Goal: Task Accomplishment & Management: Manage account settings

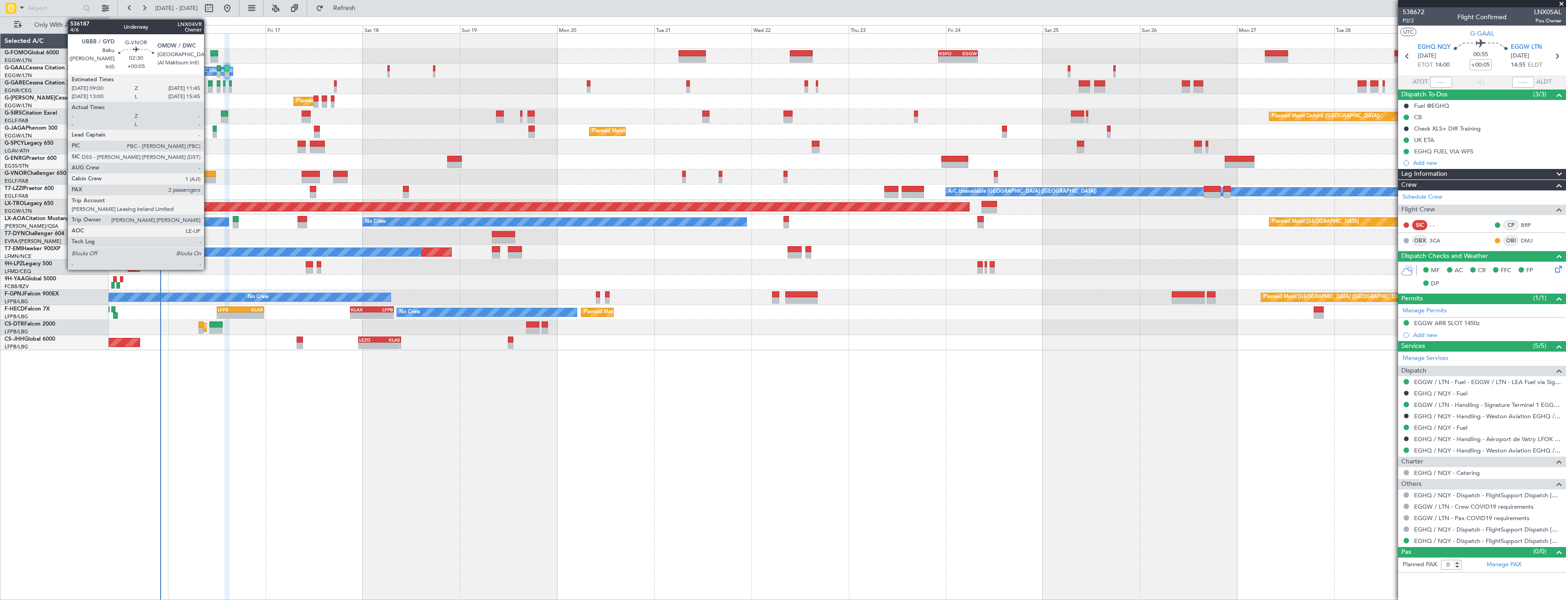
click at [208, 174] on div at bounding box center [209, 174] width 11 height 6
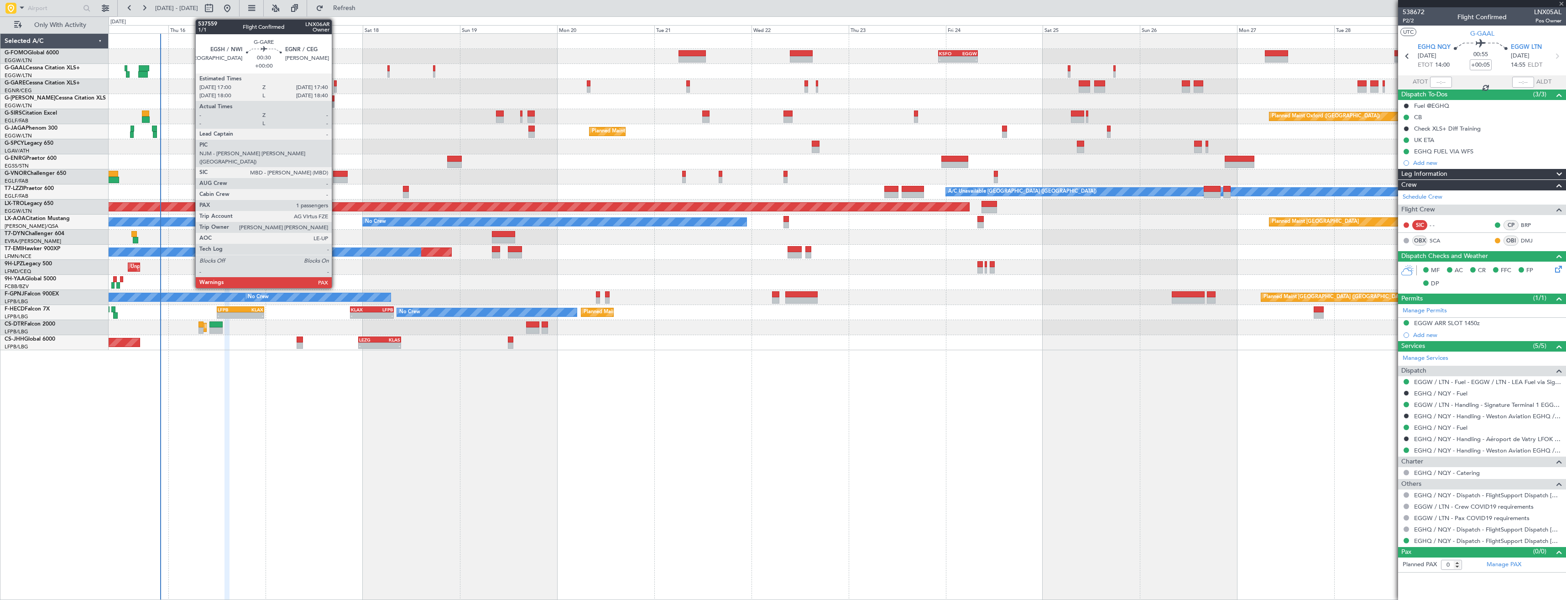
type input "2"
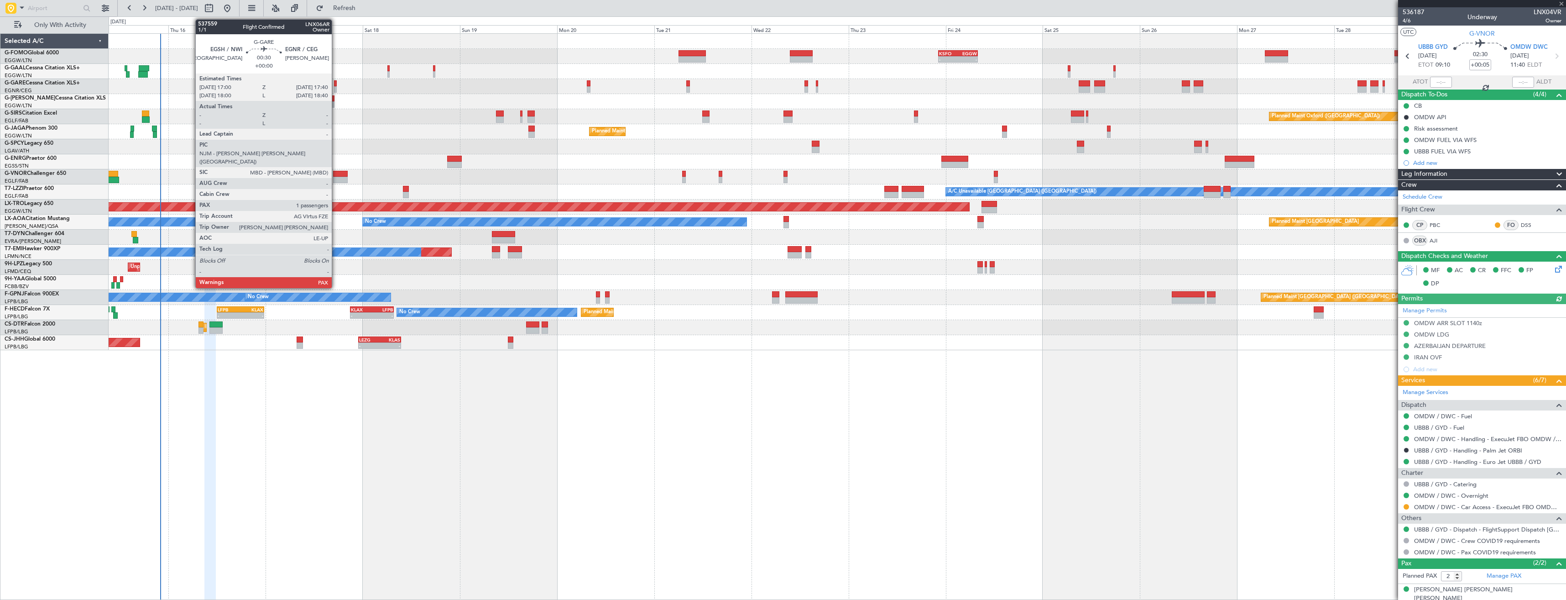
click at [336, 83] on div at bounding box center [335, 83] width 3 height 6
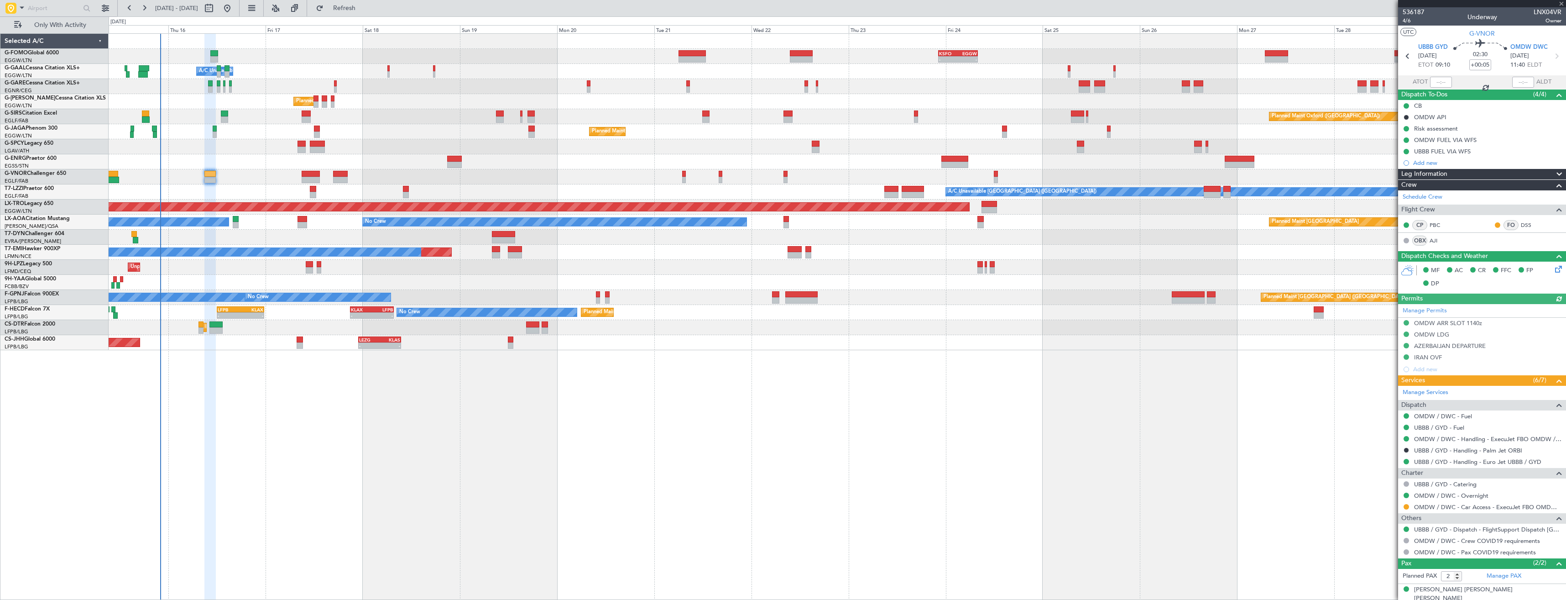
type input "1"
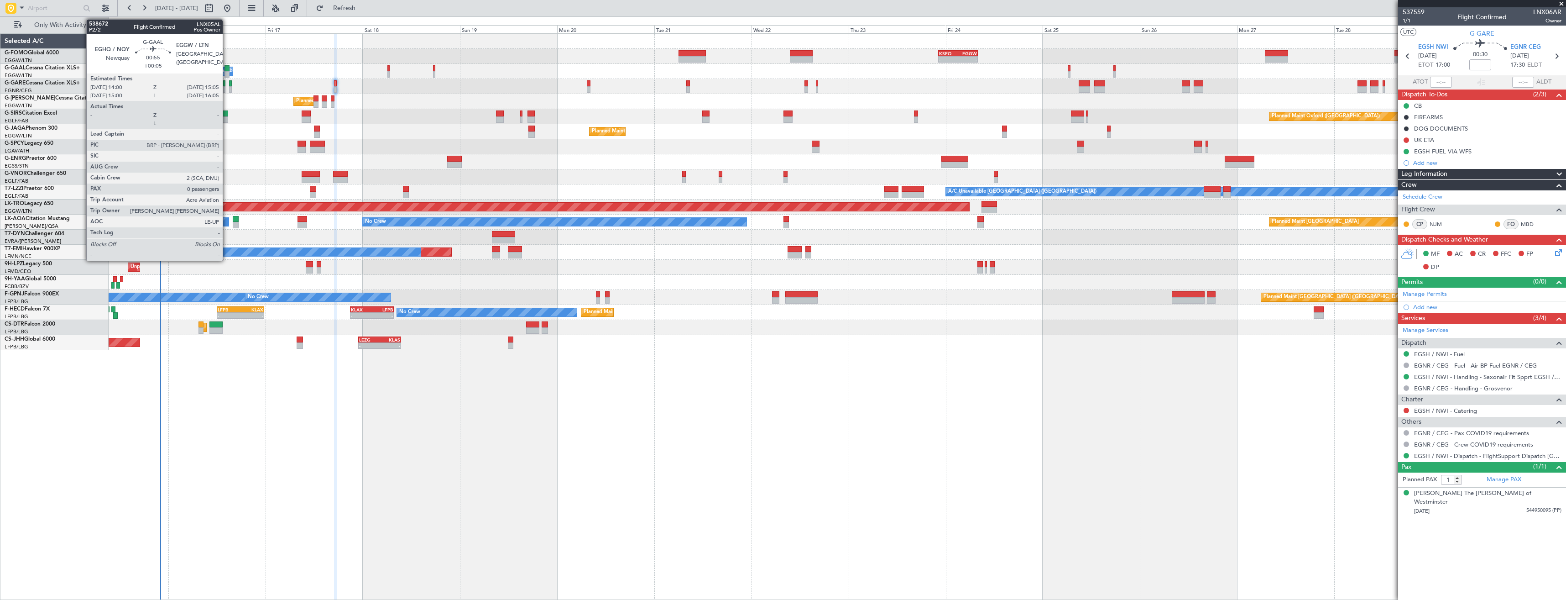
click at [227, 68] on div at bounding box center [226, 68] width 5 height 6
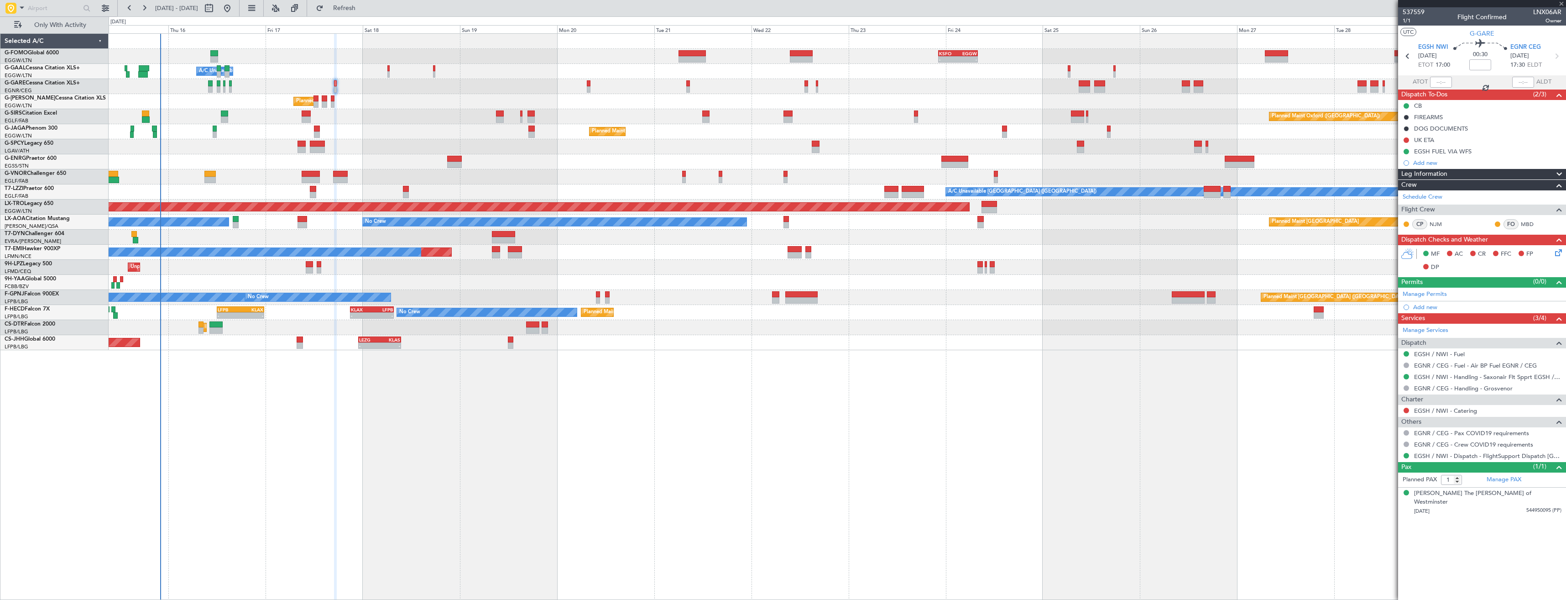
type input "+00:05"
type input "0"
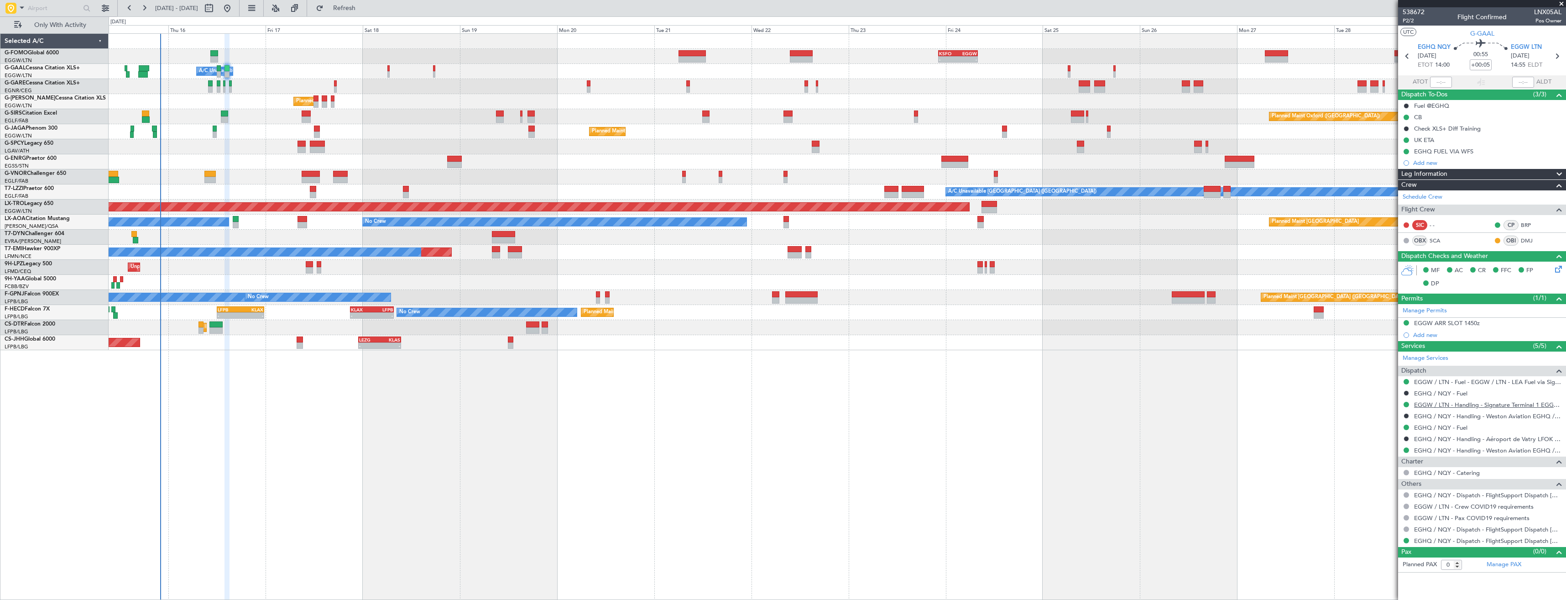
click at [1423, 401] on link "EGGW / LTN - Handling - Signature Terminal 1 EGGW / LTN" at bounding box center [1487, 405] width 147 height 8
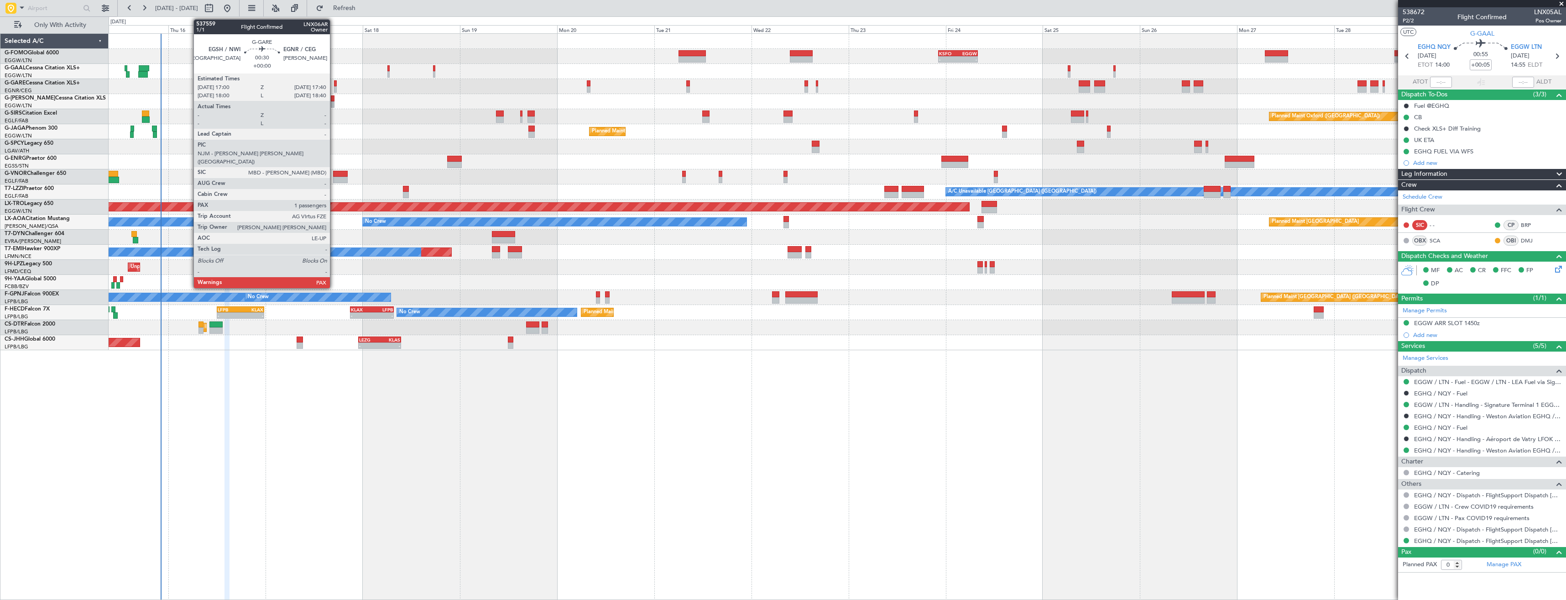
click at [334, 87] on div at bounding box center [335, 89] width 3 height 6
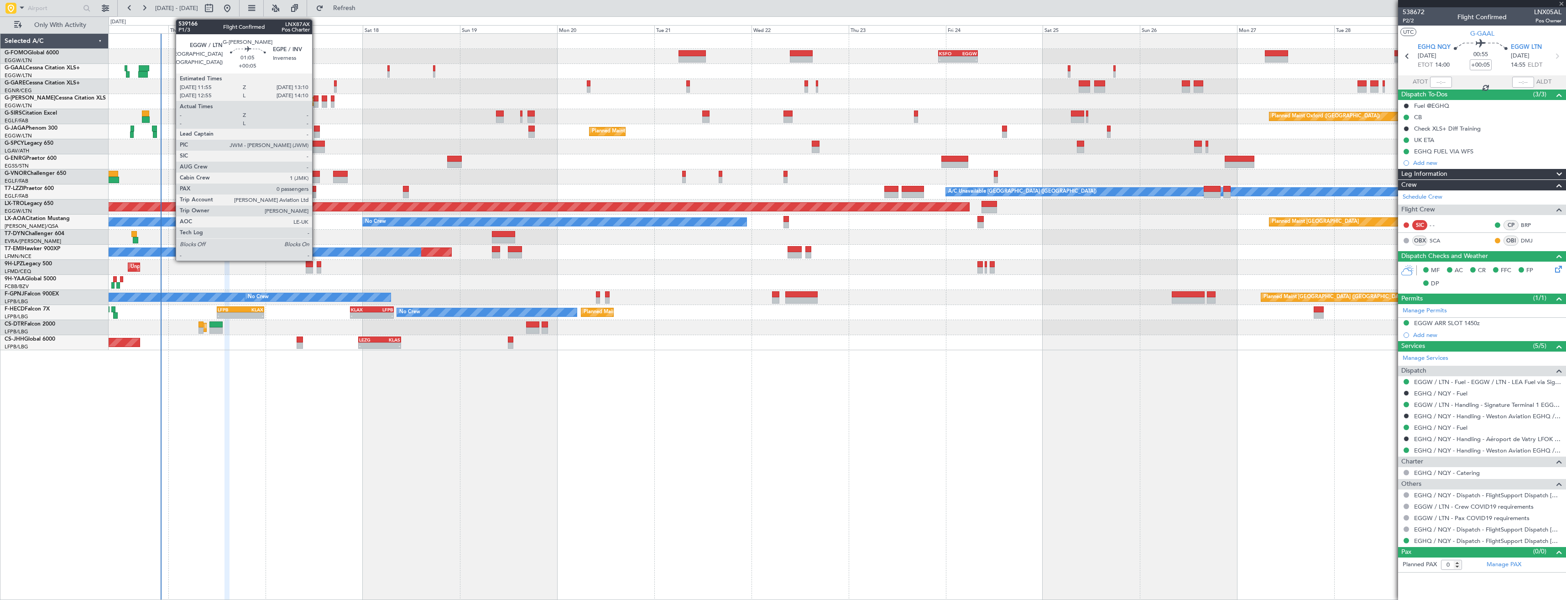
type input "1"
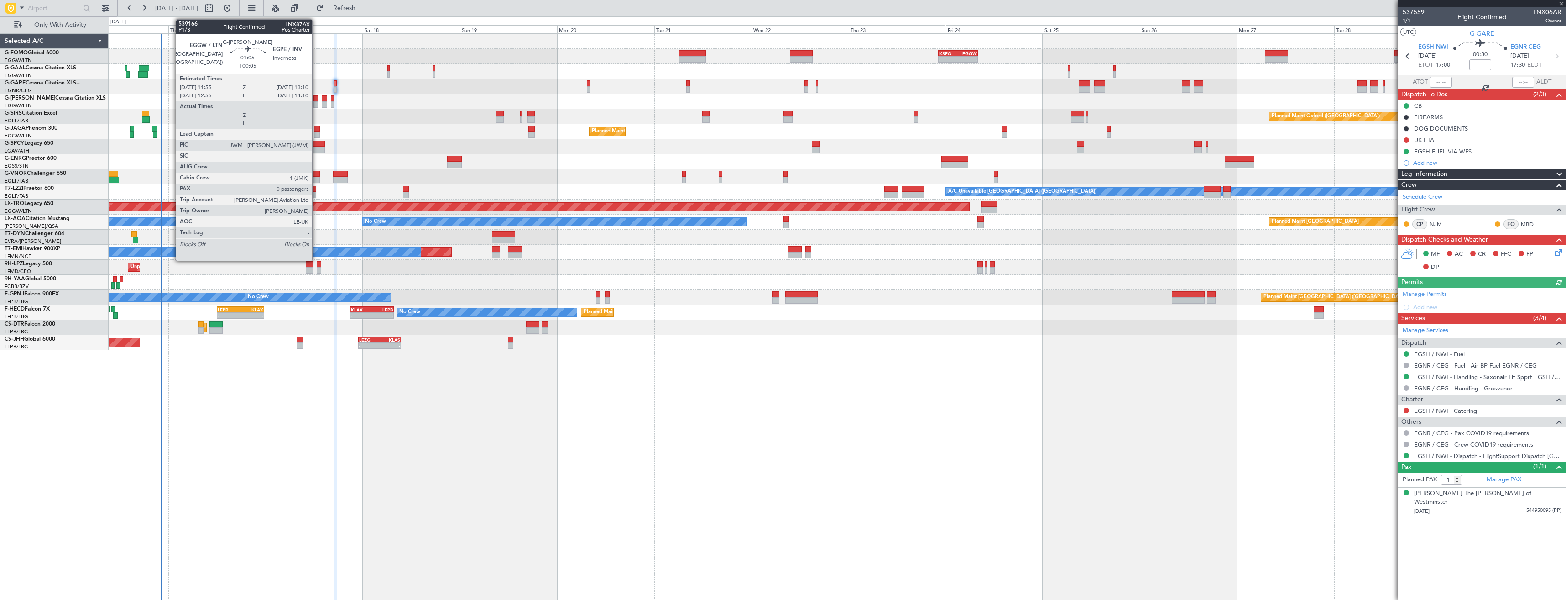
click at [316, 103] on div at bounding box center [315, 104] width 5 height 6
type input "+00:05"
type input "0"
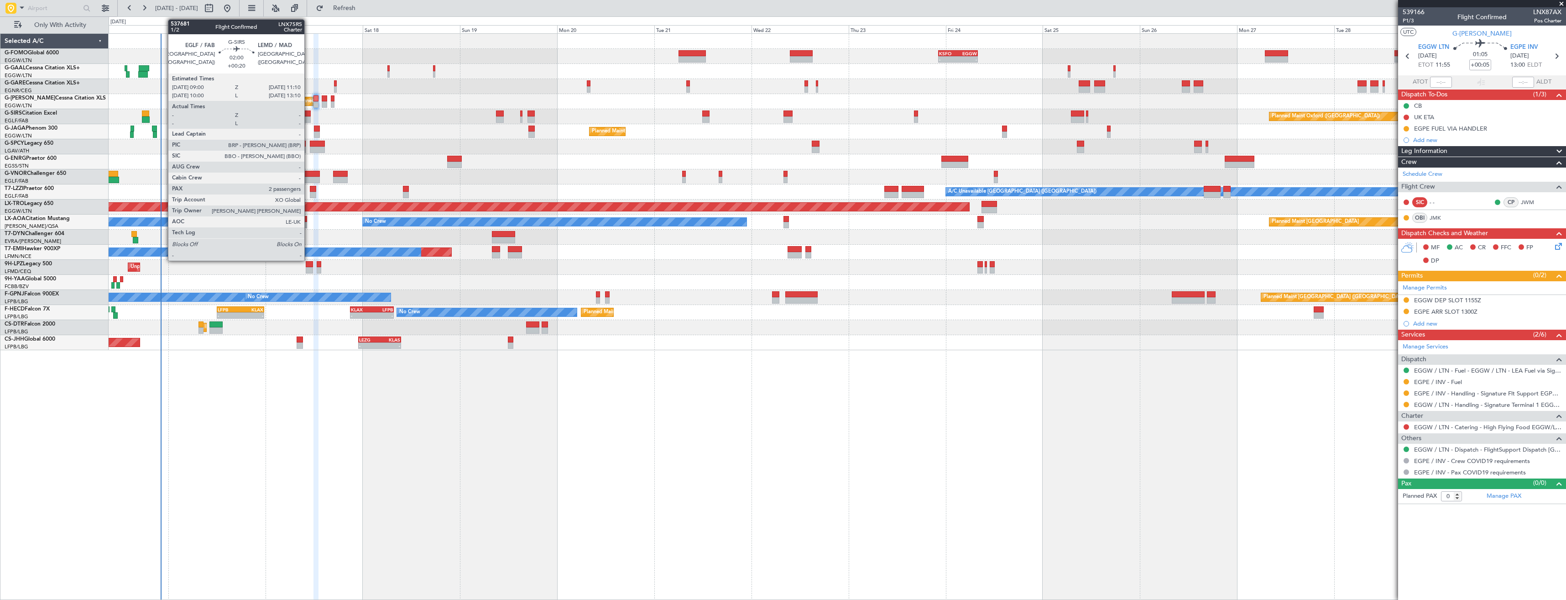
click at [308, 117] on div at bounding box center [306, 119] width 9 height 6
type input "+00:20"
type input "2"
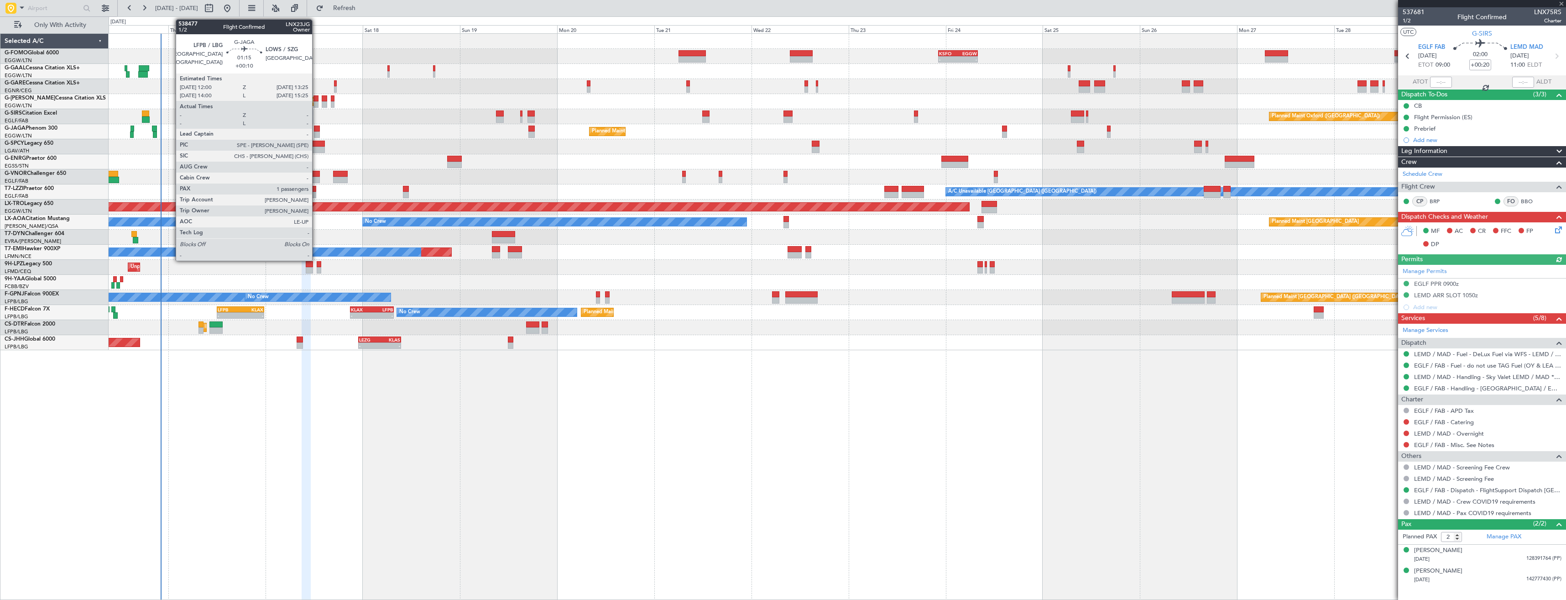
click at [316, 127] on div at bounding box center [317, 128] width 6 height 6
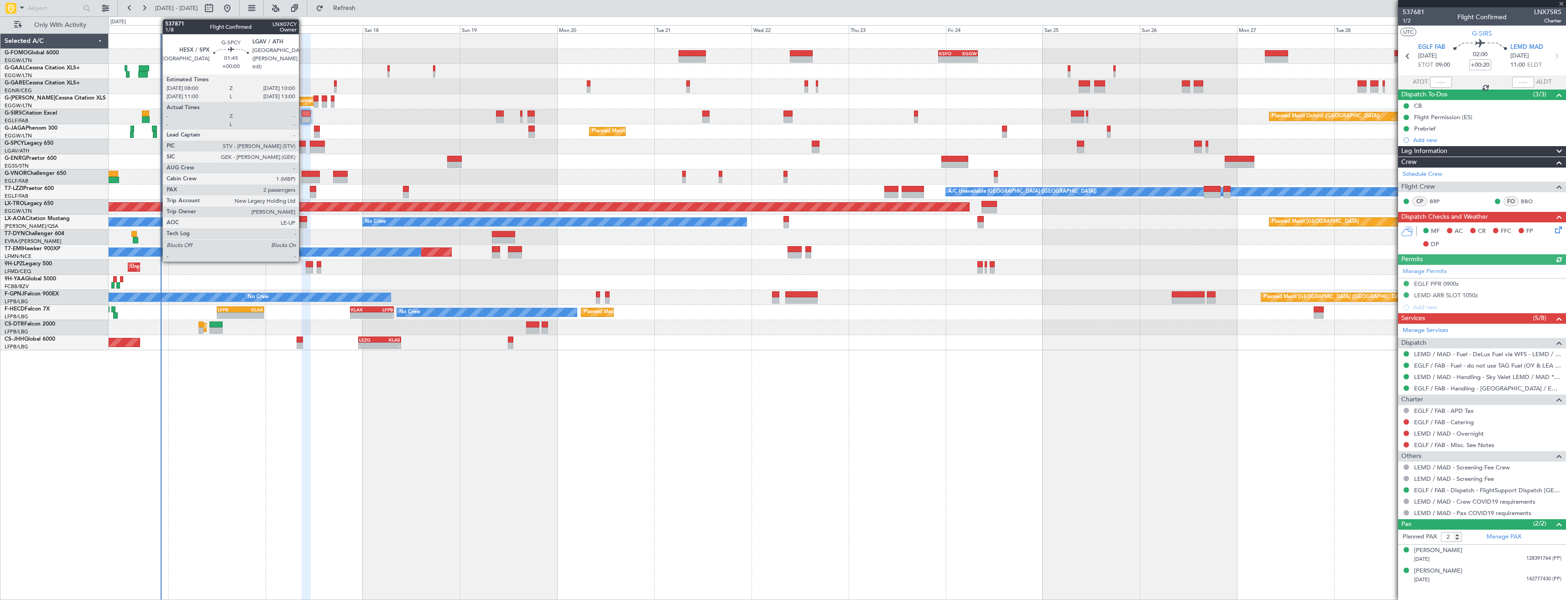
type input "+00:10"
type input "1"
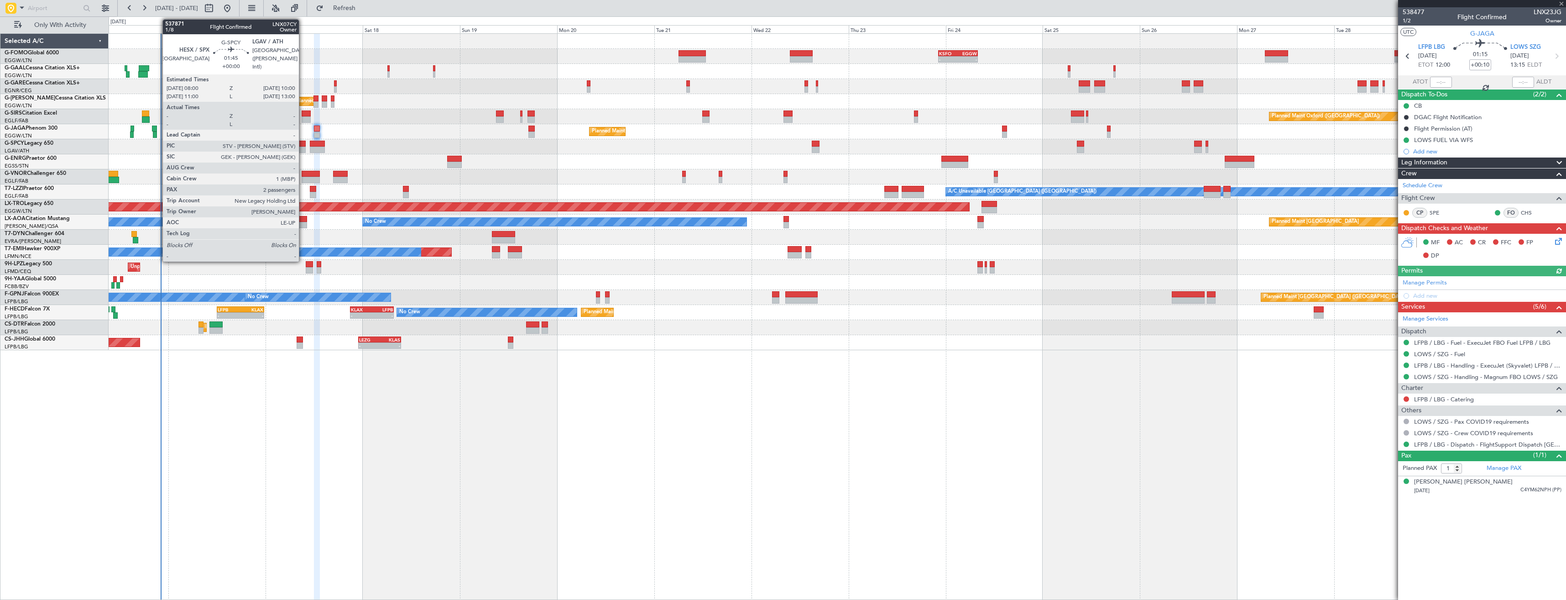
click at [303, 150] on div at bounding box center [301, 149] width 8 height 6
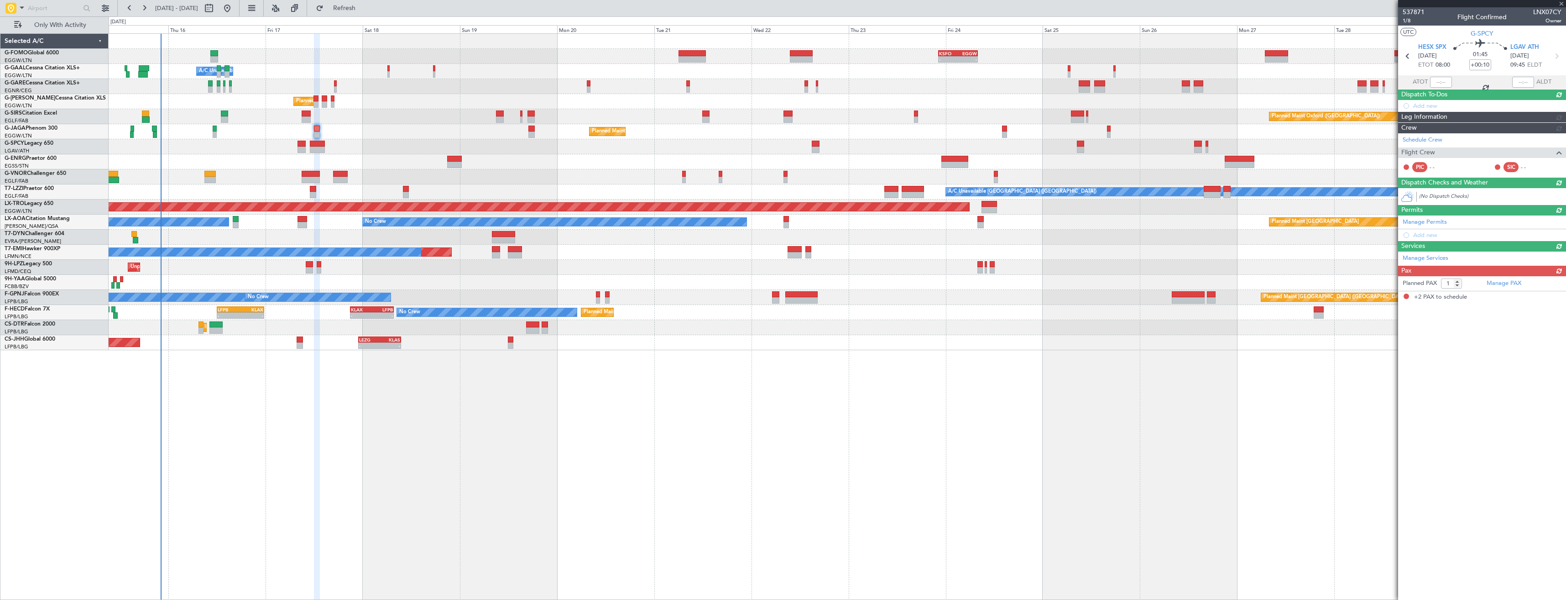
type input "2"
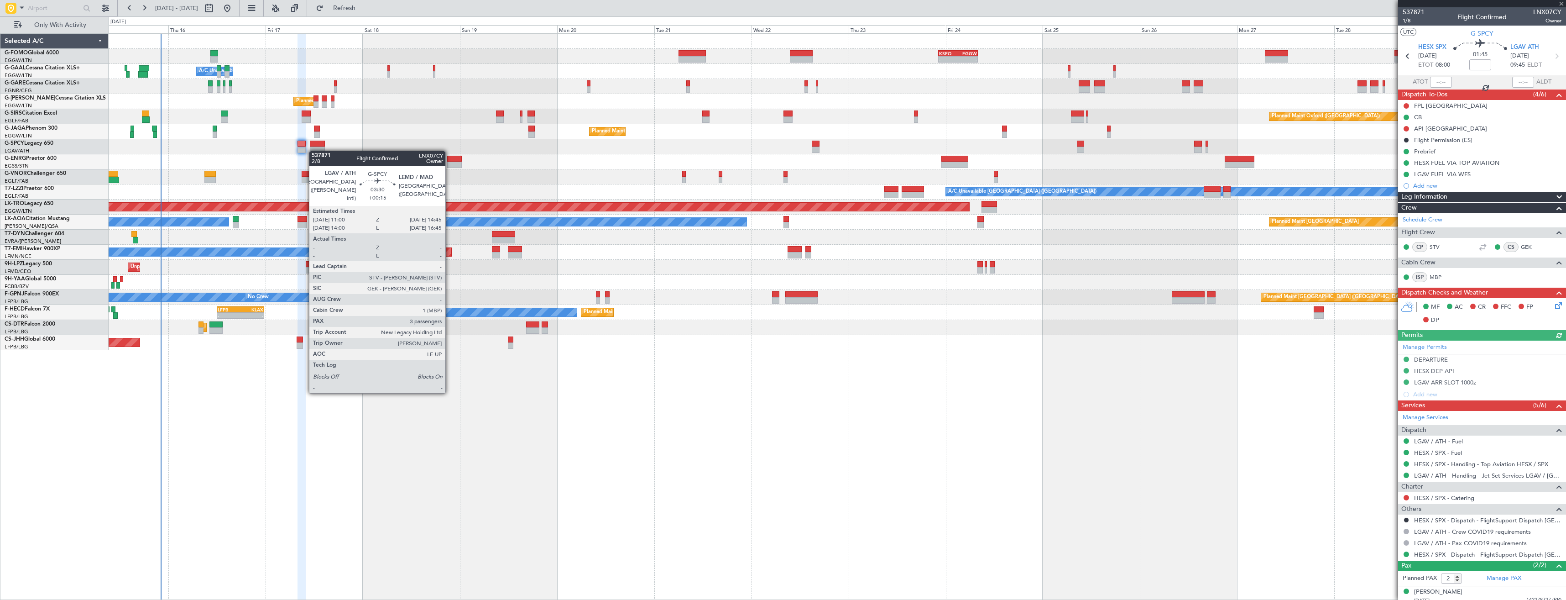
click at [313, 151] on div at bounding box center [318, 149] width 16 height 6
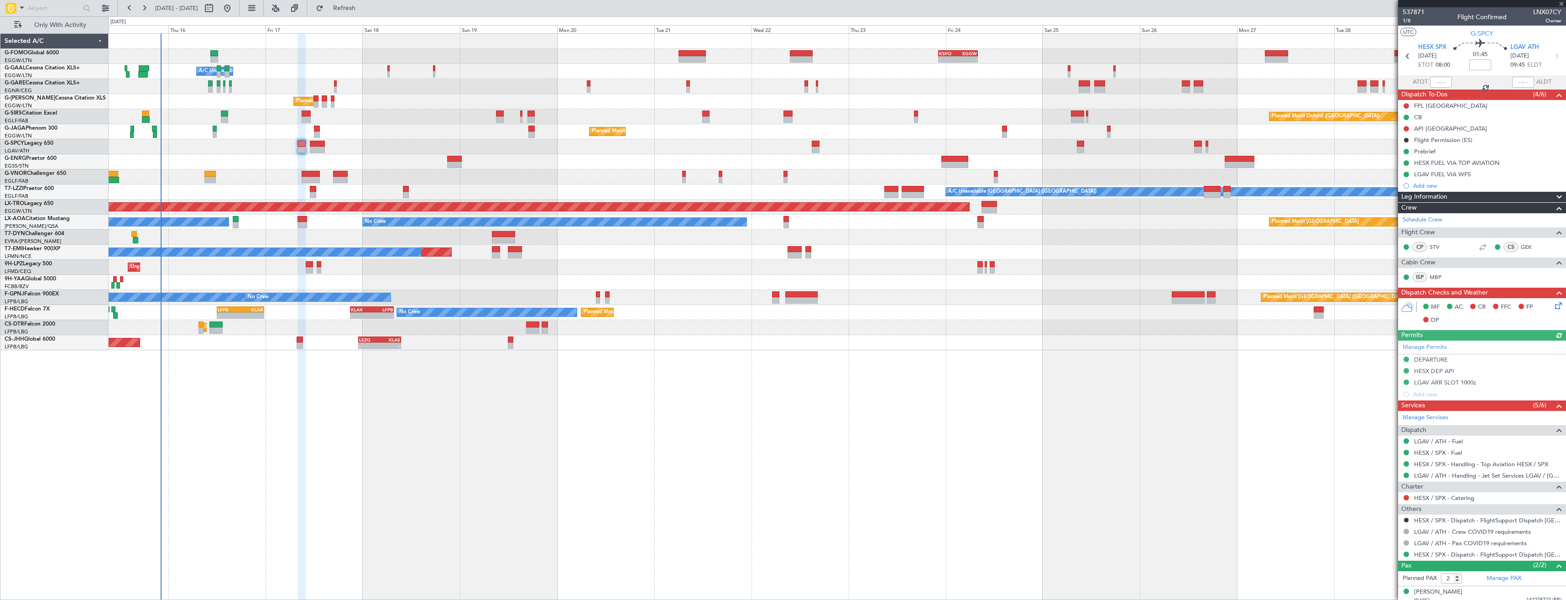
type input "+00:15"
type input "3"
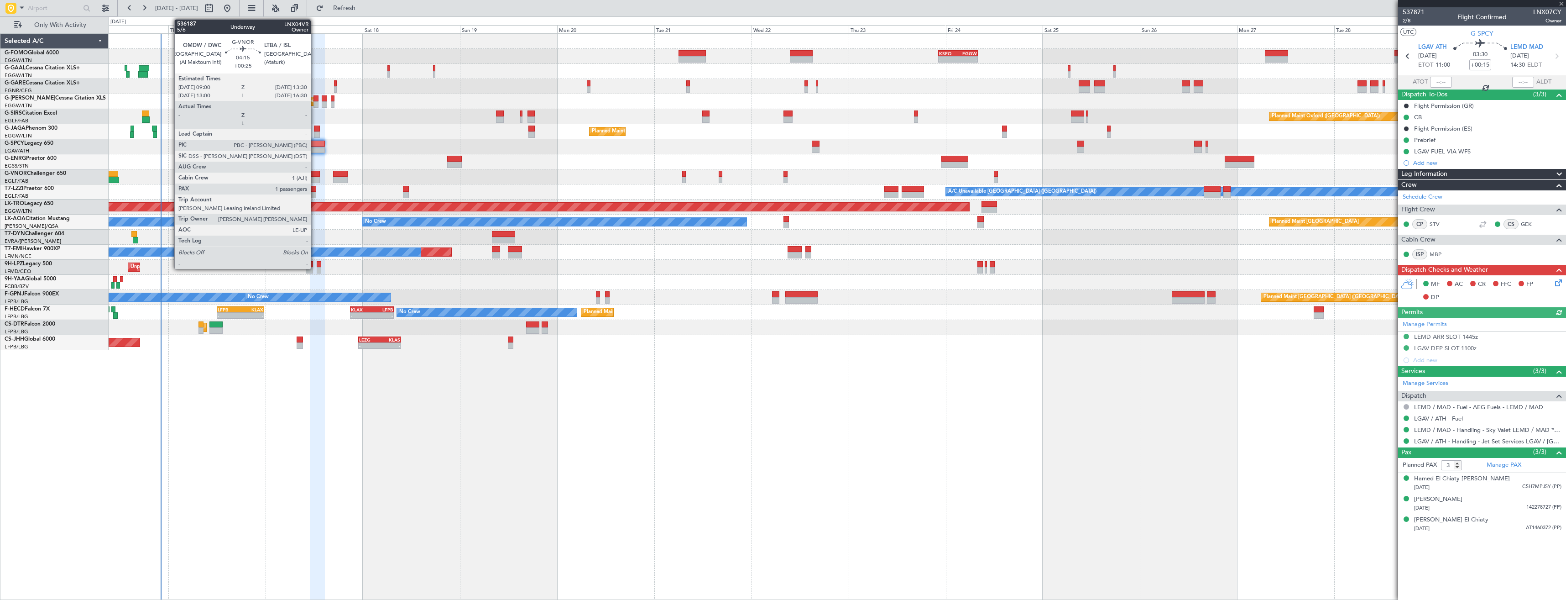
click at [315, 173] on div at bounding box center [311, 174] width 18 height 6
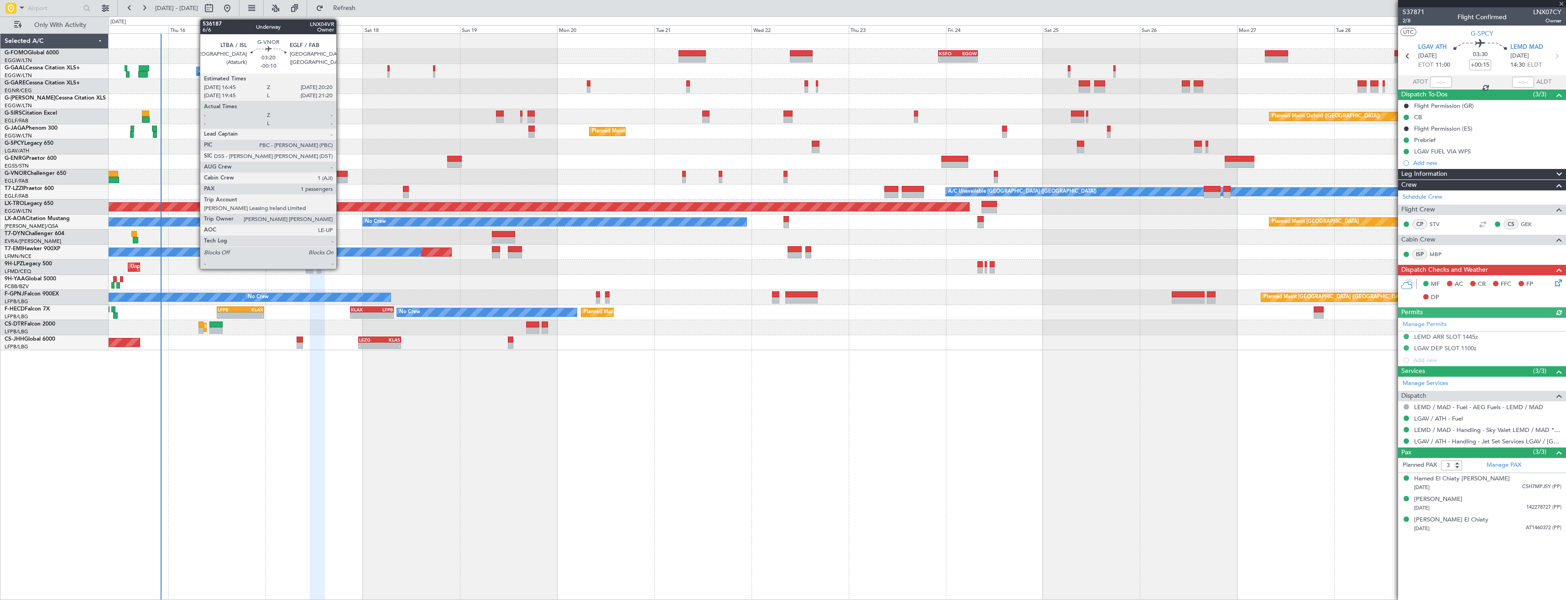
type input "+00:25"
type input "1"
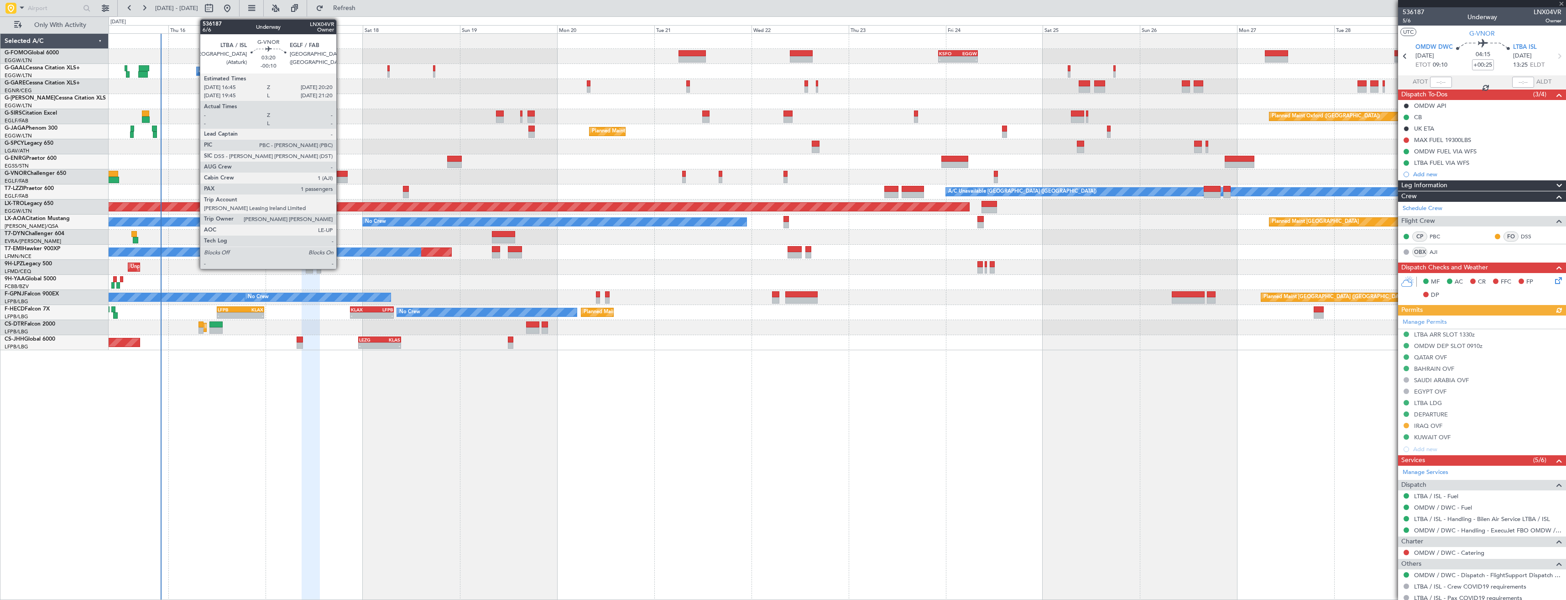
click at [340, 176] on div at bounding box center [340, 174] width 15 height 6
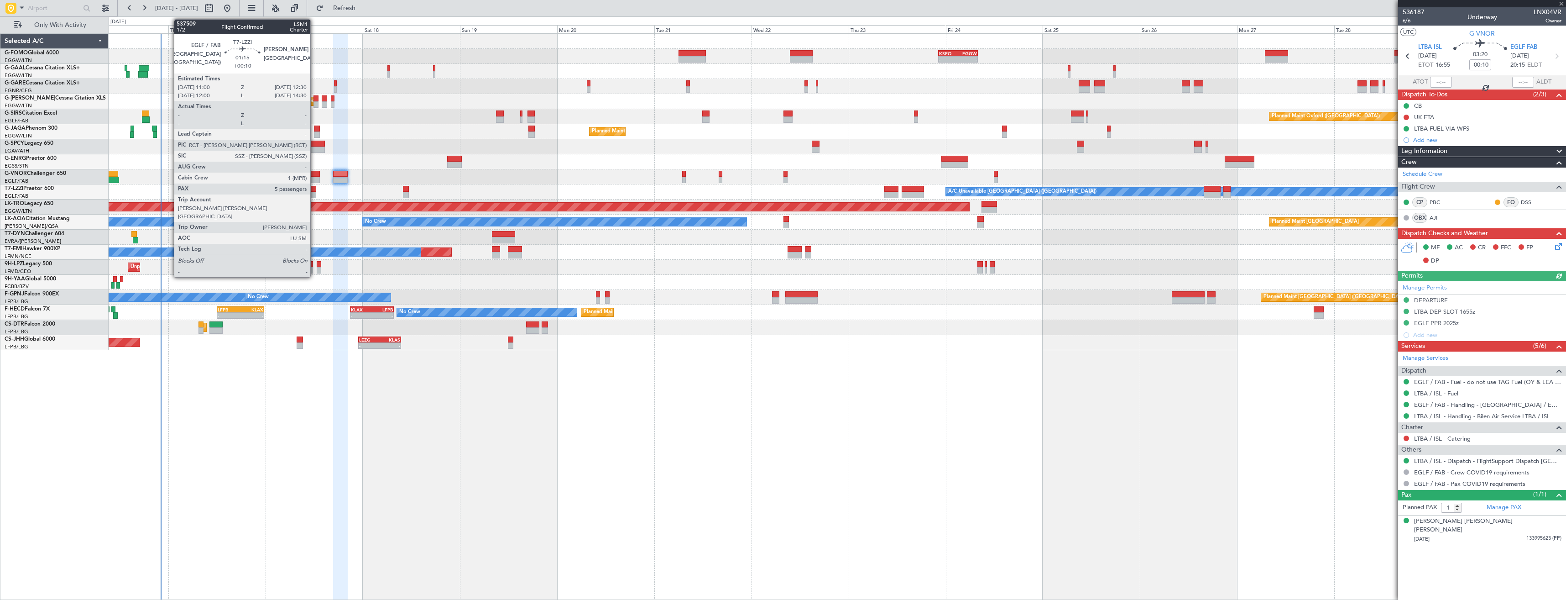
click at [314, 194] on div at bounding box center [313, 195] width 6 height 6
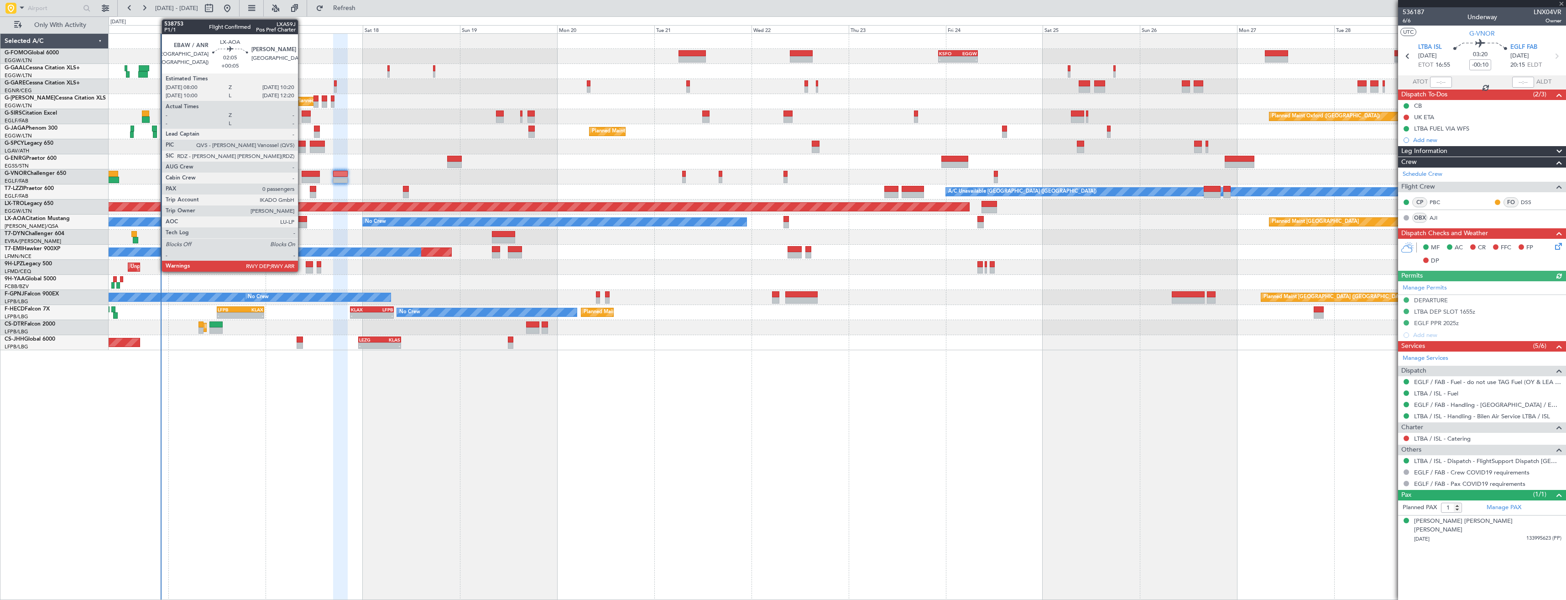
type input "+00:10"
type input "5"
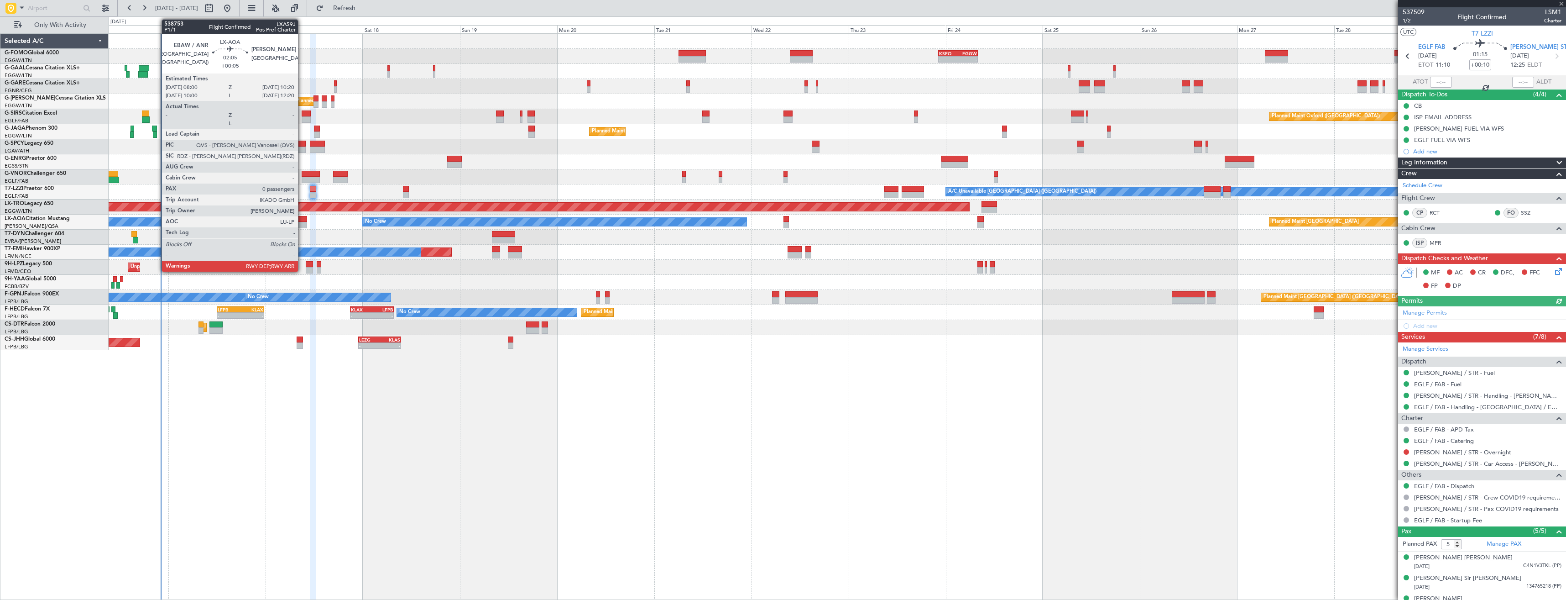
click at [302, 222] on div at bounding box center [302, 225] width 10 height 6
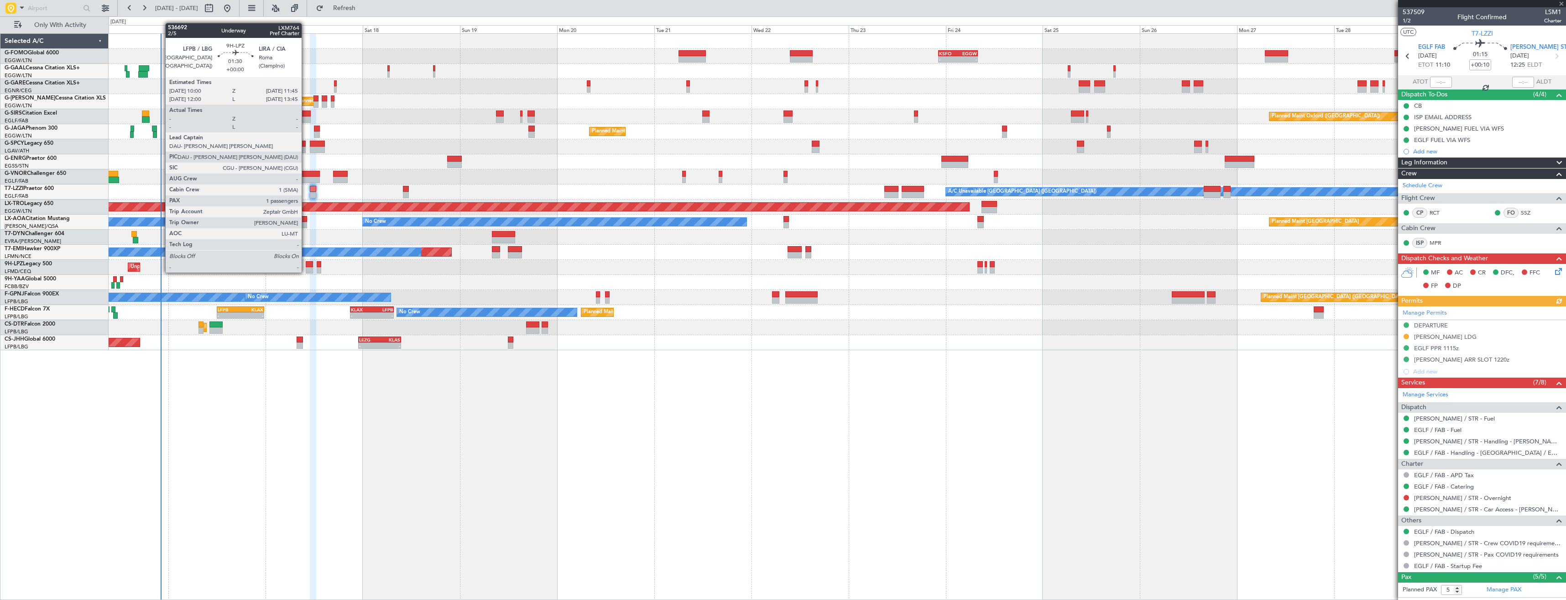
type input "+00:05"
type input "0"
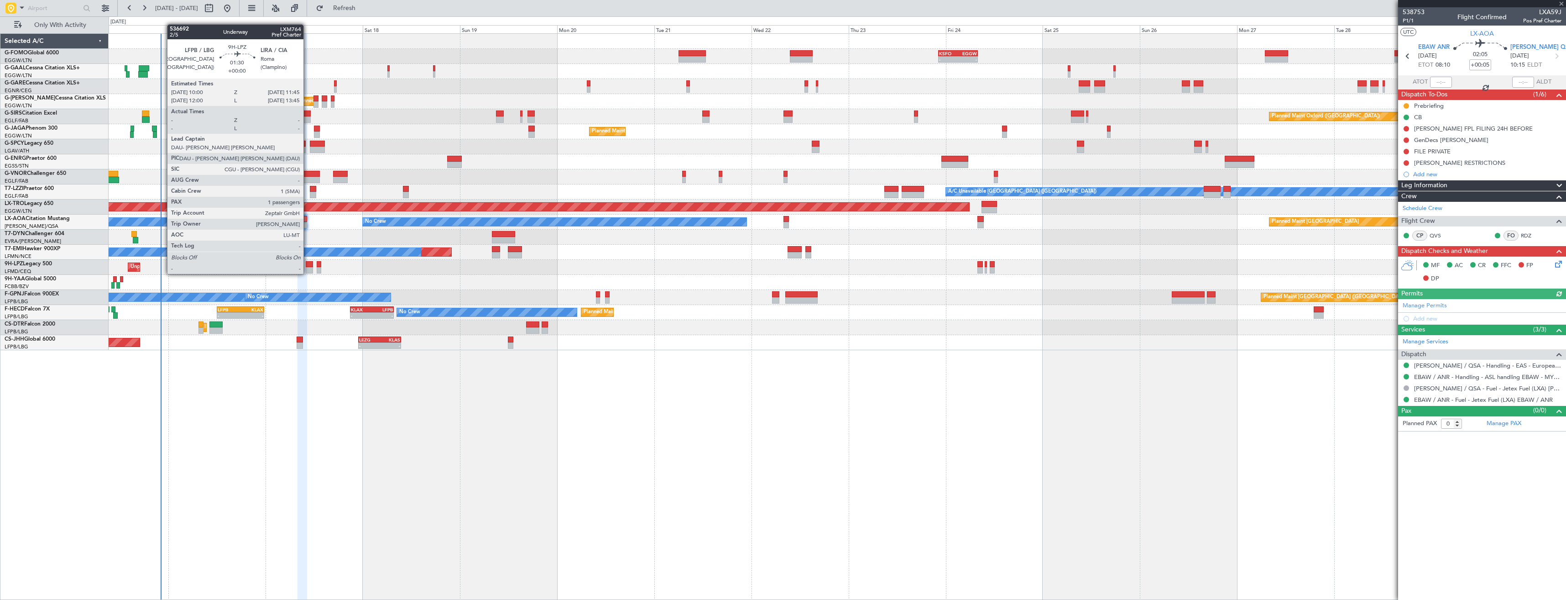
click at [308, 265] on div at bounding box center [309, 264] width 7 height 6
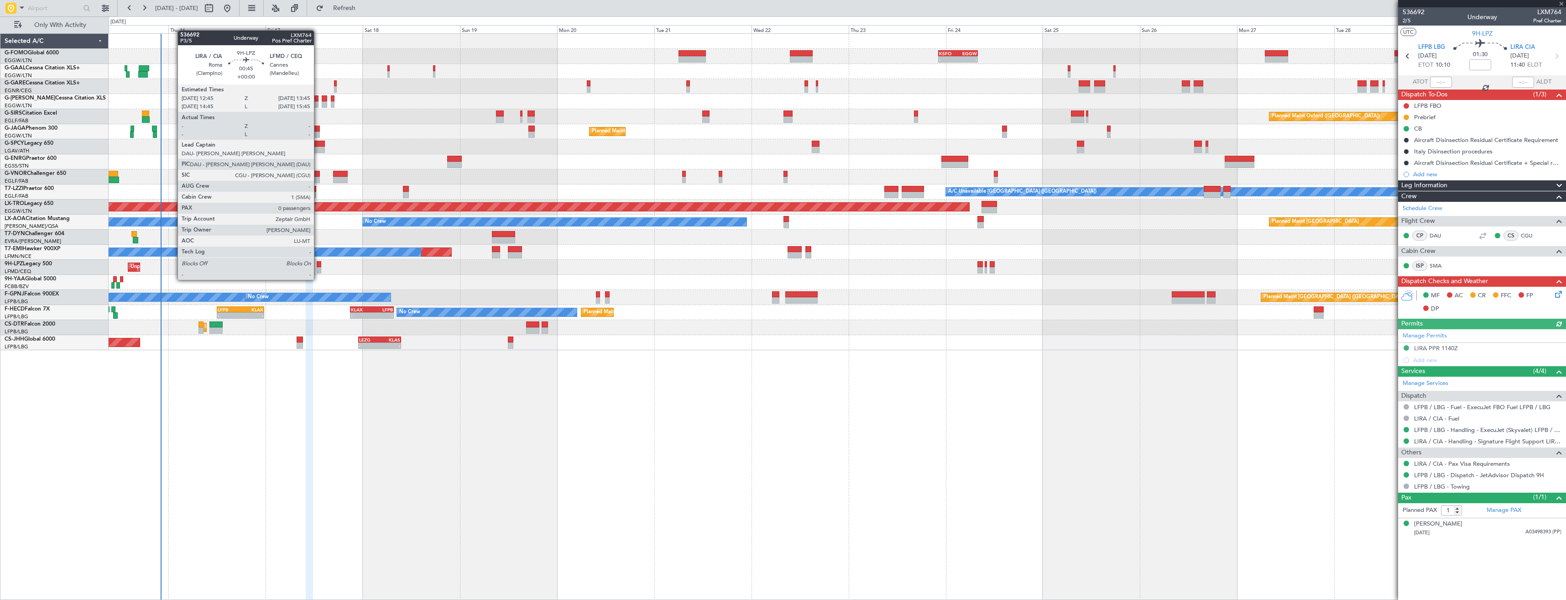
click at [318, 271] on div at bounding box center [319, 270] width 4 height 6
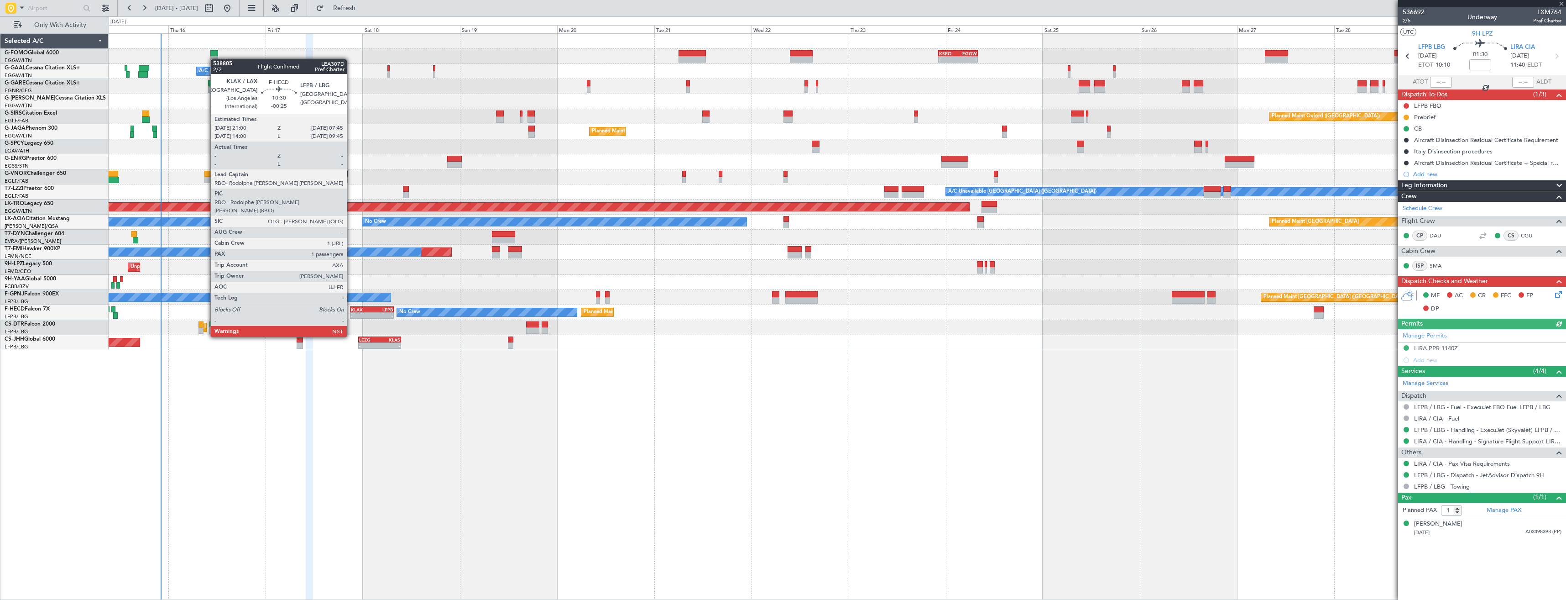
type input "0"
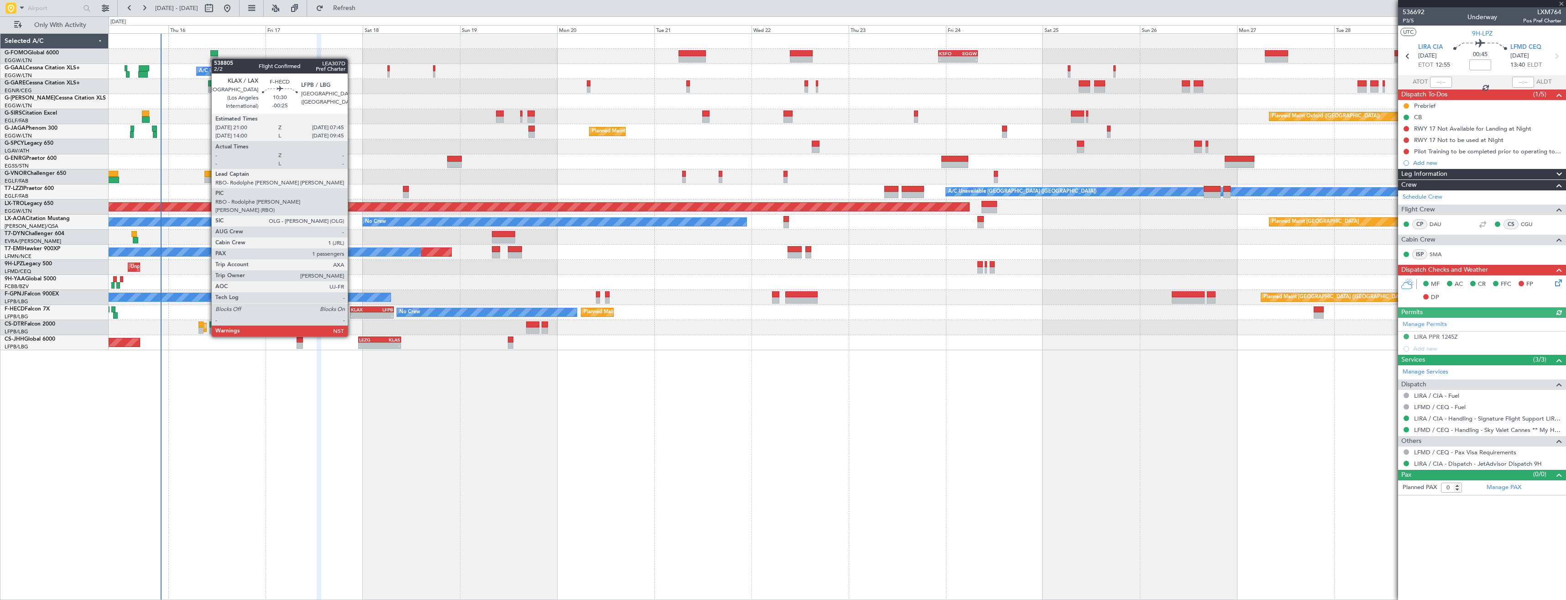
click at [352, 311] on div "KLAX" at bounding box center [361, 309] width 21 height 5
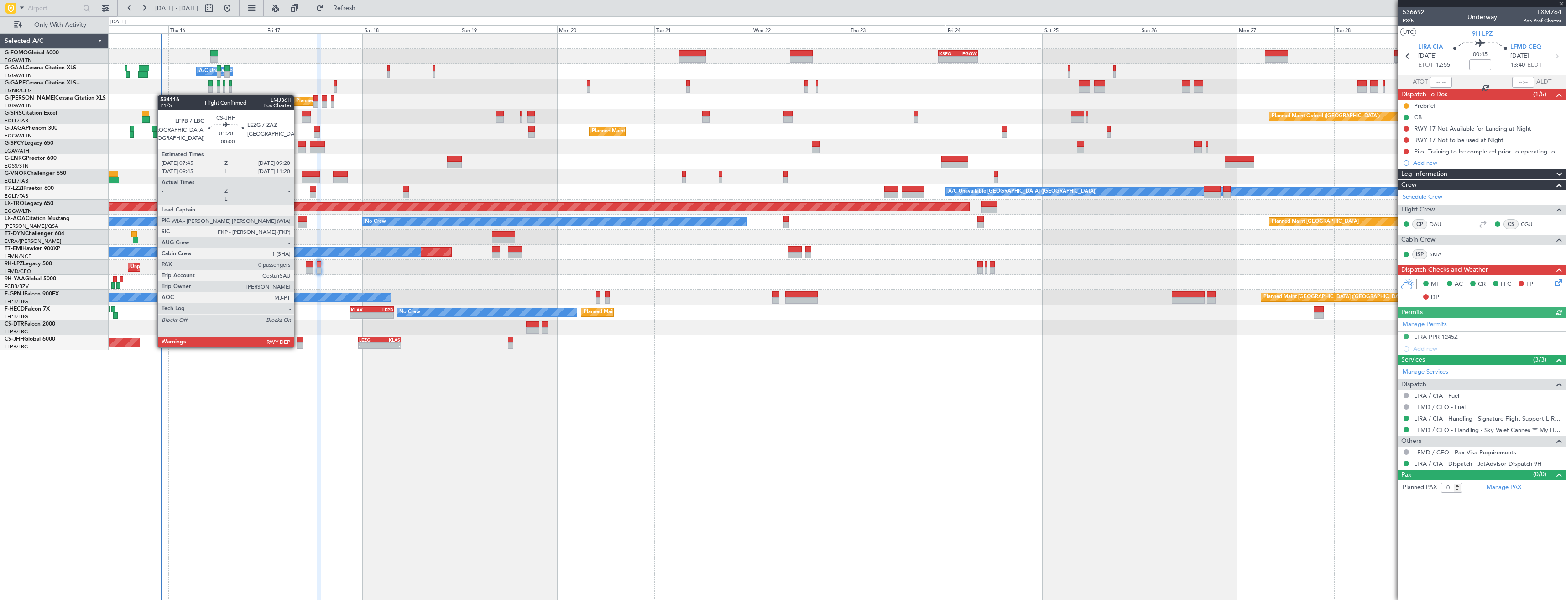
type input "-00:25"
type input "1"
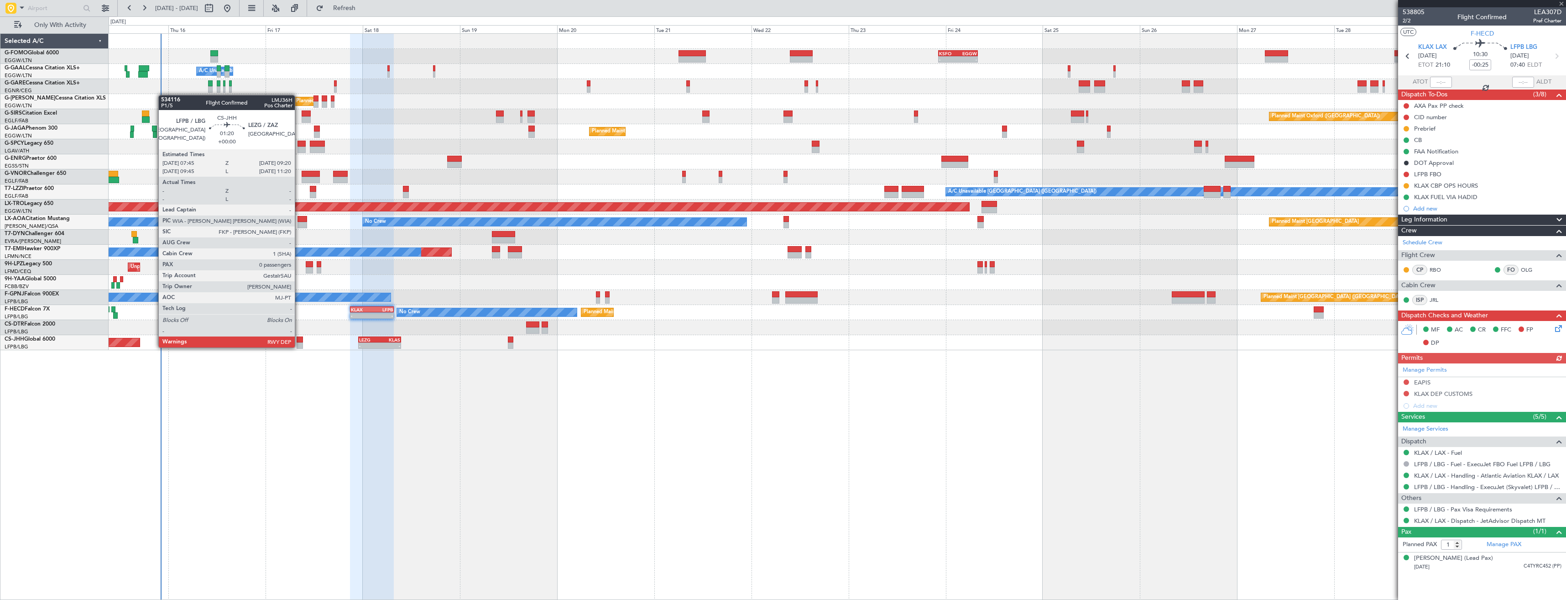
click at [299, 346] on div at bounding box center [300, 345] width 7 height 6
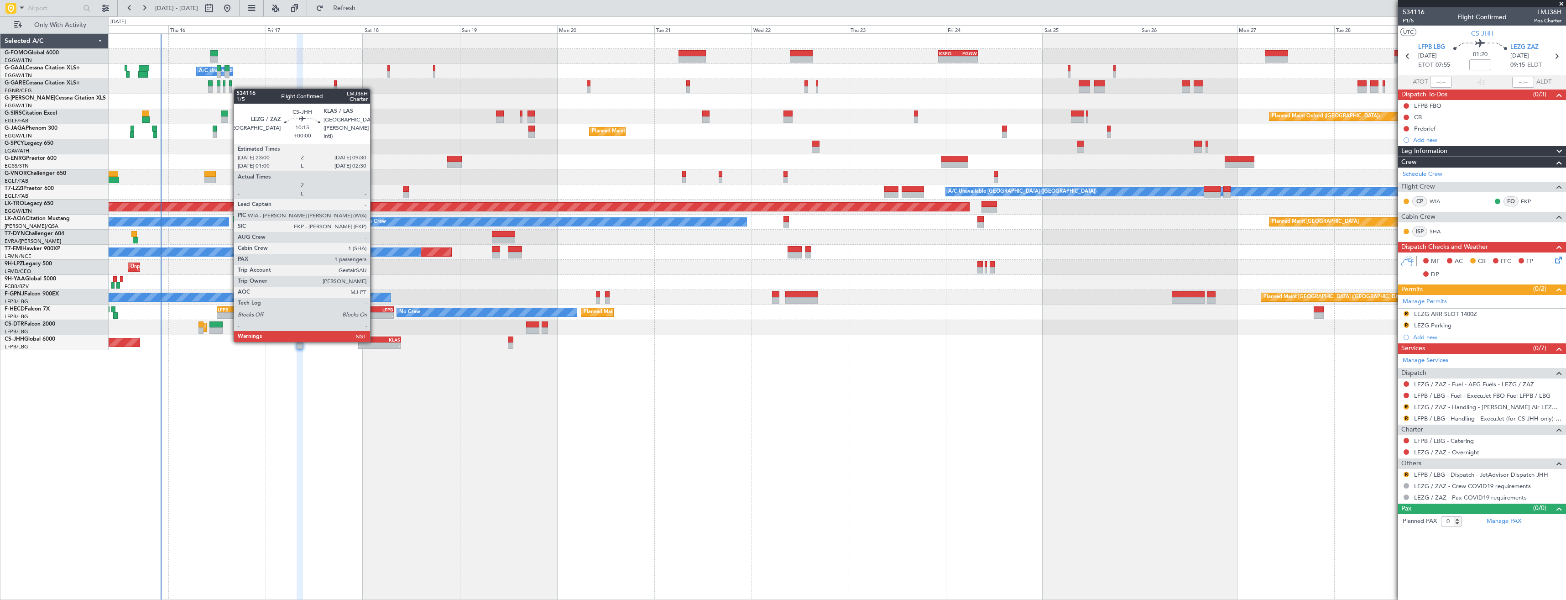
click at [374, 340] on div "LEZG" at bounding box center [369, 339] width 21 height 5
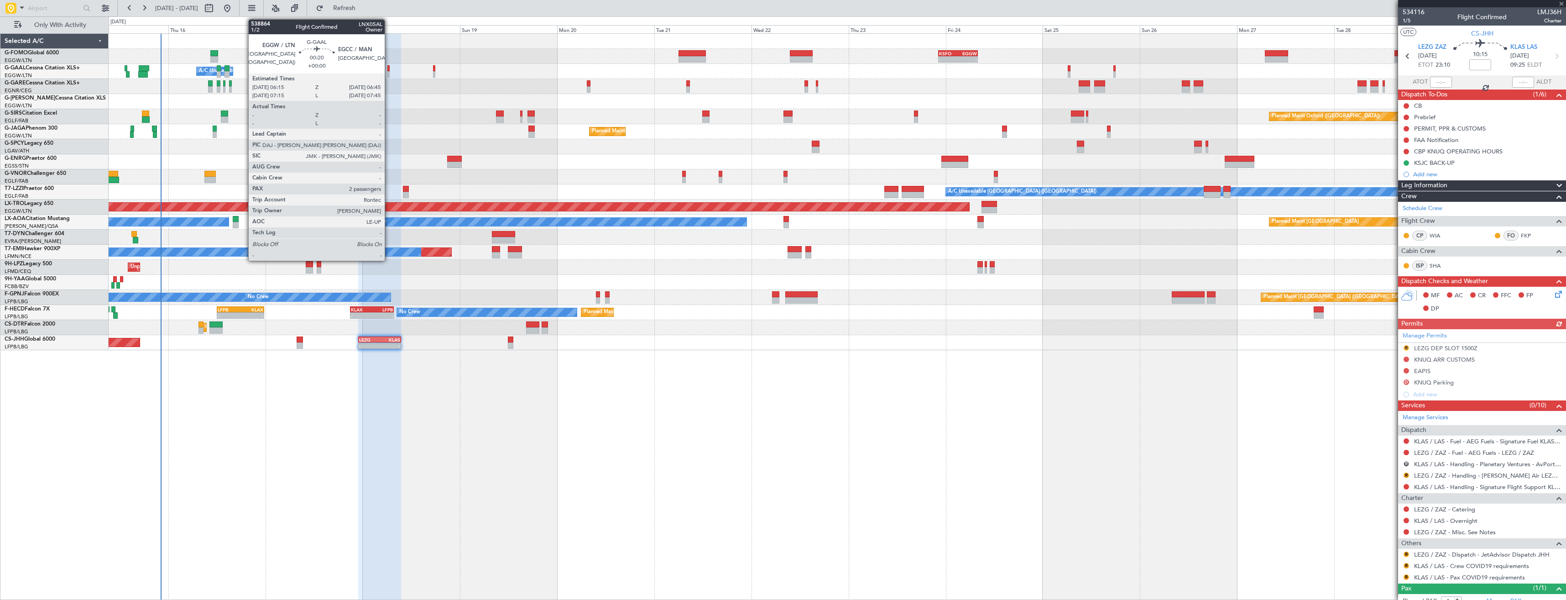
click at [389, 74] on div at bounding box center [388, 74] width 2 height 6
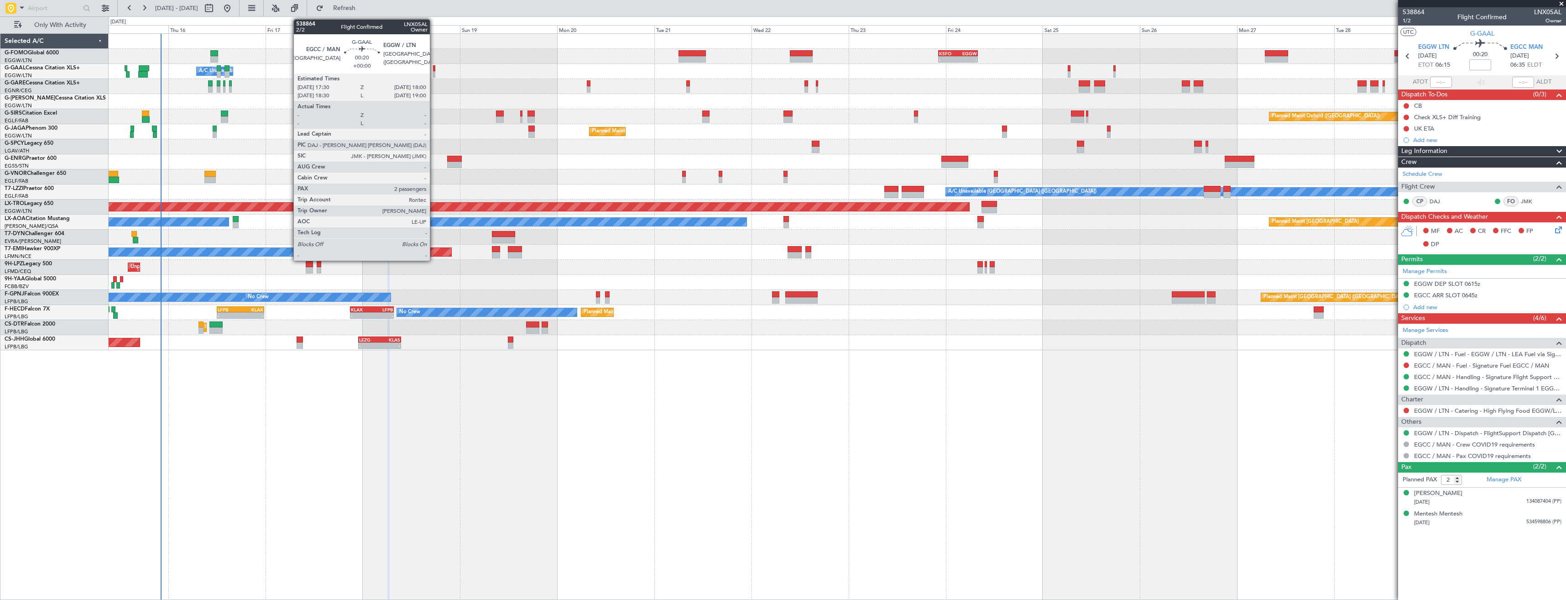
click at [434, 75] on div at bounding box center [434, 74] width 2 height 6
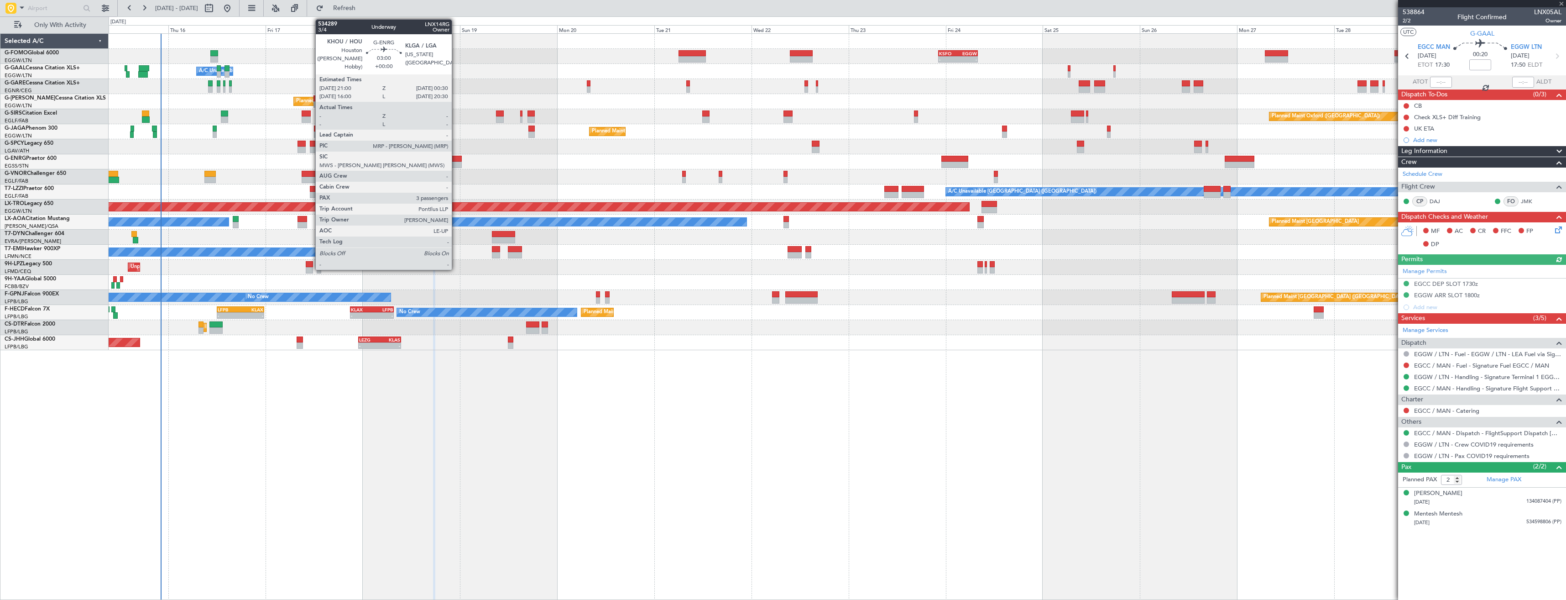
click at [456, 162] on div at bounding box center [454, 165] width 15 height 6
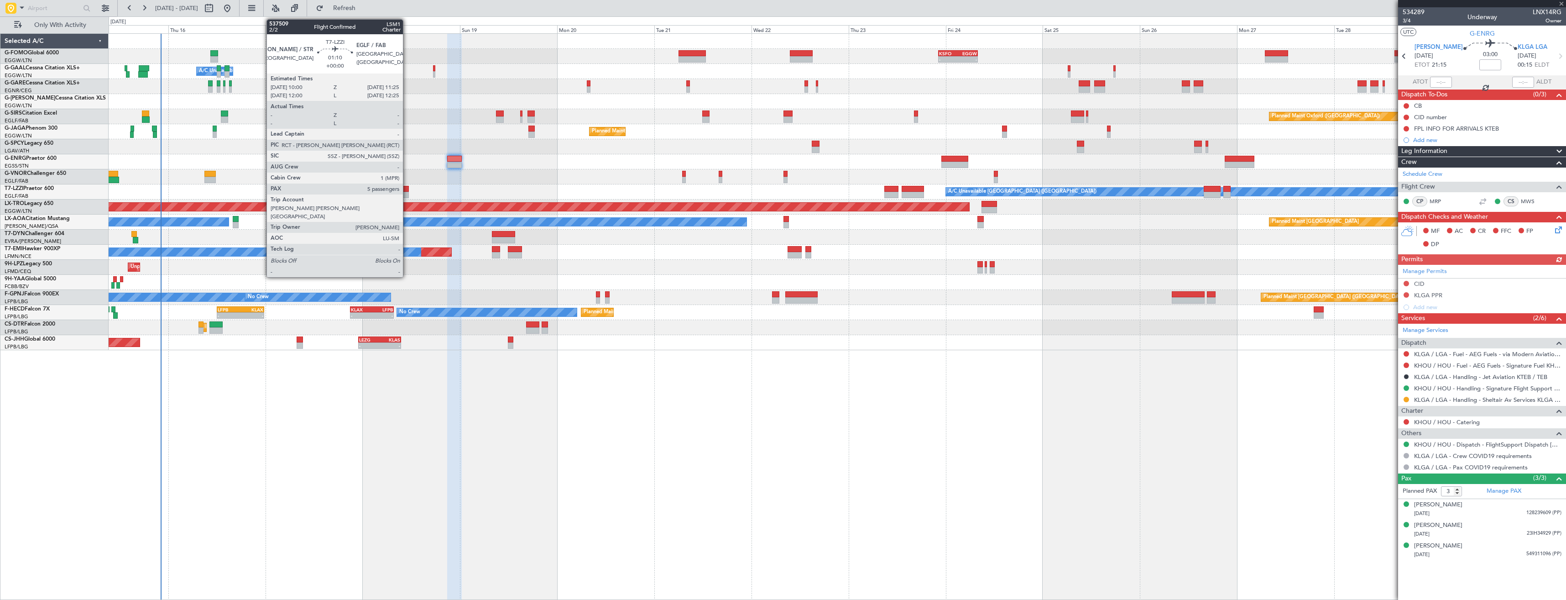
click at [407, 193] on div at bounding box center [406, 195] width 6 height 6
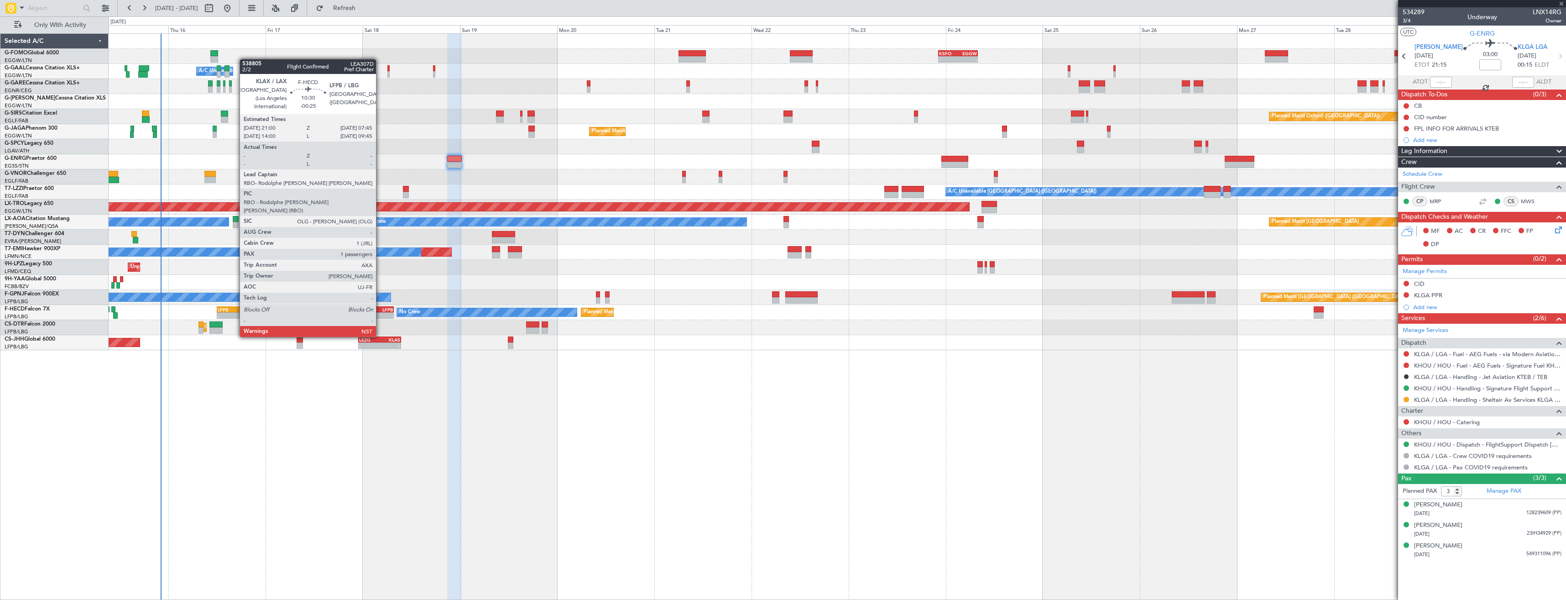
type input "5"
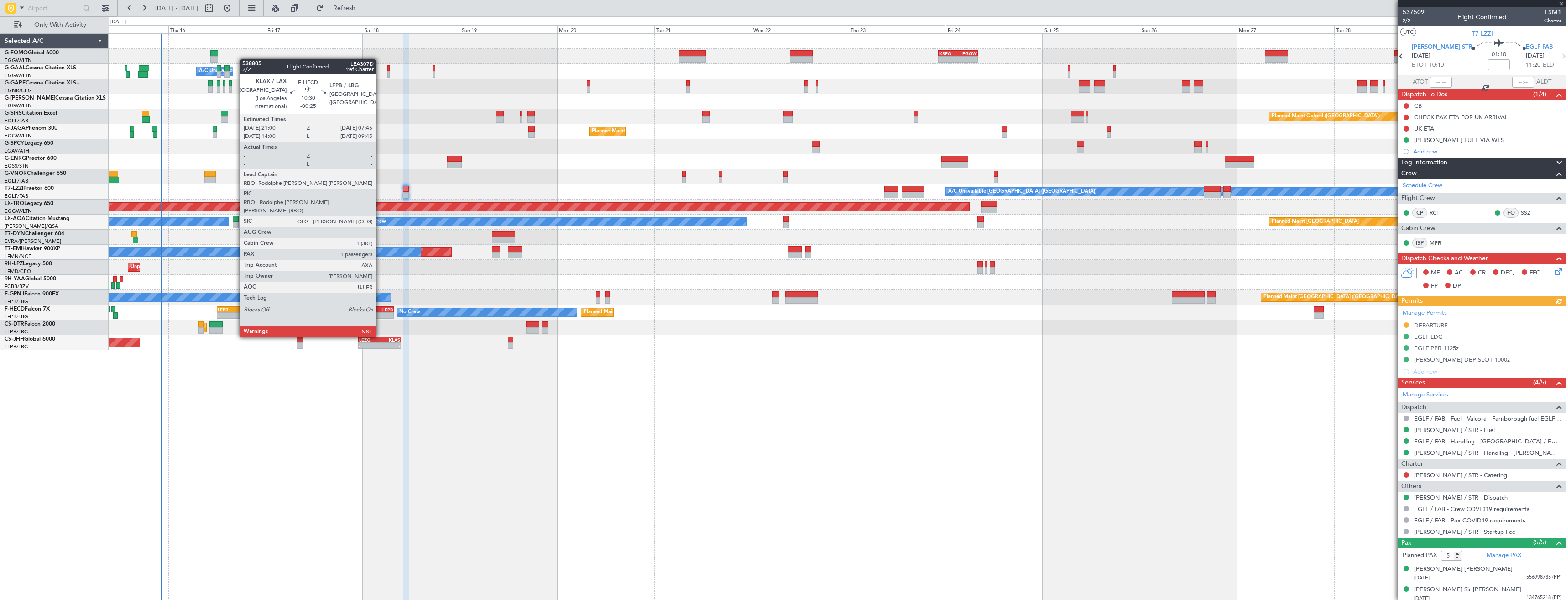
click at [380, 311] on div "LFPB" at bounding box center [382, 309] width 21 height 5
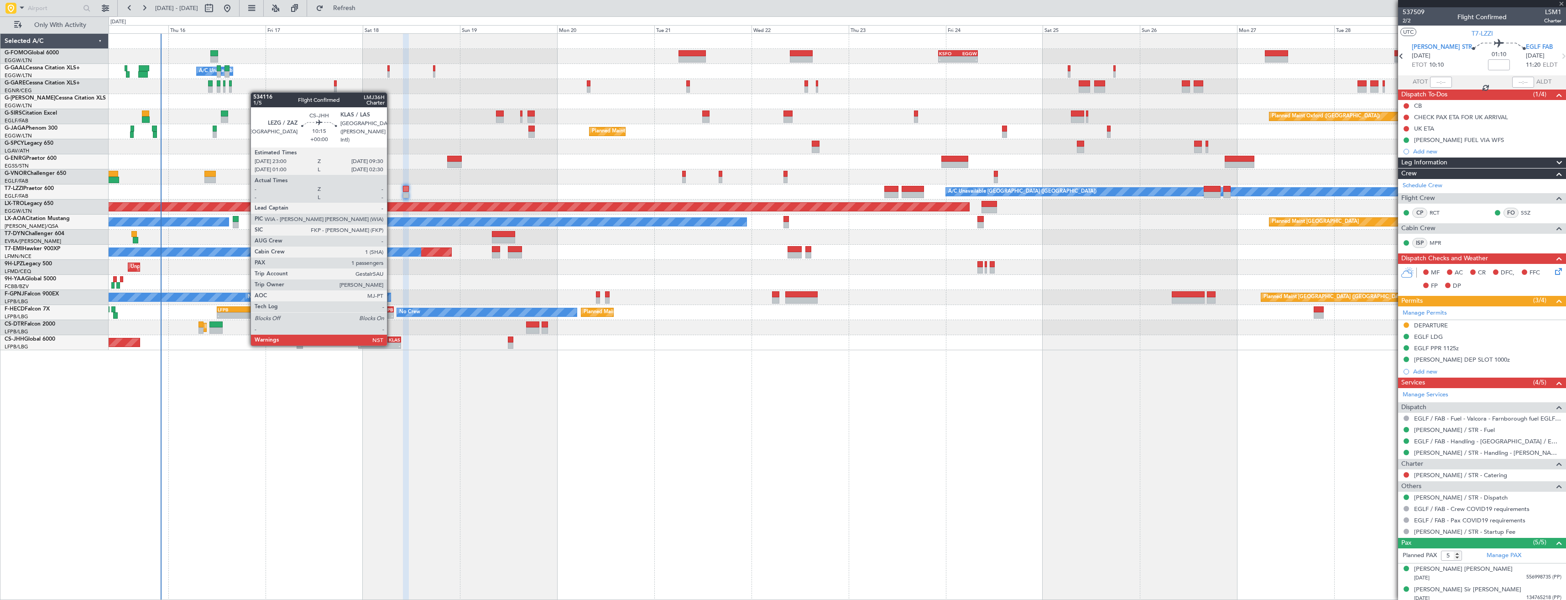
type input "-00:25"
type input "1"
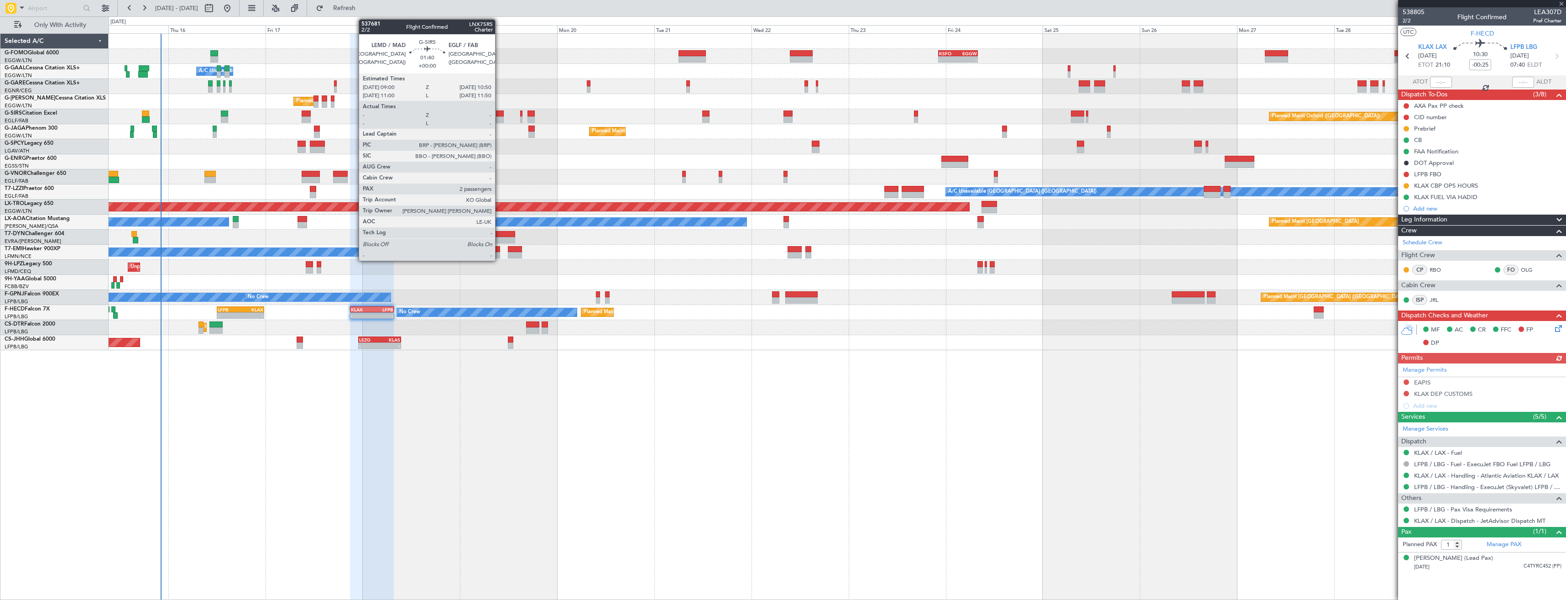
click at [499, 116] on div at bounding box center [500, 113] width 8 height 6
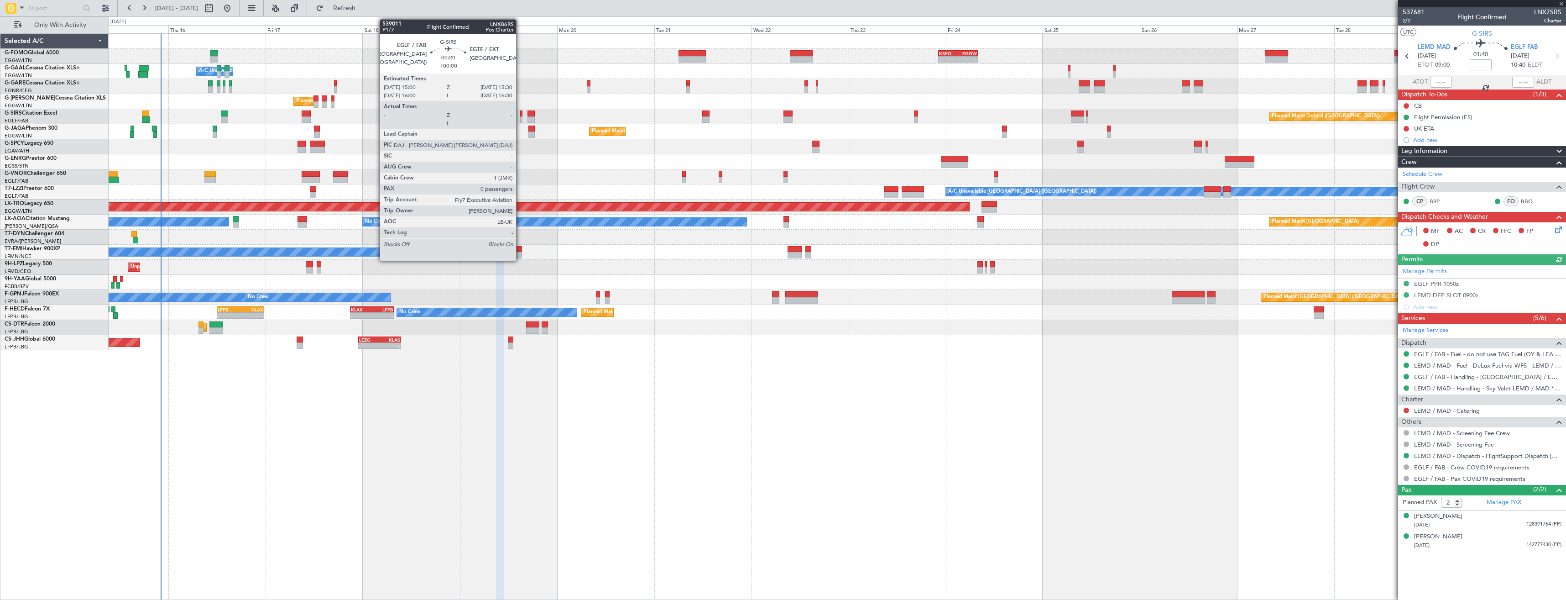
click at [520, 118] on div at bounding box center [521, 119] width 2 height 6
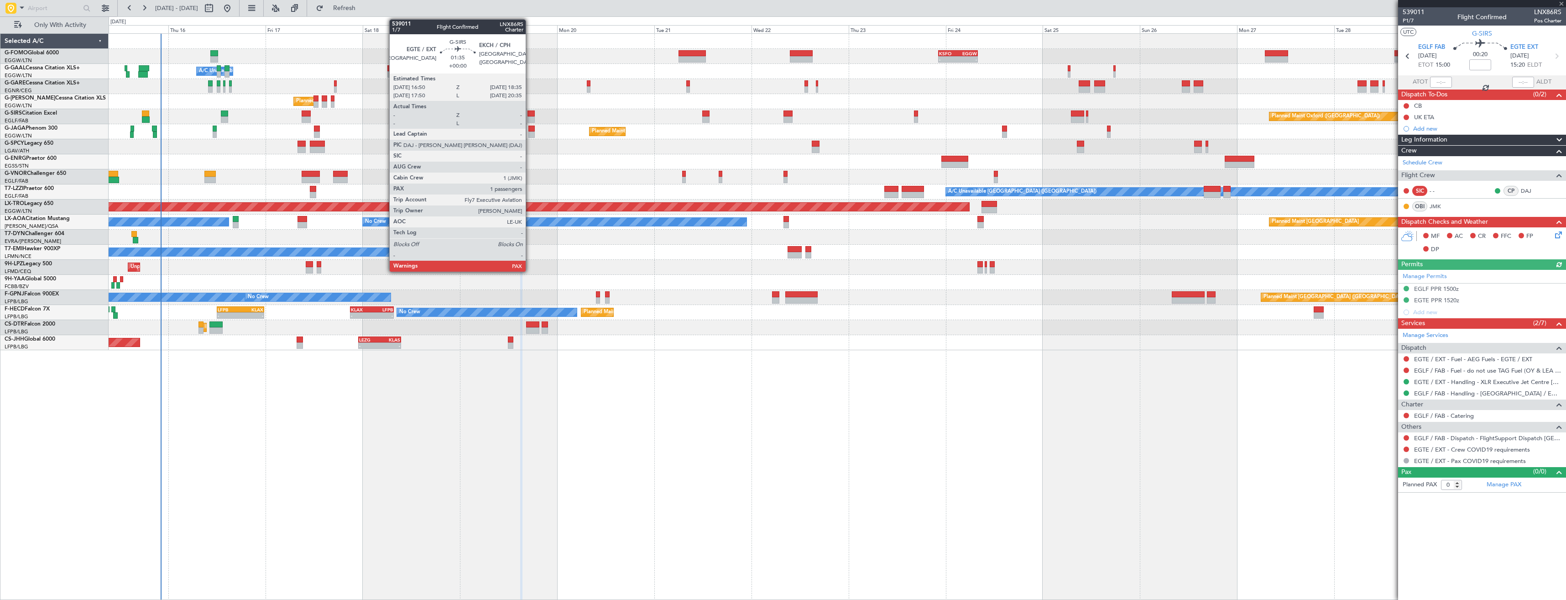
click at [530, 117] on div at bounding box center [530, 119] width 7 height 6
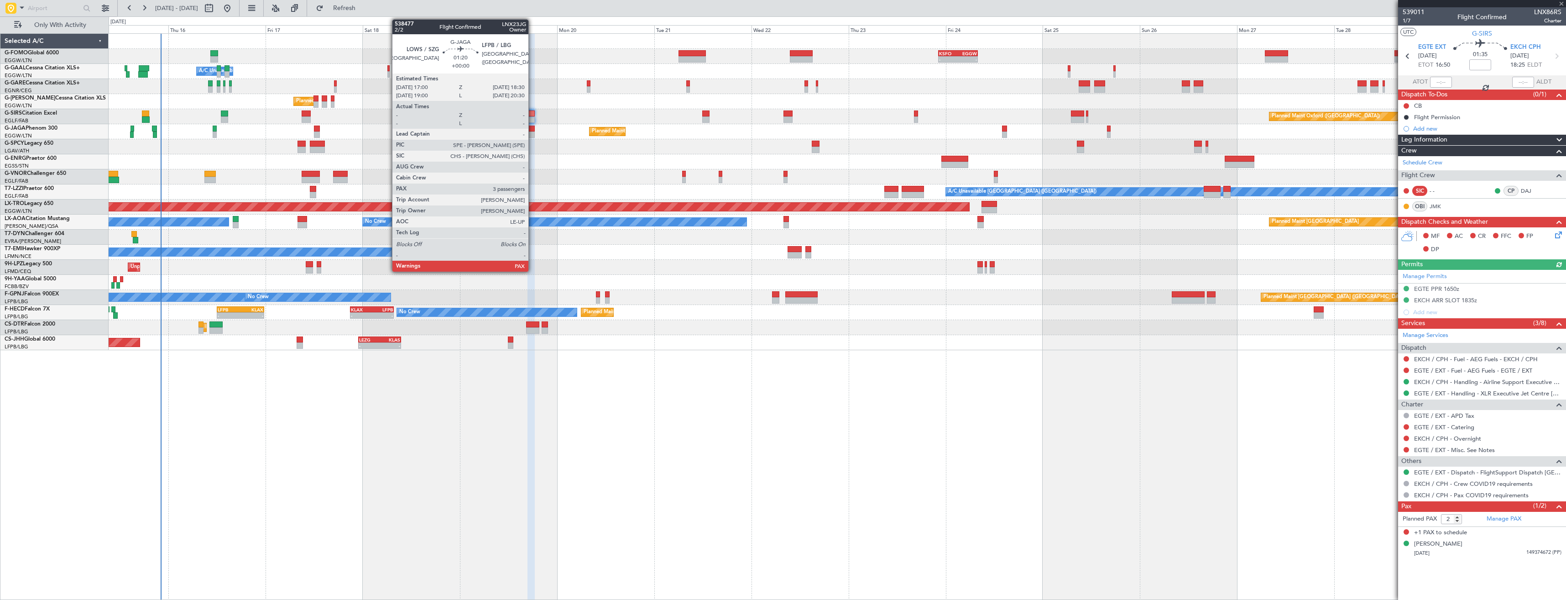
click at [532, 133] on div at bounding box center [531, 134] width 6 height 6
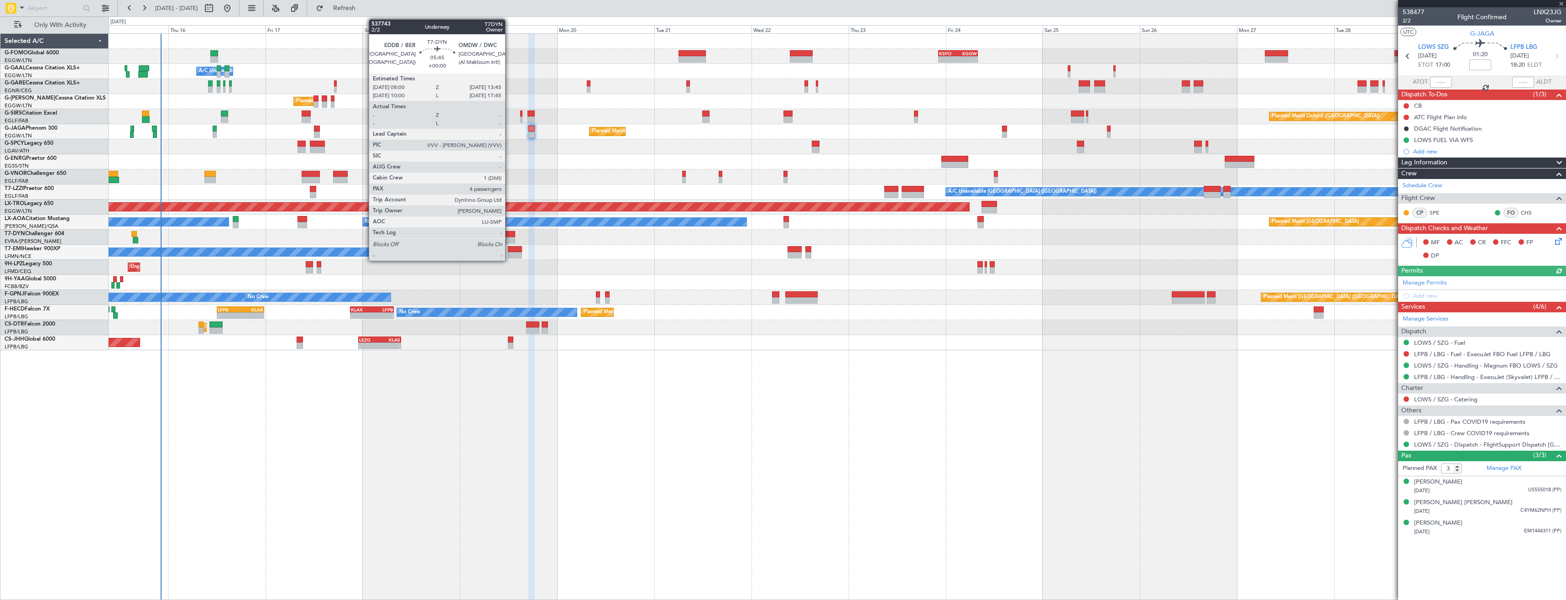
click at [509, 233] on div at bounding box center [504, 234] width 24 height 6
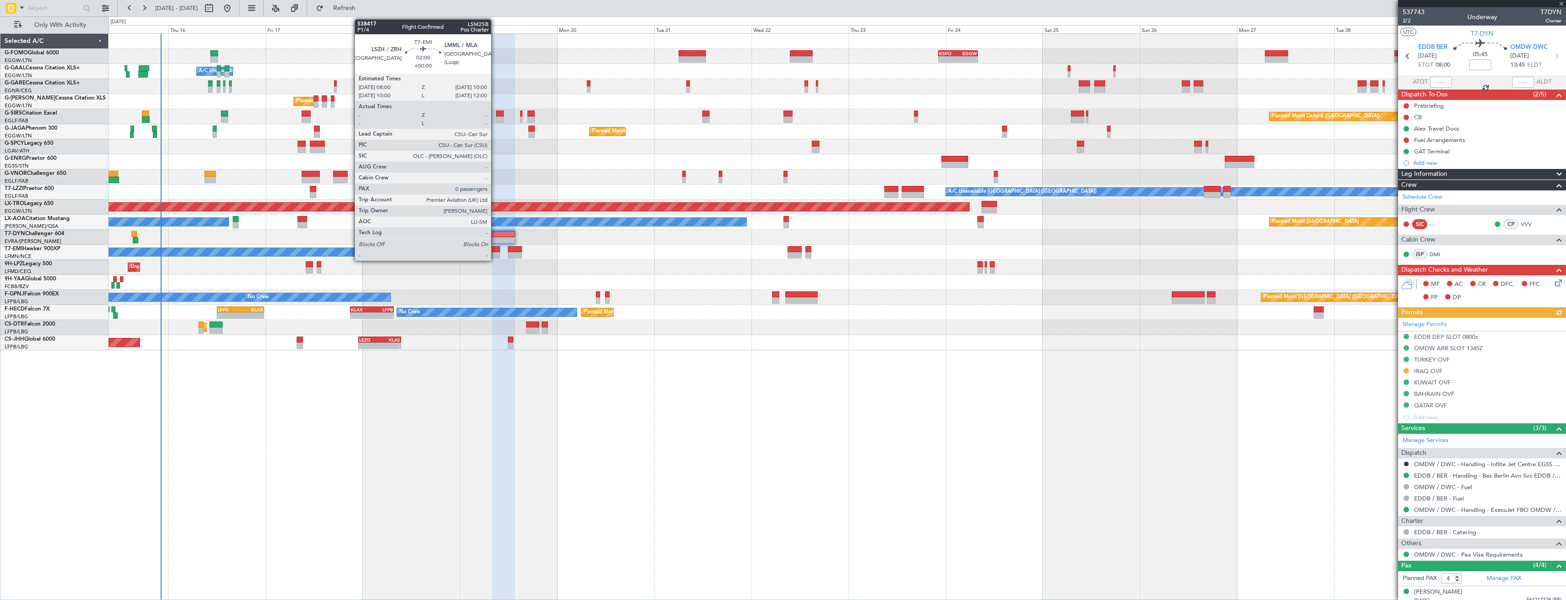
click at [495, 256] on div at bounding box center [496, 255] width 8 height 6
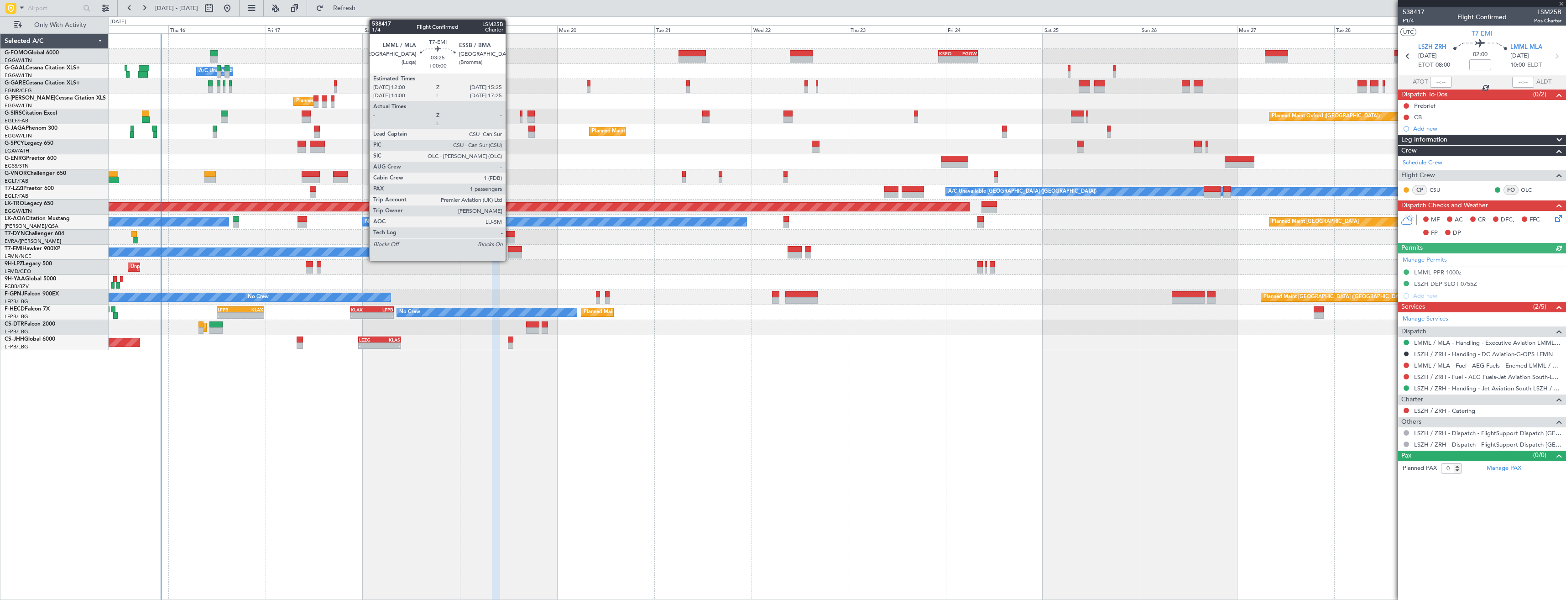
click at [510, 254] on div at bounding box center [515, 255] width 14 height 6
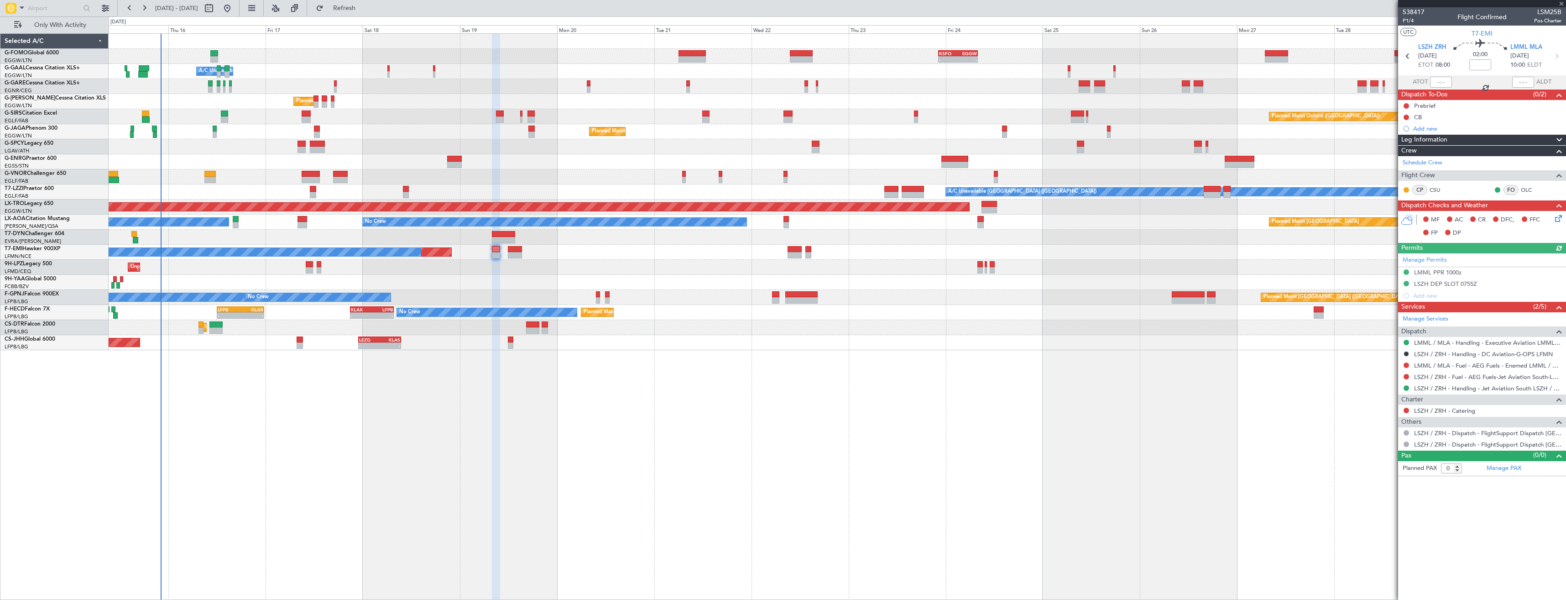
type input "1"
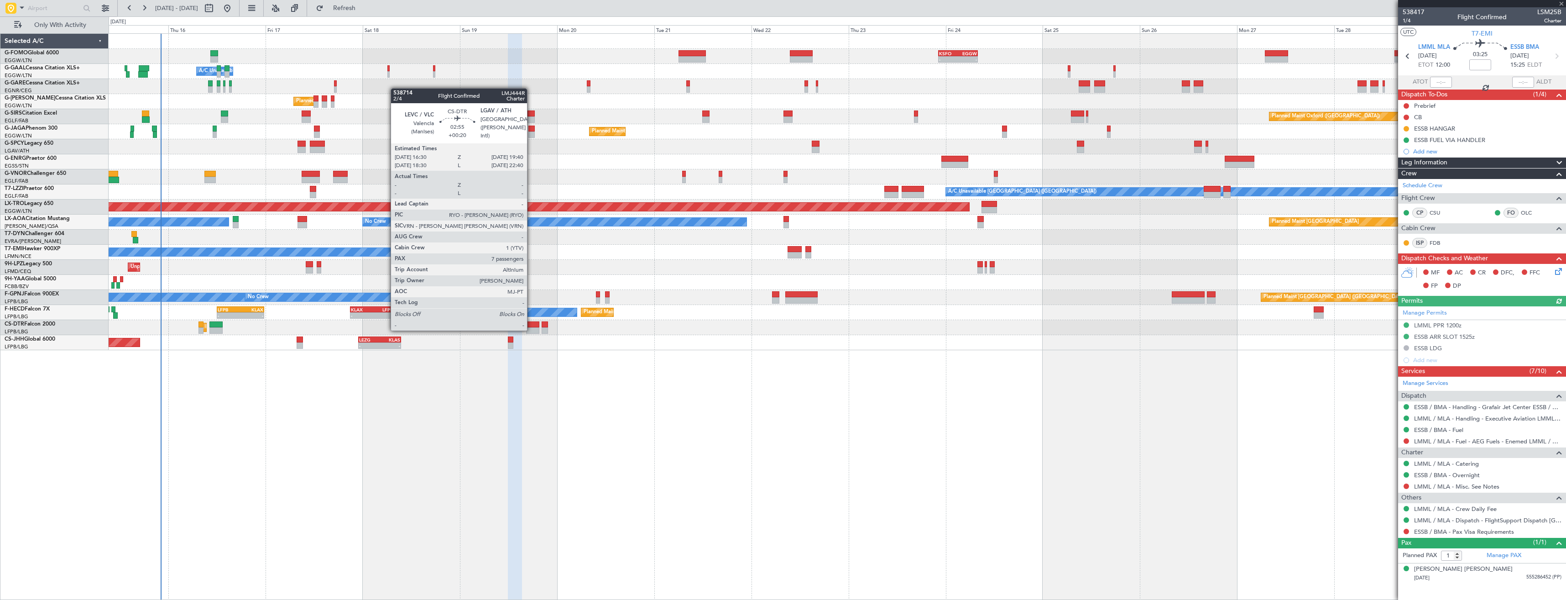
click at [531, 329] on div at bounding box center [532, 330] width 13 height 6
type input "+00:20"
type input "7"
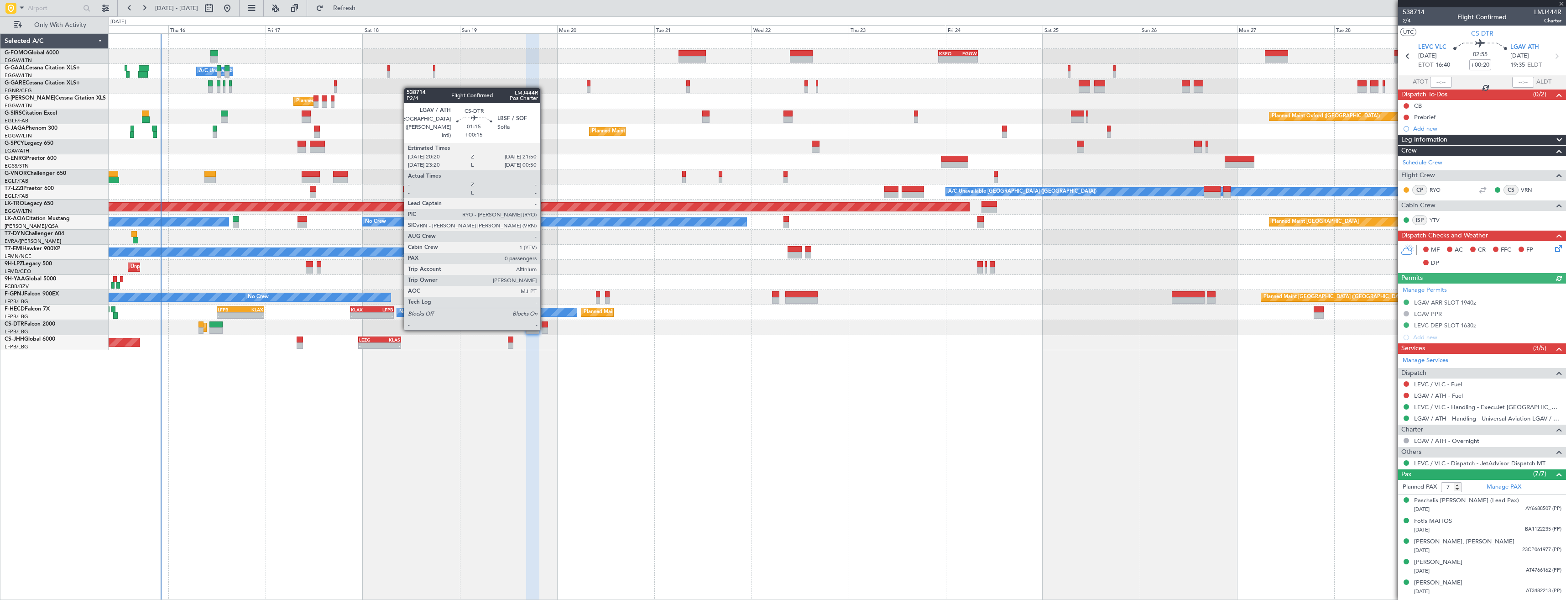
click at [544, 329] on div at bounding box center [545, 330] width 6 height 6
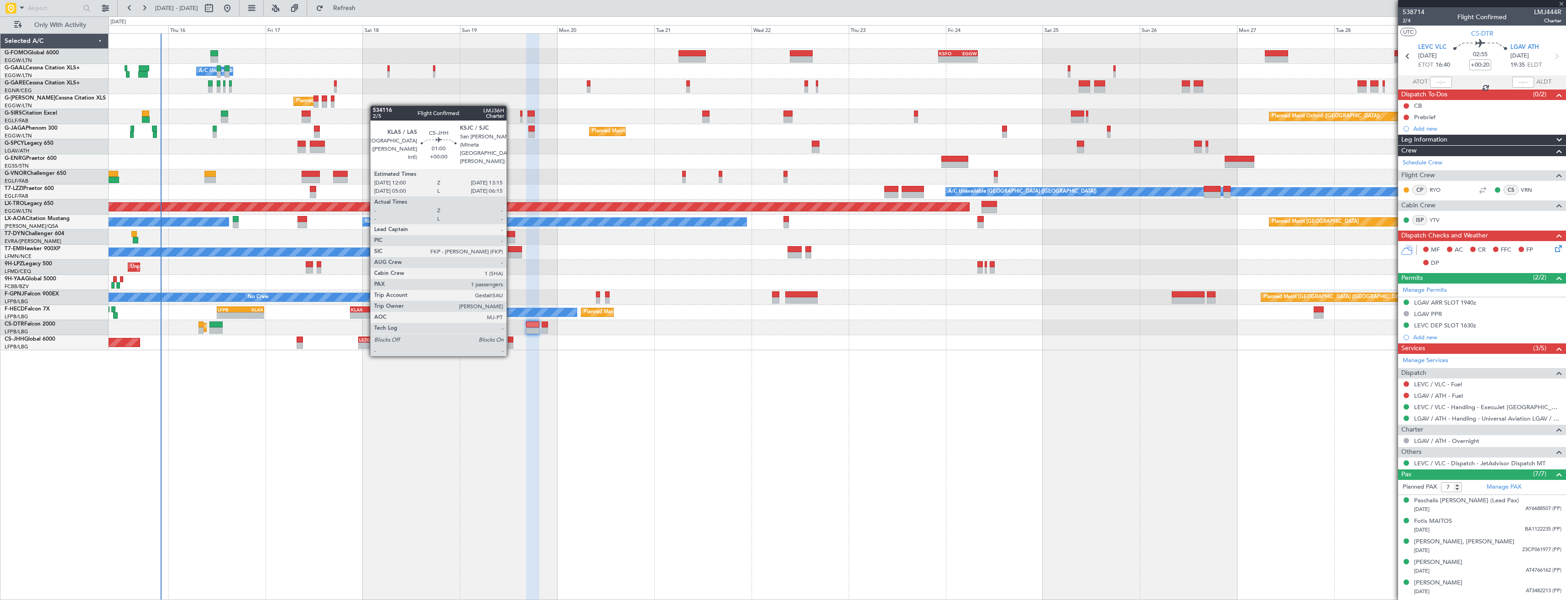
type input "+00:15"
type input "0"
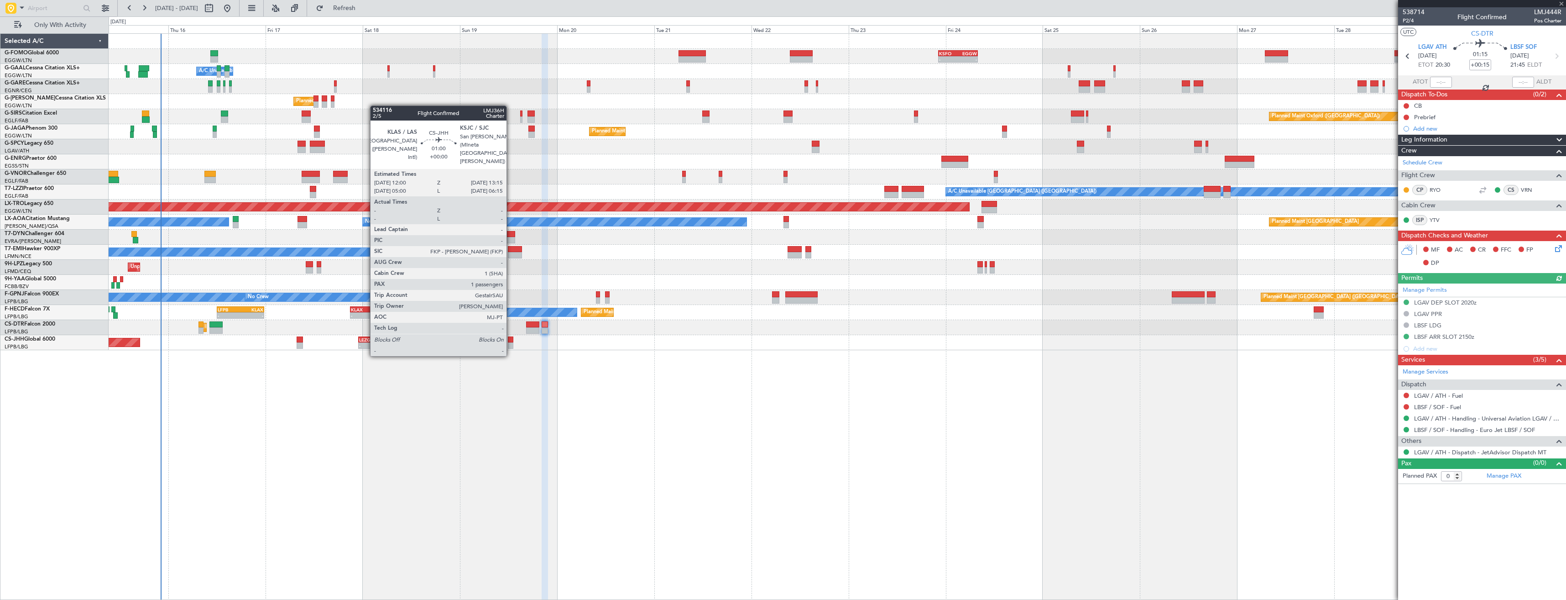
click at [511, 347] on div at bounding box center [510, 345] width 5 height 6
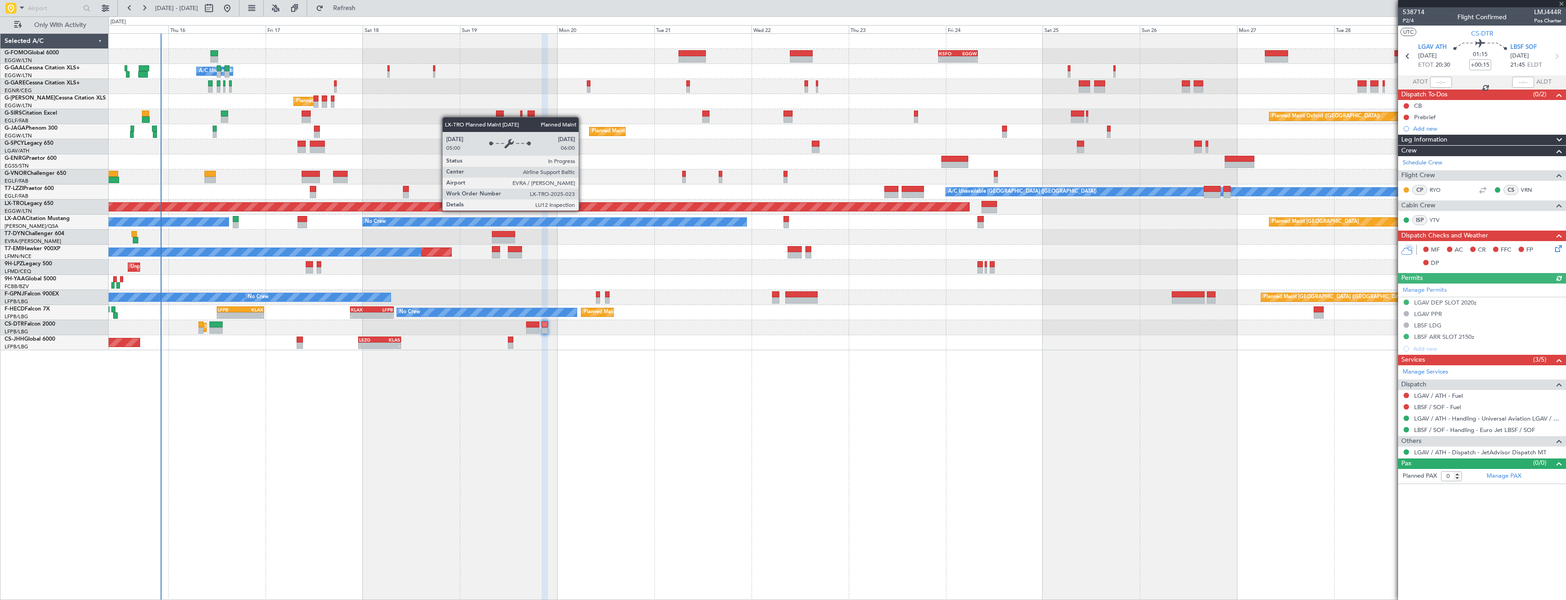
type input "1"
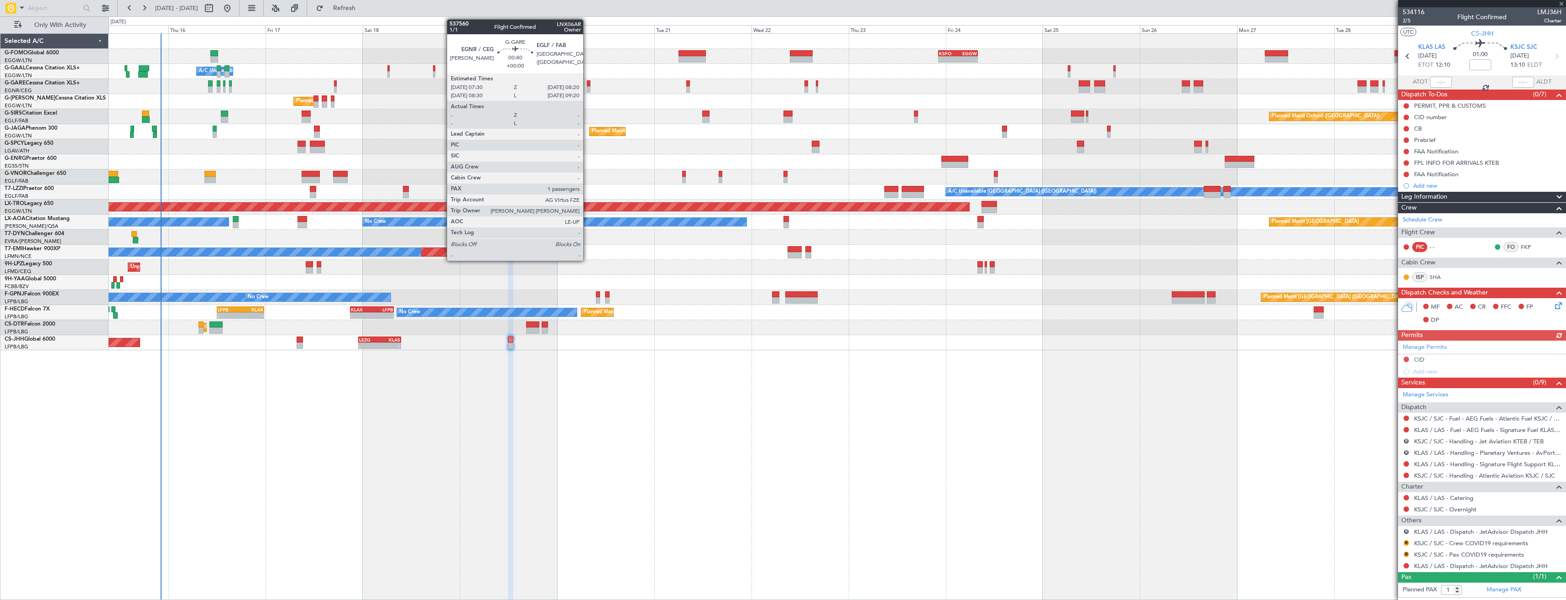
click at [587, 86] on div at bounding box center [589, 89] width 4 height 6
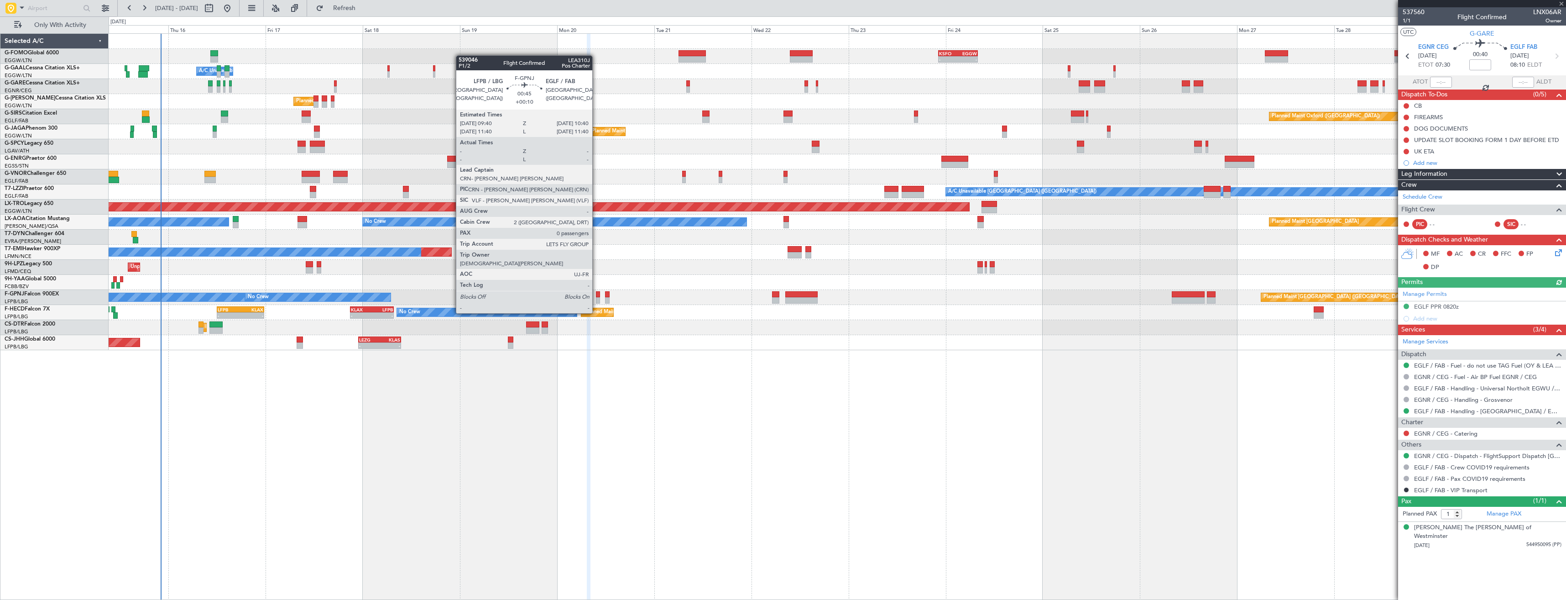
click at [596, 296] on div at bounding box center [598, 294] width 4 height 6
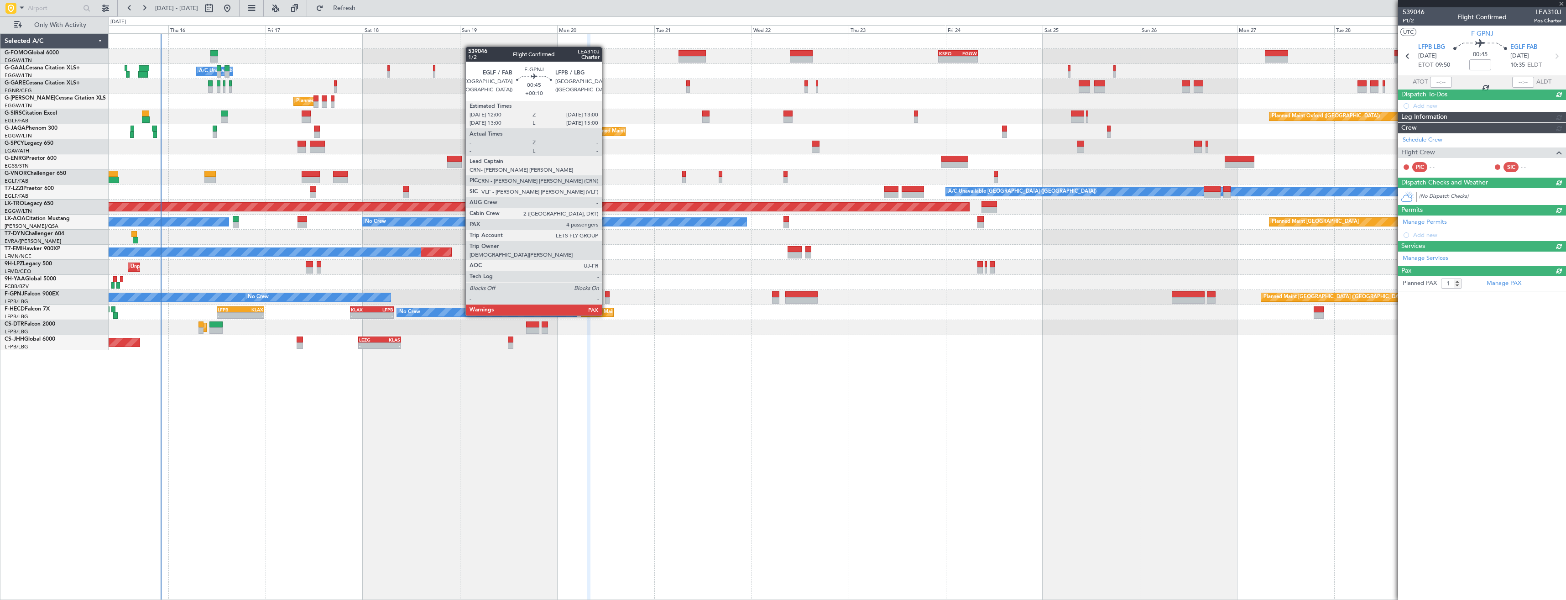
type input "+00:10"
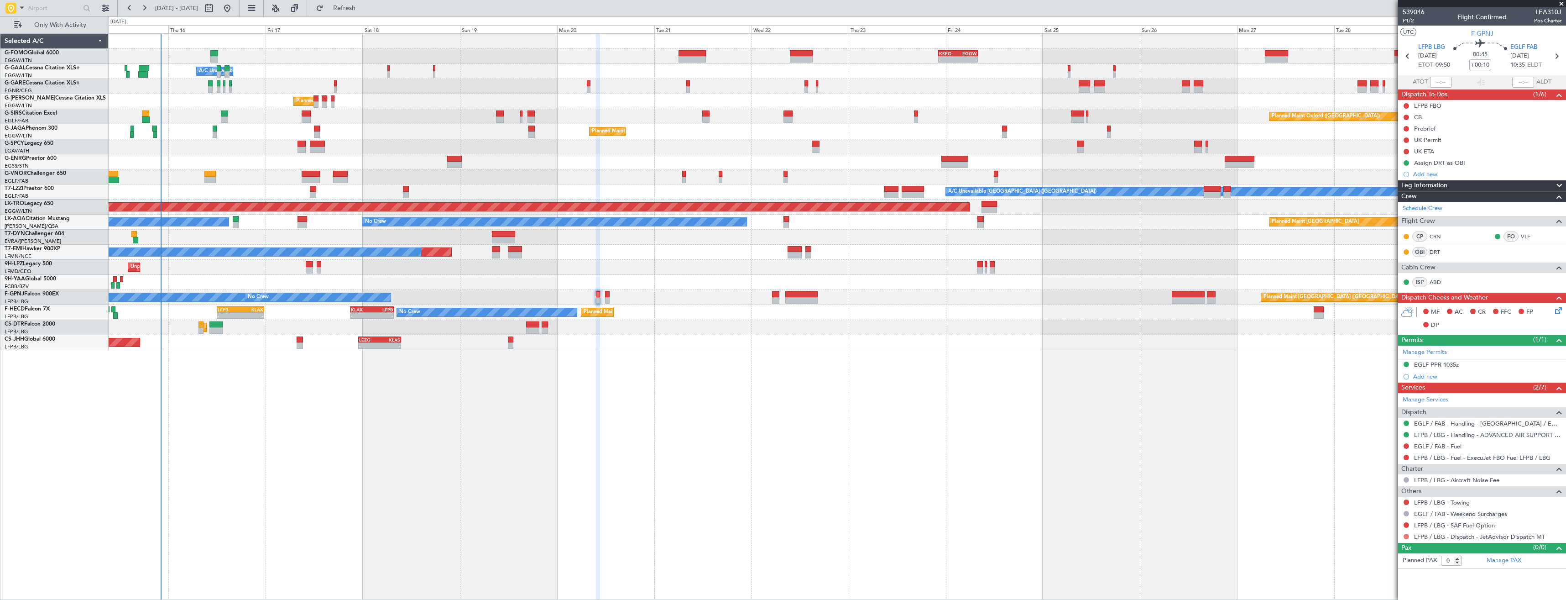
click at [1407, 535] on button at bounding box center [1405, 535] width 5 height 5
click at [1388, 520] on span "Confirmed" at bounding box center [1380, 522] width 28 height 9
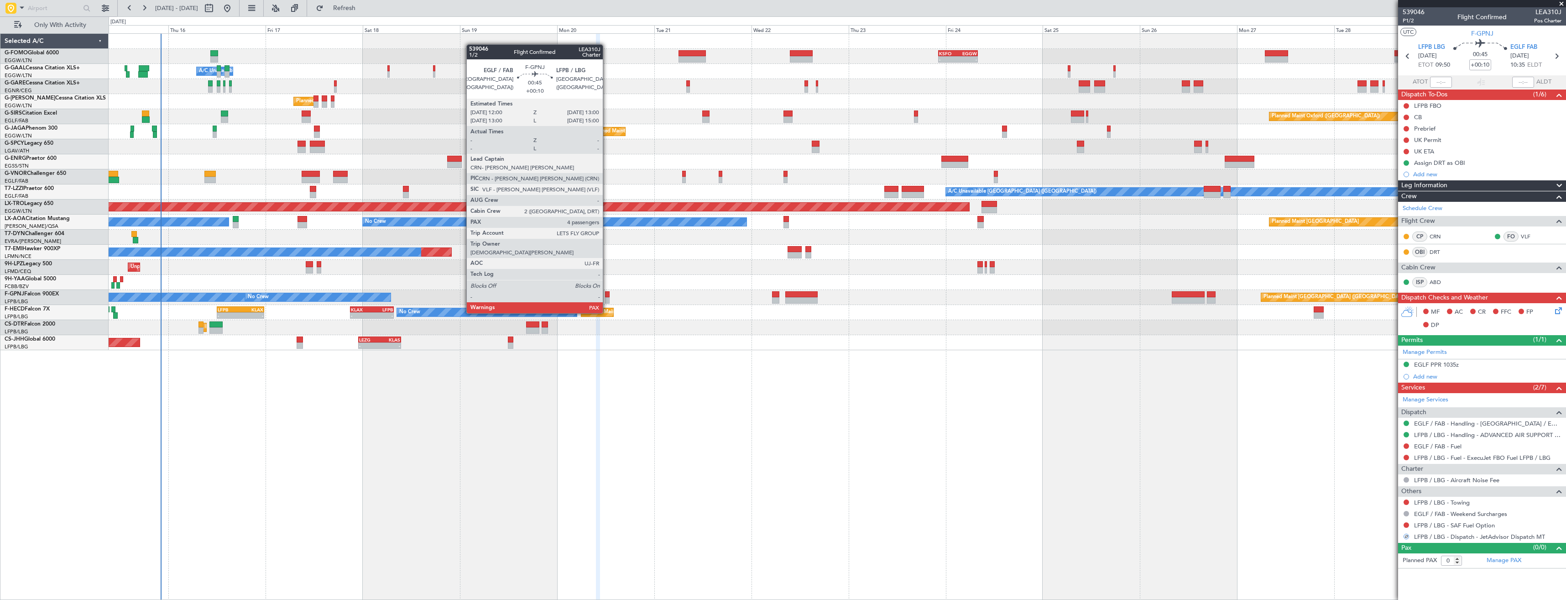
click at [607, 296] on div at bounding box center [607, 294] width 4 height 6
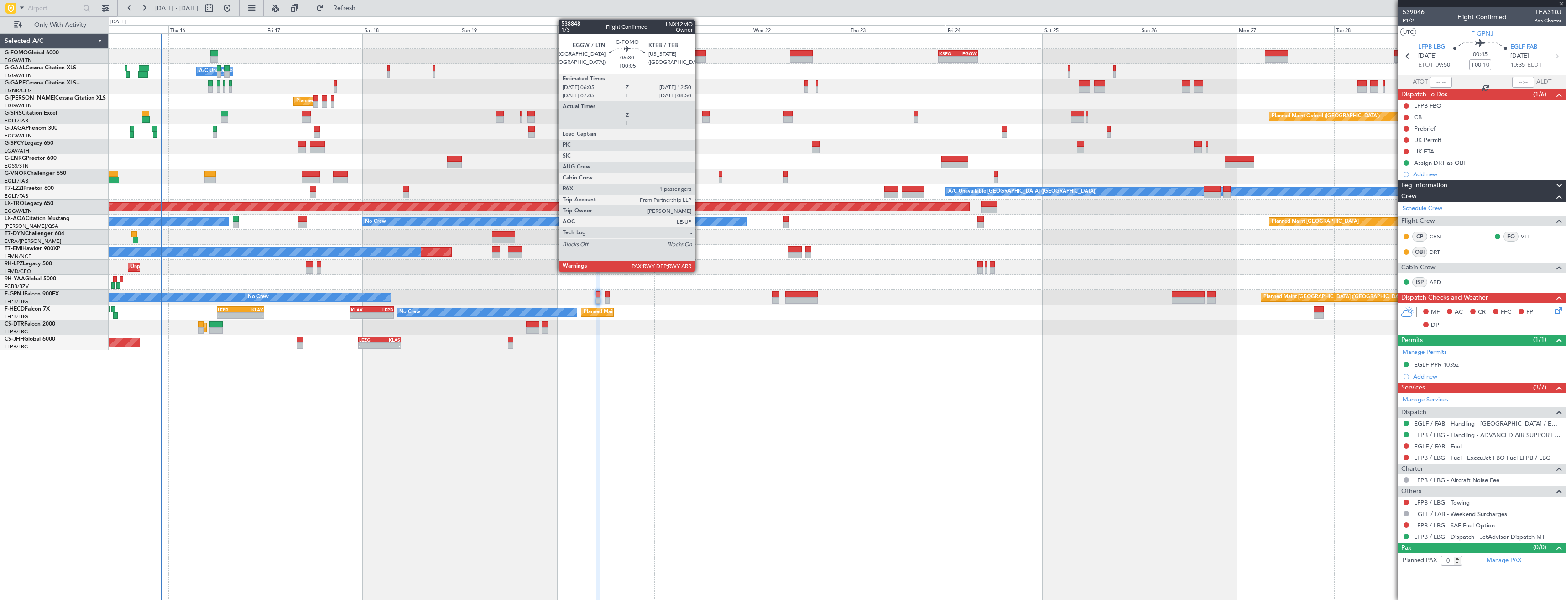
type input "4"
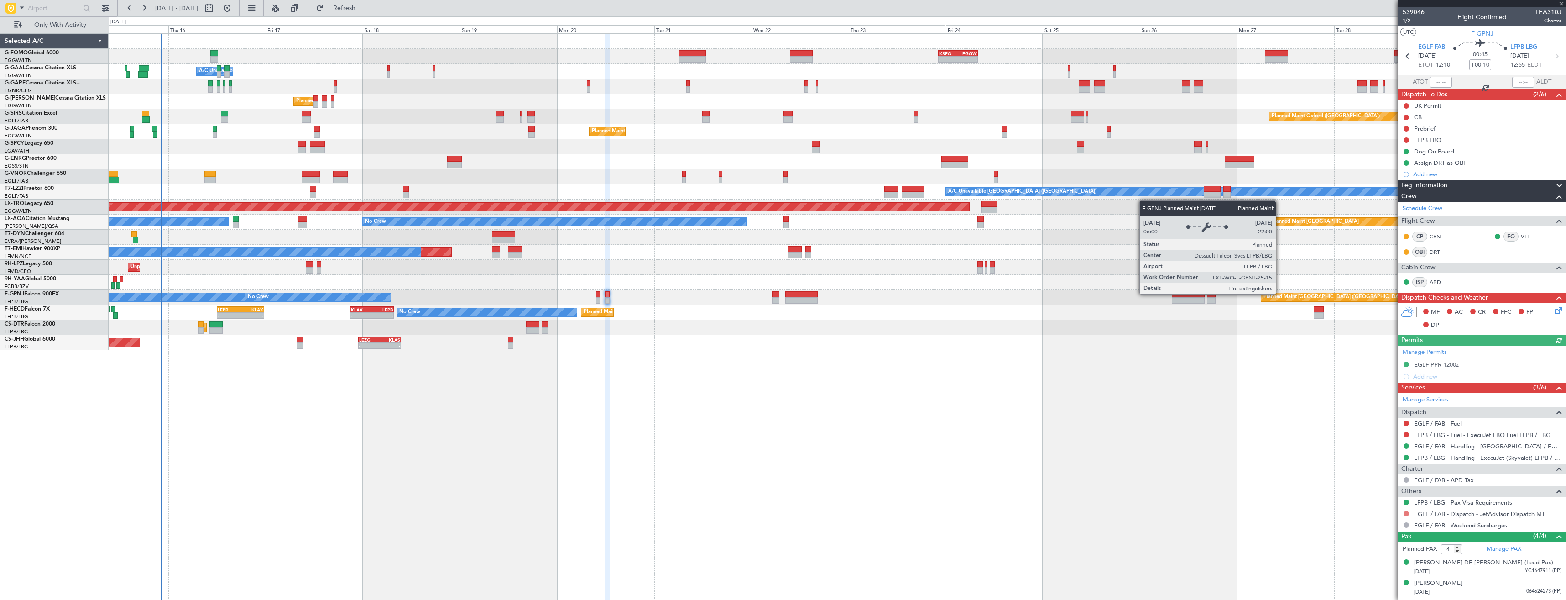
click at [1404, 513] on button at bounding box center [1405, 513] width 5 height 5
click at [1381, 498] on span "Confirmed" at bounding box center [1380, 499] width 28 height 9
click at [1415, 459] on link "LFPB / LBG - Handling - ExecuJet (Skyvalet) LFPB / LBG" at bounding box center [1487, 458] width 147 height 8
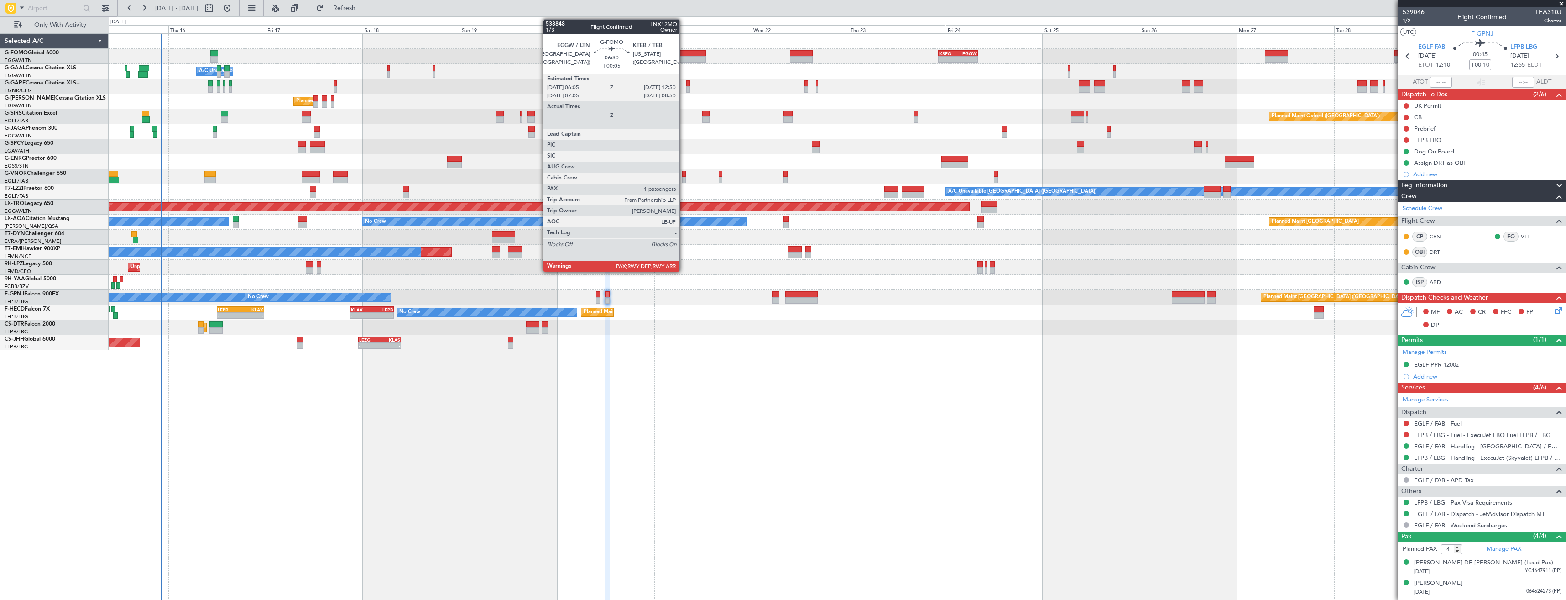
click at [683, 59] on div at bounding box center [691, 59] width 27 height 6
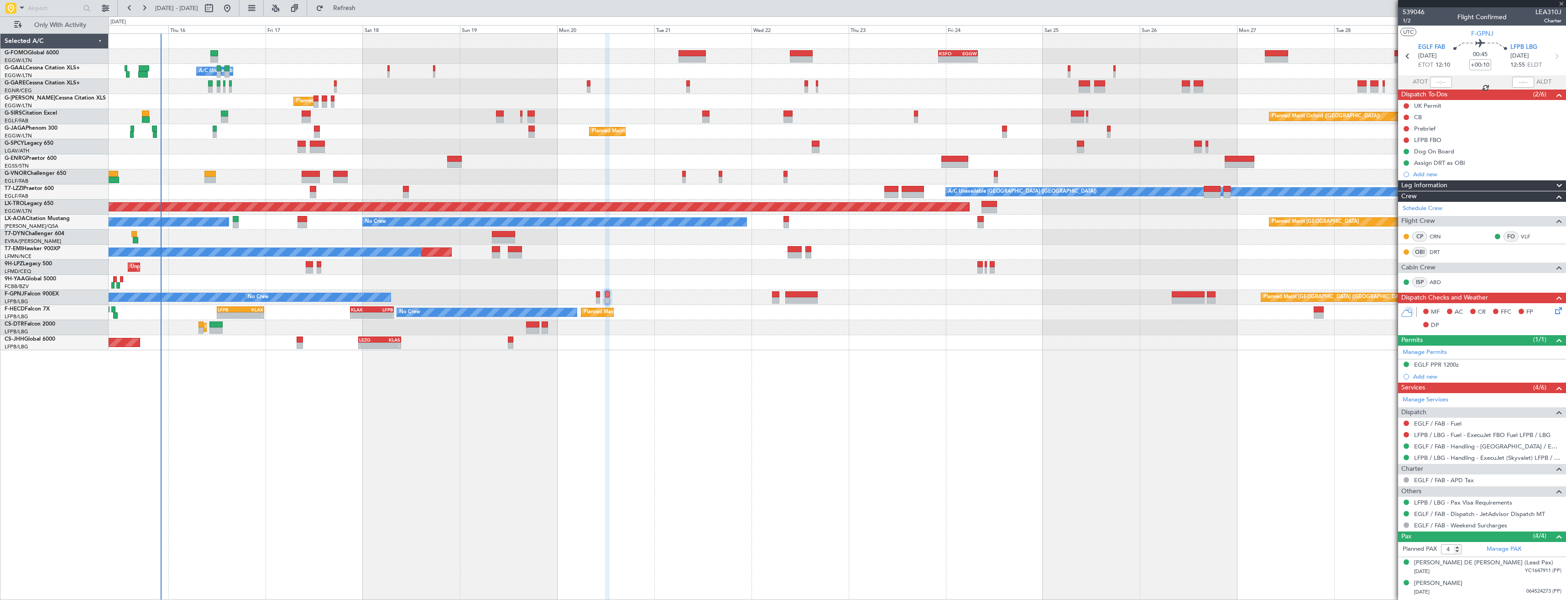
type input "+00:05"
type input "1"
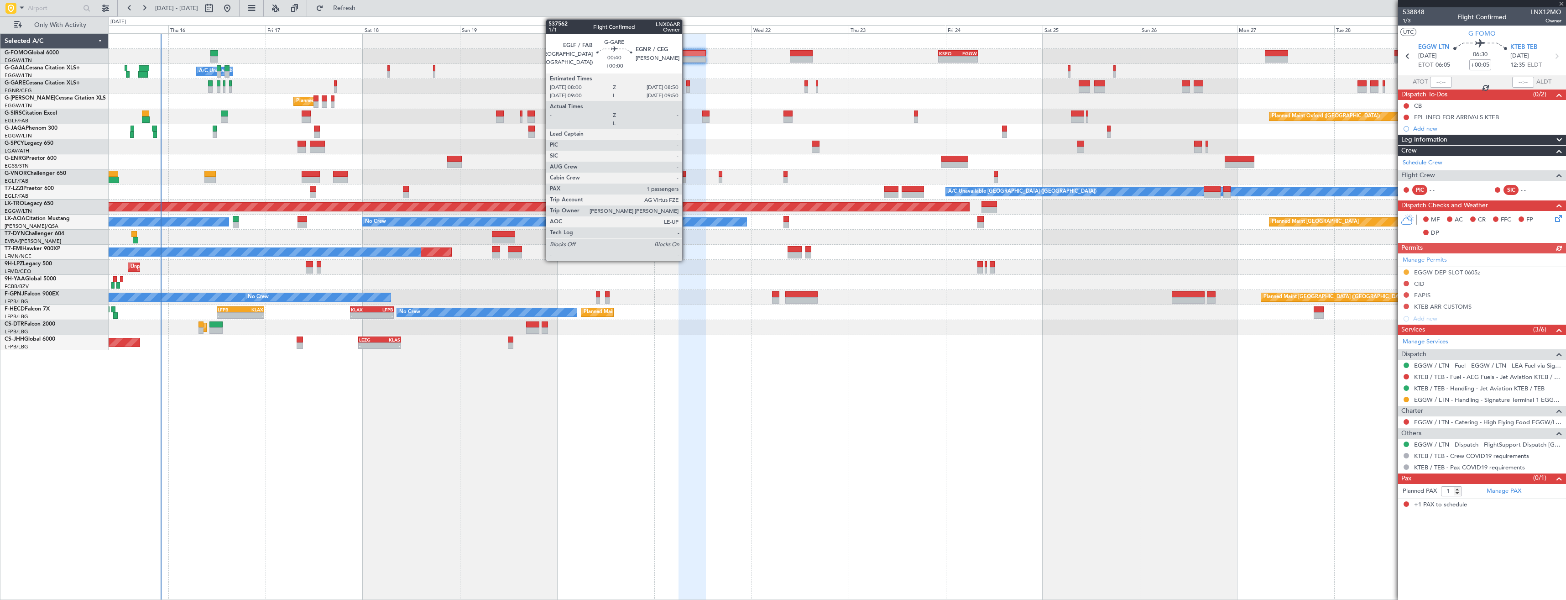
click at [686, 88] on div at bounding box center [688, 89] width 4 height 6
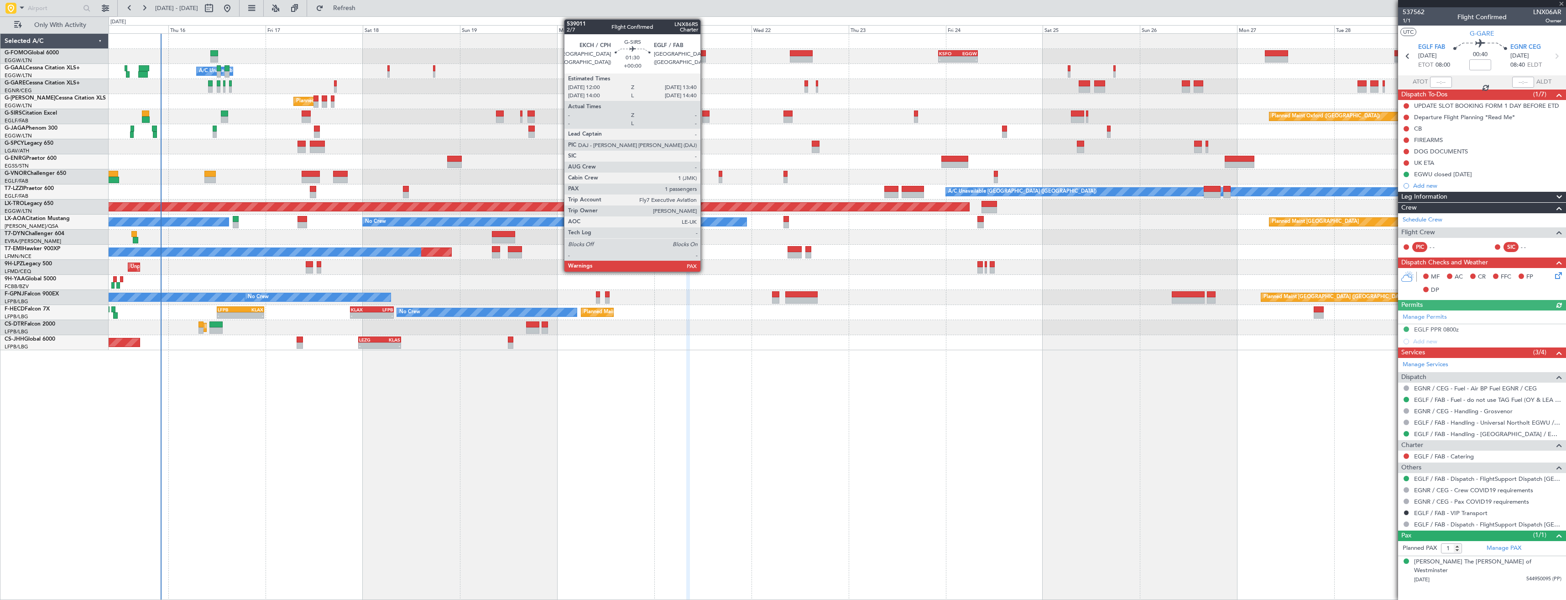
click at [704, 116] on div at bounding box center [705, 113] width 7 height 6
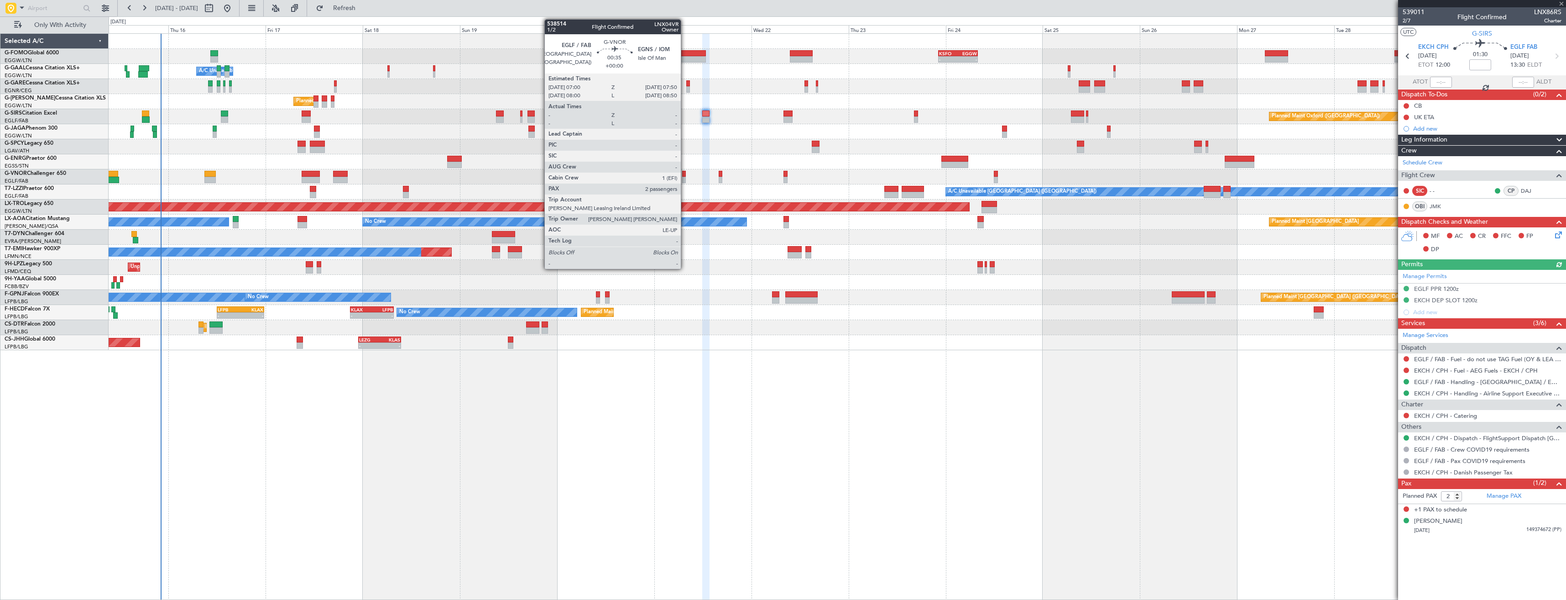
click at [685, 177] on div at bounding box center [684, 180] width 4 height 6
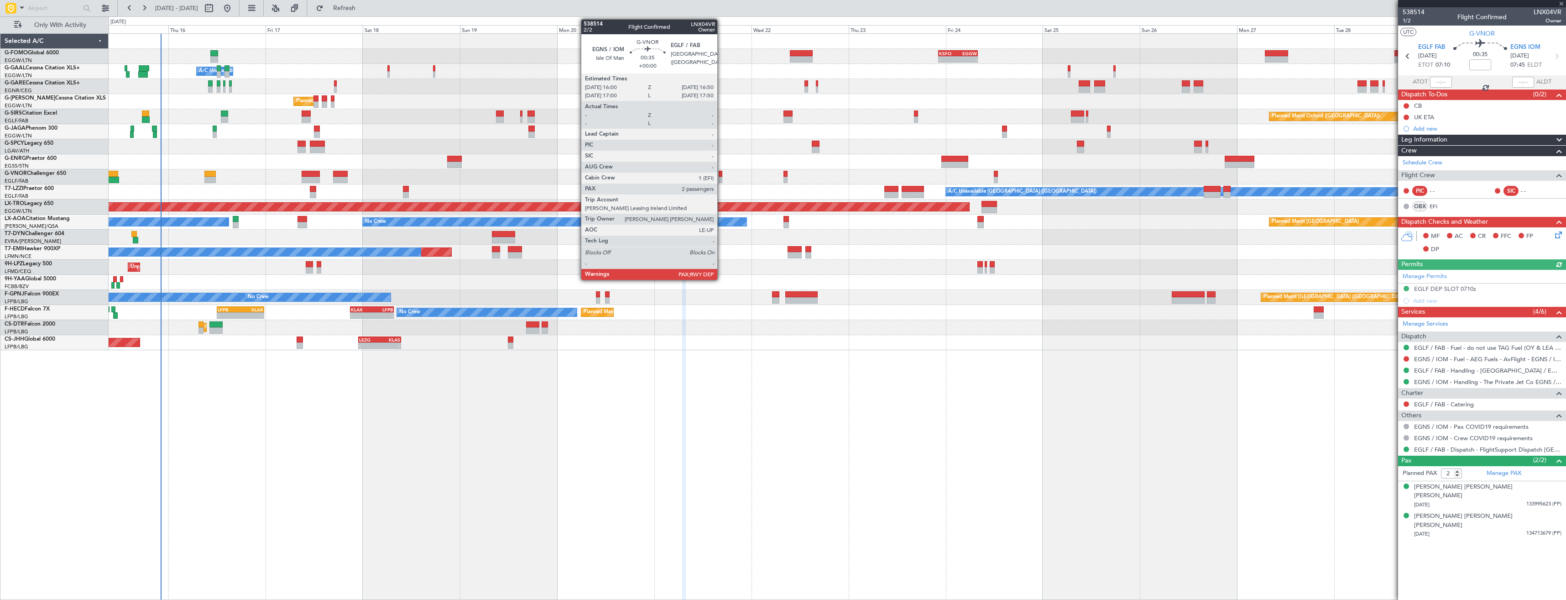
click at [721, 177] on div at bounding box center [721, 180] width 4 height 6
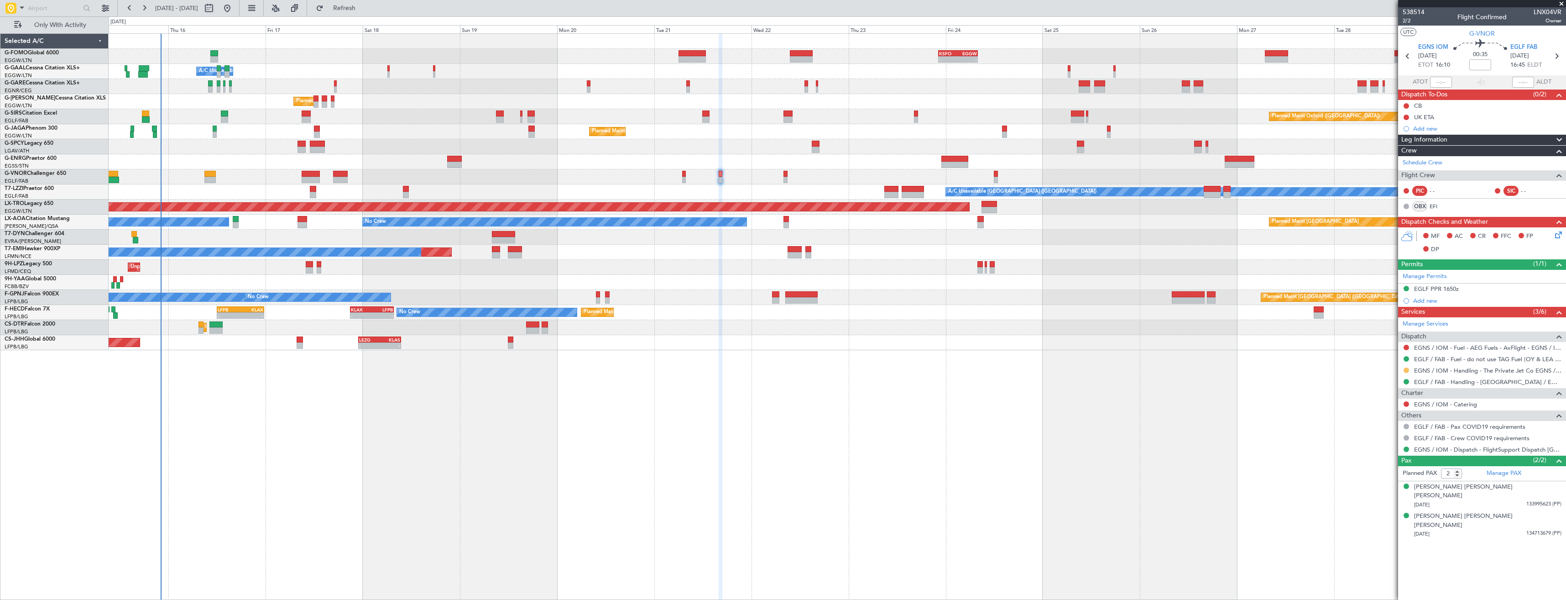
click at [1407, 370] on button at bounding box center [1405, 369] width 5 height 5
drag, startPoint x: 1388, startPoint y: 476, endPoint x: 1247, endPoint y: 355, distance: 185.7
click at [1388, 475] on span "Confirmed" at bounding box center [1380, 478] width 28 height 9
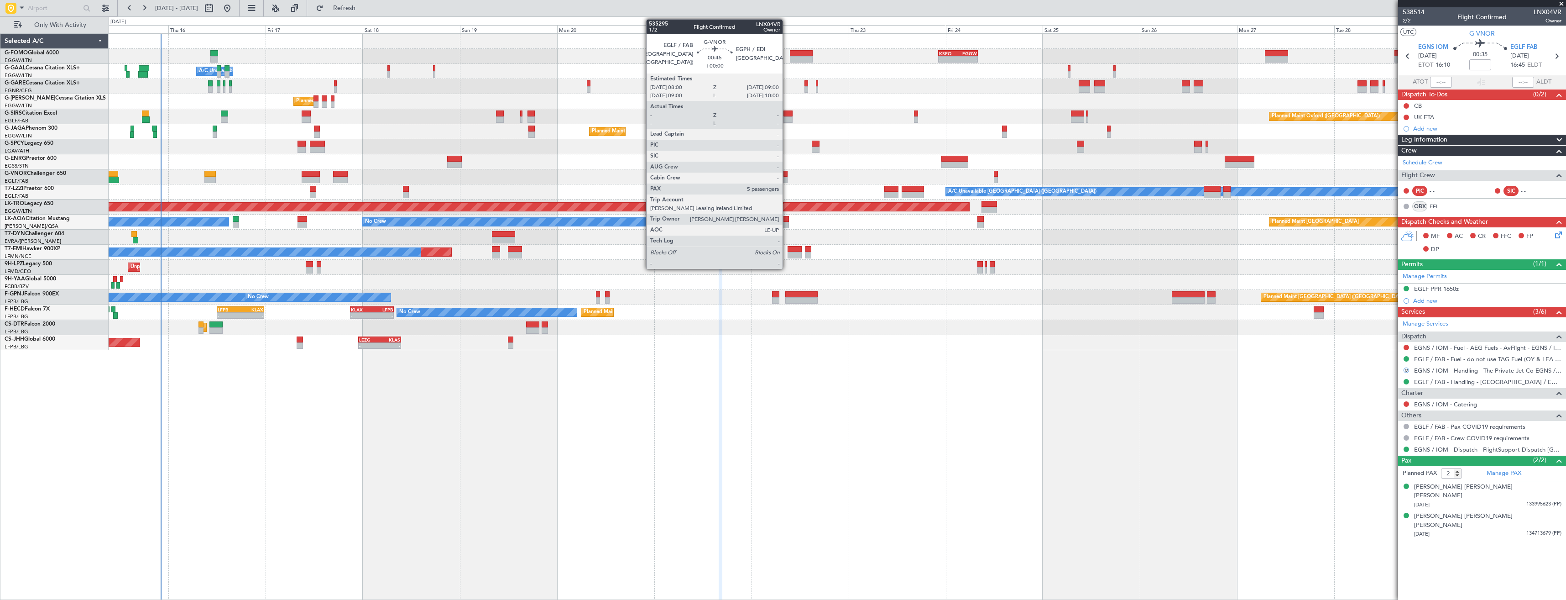
click at [787, 180] on div at bounding box center [785, 180] width 4 height 6
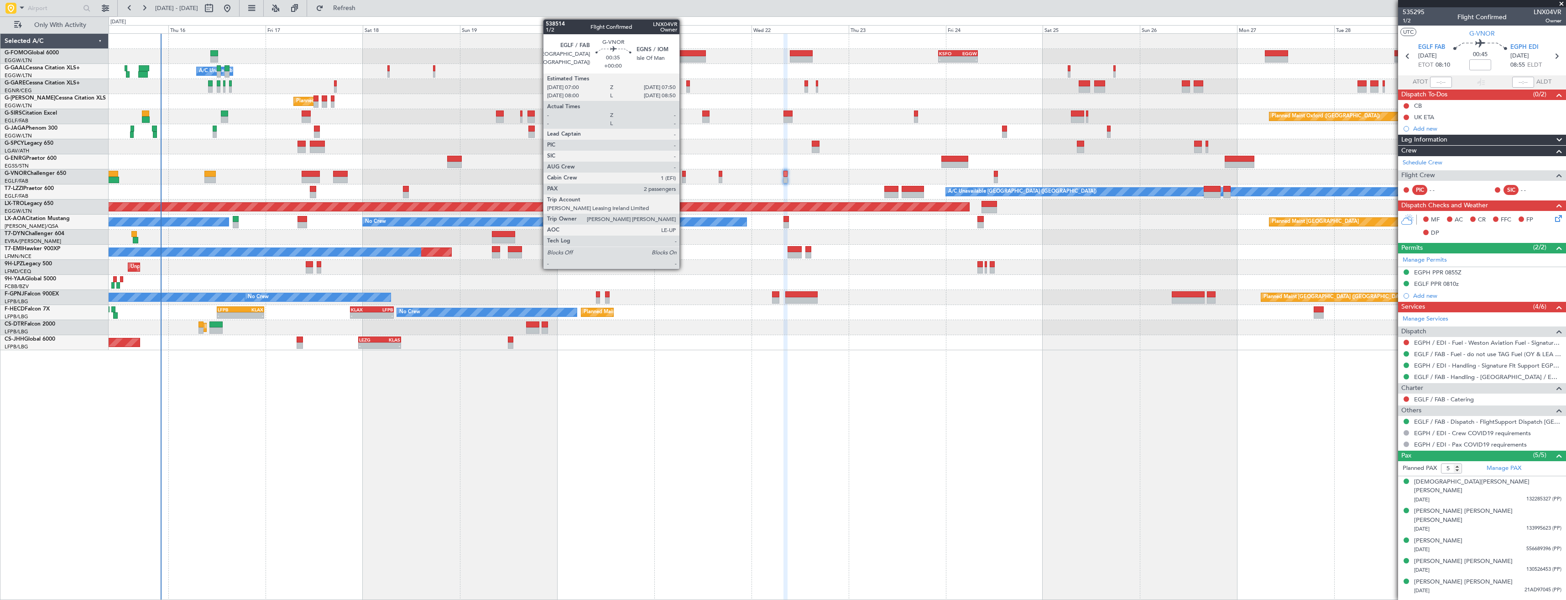
click at [683, 179] on div at bounding box center [684, 180] width 4 height 6
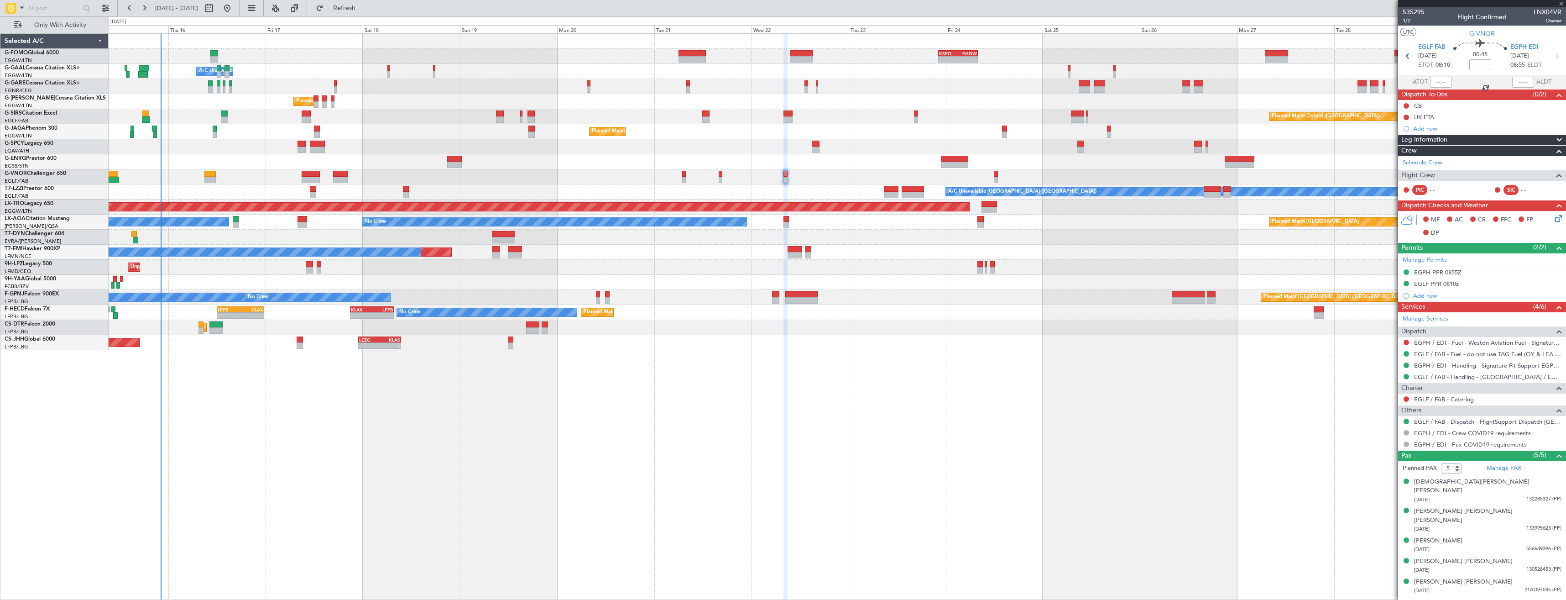
type input "2"
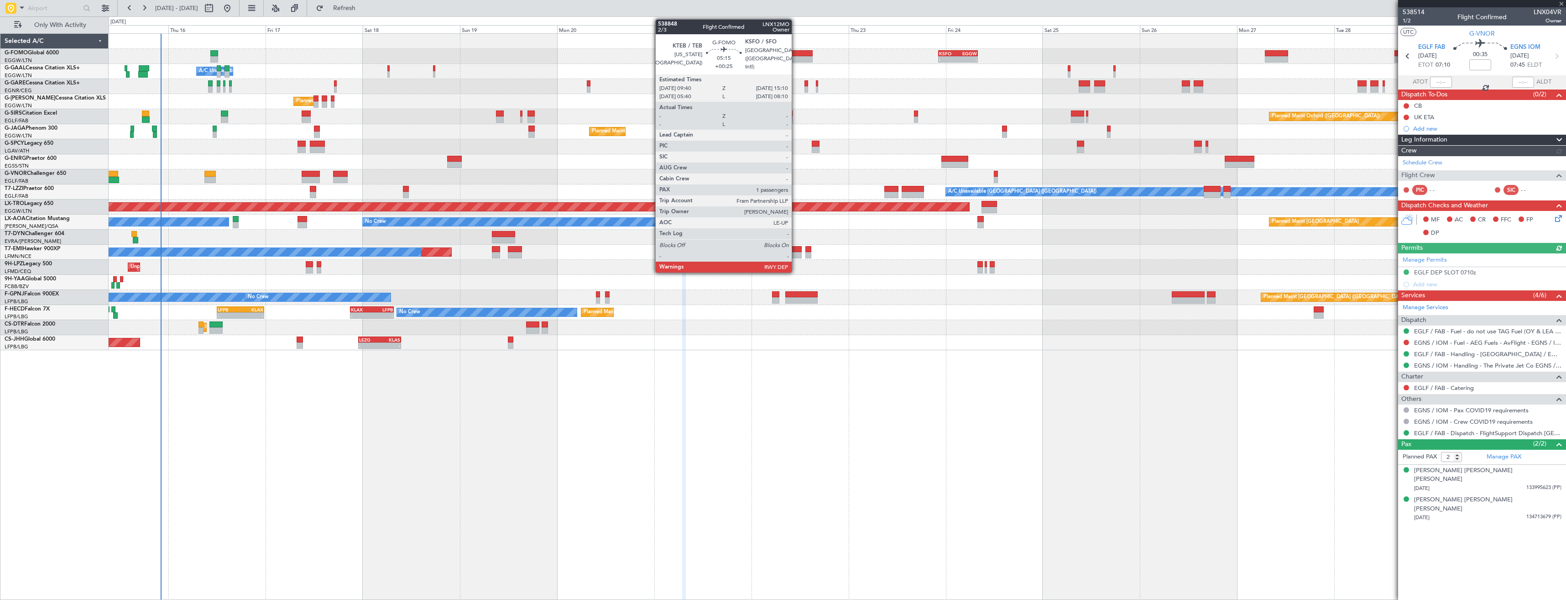
click at [796, 62] on div at bounding box center [801, 59] width 22 height 6
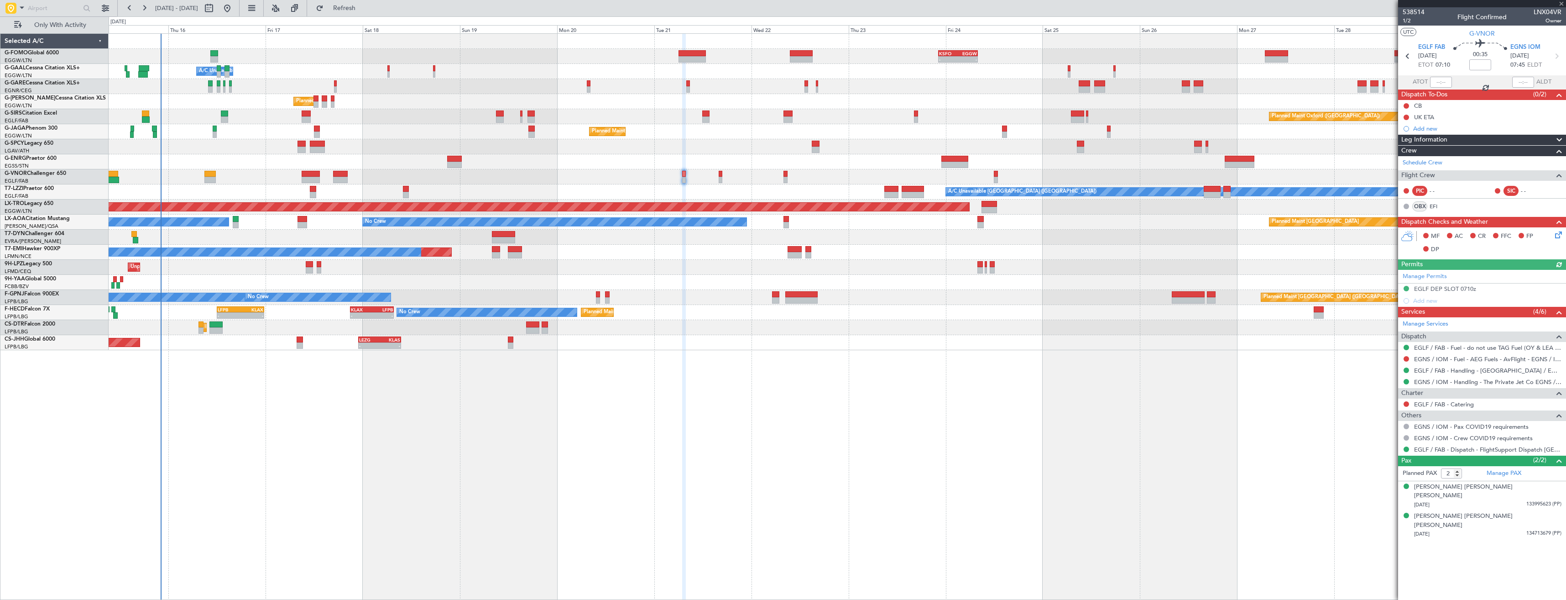
type input "+00:25"
type input "1"
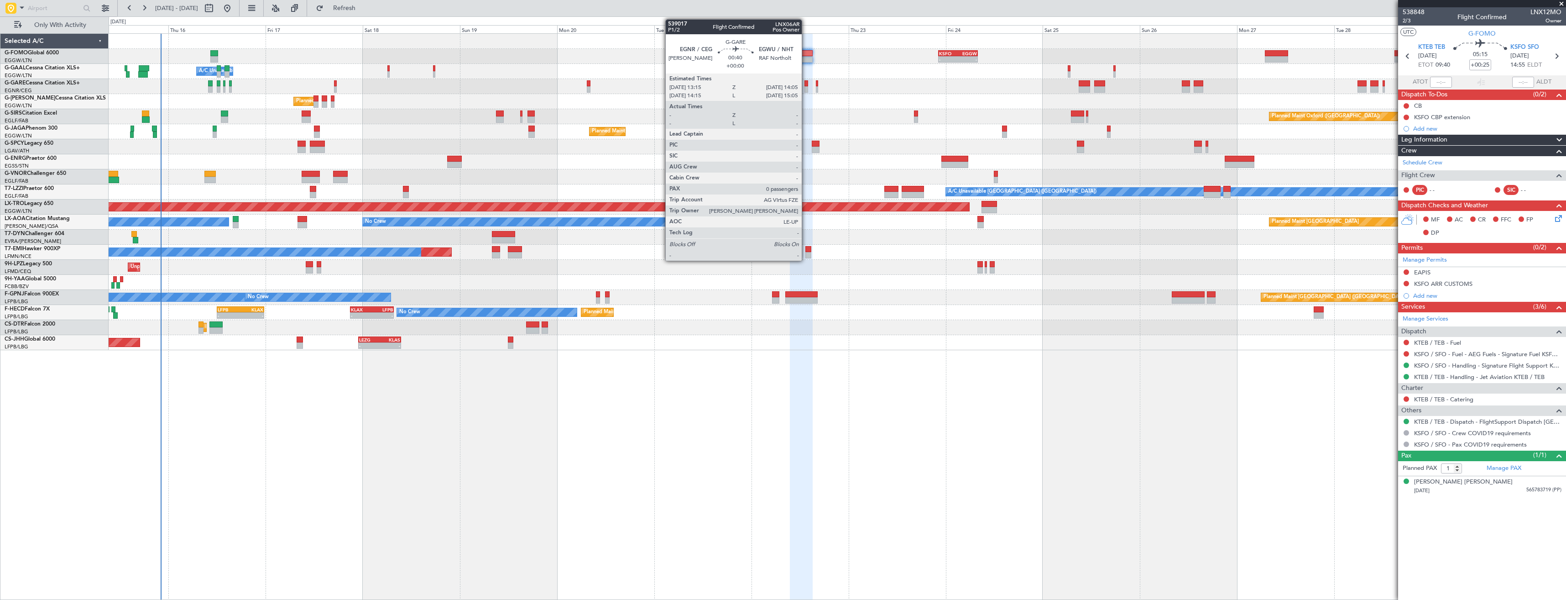
click at [806, 89] on div at bounding box center [806, 89] width 4 height 6
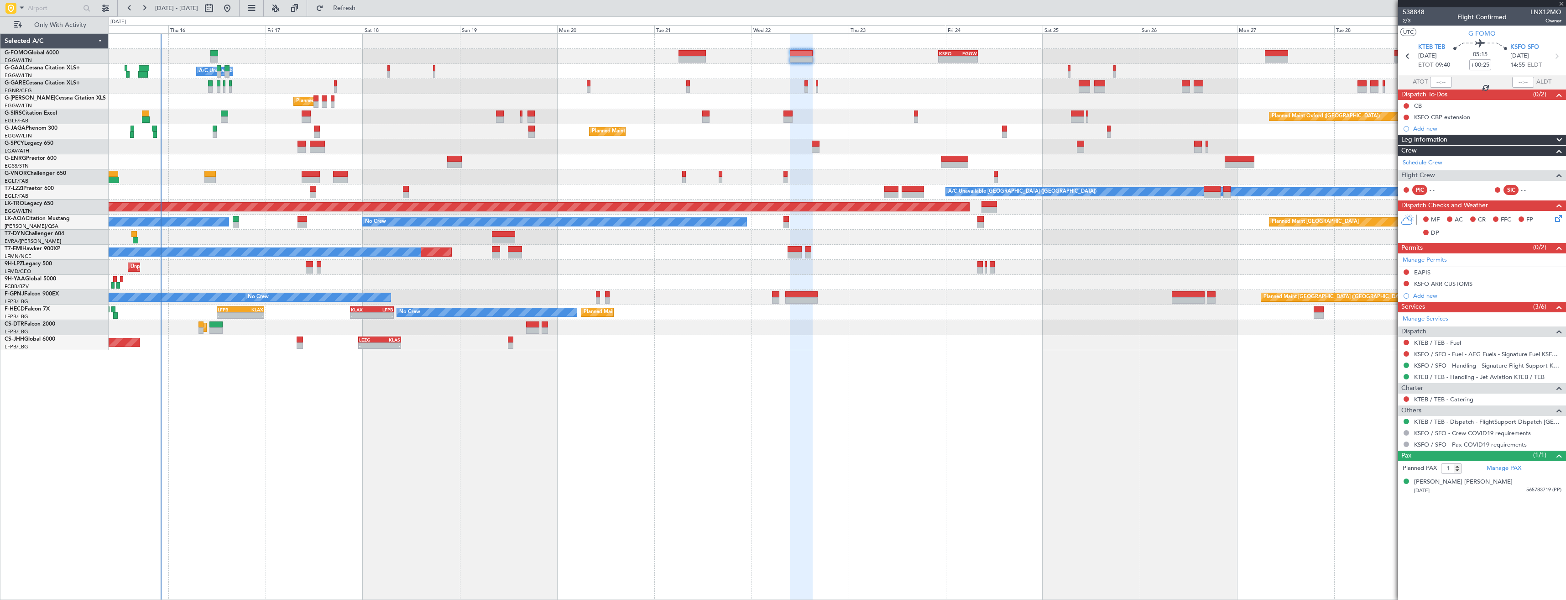
click at [803, 88] on div at bounding box center [837, 86] width 1457 height 15
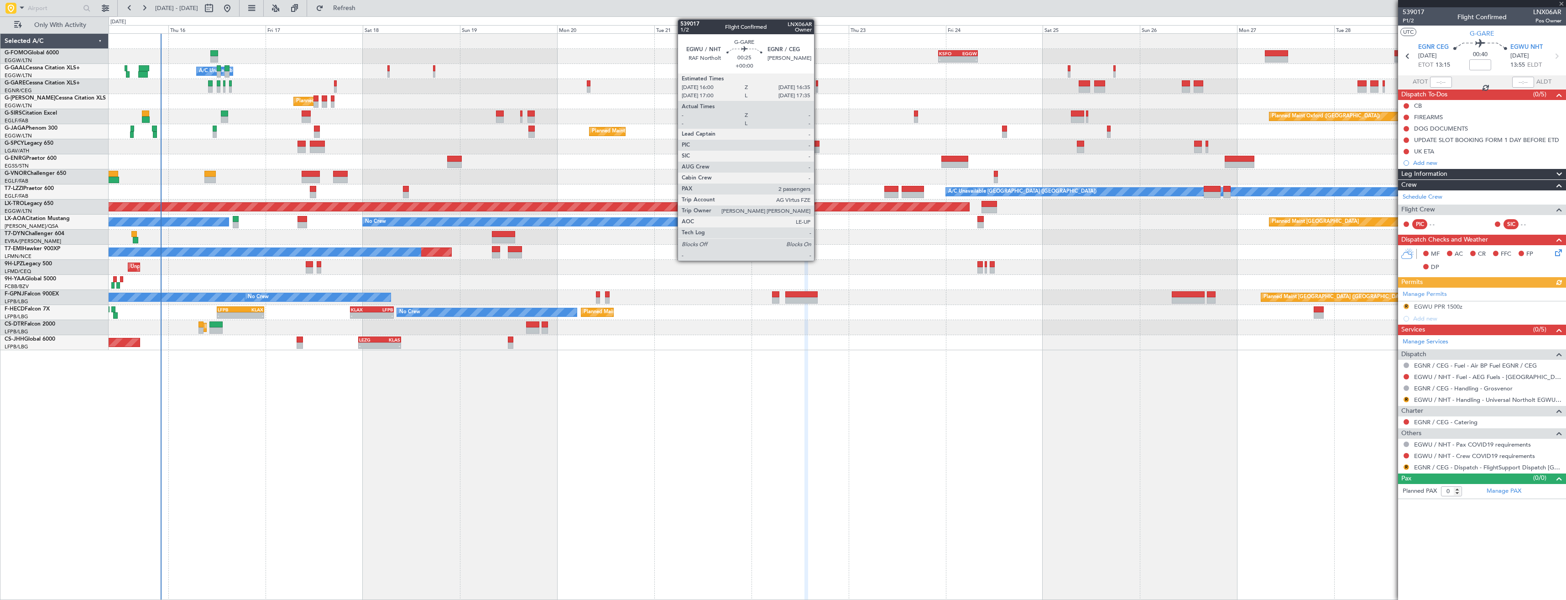
click at [818, 86] on div at bounding box center [817, 83] width 3 height 6
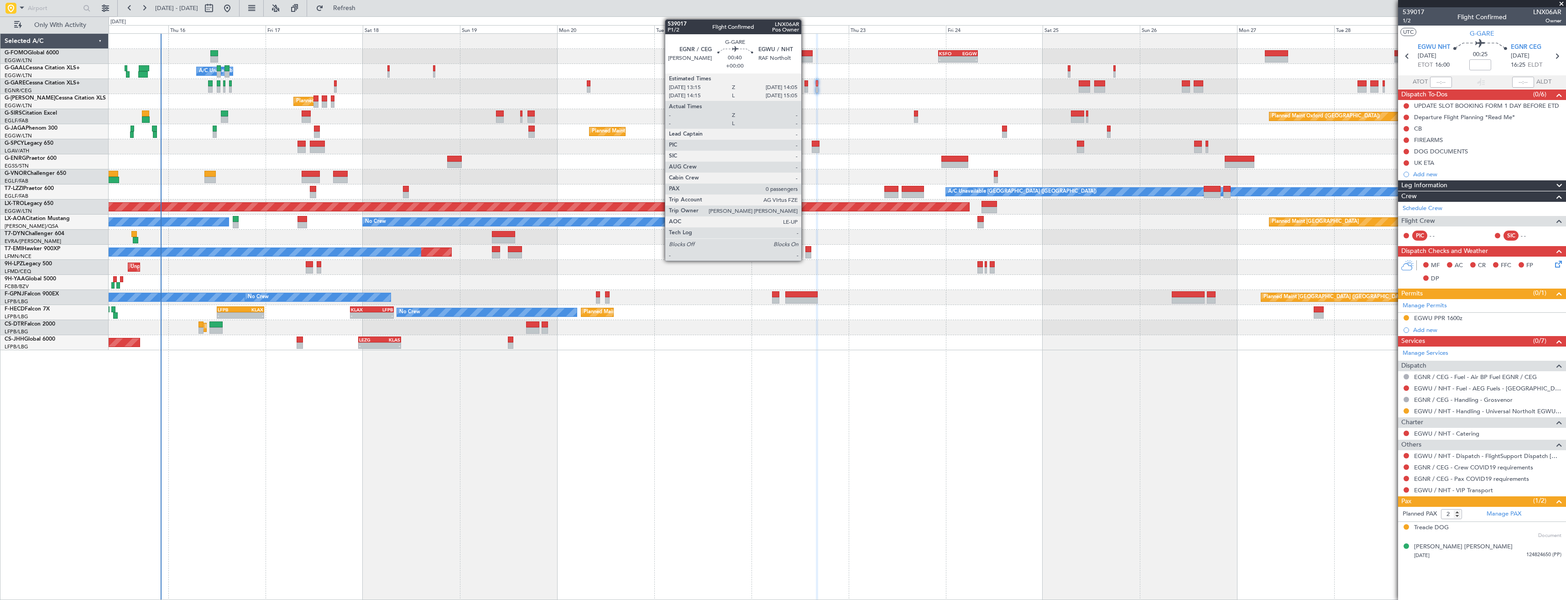
click at [805, 90] on div at bounding box center [806, 89] width 4 height 6
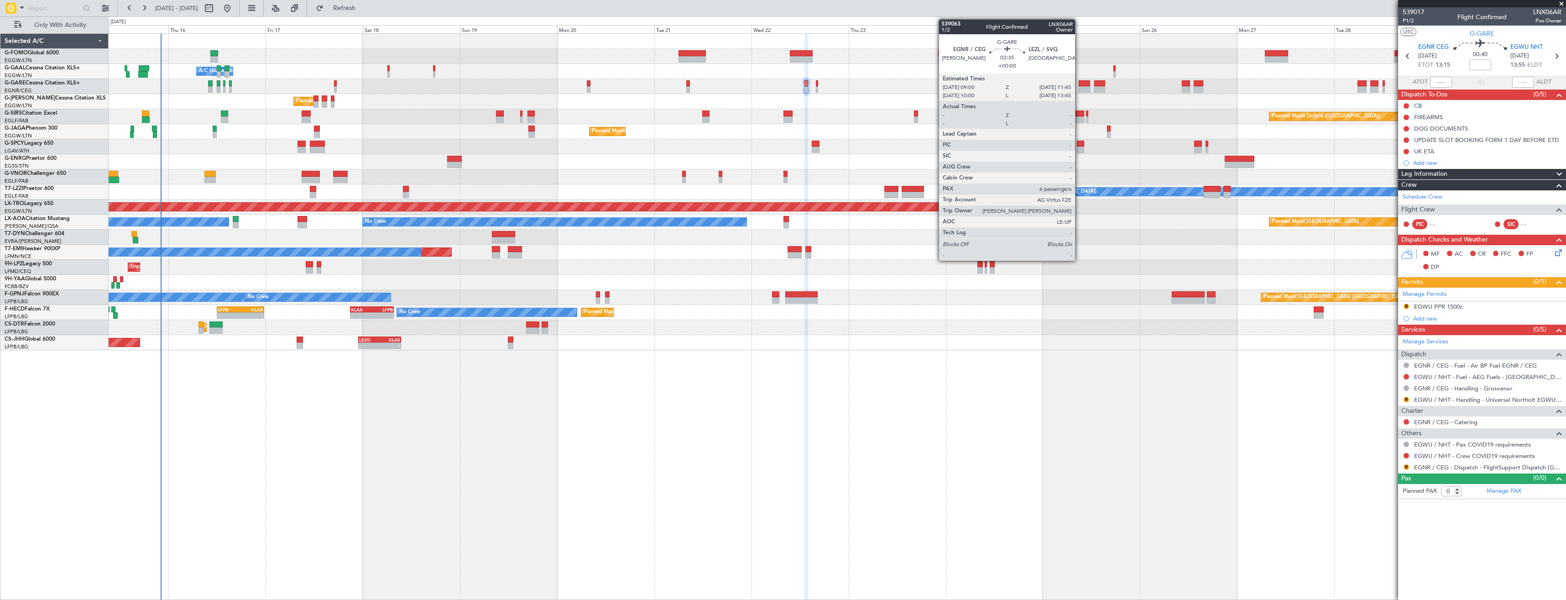
click at [1079, 85] on div at bounding box center [1084, 83] width 11 height 6
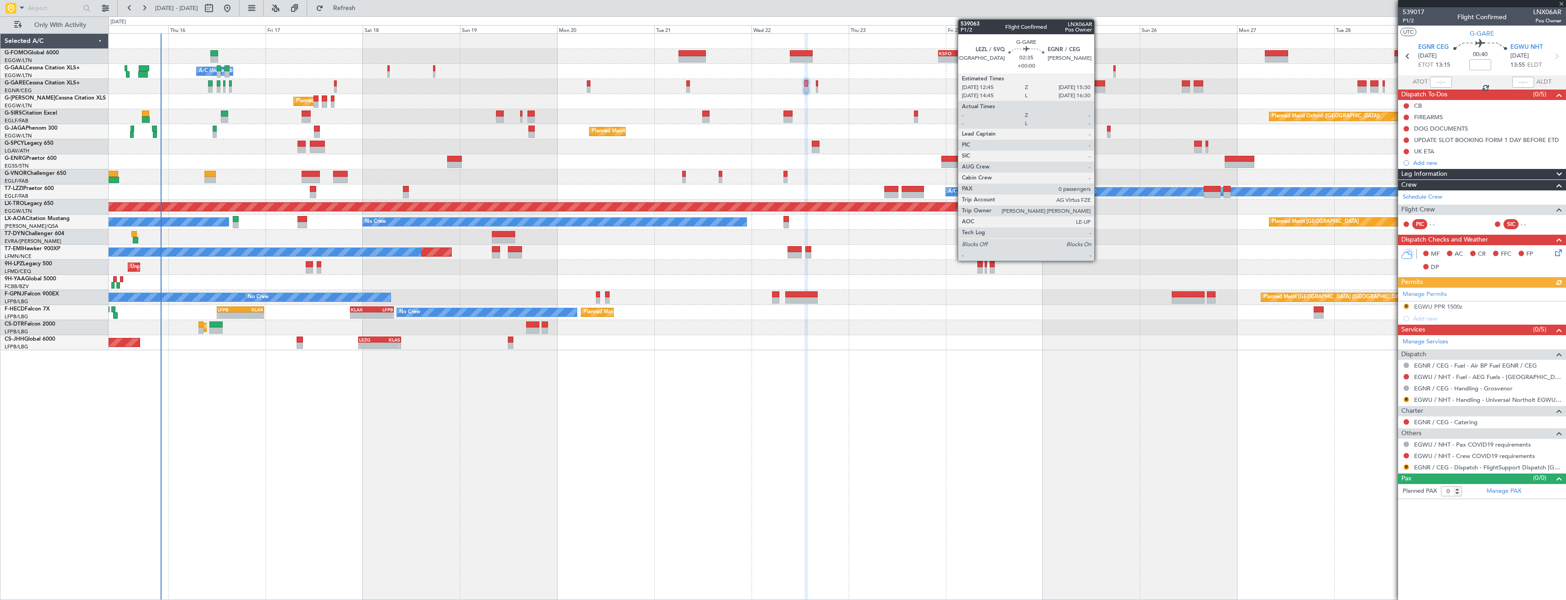
click at [1098, 84] on div at bounding box center [1099, 83] width 11 height 6
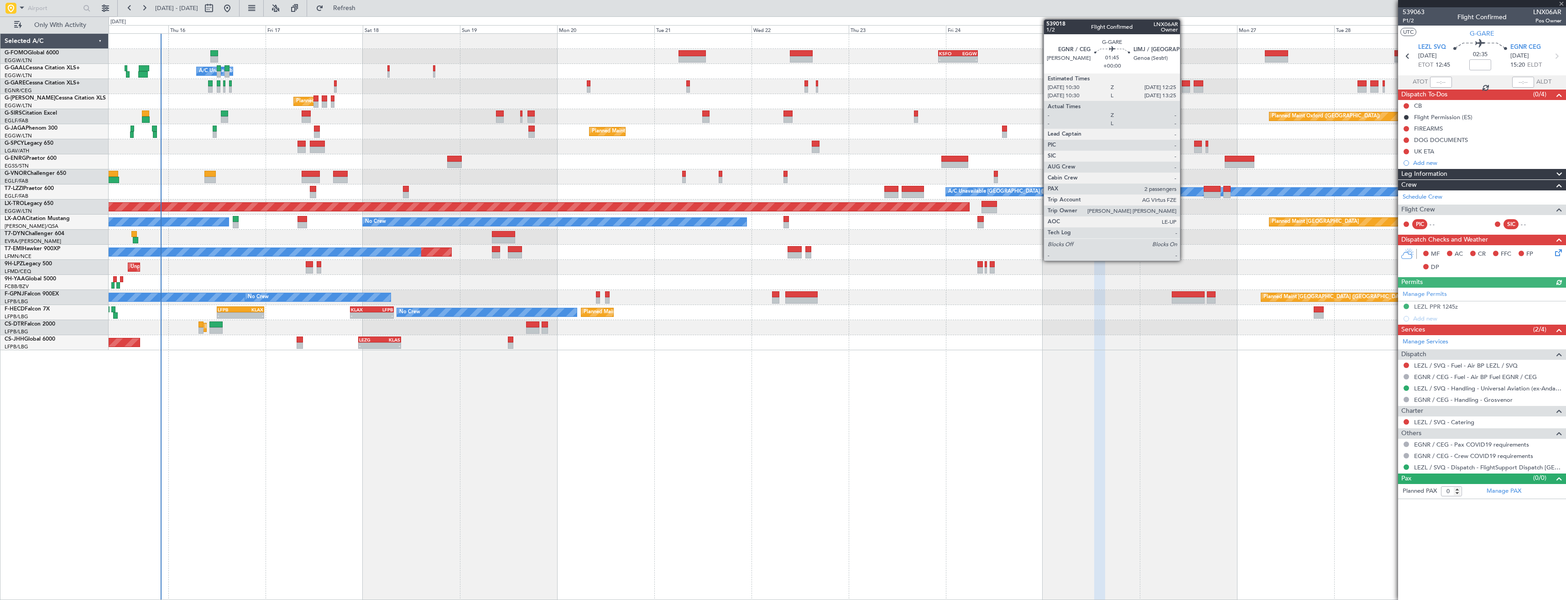
click at [1184, 83] on div at bounding box center [1186, 83] width 8 height 6
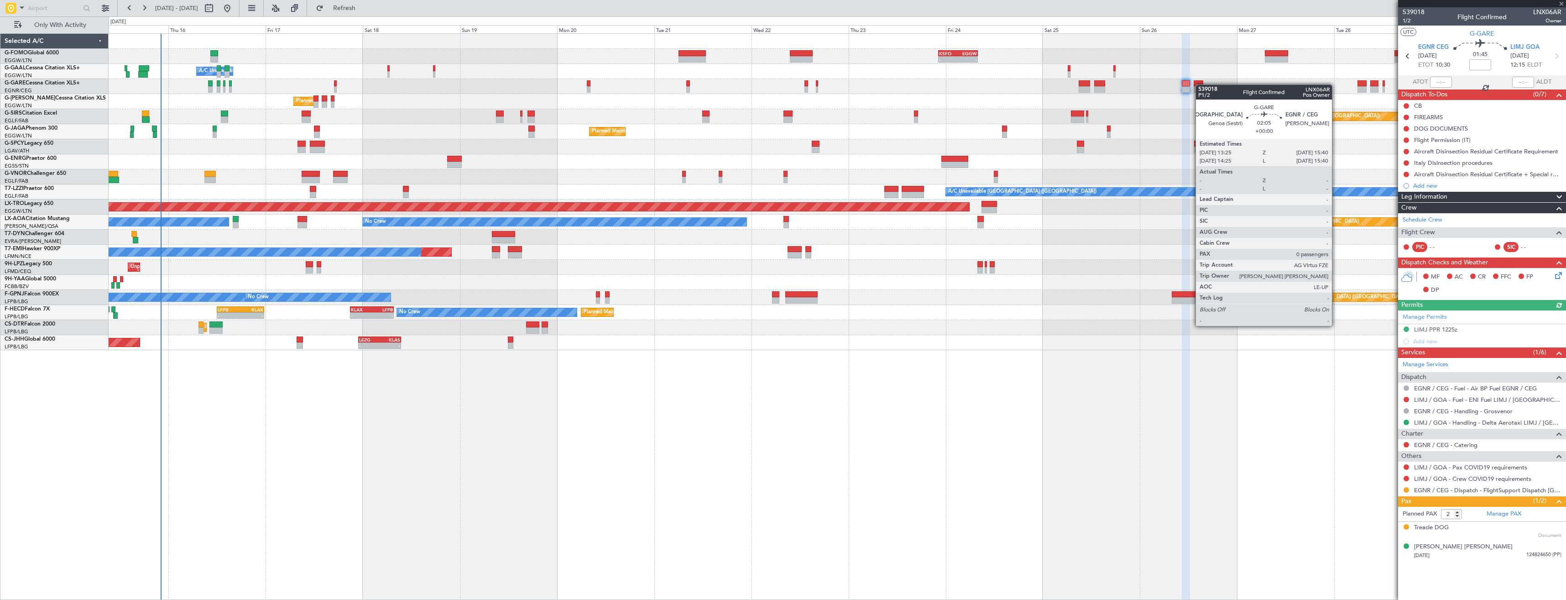
click at [1200, 84] on div at bounding box center [1198, 83] width 9 height 6
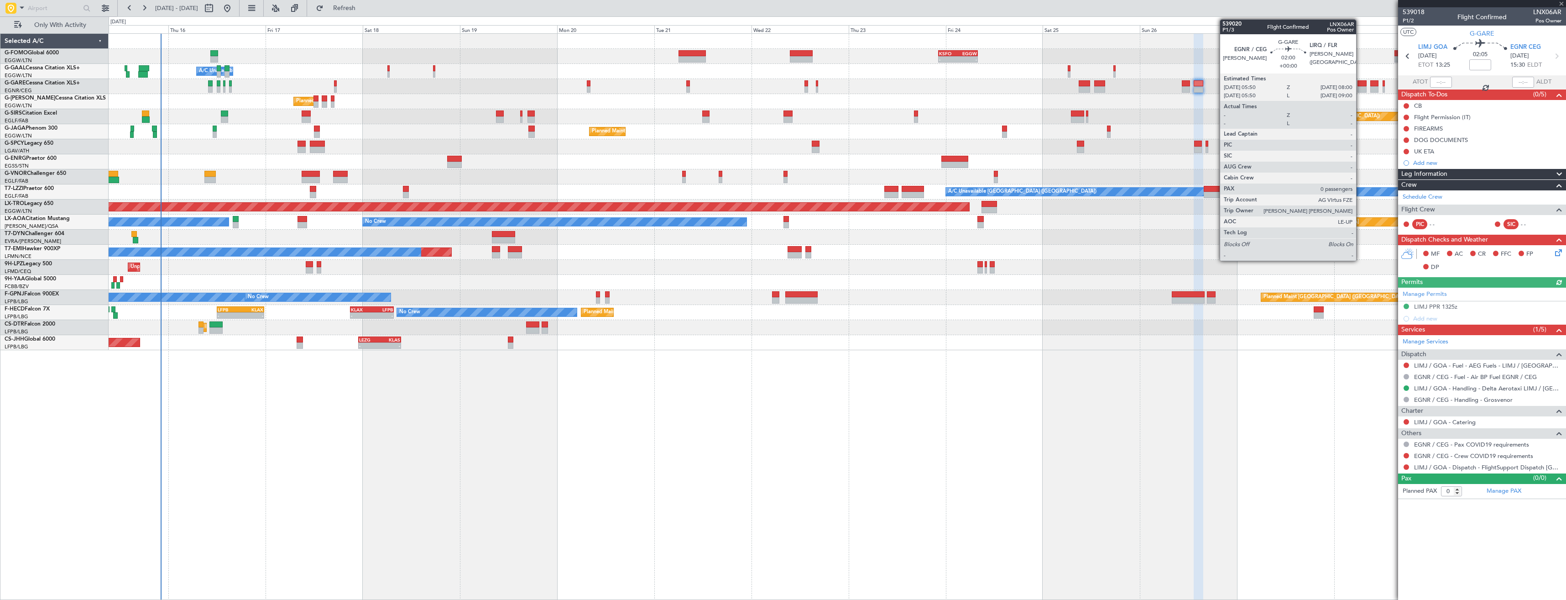
click at [1360, 88] on div at bounding box center [1361, 89] width 9 height 6
click at [1360, 89] on div at bounding box center [1361, 89] width 9 height 6
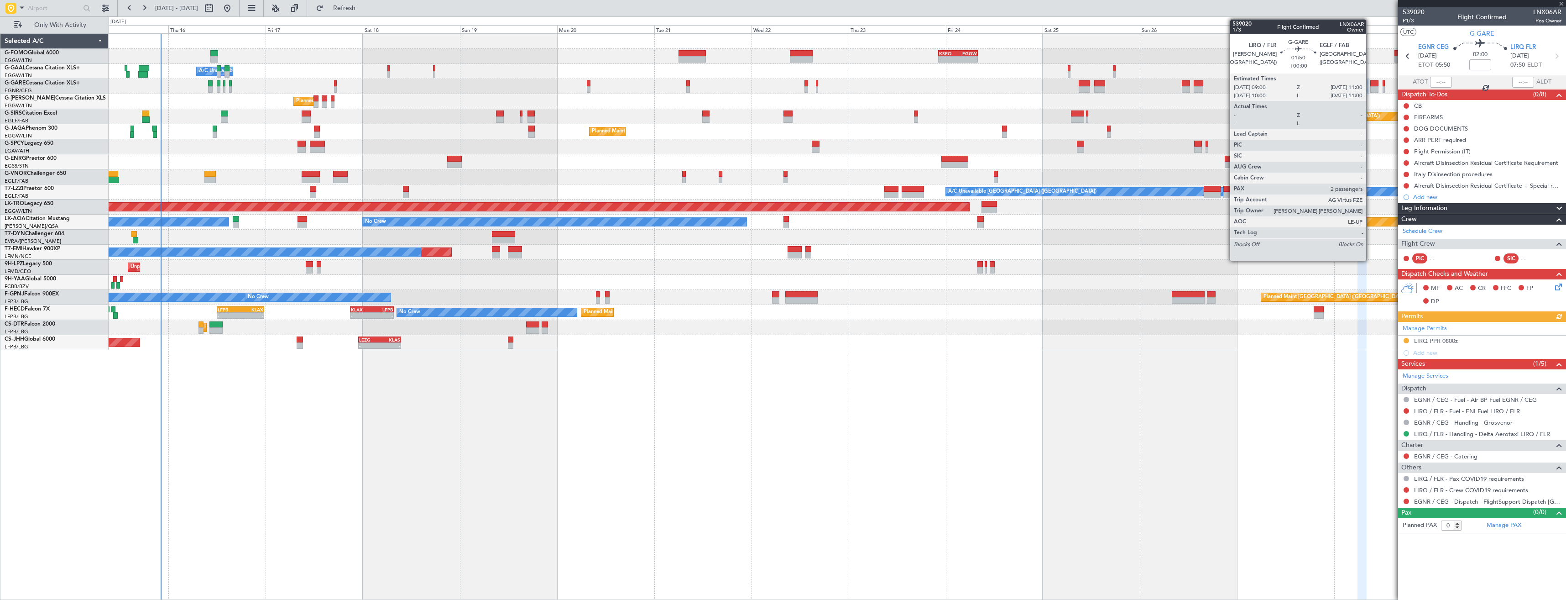
click at [1370, 89] on div at bounding box center [1374, 89] width 8 height 6
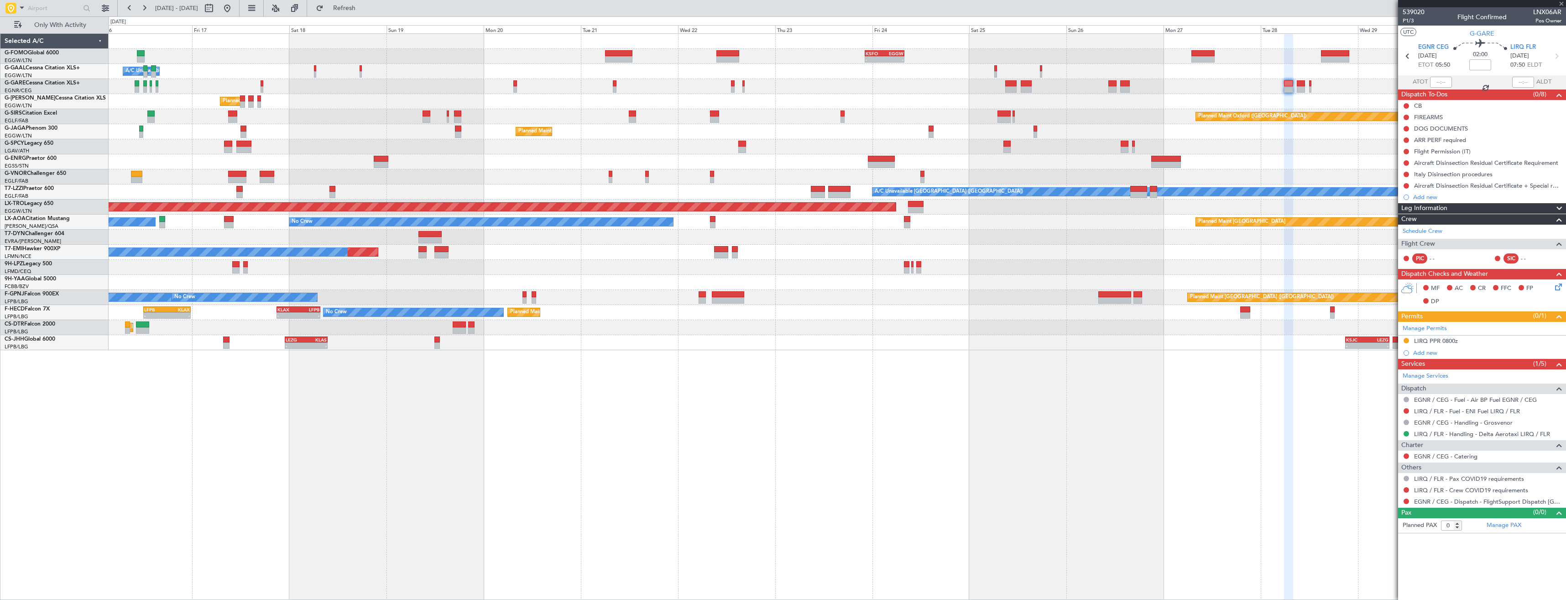
click at [1275, 106] on div "Planned Maint London (Luton) Unplanned Maint London (Luton)" at bounding box center [837, 101] width 1457 height 15
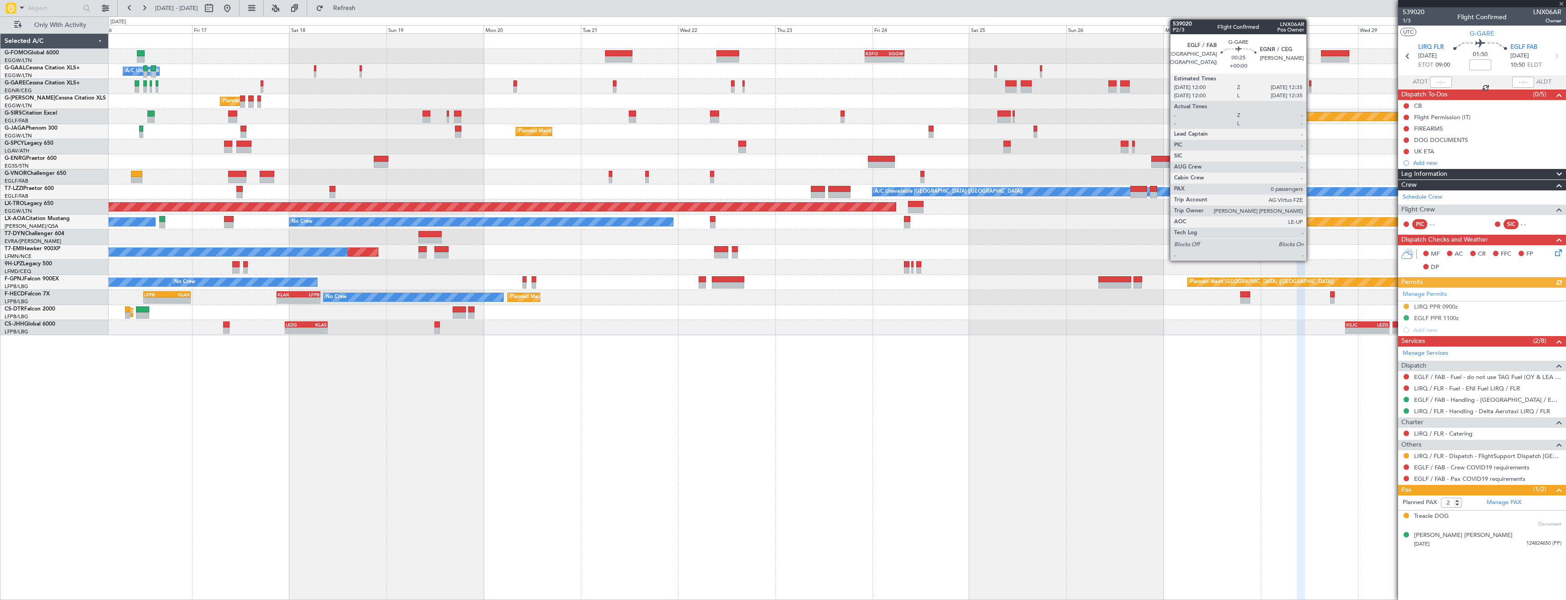
click at [1310, 89] on div at bounding box center [1310, 89] width 3 height 6
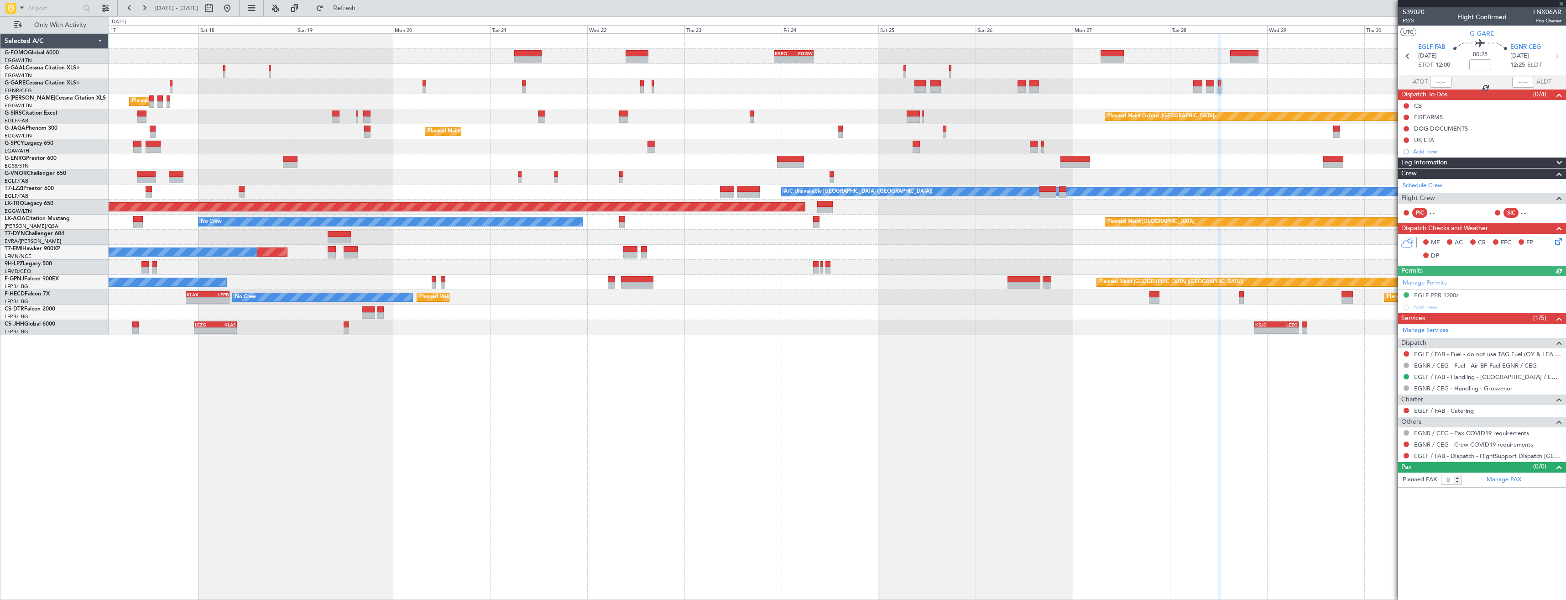
click at [1226, 89] on div at bounding box center [837, 86] width 1457 height 15
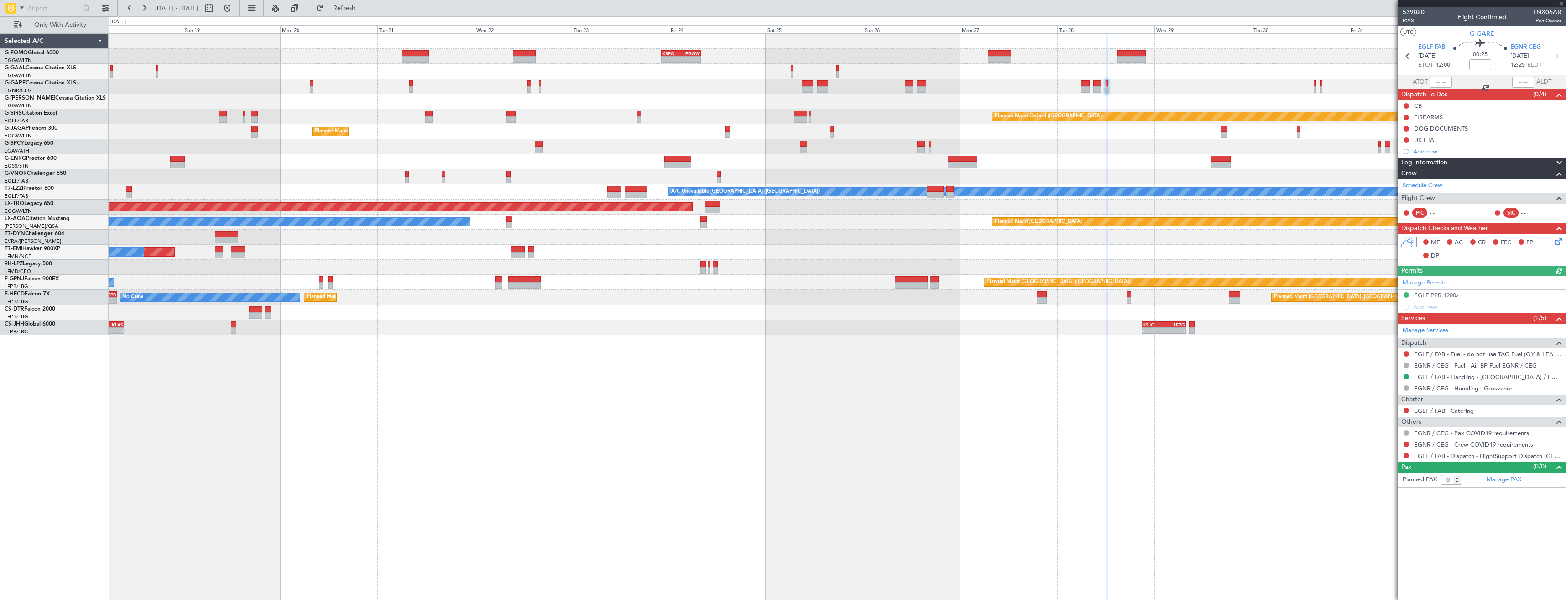
click at [1165, 86] on div at bounding box center [837, 86] width 1457 height 15
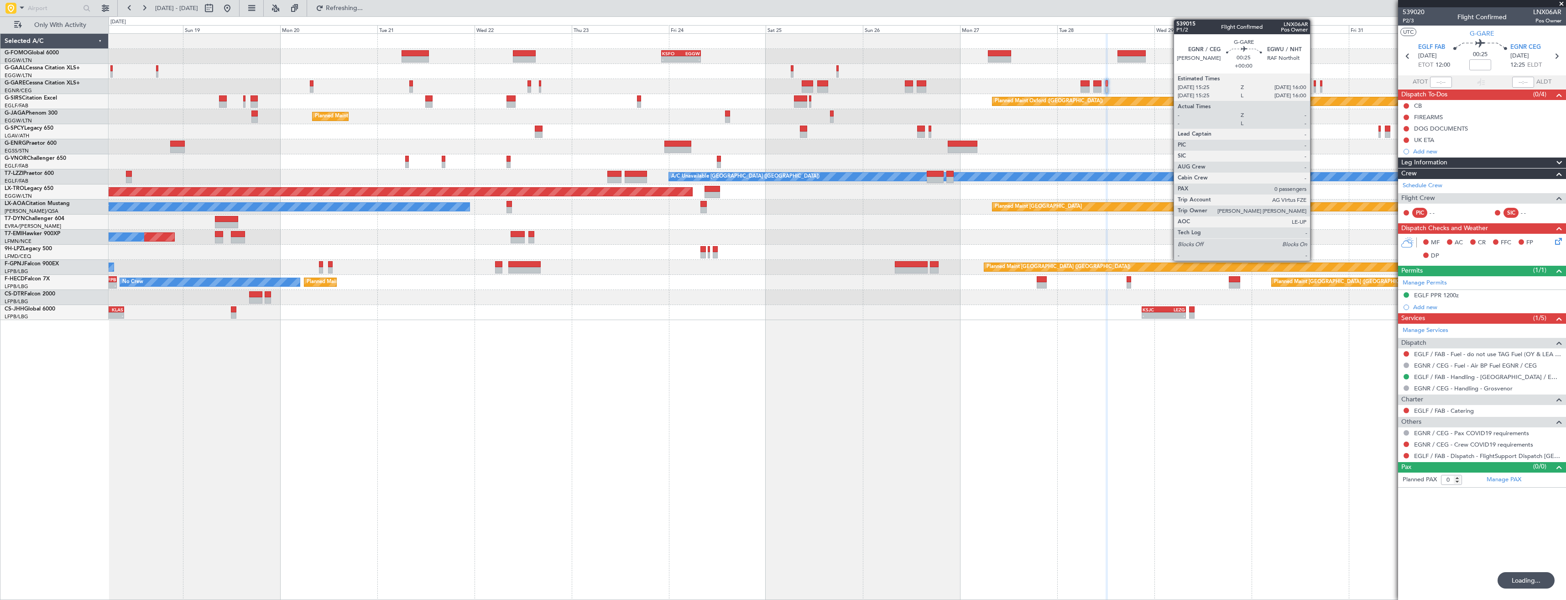
click at [1314, 86] on div at bounding box center [1315, 83] width 3 height 6
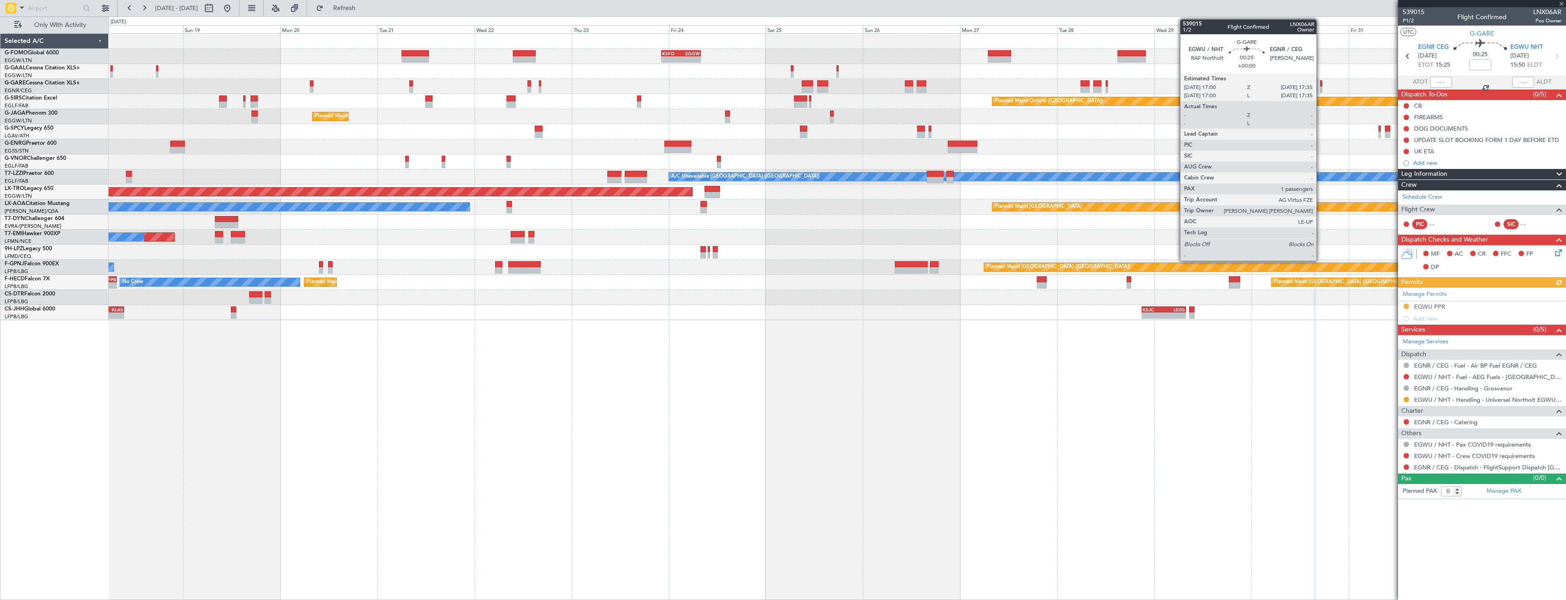
click at [1320, 87] on div at bounding box center [1321, 89] width 3 height 6
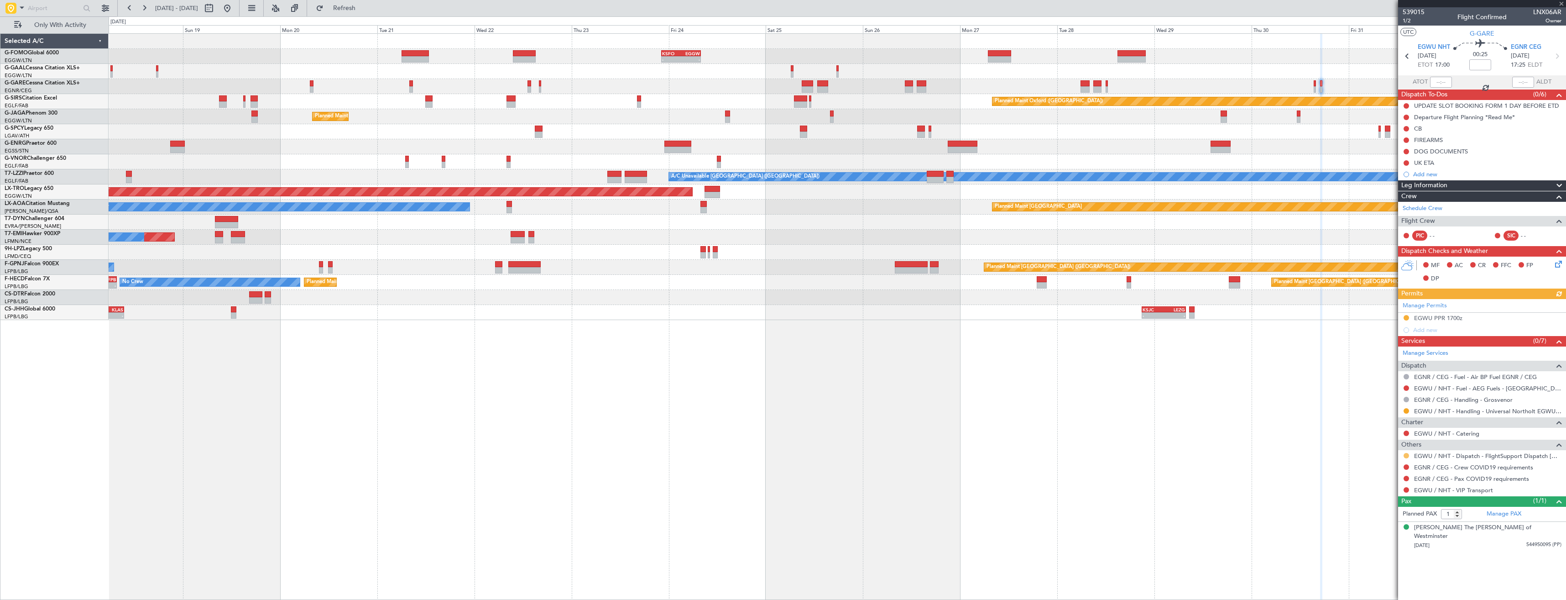
click at [1406, 455] on button at bounding box center [1405, 455] width 5 height 5
click at [1394, 561] on span "Confirmed" at bounding box center [1380, 563] width 28 height 9
click at [1407, 467] on button at bounding box center [1405, 466] width 5 height 5
click at [1379, 479] on span "Not Required" at bounding box center [1384, 479] width 36 height 9
click at [1407, 477] on button at bounding box center [1405, 477] width 5 height 5
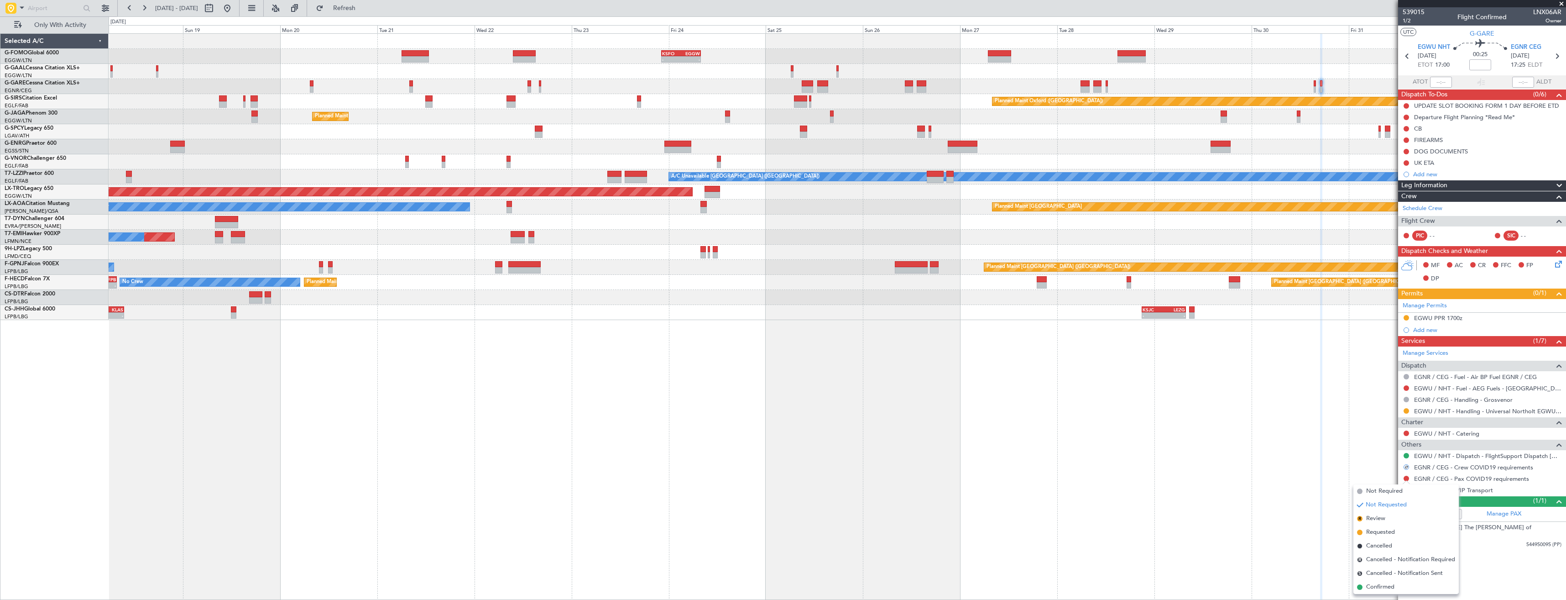
drag, startPoint x: 1372, startPoint y: 490, endPoint x: 1356, endPoint y: 417, distance: 74.8
click at [1371, 490] on span "Not Required" at bounding box center [1384, 490] width 36 height 9
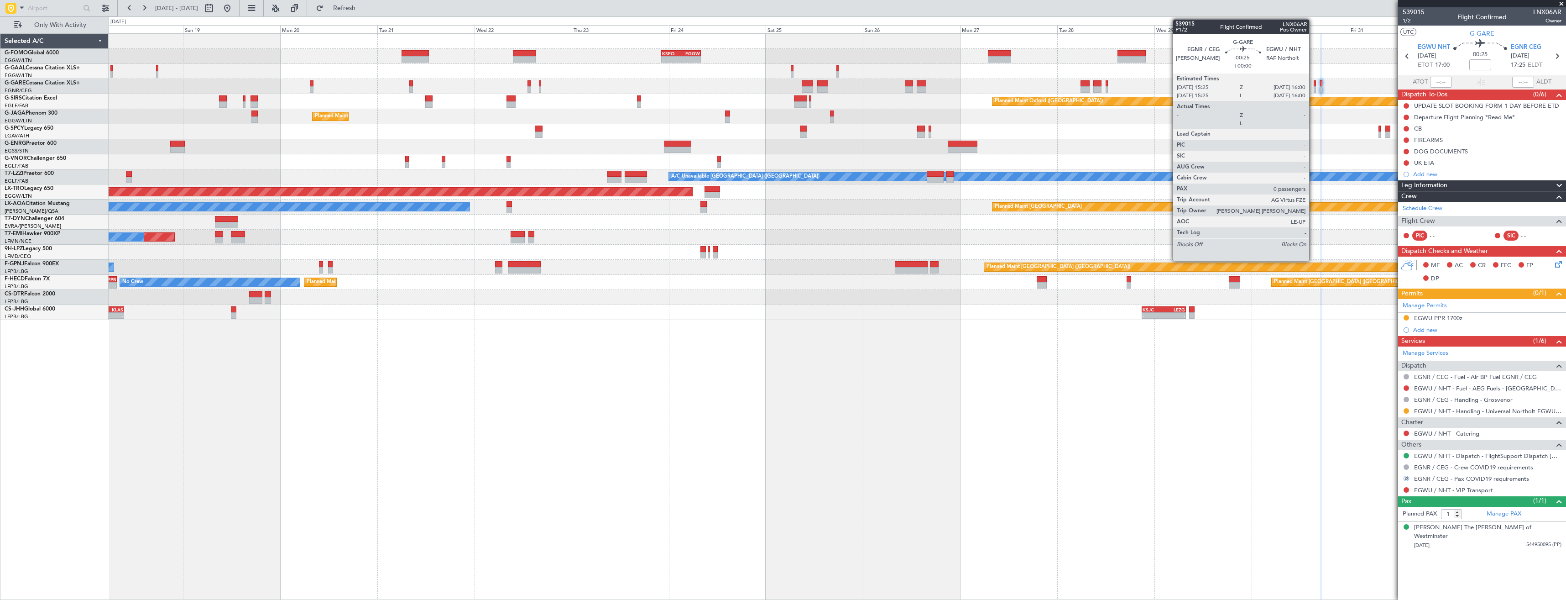
click at [1314, 87] on div at bounding box center [1315, 89] width 3 height 6
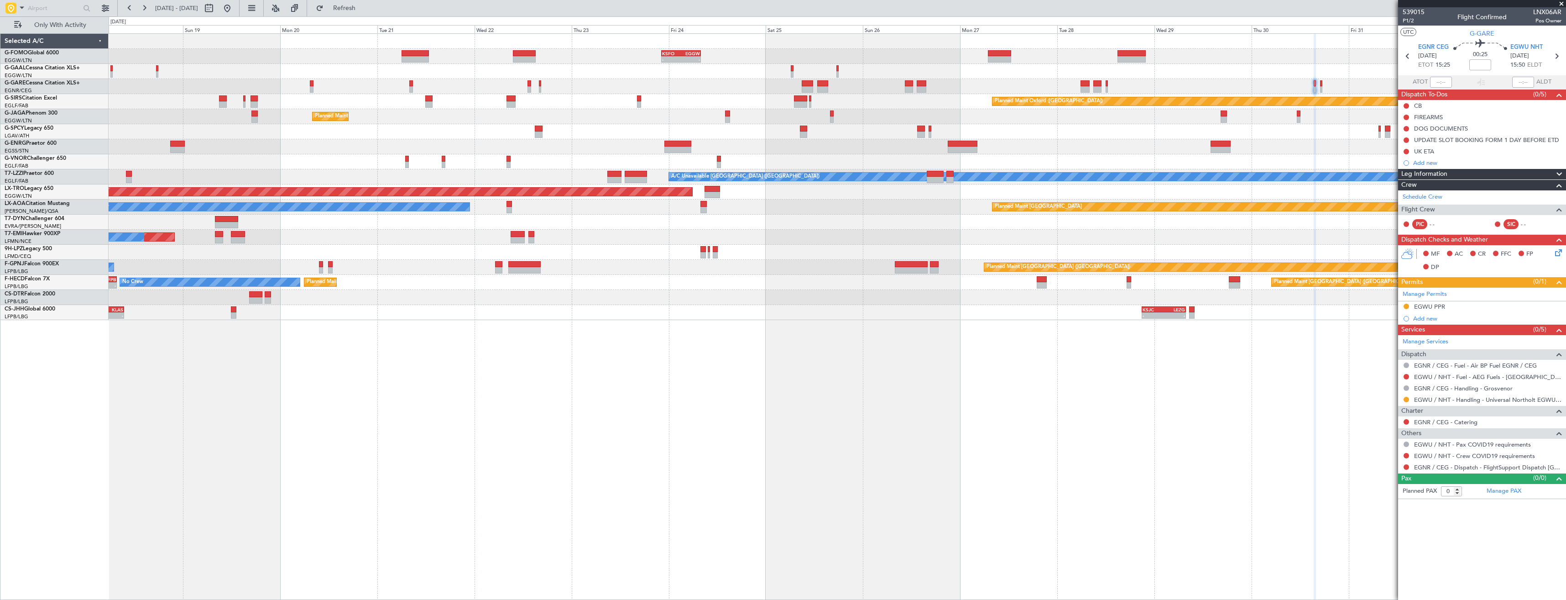
drag, startPoint x: 1408, startPoint y: 454, endPoint x: 1392, endPoint y: 460, distance: 16.5
click at [1408, 454] on button at bounding box center [1405, 455] width 5 height 5
click at [1381, 467] on span "Not Required" at bounding box center [1384, 468] width 36 height 9
click at [1406, 466] on button at bounding box center [1405, 466] width 5 height 5
drag, startPoint x: 1380, startPoint y: 573, endPoint x: 1381, endPoint y: 566, distance: 6.5
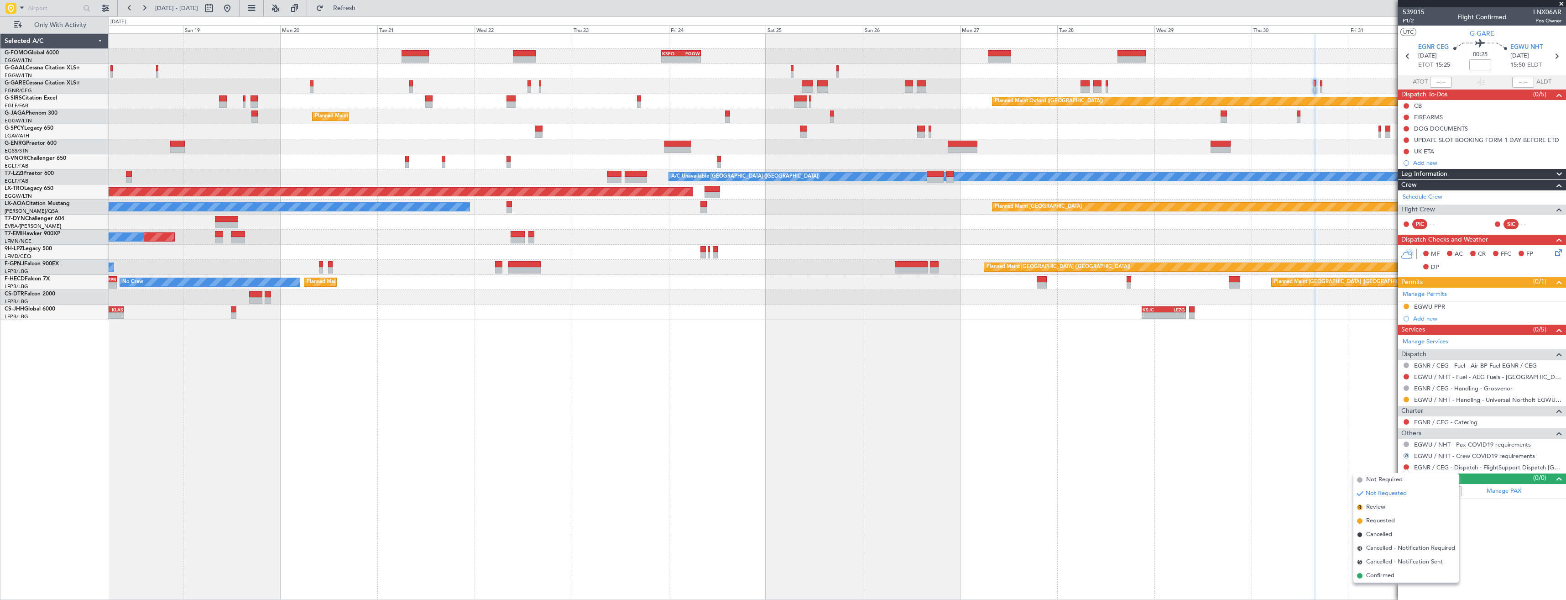
click at [1382, 573] on span "Confirmed" at bounding box center [1380, 575] width 28 height 9
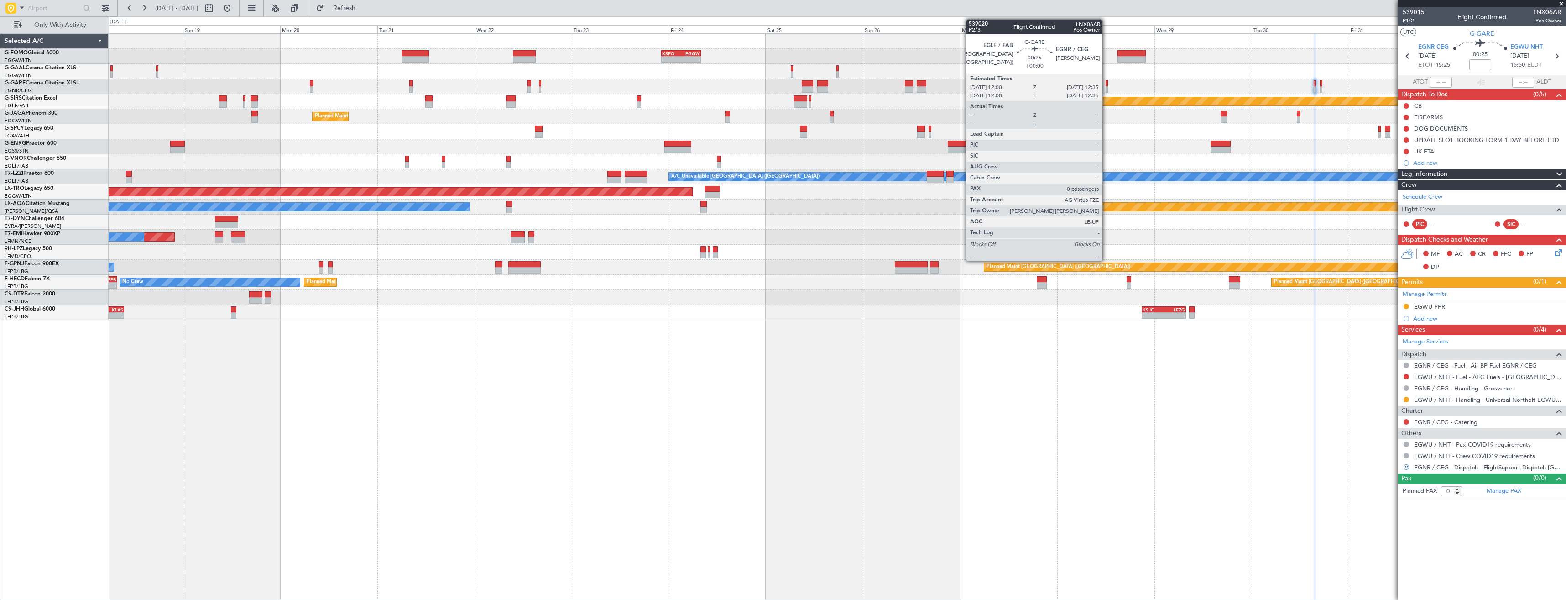
click at [1106, 87] on div at bounding box center [1106, 89] width 3 height 6
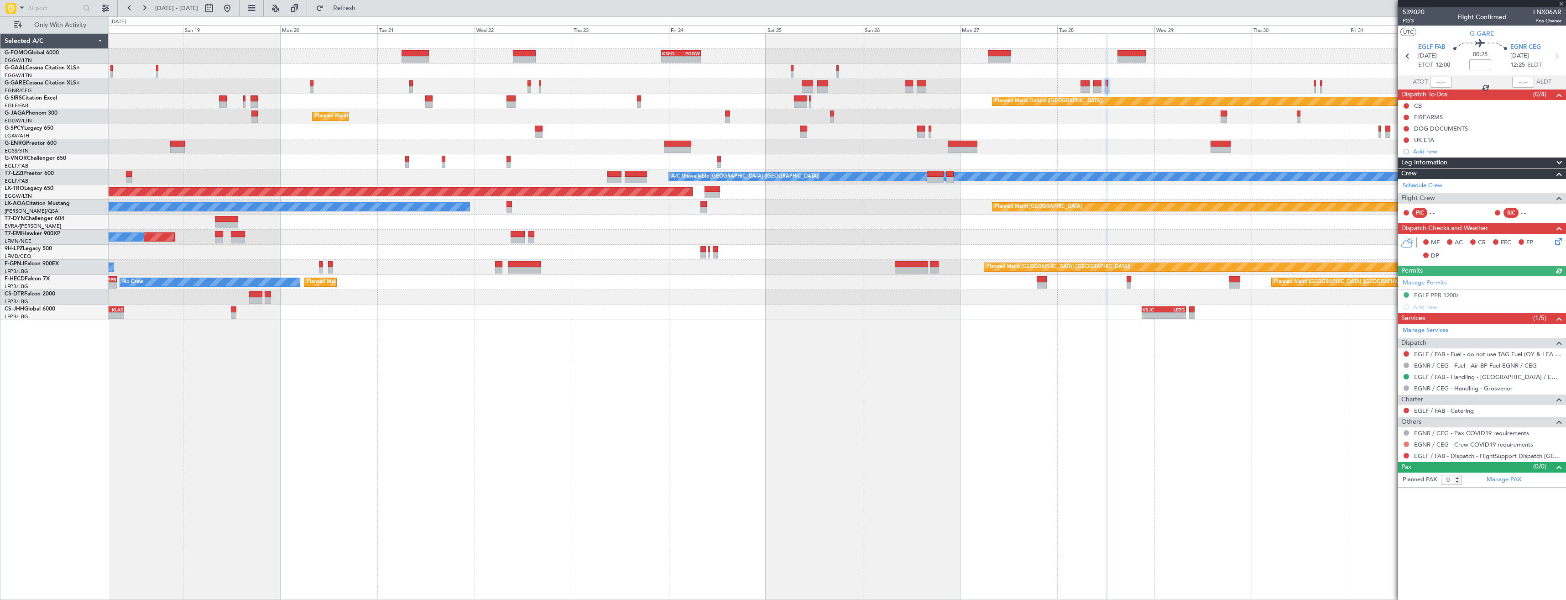
click at [1408, 443] on button at bounding box center [1405, 443] width 5 height 5
click at [1381, 454] on span "Not Required" at bounding box center [1384, 456] width 36 height 9
click at [1408, 452] on div at bounding box center [1406, 455] width 7 height 7
click at [1406, 454] on button at bounding box center [1405, 455] width 5 height 5
click at [1376, 562] on span "Confirmed" at bounding box center [1380, 563] width 28 height 9
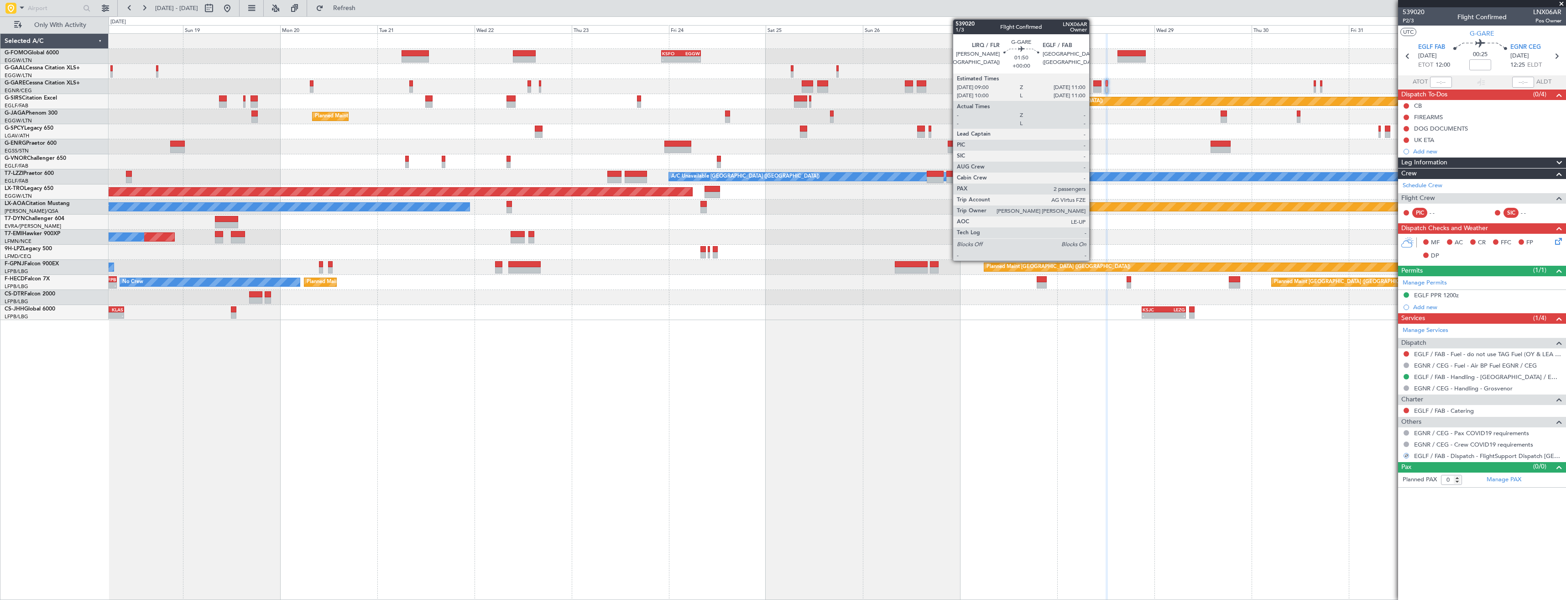
click at [1093, 88] on div at bounding box center [1097, 89] width 8 height 6
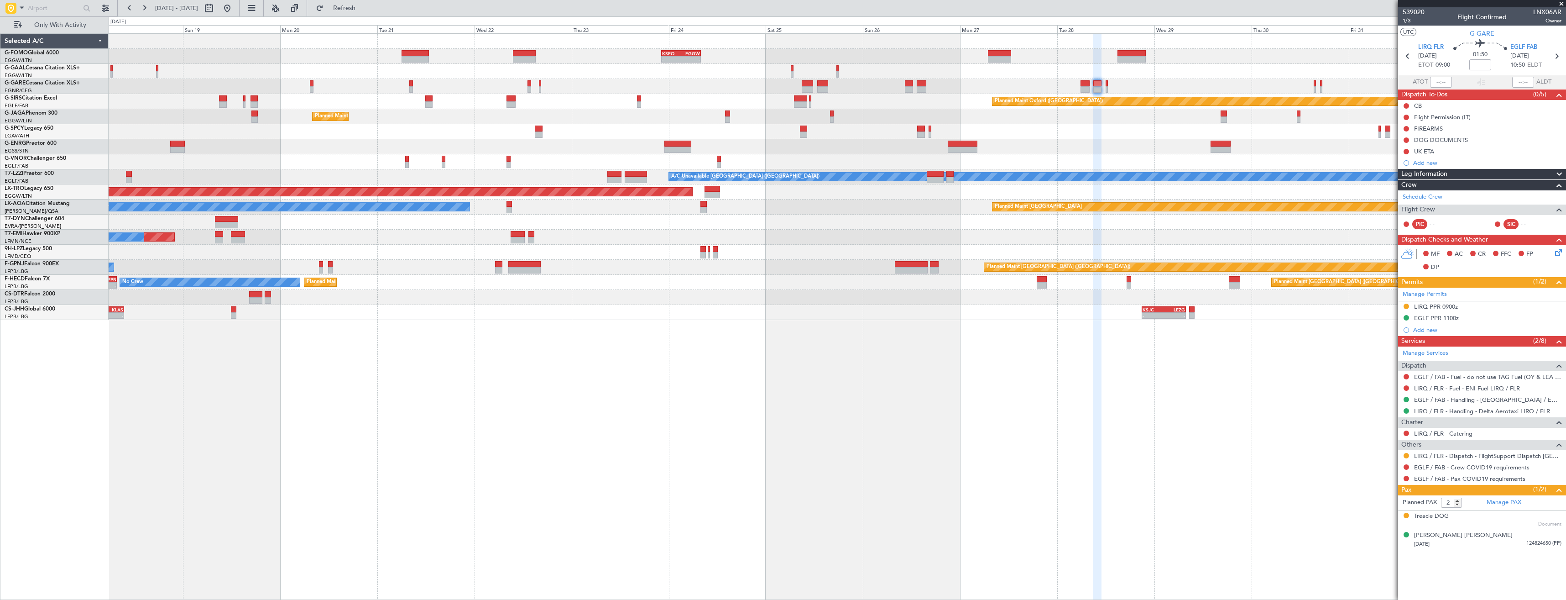
drag, startPoint x: 1406, startPoint y: 457, endPoint x: 1407, endPoint y: 468, distance: 11.0
click at [1407, 457] on button at bounding box center [1405, 455] width 5 height 5
click at [1379, 563] on span "Confirmed" at bounding box center [1380, 563] width 28 height 9
click at [1405, 464] on button at bounding box center [1405, 466] width 5 height 5
click at [1375, 483] on span "Not Required" at bounding box center [1384, 479] width 36 height 9
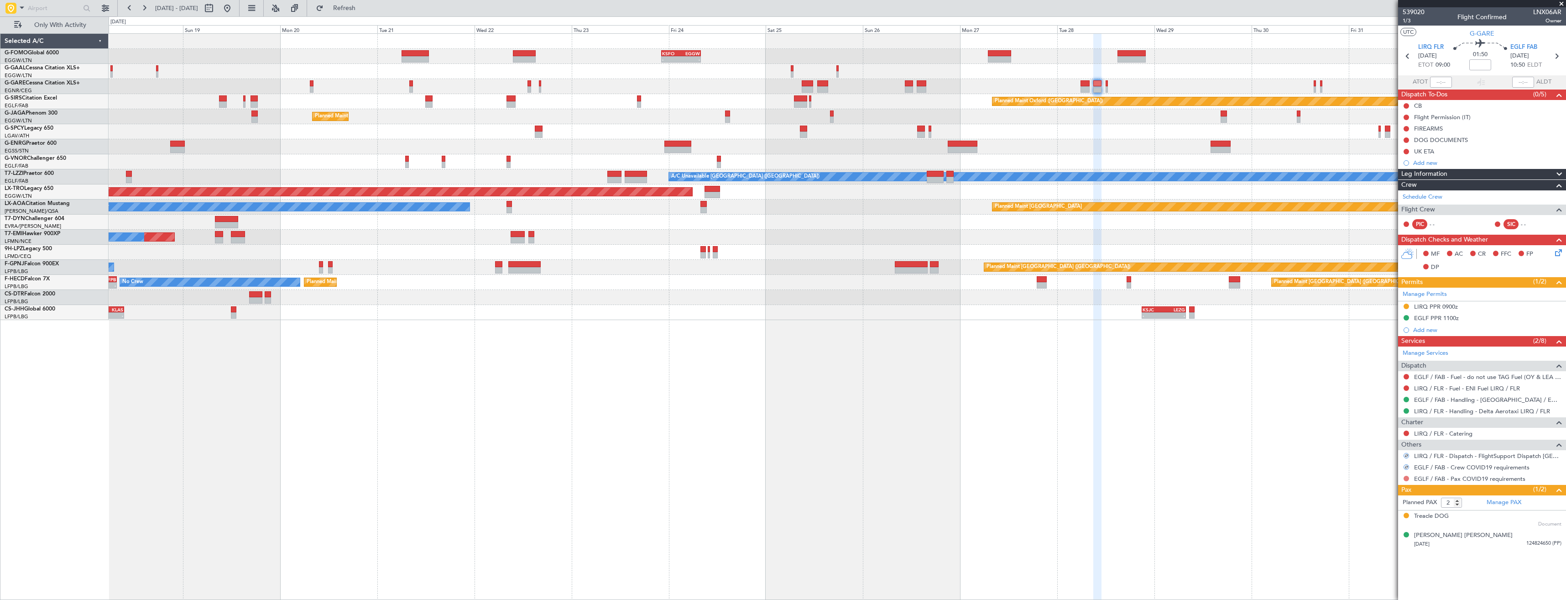
click at [1405, 477] on button at bounding box center [1405, 477] width 5 height 5
drag, startPoint x: 1375, startPoint y: 490, endPoint x: 1296, endPoint y: 302, distance: 204.5
click at [1374, 490] on span "Not Required" at bounding box center [1384, 490] width 36 height 9
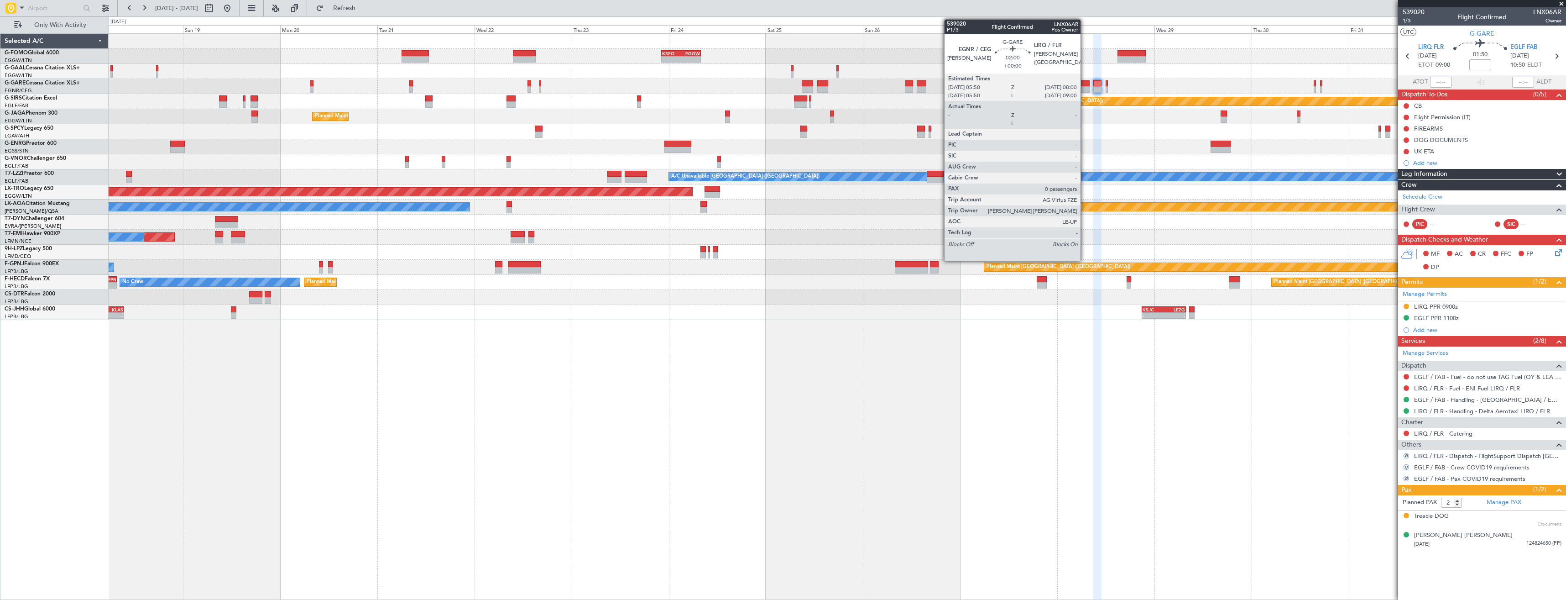
click at [1085, 87] on div at bounding box center [1084, 89] width 9 height 6
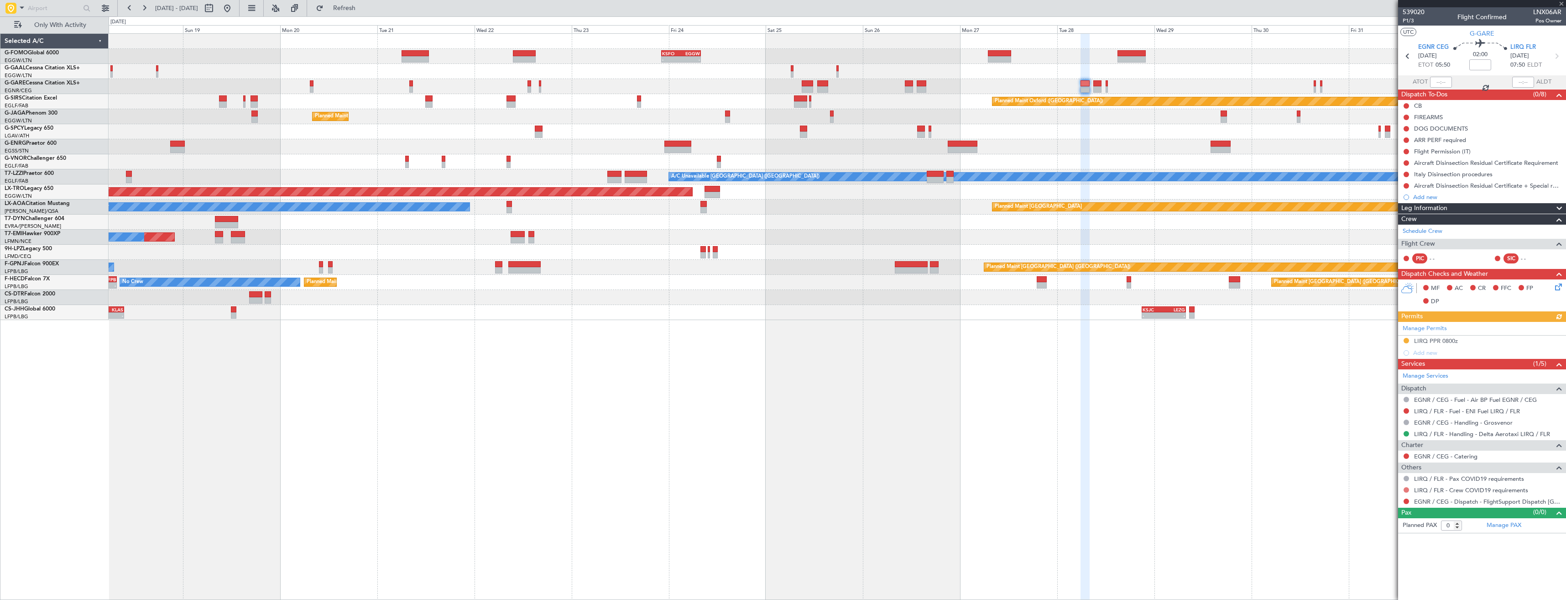
drag, startPoint x: 1406, startPoint y: 489, endPoint x: 1380, endPoint y: 493, distance: 26.4
click at [1405, 489] on button at bounding box center [1405, 489] width 5 height 5
click at [1366, 381] on span "Not Required" at bounding box center [1384, 379] width 36 height 9
click at [1403, 500] on button at bounding box center [1405, 500] width 5 height 5
click at [1372, 480] on li "S Cancelled - Notification Sent" at bounding box center [1405, 474] width 105 height 14
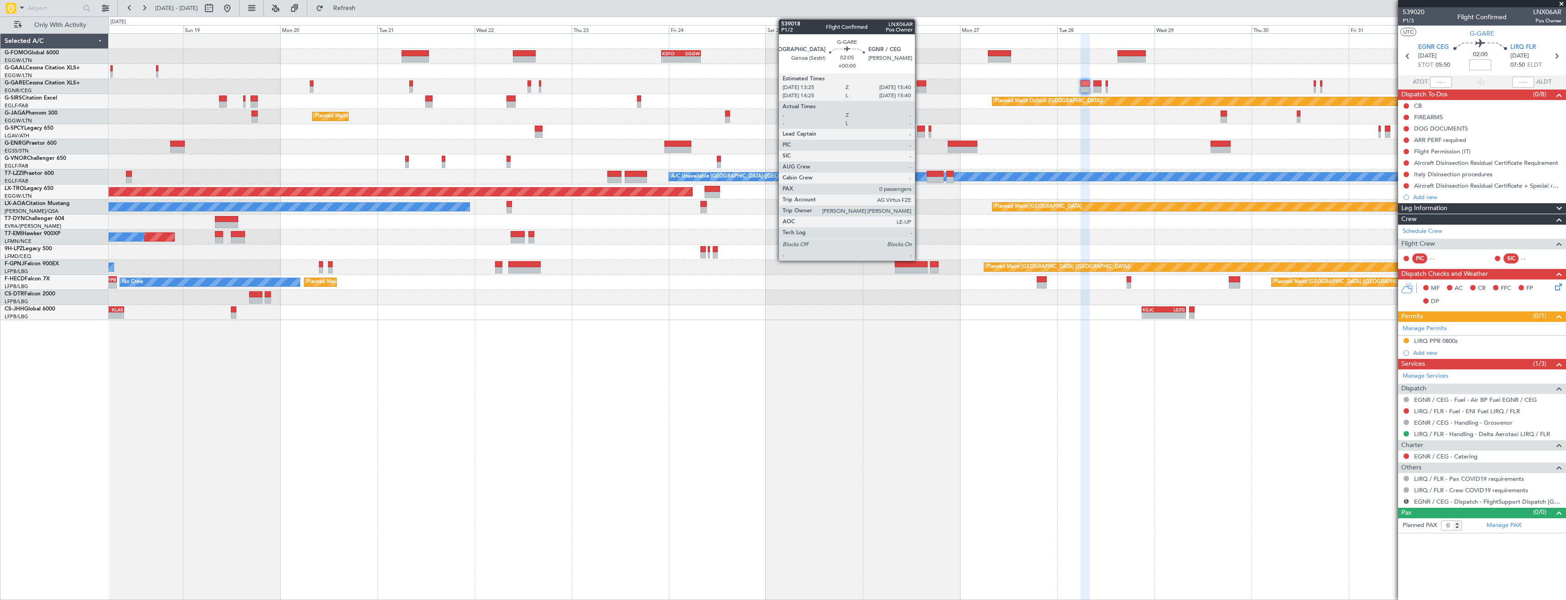
click at [919, 88] on div at bounding box center [921, 89] width 9 height 6
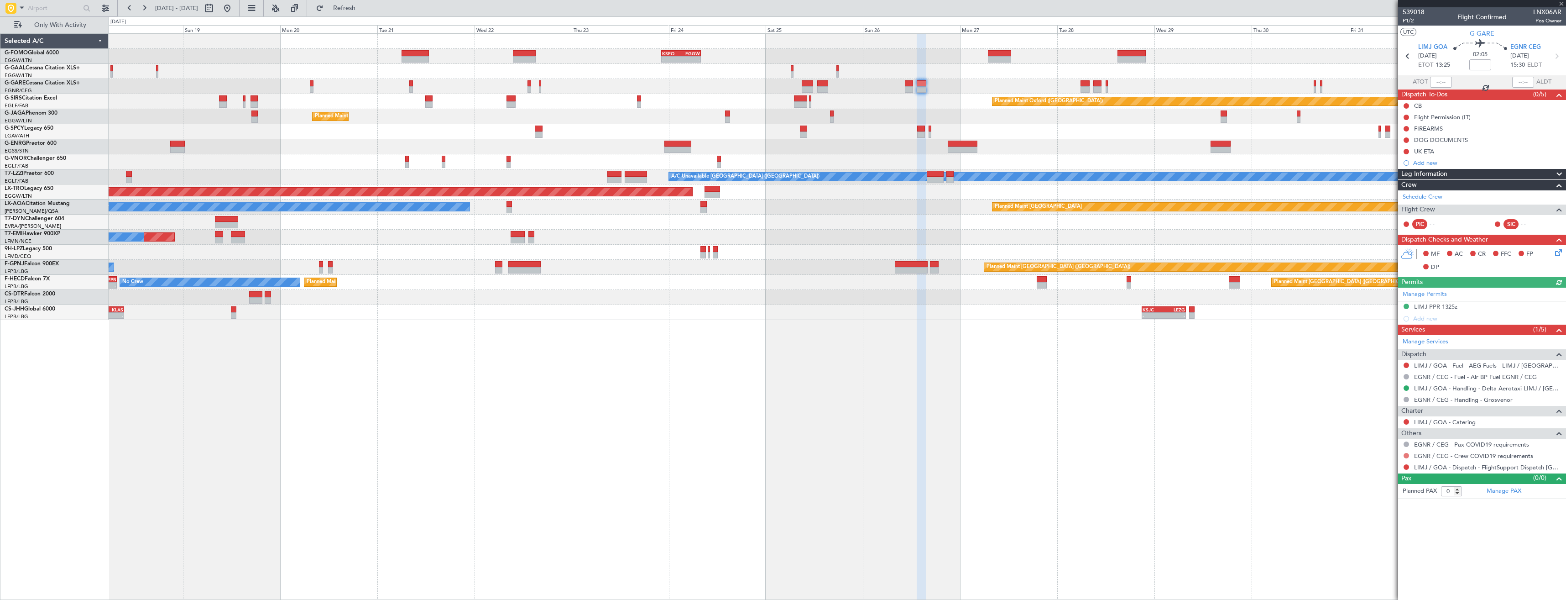
click at [1405, 453] on button at bounding box center [1405, 455] width 5 height 5
click at [1379, 464] on span "Not Required" at bounding box center [1384, 468] width 36 height 9
click at [1405, 466] on button at bounding box center [1405, 466] width 5 height 5
click at [1364, 574] on li "Confirmed" at bounding box center [1405, 575] width 105 height 14
click at [904, 88] on div at bounding box center [837, 86] width 1457 height 15
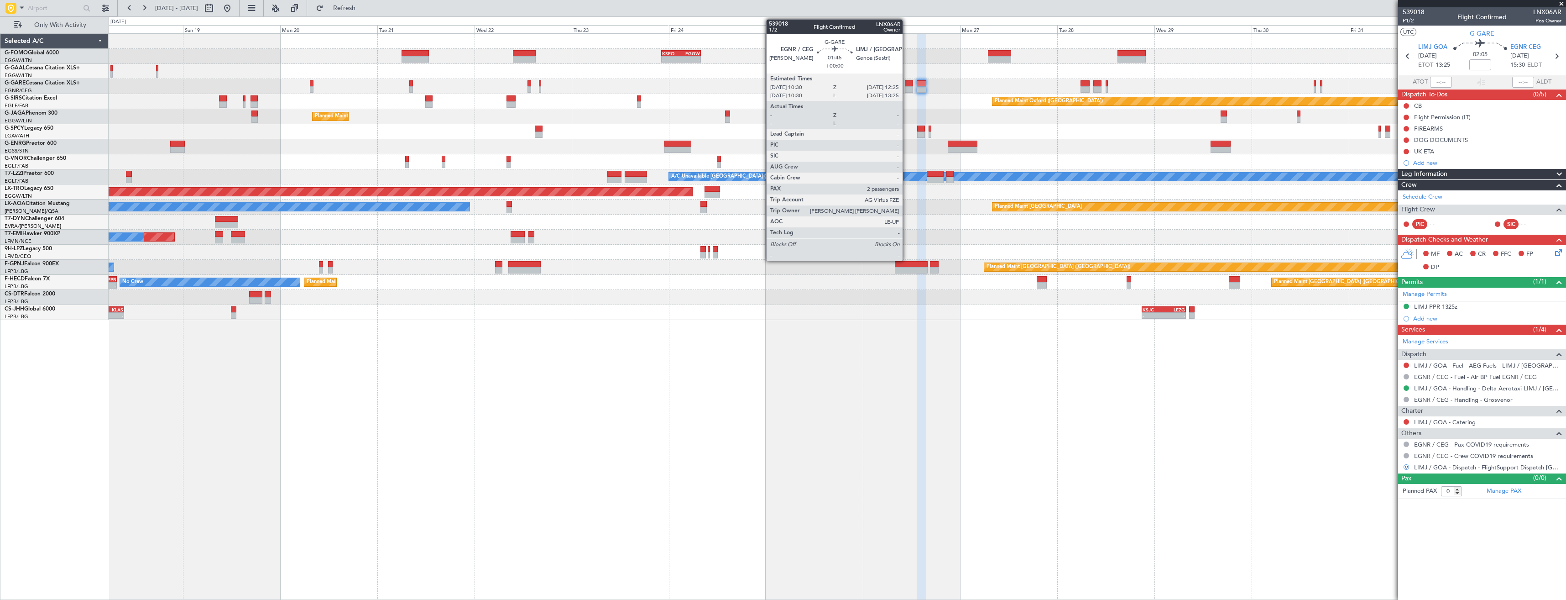
click at [907, 87] on div at bounding box center [909, 89] width 8 height 6
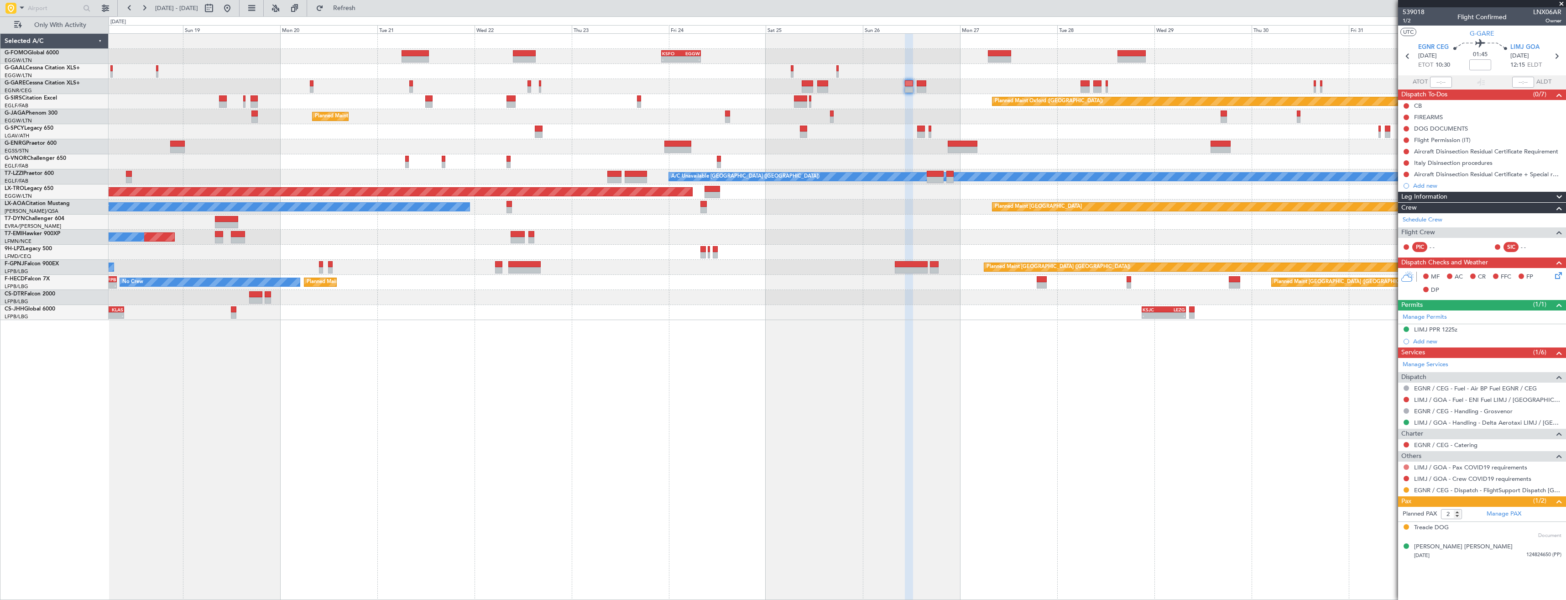
click at [1406, 466] on button at bounding box center [1405, 466] width 5 height 5
click at [1385, 479] on span "Not Required" at bounding box center [1384, 479] width 36 height 9
click at [1407, 476] on button at bounding box center [1405, 477] width 5 height 5
click at [1374, 488] on span "Not Required" at bounding box center [1384, 490] width 36 height 9
click at [1406, 488] on button at bounding box center [1405, 489] width 5 height 5
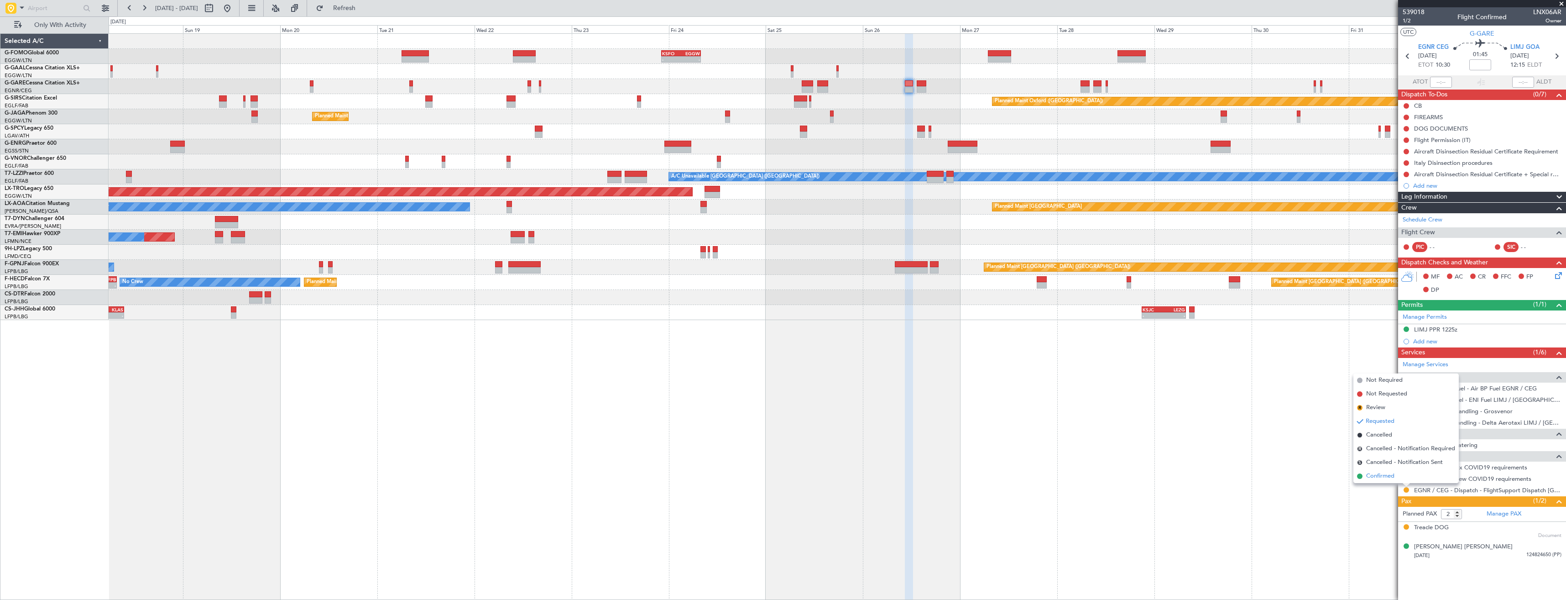
click at [1376, 478] on span "Confirmed" at bounding box center [1380, 475] width 28 height 9
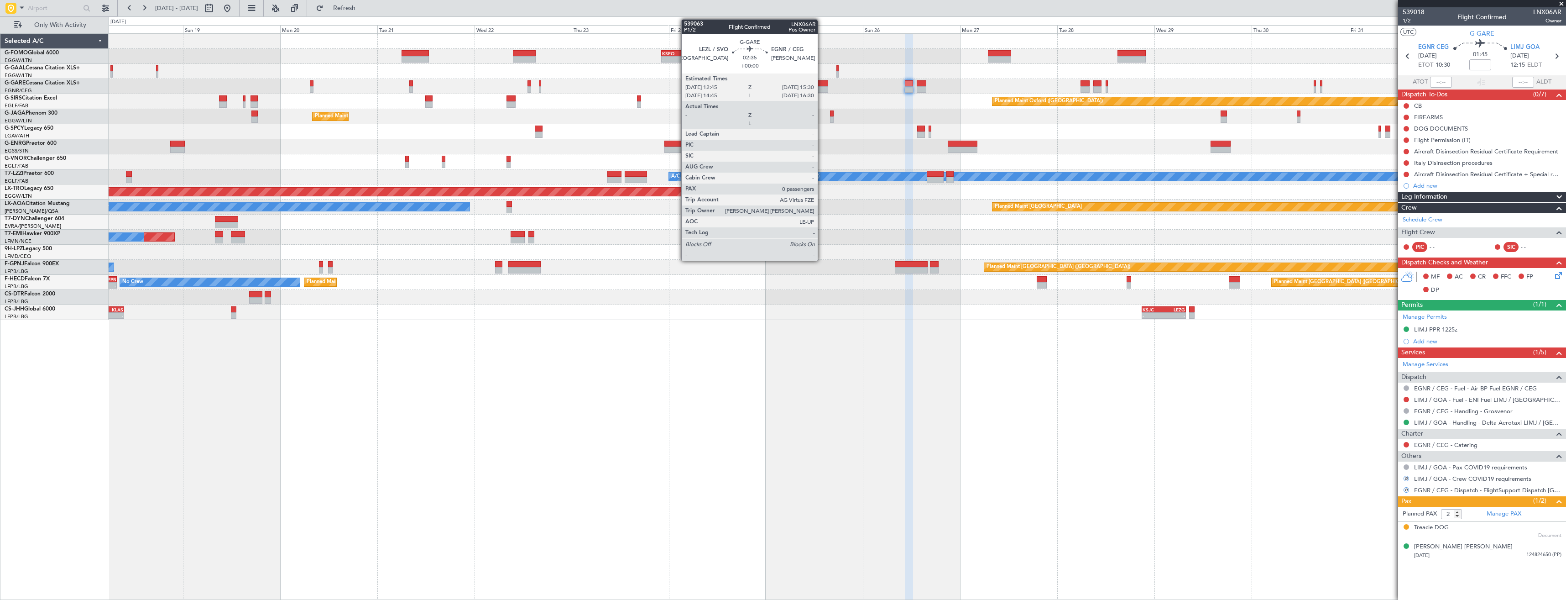
click at [822, 85] on div at bounding box center [822, 83] width 11 height 6
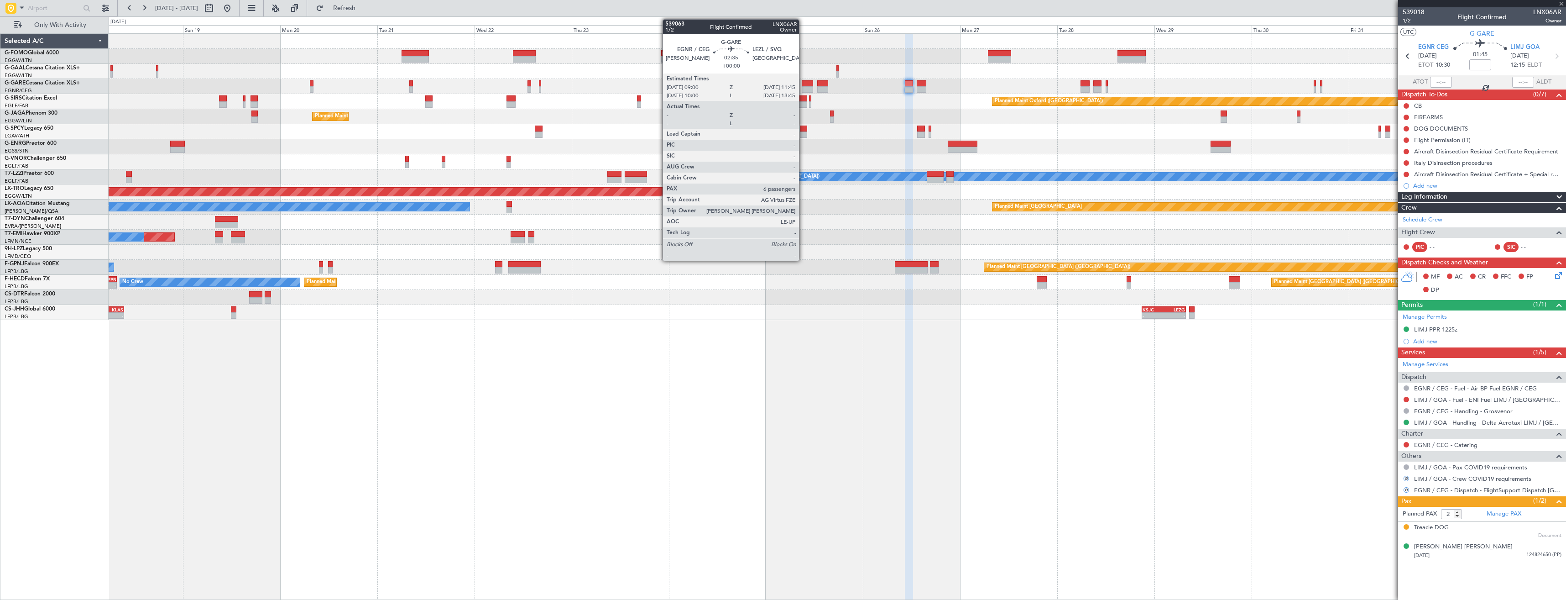
type input "0"
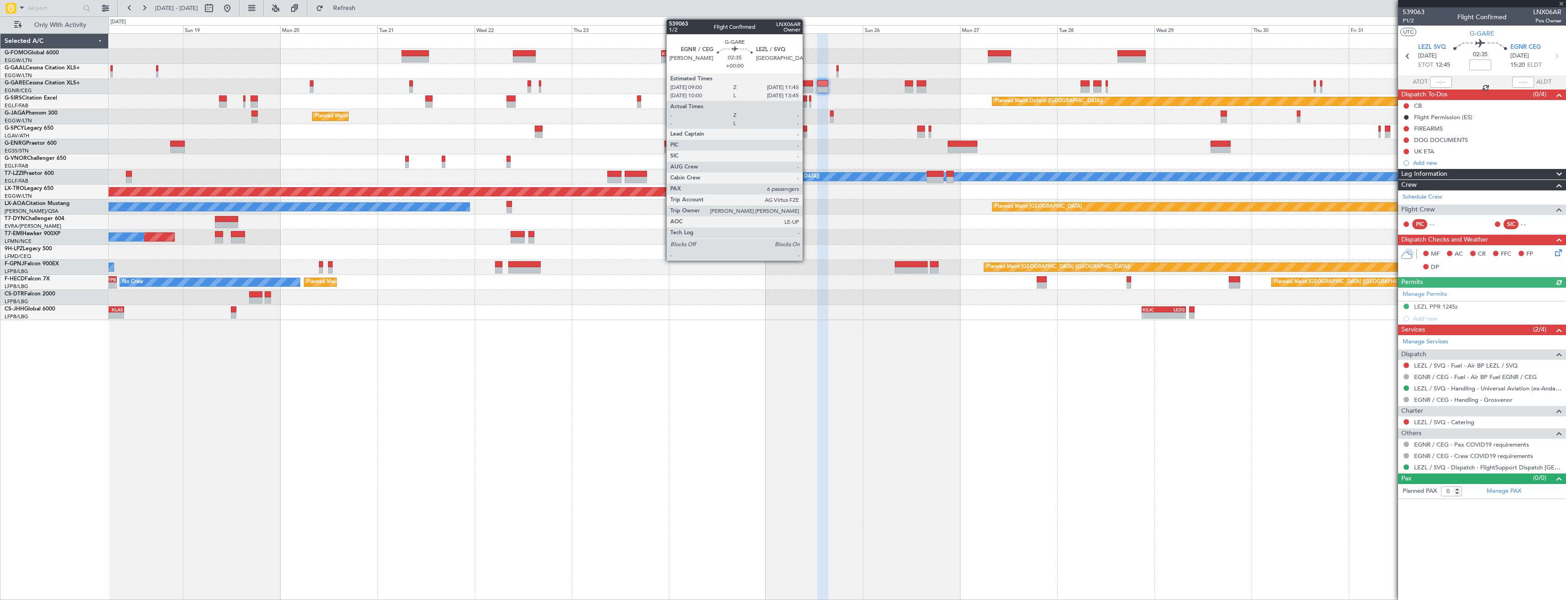
click at [807, 83] on div at bounding box center [807, 83] width 11 height 6
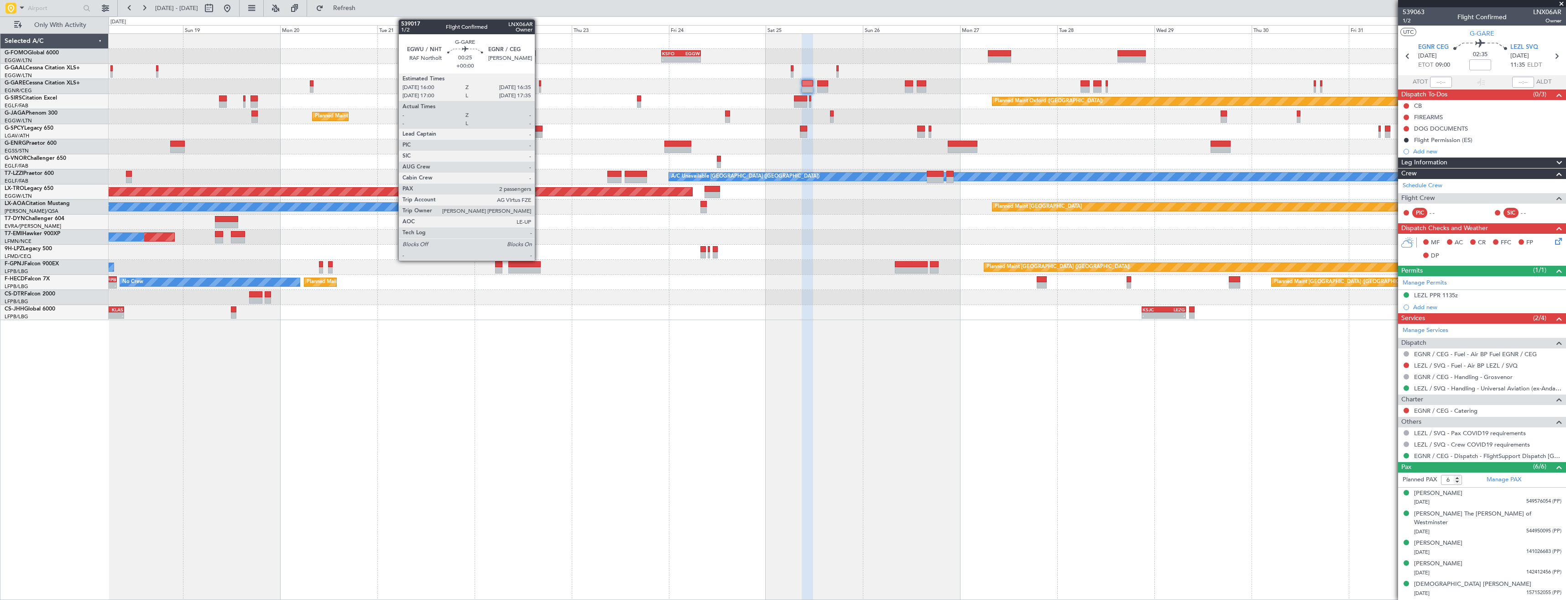
click at [539, 88] on div at bounding box center [540, 89] width 3 height 6
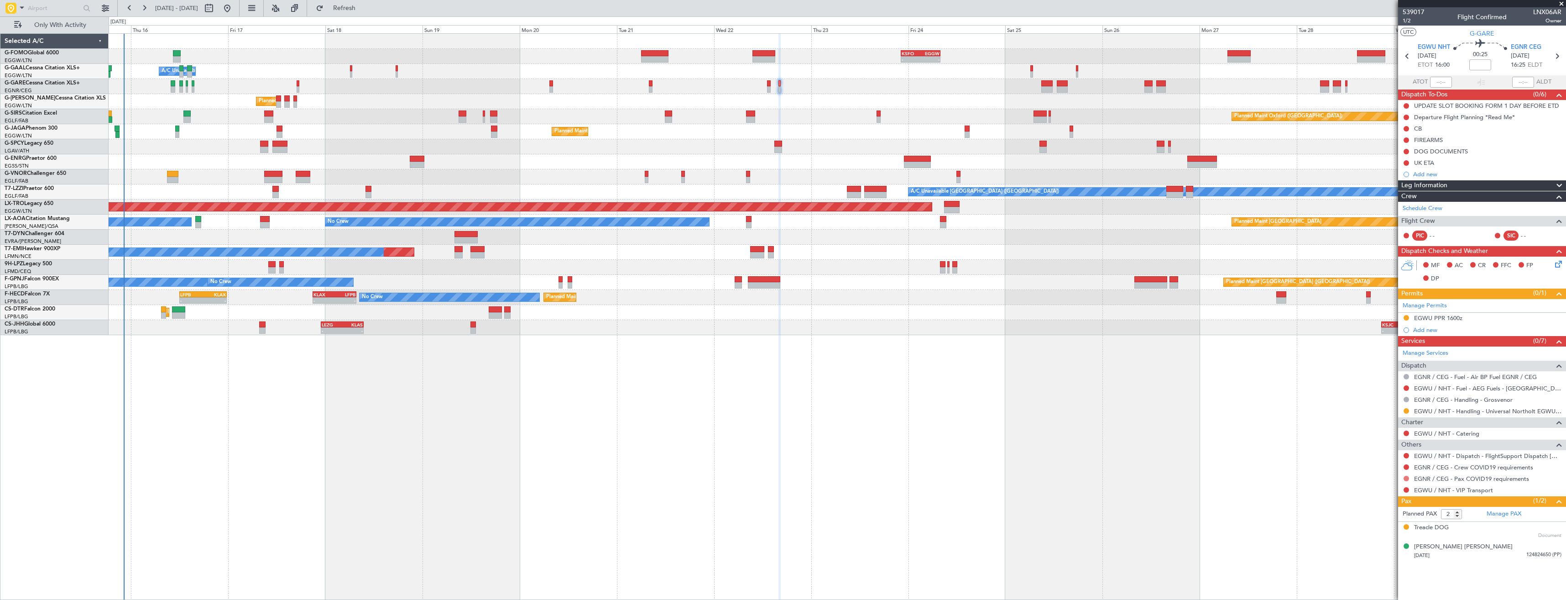
click at [1406, 477] on button at bounding box center [1405, 477] width 5 height 5
drag, startPoint x: 1385, startPoint y: 493, endPoint x: 1386, endPoint y: 488, distance: 5.5
click at [1385, 490] on span "Not Required" at bounding box center [1384, 490] width 36 height 9
click at [1406, 467] on button at bounding box center [1405, 466] width 5 height 5
click at [1392, 478] on span "Not Required" at bounding box center [1384, 479] width 36 height 9
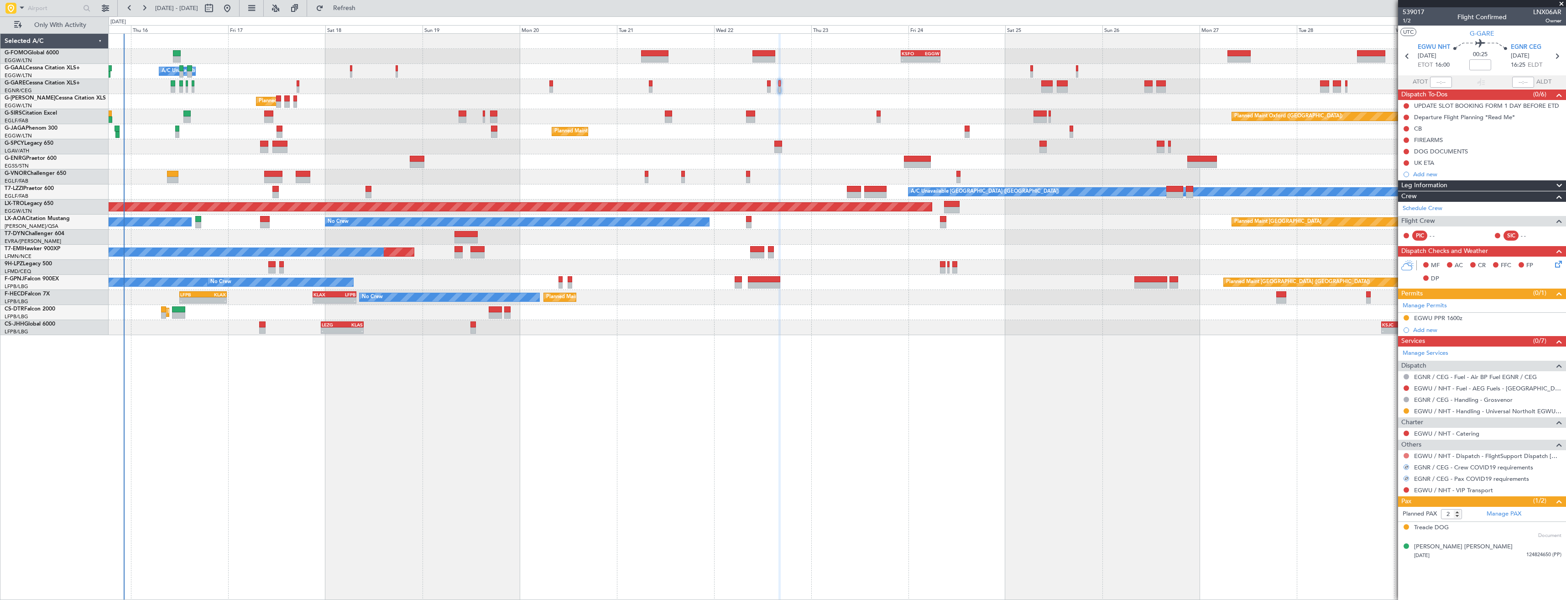
click at [1406, 454] on button at bounding box center [1405, 455] width 5 height 5
click at [1369, 565] on span "Confirmed" at bounding box center [1380, 563] width 28 height 9
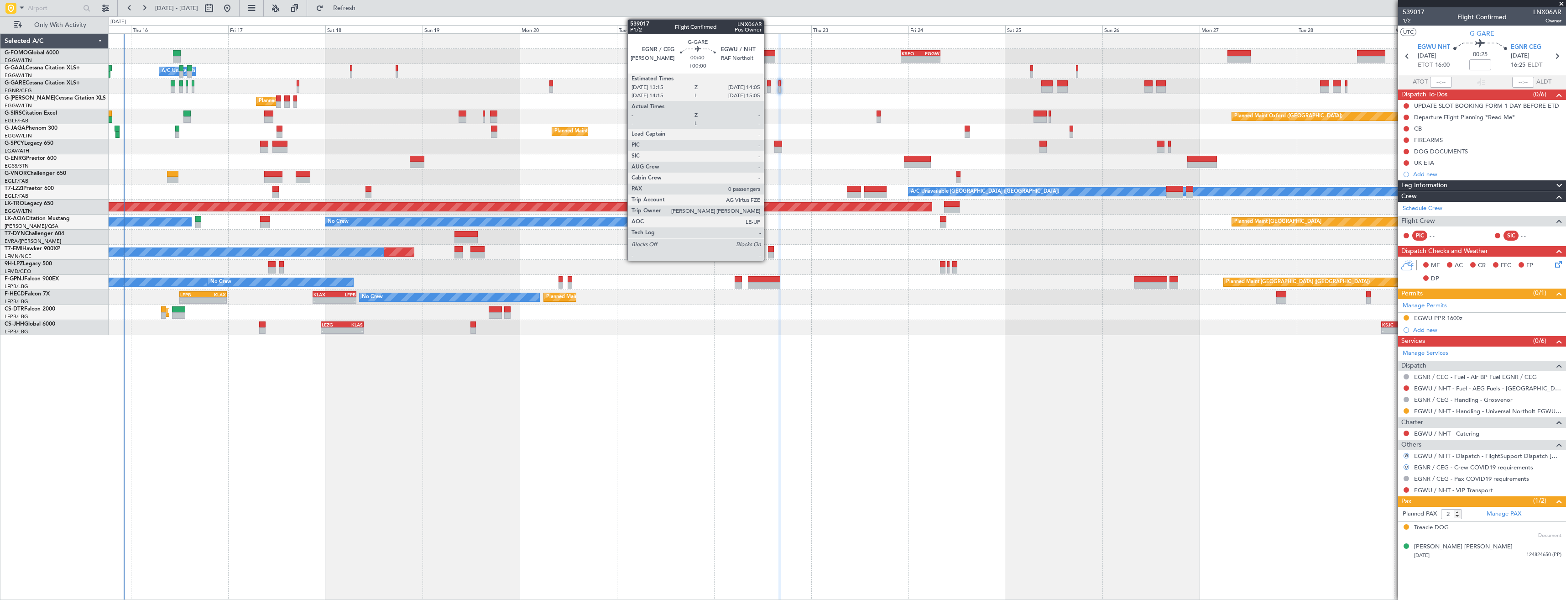
click at [768, 89] on div at bounding box center [769, 89] width 4 height 6
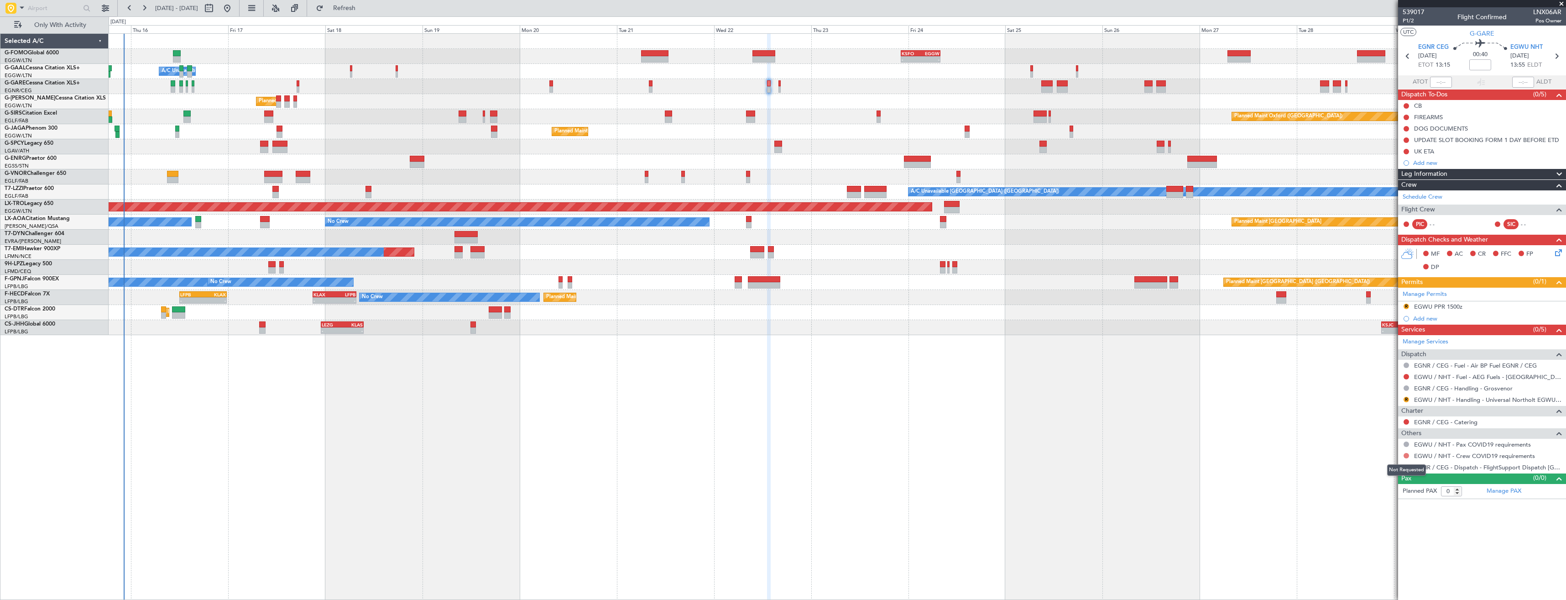
click at [1408, 455] on button at bounding box center [1405, 455] width 5 height 5
click at [1377, 469] on span "Not Required" at bounding box center [1384, 468] width 36 height 9
click at [1405, 467] on button "R" at bounding box center [1405, 466] width 5 height 5
click at [1374, 573] on span "Confirmed" at bounding box center [1380, 575] width 28 height 9
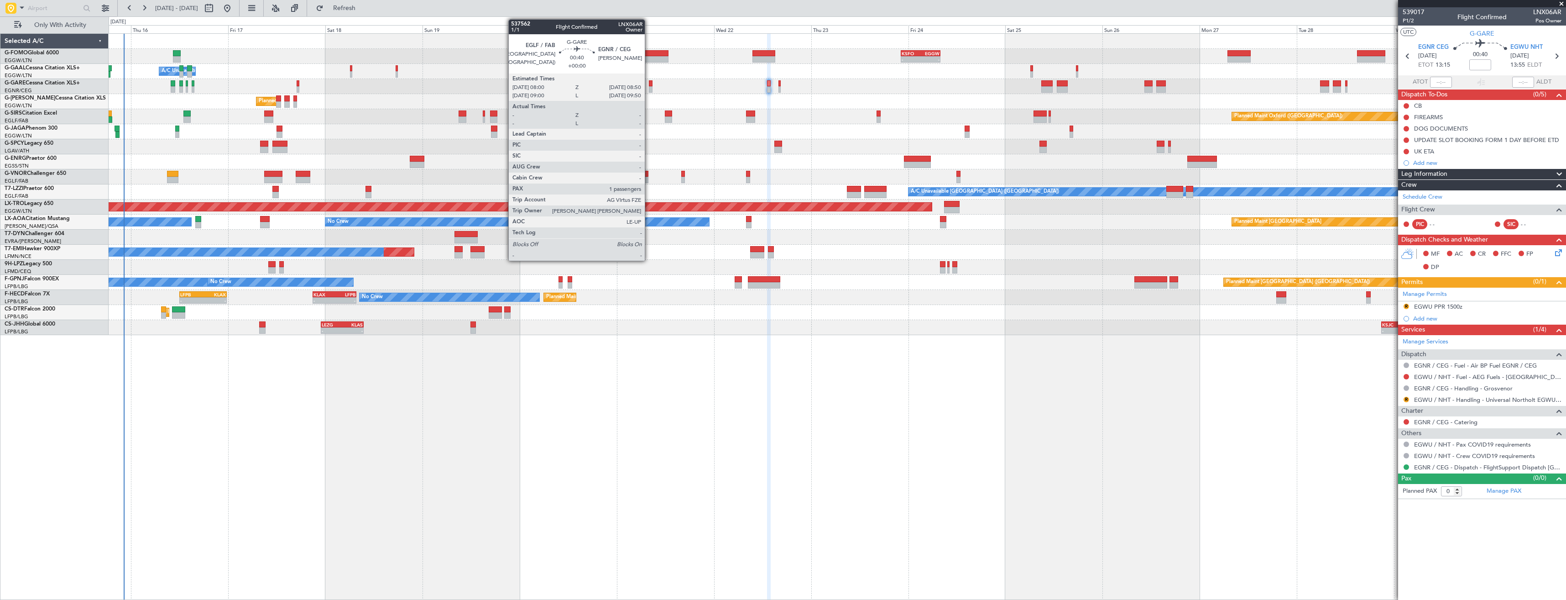
click at [649, 84] on div at bounding box center [651, 83] width 4 height 6
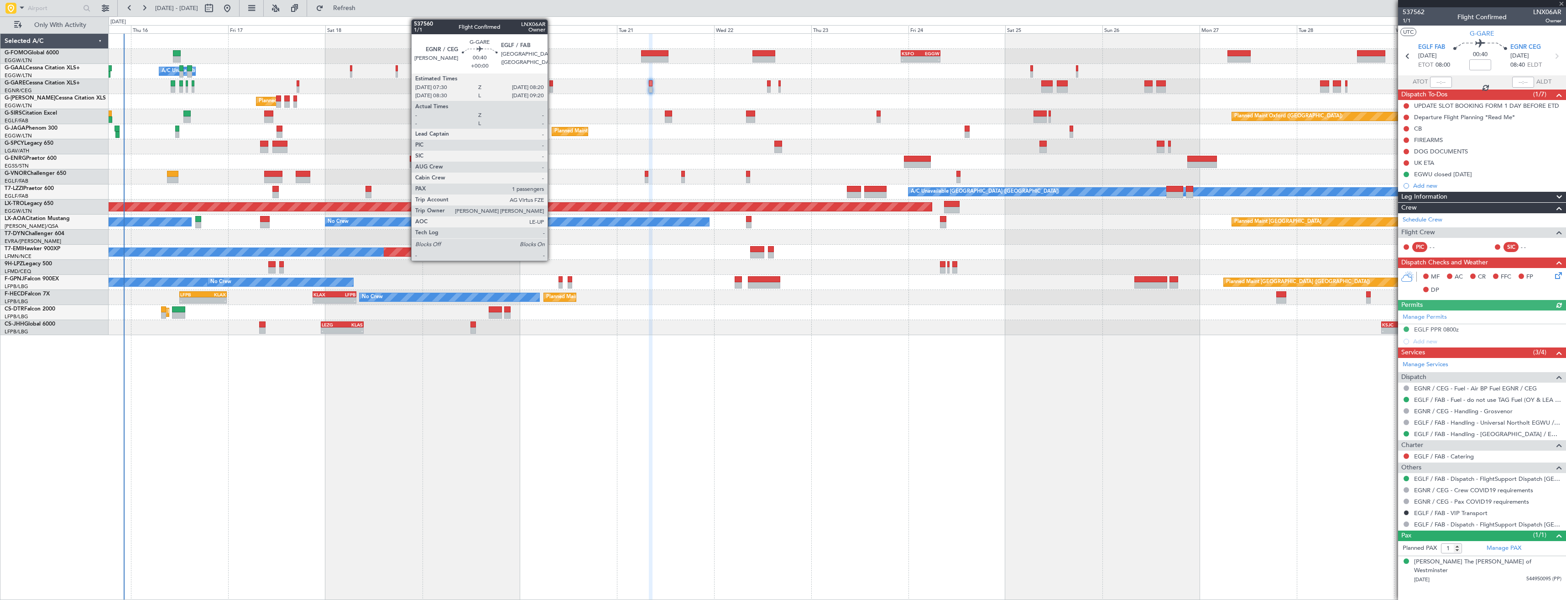
click at [552, 89] on div at bounding box center [551, 89] width 4 height 6
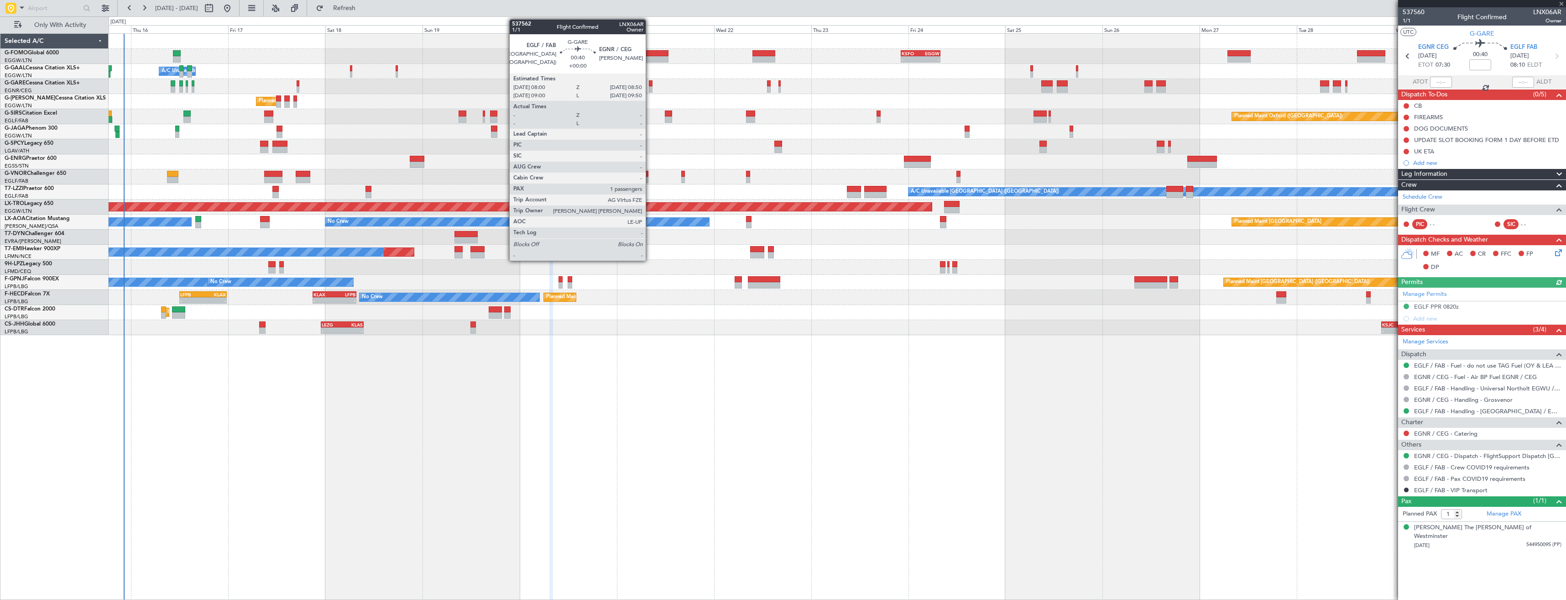
click at [650, 89] on div at bounding box center [651, 89] width 4 height 6
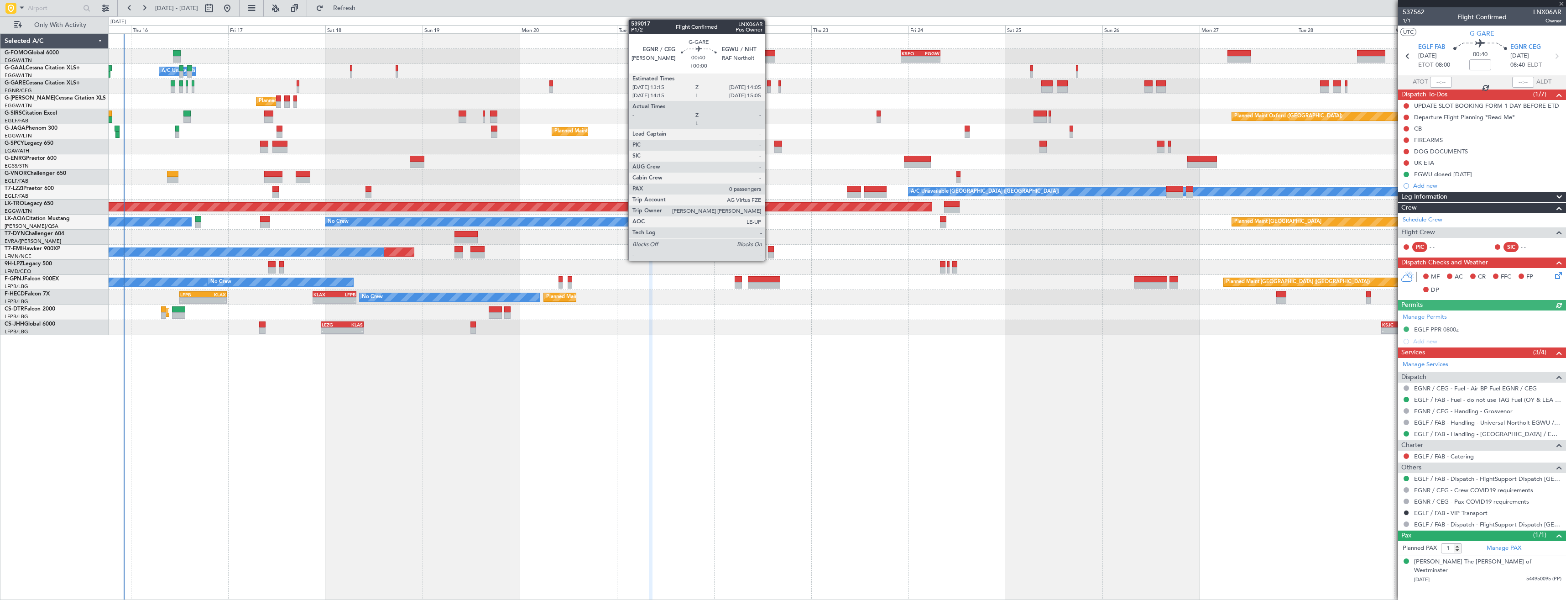
click at [769, 84] on div at bounding box center [769, 83] width 4 height 6
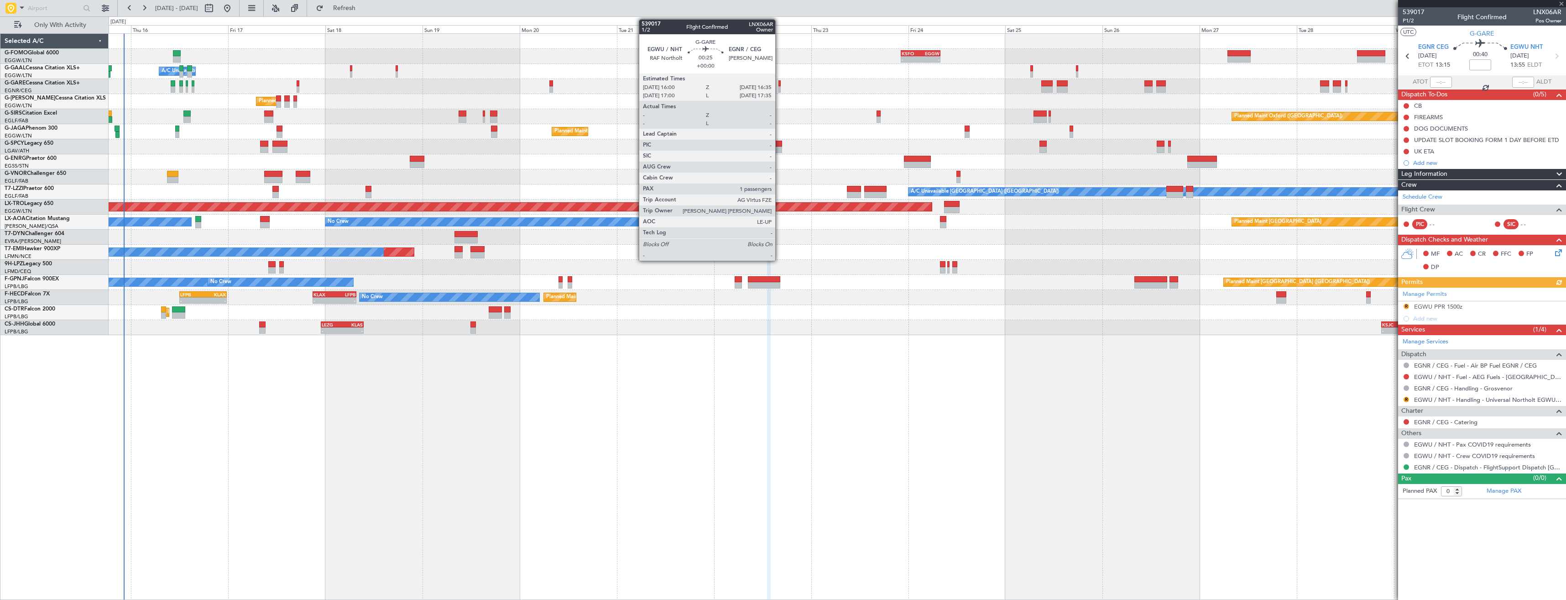
click at [779, 85] on div at bounding box center [779, 83] width 3 height 6
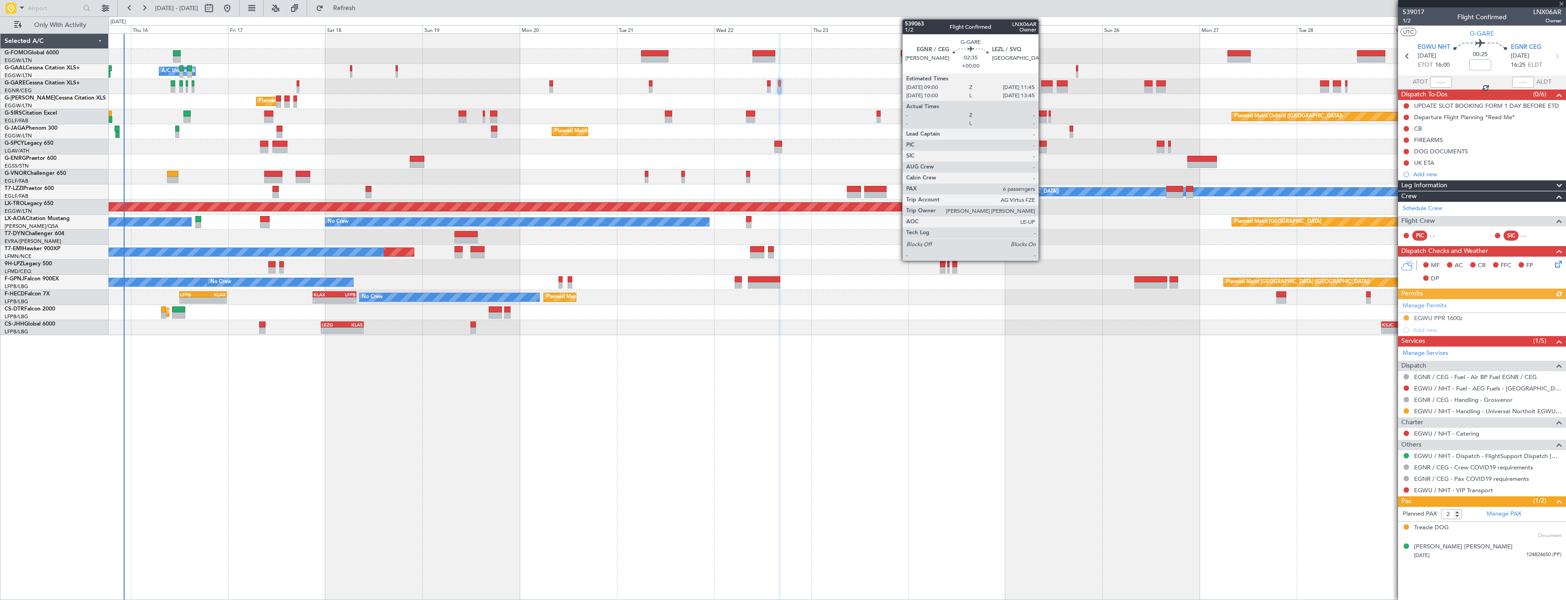
click at [1043, 84] on div at bounding box center [1046, 83] width 11 height 6
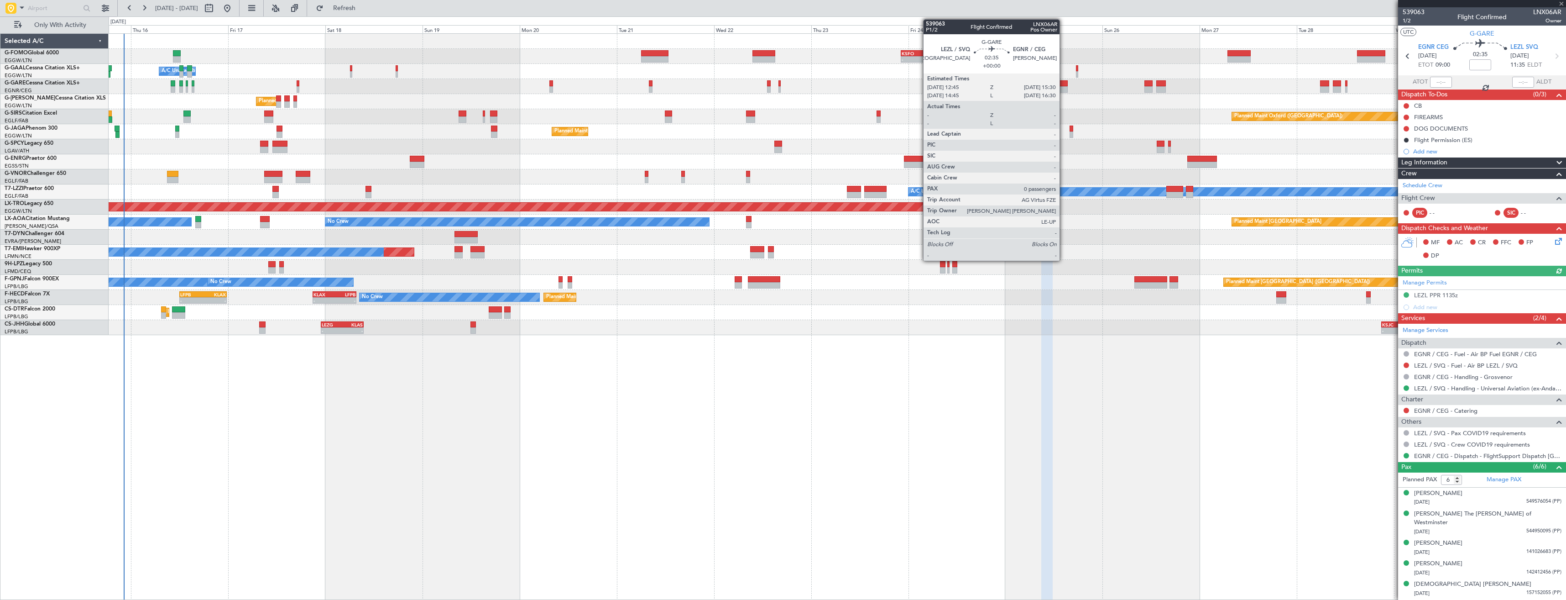
click at [1064, 87] on div at bounding box center [1062, 89] width 11 height 6
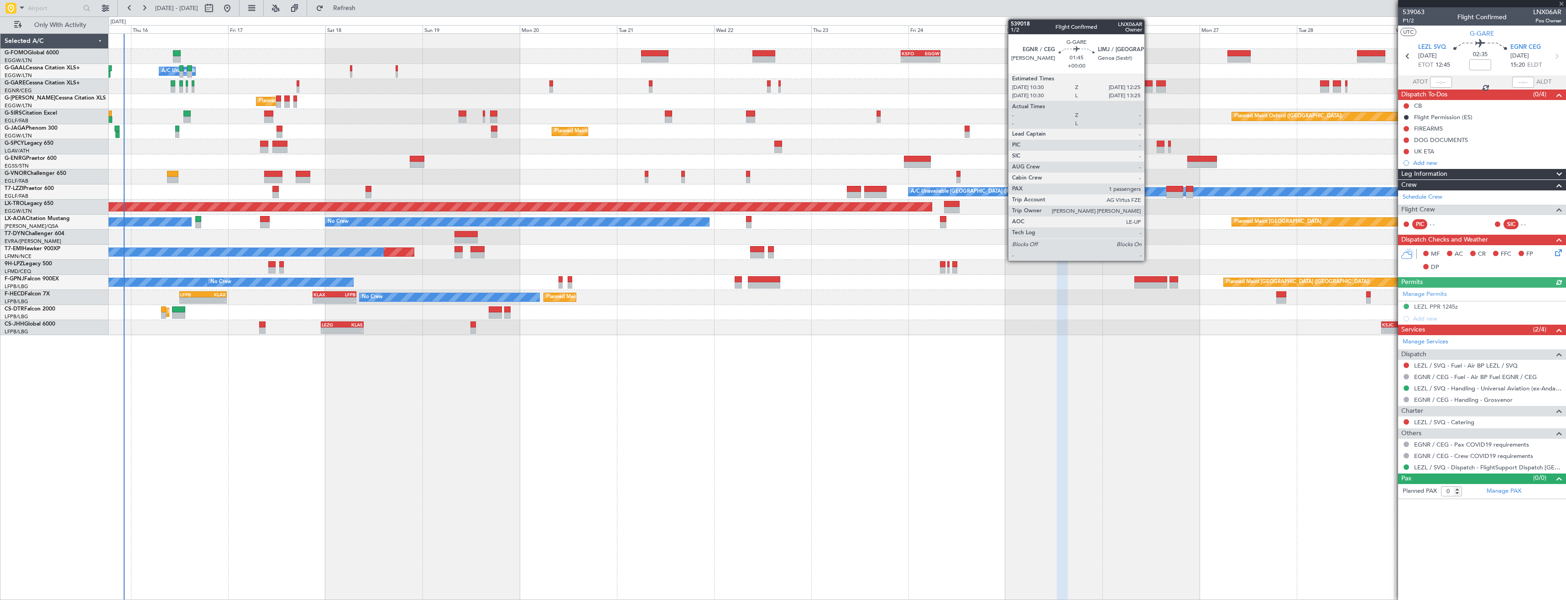
click at [1148, 87] on div at bounding box center [1148, 89] width 8 height 6
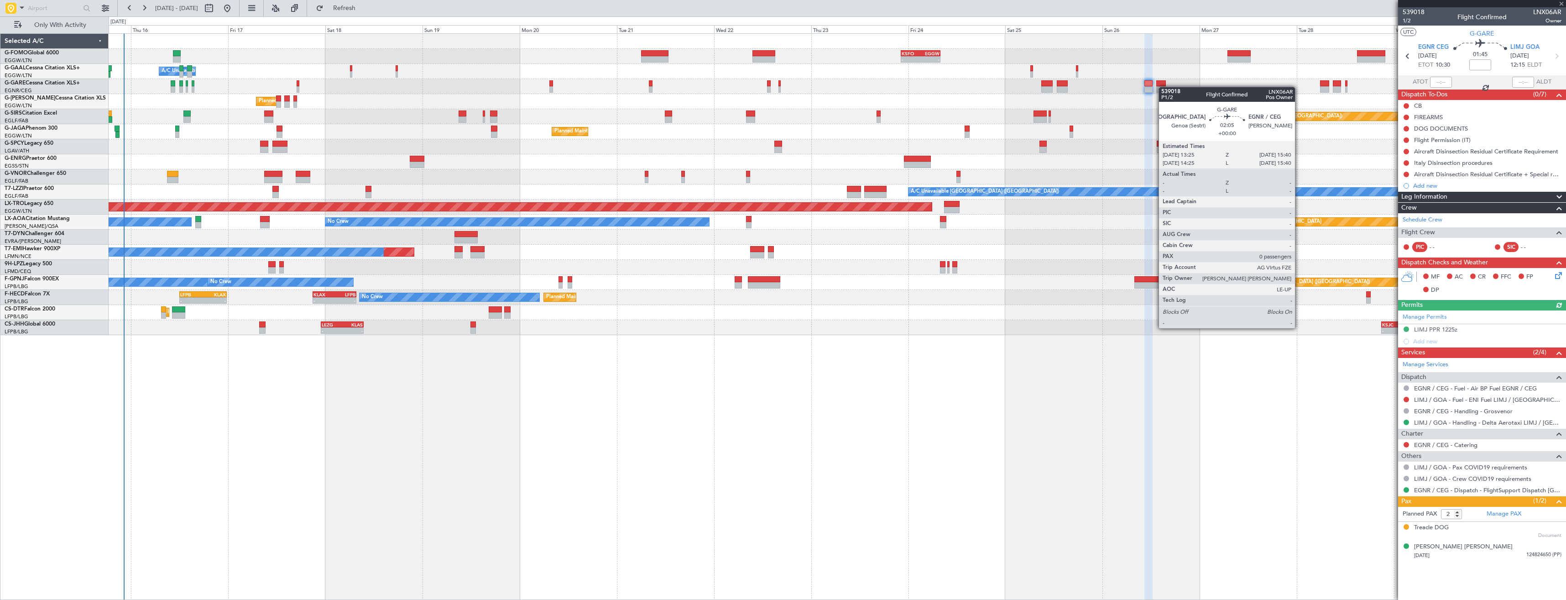
click at [1163, 87] on div at bounding box center [1160, 89] width 9 height 6
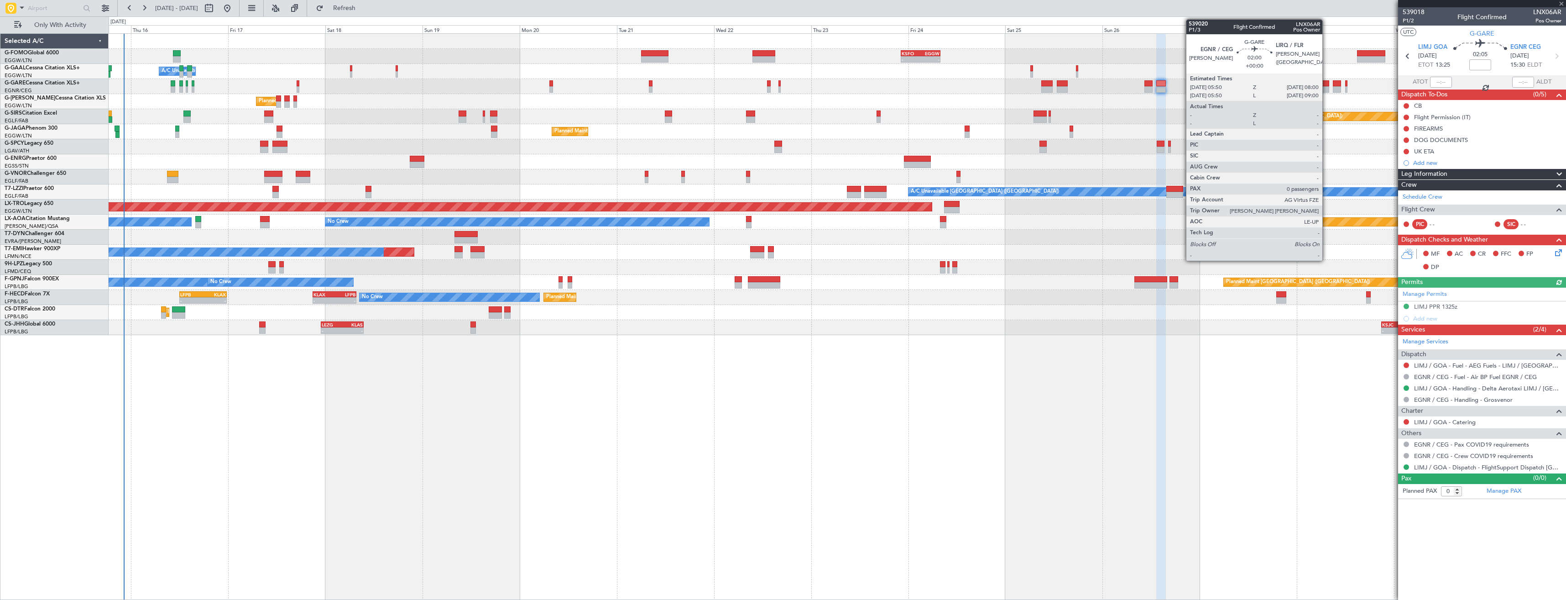
click at [1326, 88] on div at bounding box center [1324, 89] width 9 height 6
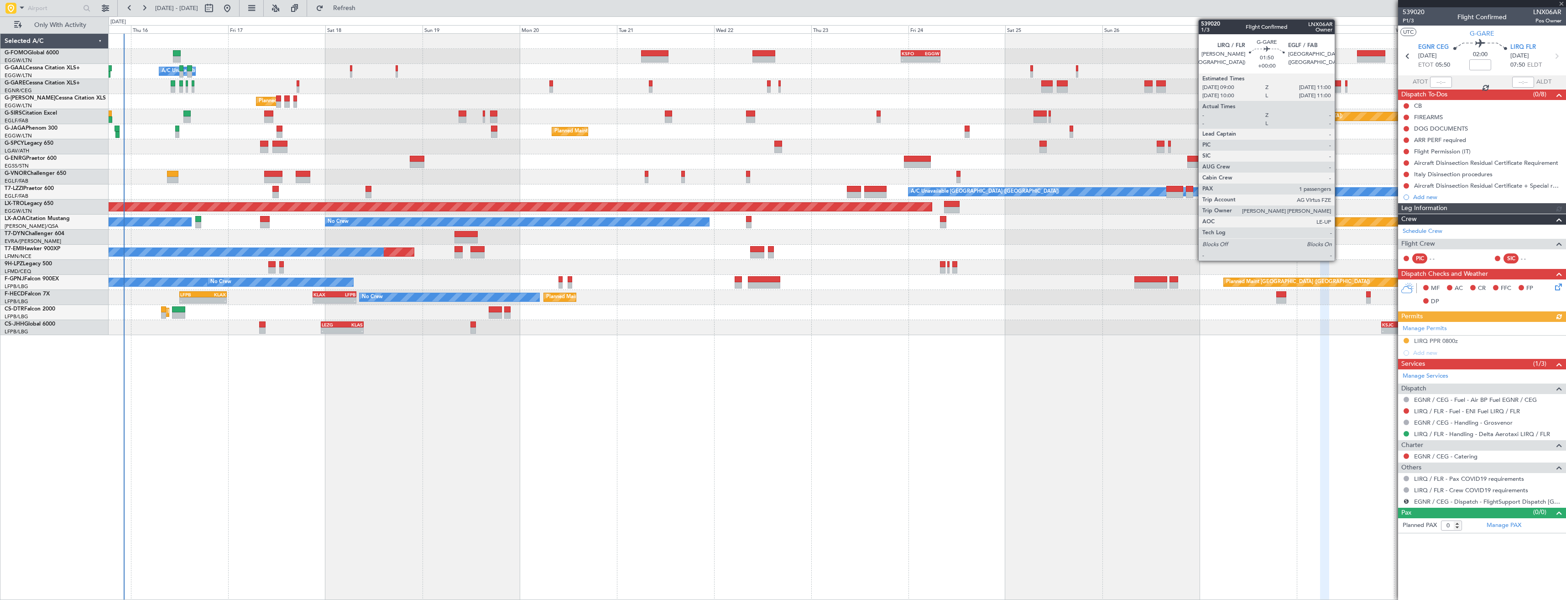
click at [1339, 88] on div at bounding box center [1337, 89] width 8 height 6
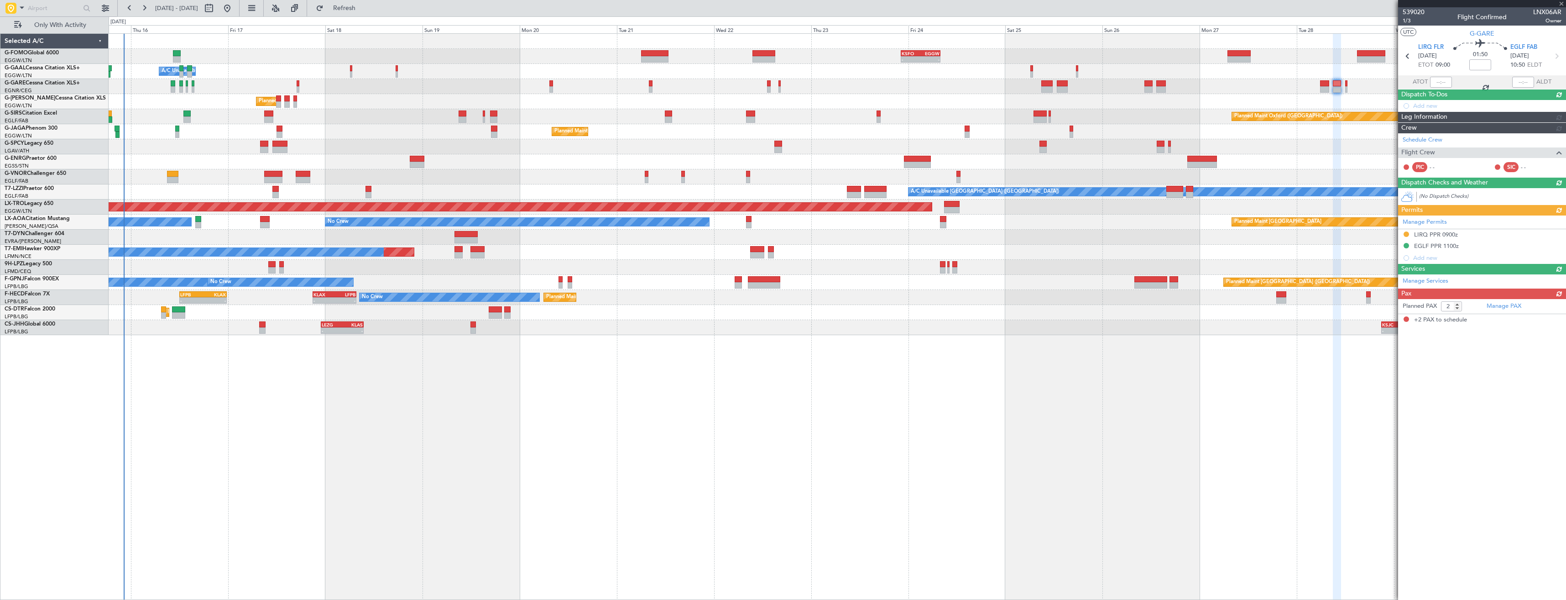
click at [771, 92] on div at bounding box center [837, 86] width 1457 height 15
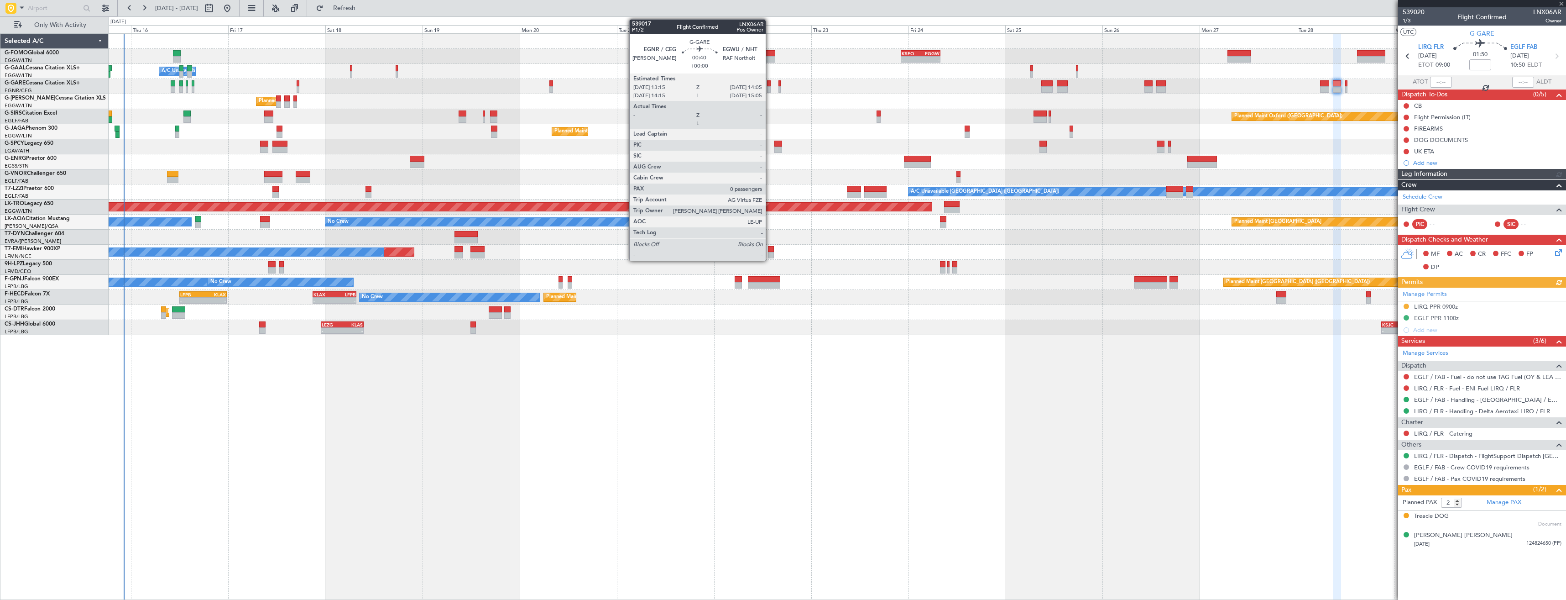
click at [770, 92] on div at bounding box center [769, 89] width 4 height 6
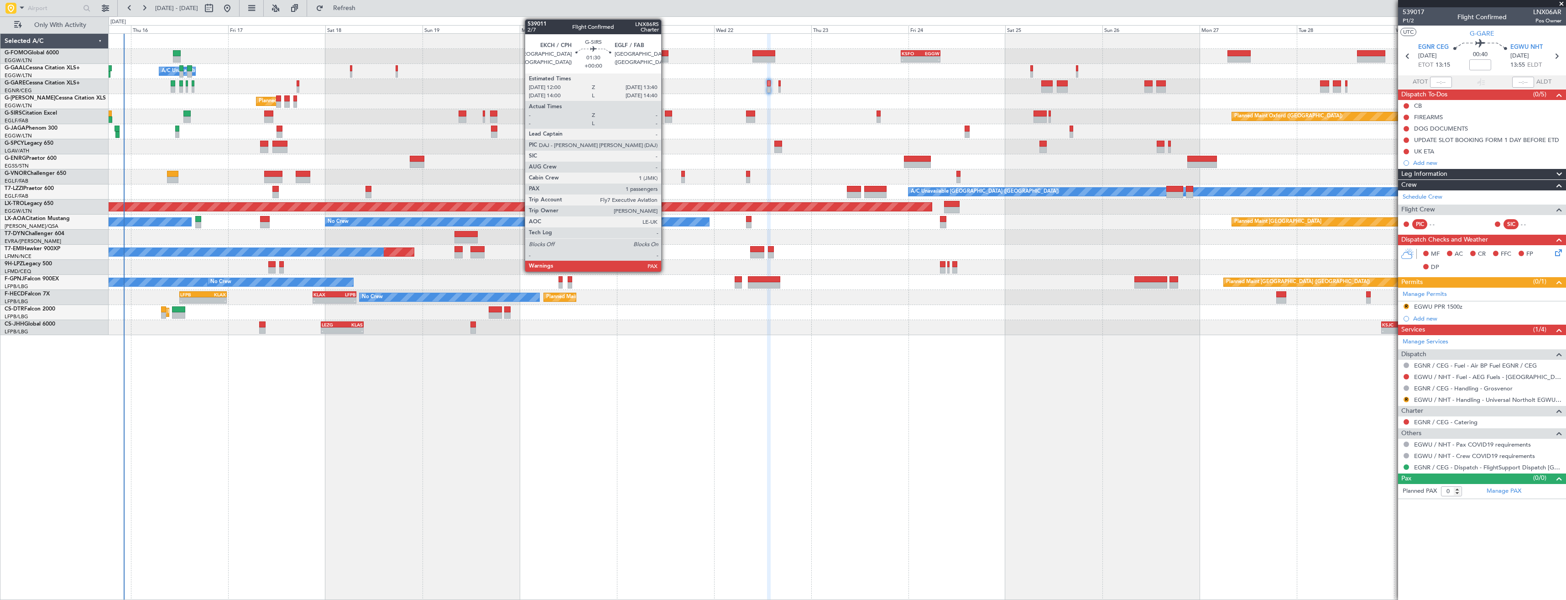
click at [665, 120] on div at bounding box center [668, 119] width 7 height 6
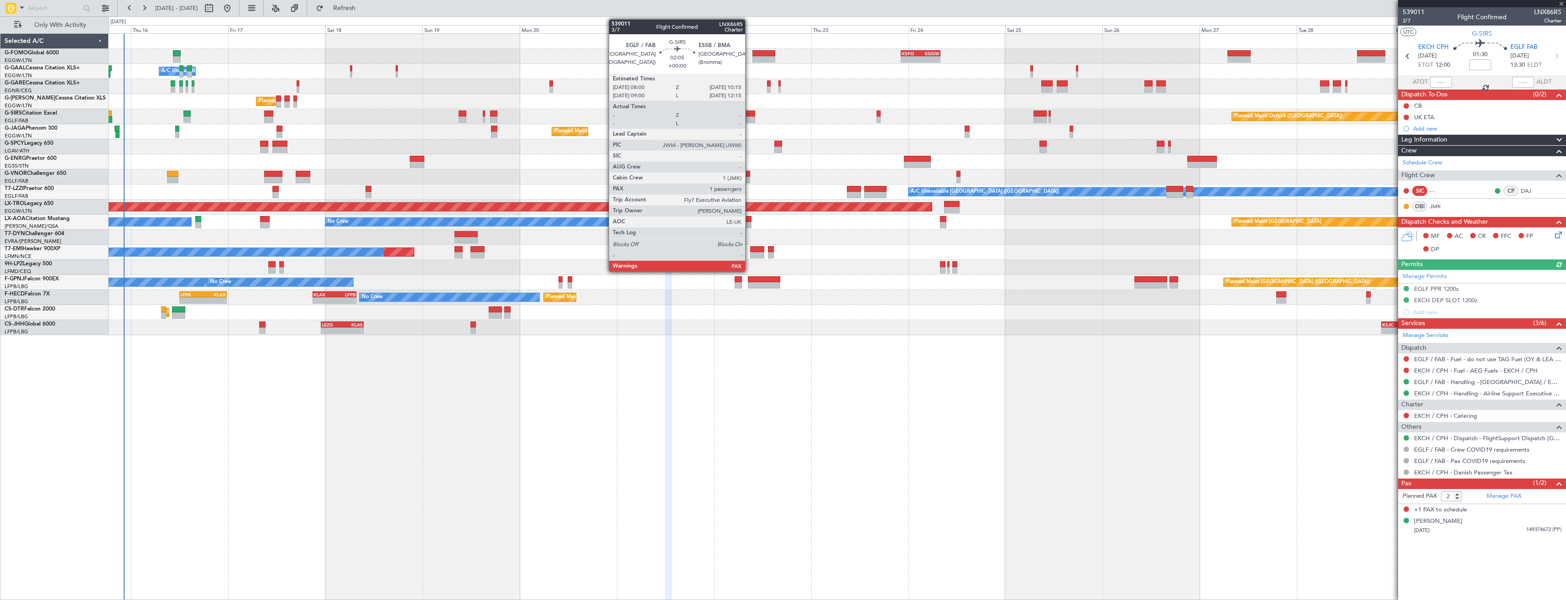
click at [749, 117] on div at bounding box center [750, 119] width 9 height 6
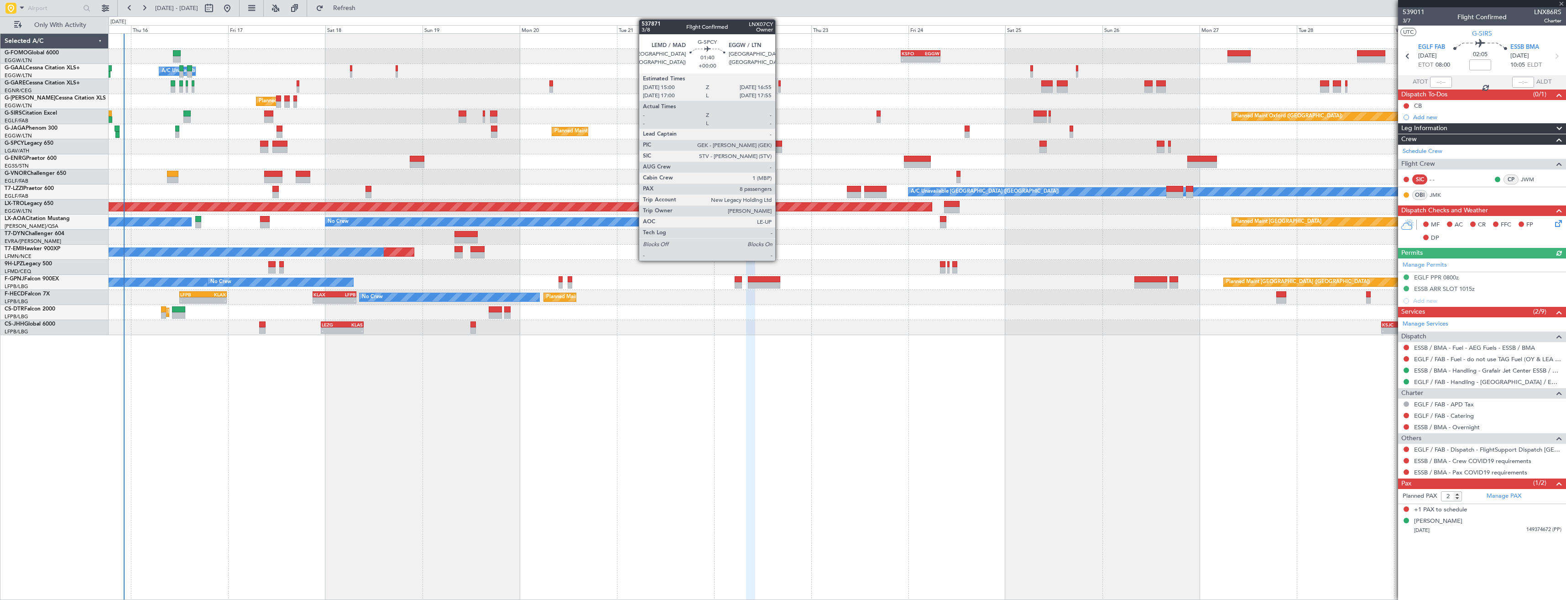
click at [779, 149] on div at bounding box center [778, 149] width 8 height 6
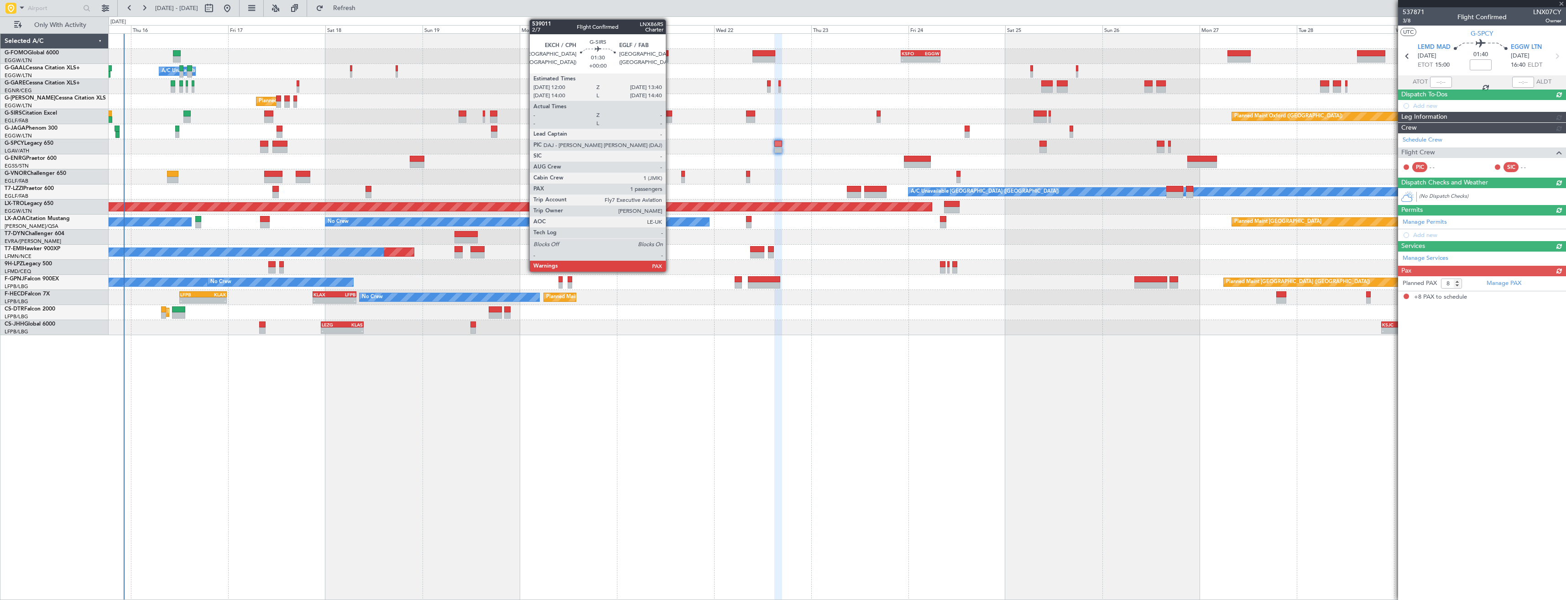
click at [670, 119] on div at bounding box center [668, 119] width 7 height 6
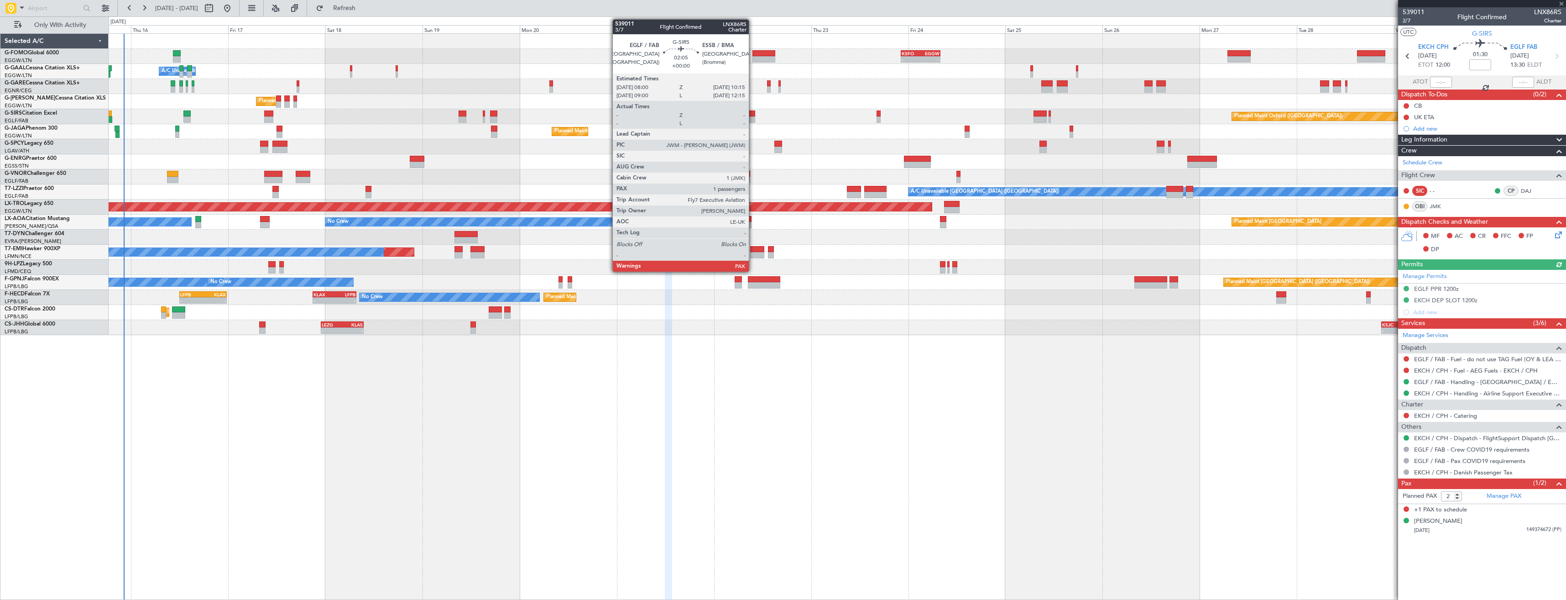
click at [751, 117] on div at bounding box center [750, 119] width 9 height 6
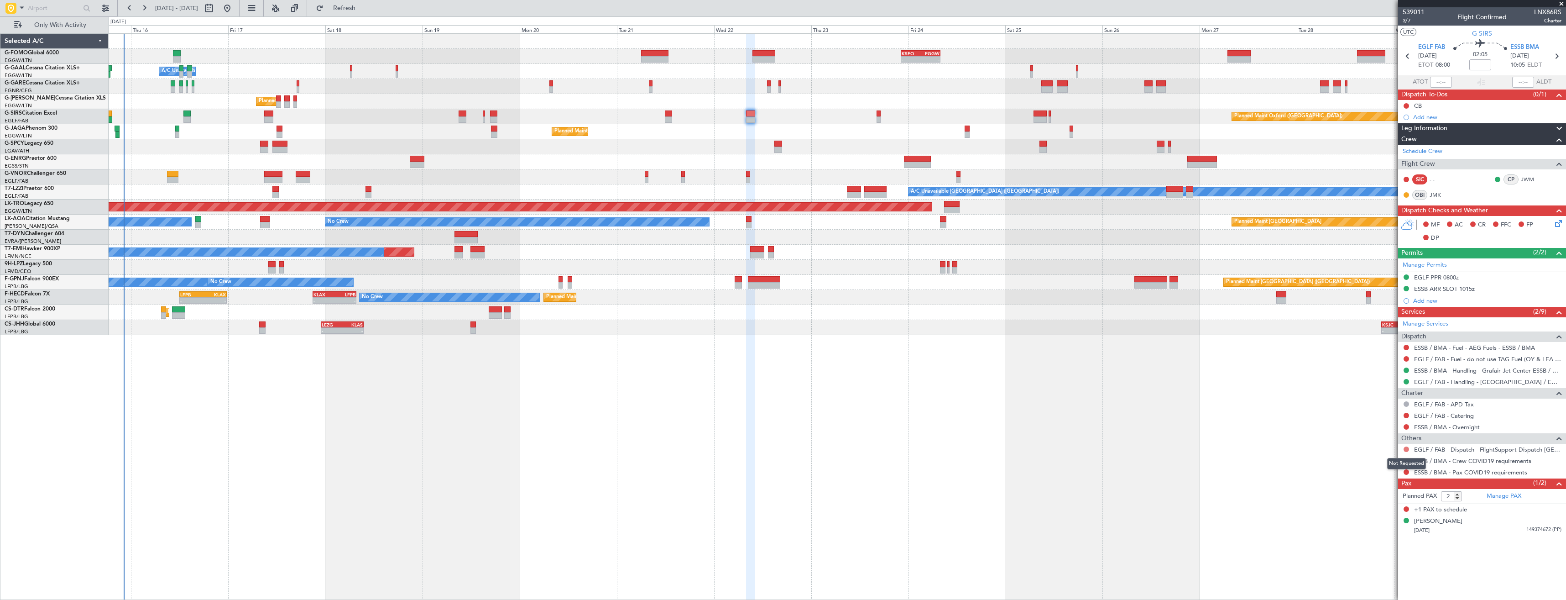
click at [1408, 448] on button at bounding box center [1405, 448] width 5 height 5
click at [1381, 462] on span "Not Required" at bounding box center [1384, 461] width 36 height 9
drag, startPoint x: 1407, startPoint y: 459, endPoint x: 1403, endPoint y: 460, distance: 4.8
click at [1407, 459] on button at bounding box center [1405, 460] width 5 height 5
click at [1382, 469] on span "Not Required" at bounding box center [1384, 473] width 36 height 9
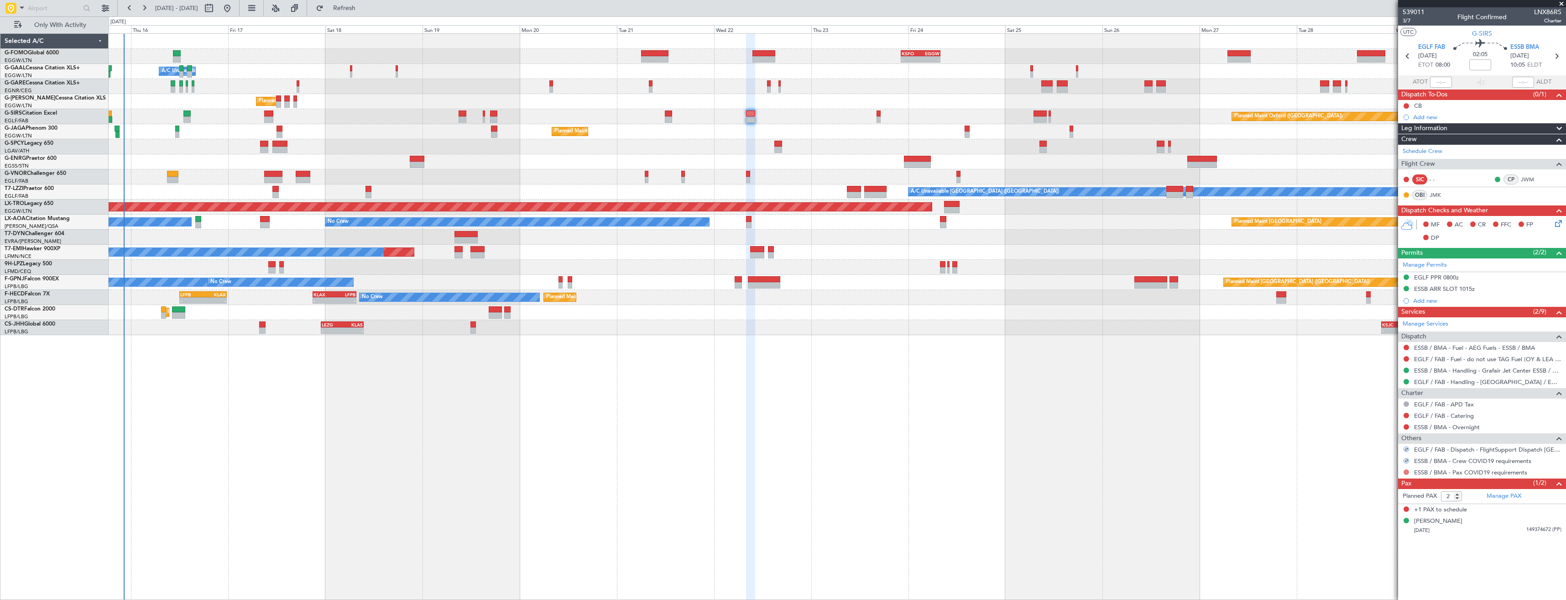
click at [1406, 471] on button at bounding box center [1405, 471] width 5 height 5
click at [1380, 481] on span "Not Required" at bounding box center [1384, 484] width 36 height 9
click at [1406, 449] on button at bounding box center [1405, 448] width 5 height 5
drag, startPoint x: 1387, startPoint y: 560, endPoint x: 1428, endPoint y: 502, distance: 71.4
click at [1387, 560] on span "Confirmed" at bounding box center [1380, 557] width 28 height 9
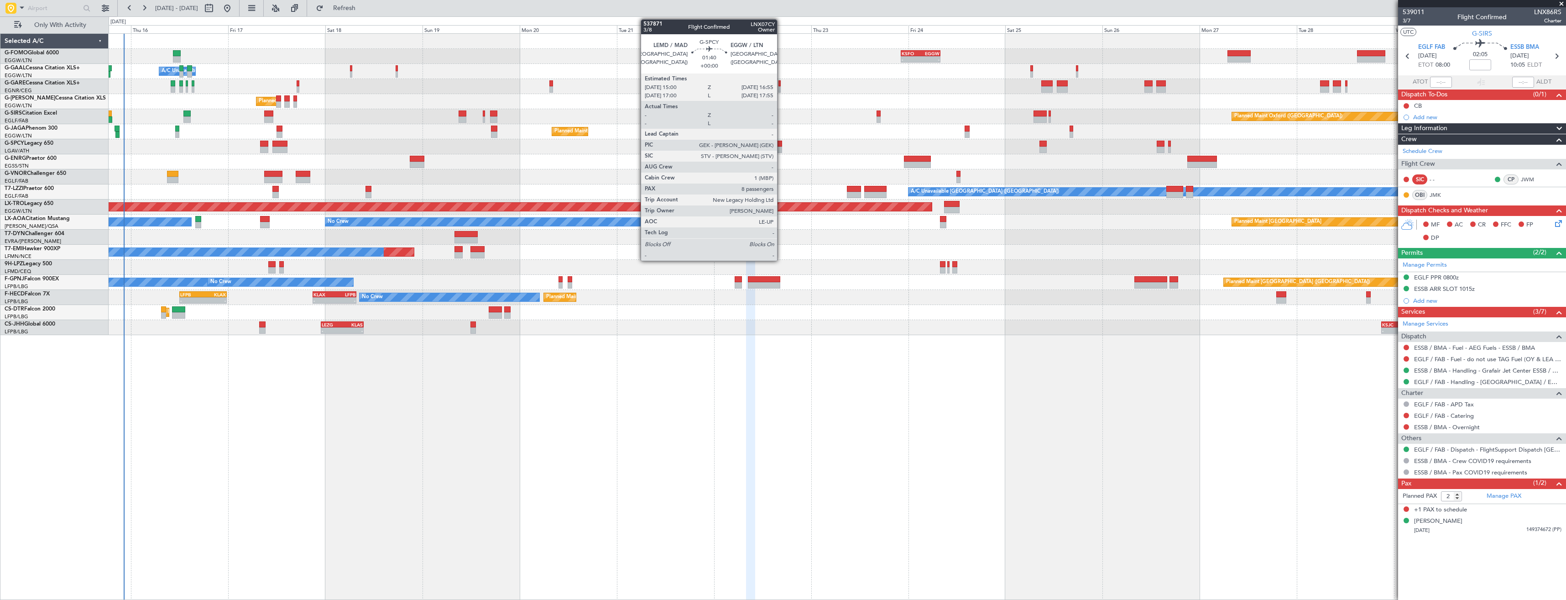
click at [781, 151] on div at bounding box center [778, 149] width 8 height 6
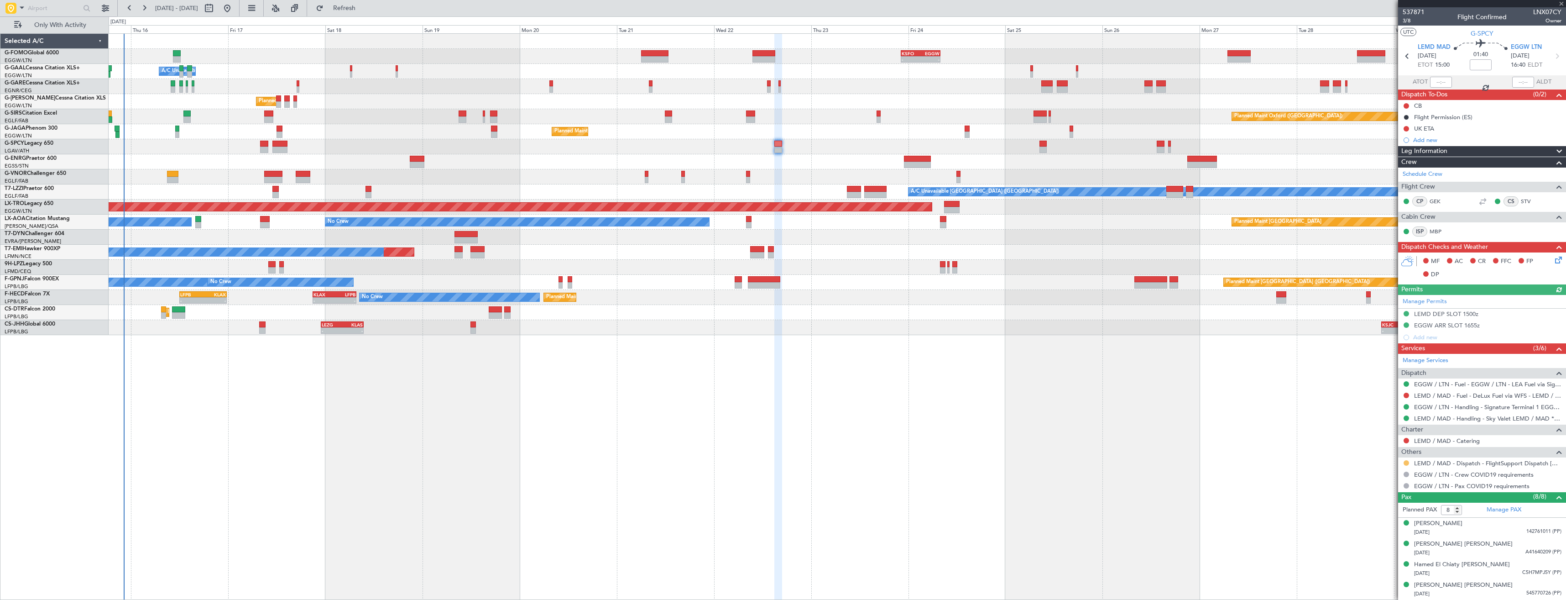
click at [1405, 462] on button at bounding box center [1405, 462] width 5 height 5
click at [1364, 571] on li "Confirmed" at bounding box center [1405, 571] width 105 height 14
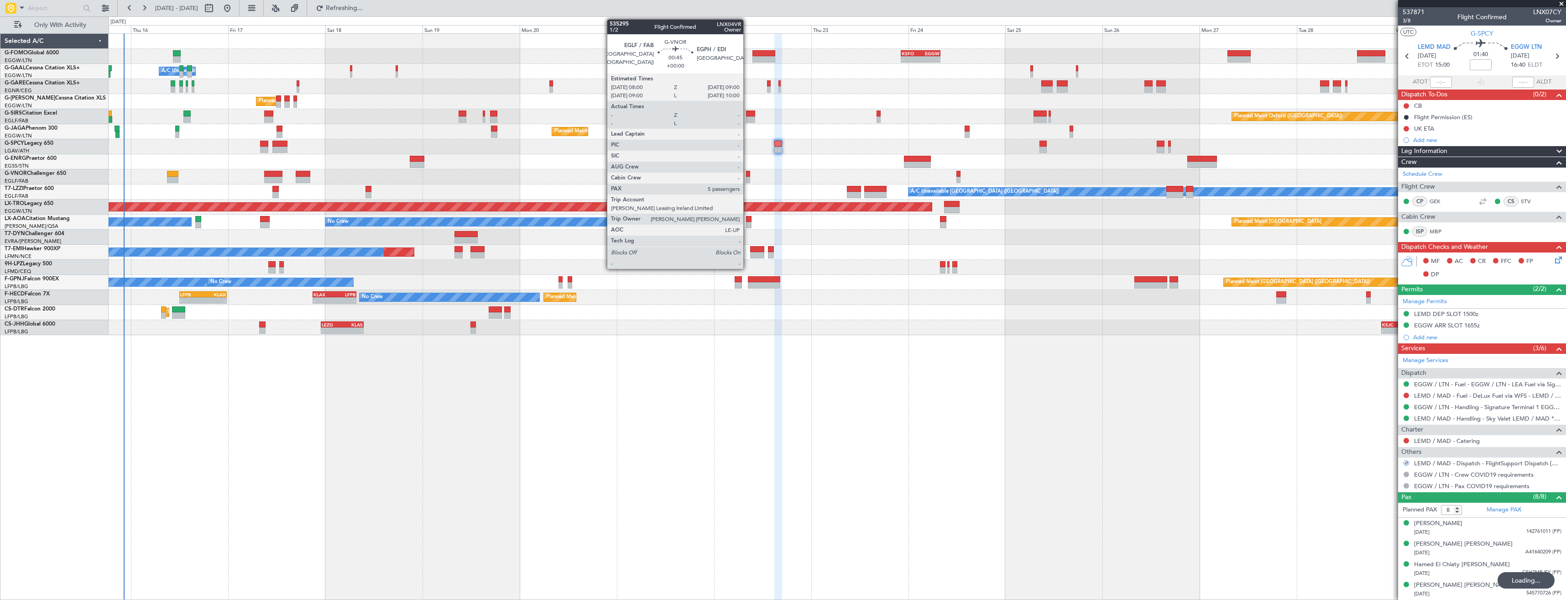
click at [747, 173] on div at bounding box center [748, 174] width 4 height 6
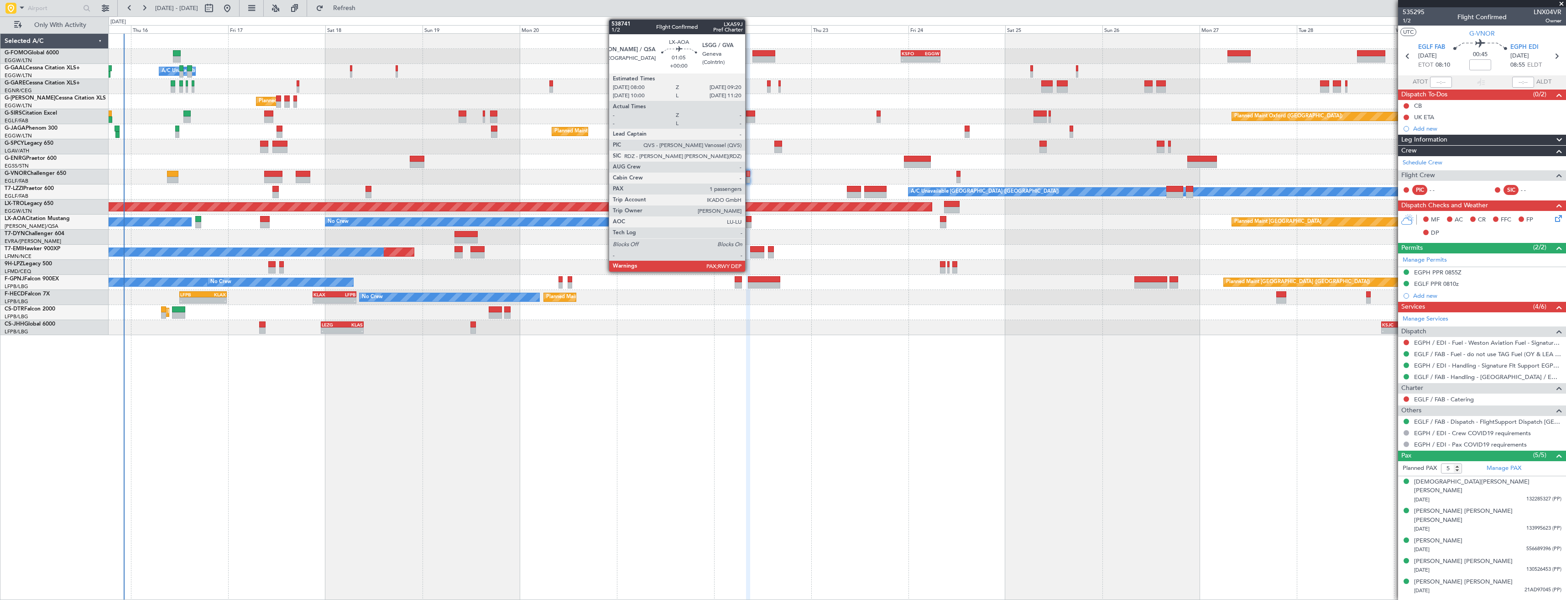
click at [749, 223] on div at bounding box center [748, 225] width 5 height 6
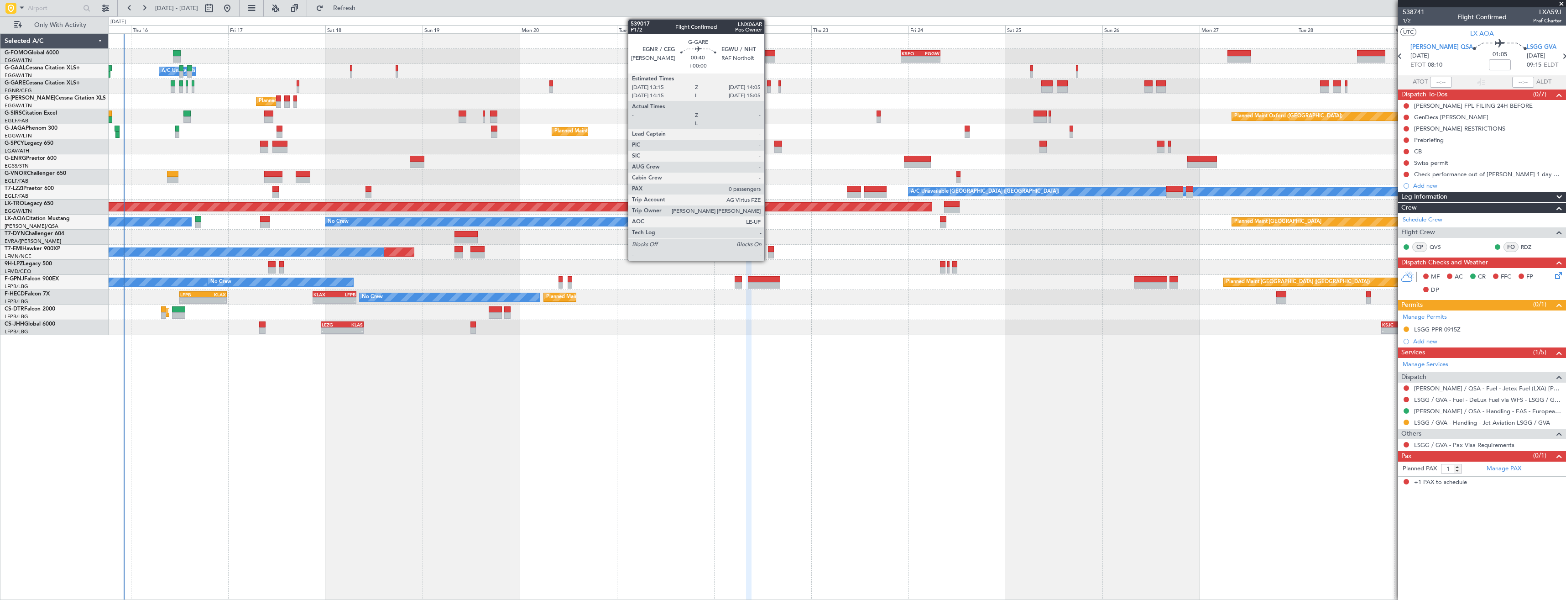
click at [769, 88] on div at bounding box center [769, 89] width 4 height 6
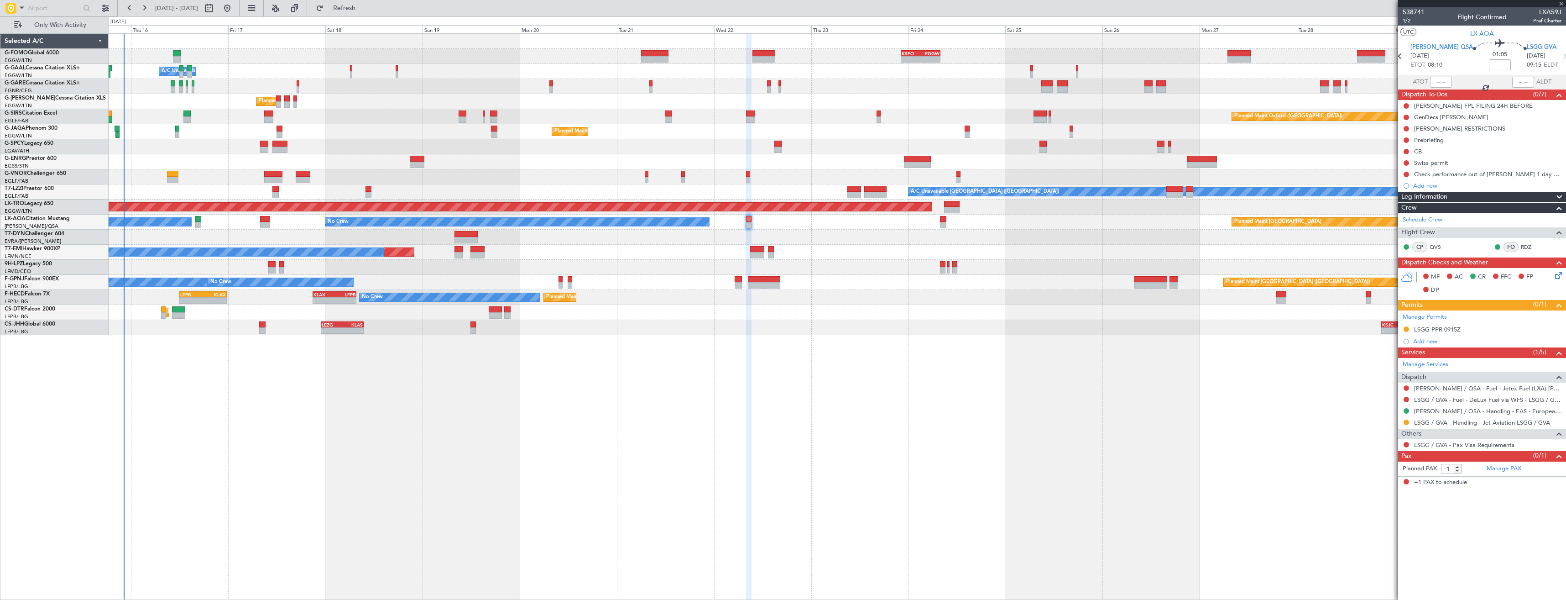
type input "0"
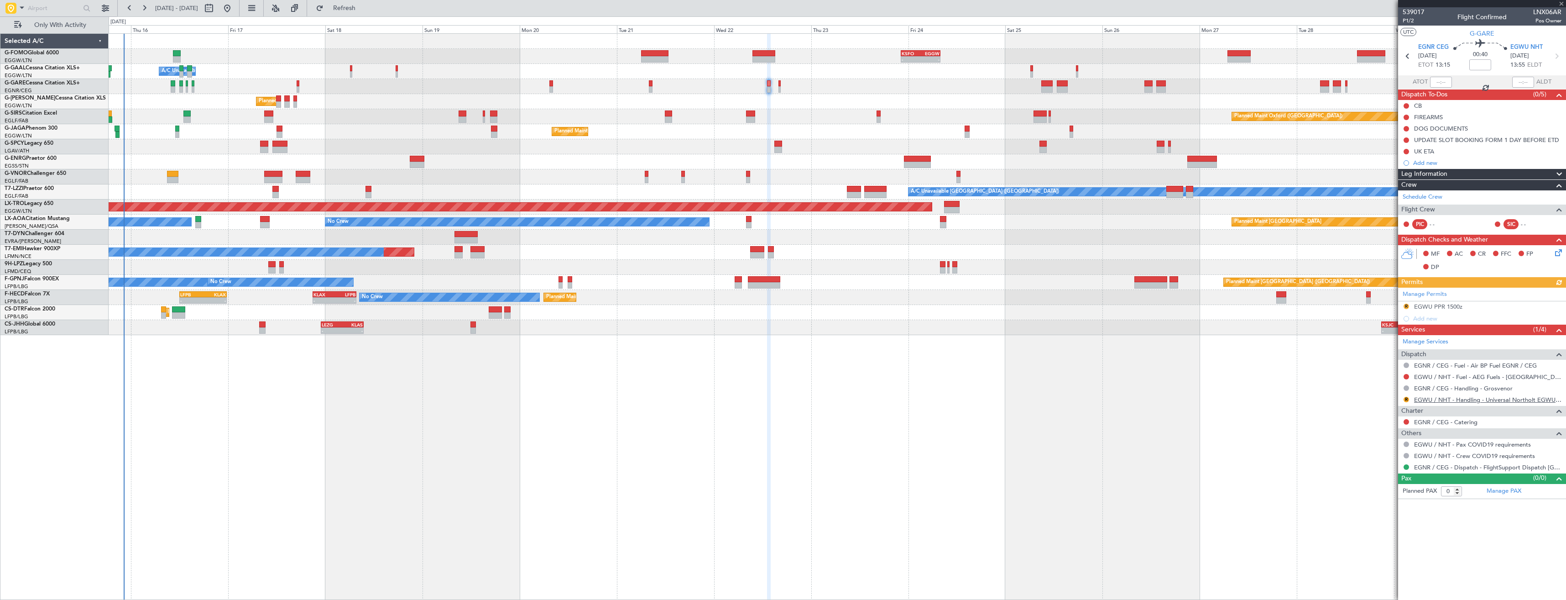
click at [1431, 399] on link "EGWU / NHT - Handling - Universal Northolt EGWU / NHT" at bounding box center [1487, 400] width 147 height 8
click at [1408, 398] on button "R" at bounding box center [1405, 398] width 5 height 5
click at [1385, 452] on span "Requested" at bounding box center [1380, 452] width 29 height 9
click at [1483, 307] on div "R EGWU PPR 1500z" at bounding box center [1482, 306] width 168 height 11
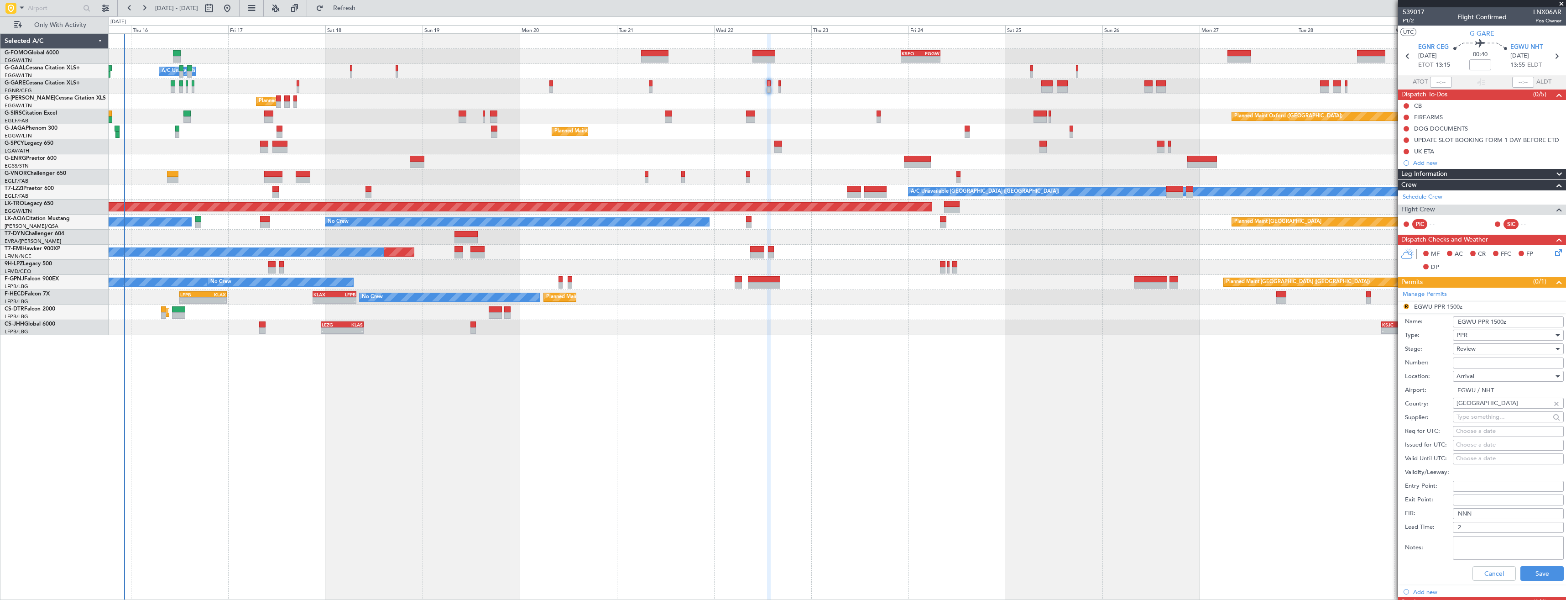
click at [1496, 321] on input "EGWU PPR 1500z" at bounding box center [1508, 321] width 111 height 11
type input "EGWU PPR 1355z"
click at [1485, 345] on div "Review" at bounding box center [1504, 349] width 97 height 14
click at [1485, 406] on span "Requested" at bounding box center [1505, 408] width 96 height 14
click at [1532, 571] on button "Save" at bounding box center [1541, 573] width 43 height 15
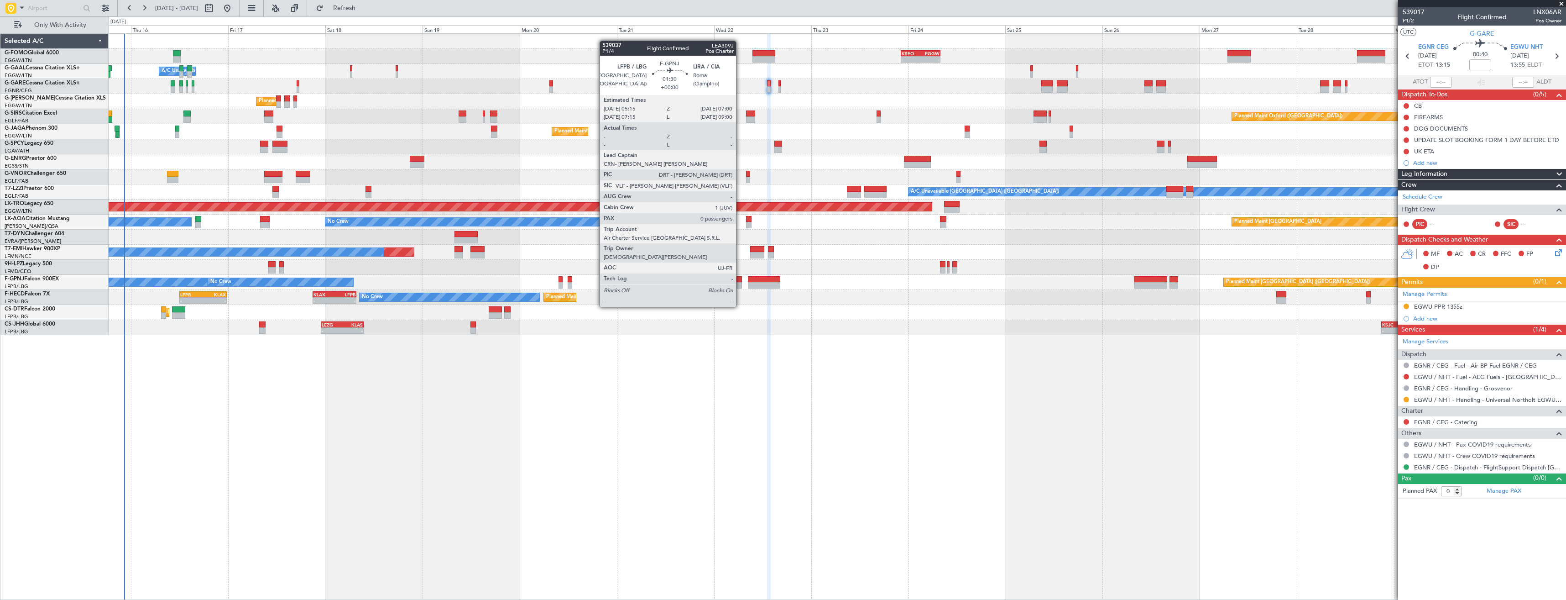
click at [740, 281] on div at bounding box center [738, 279] width 7 height 6
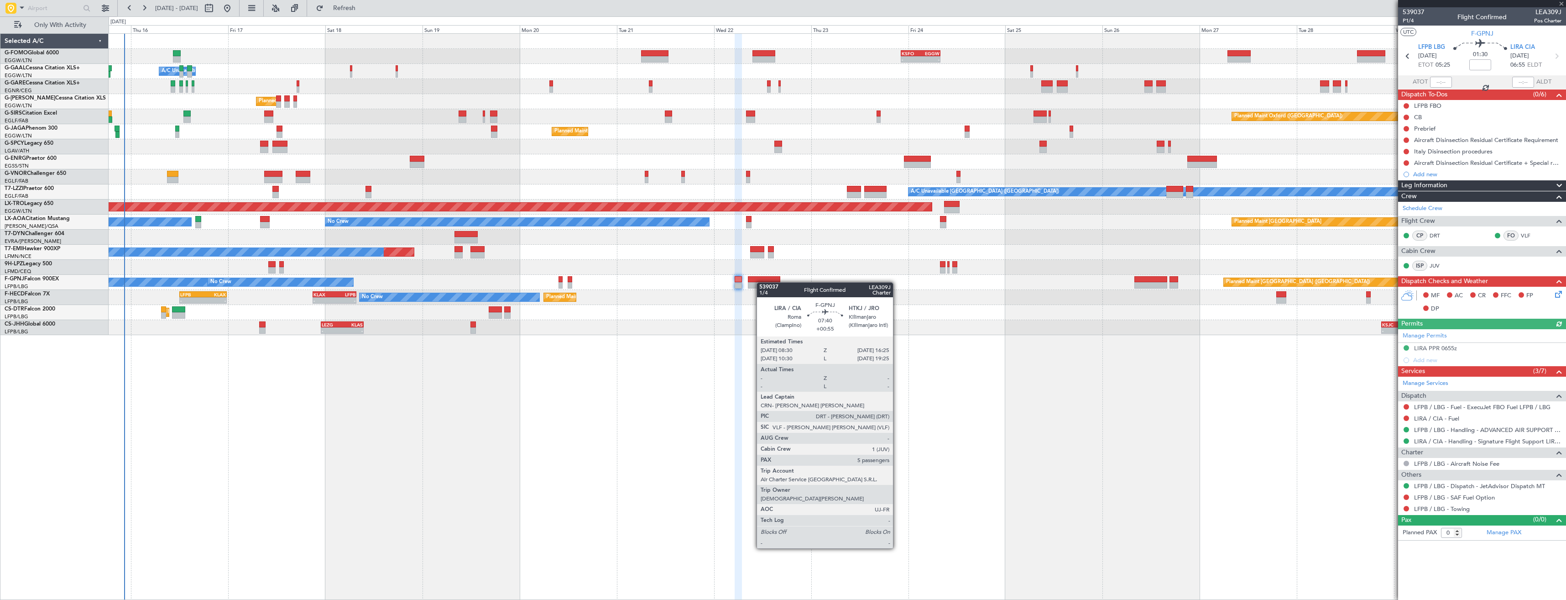
click at [761, 282] on div at bounding box center [764, 285] width 32 height 6
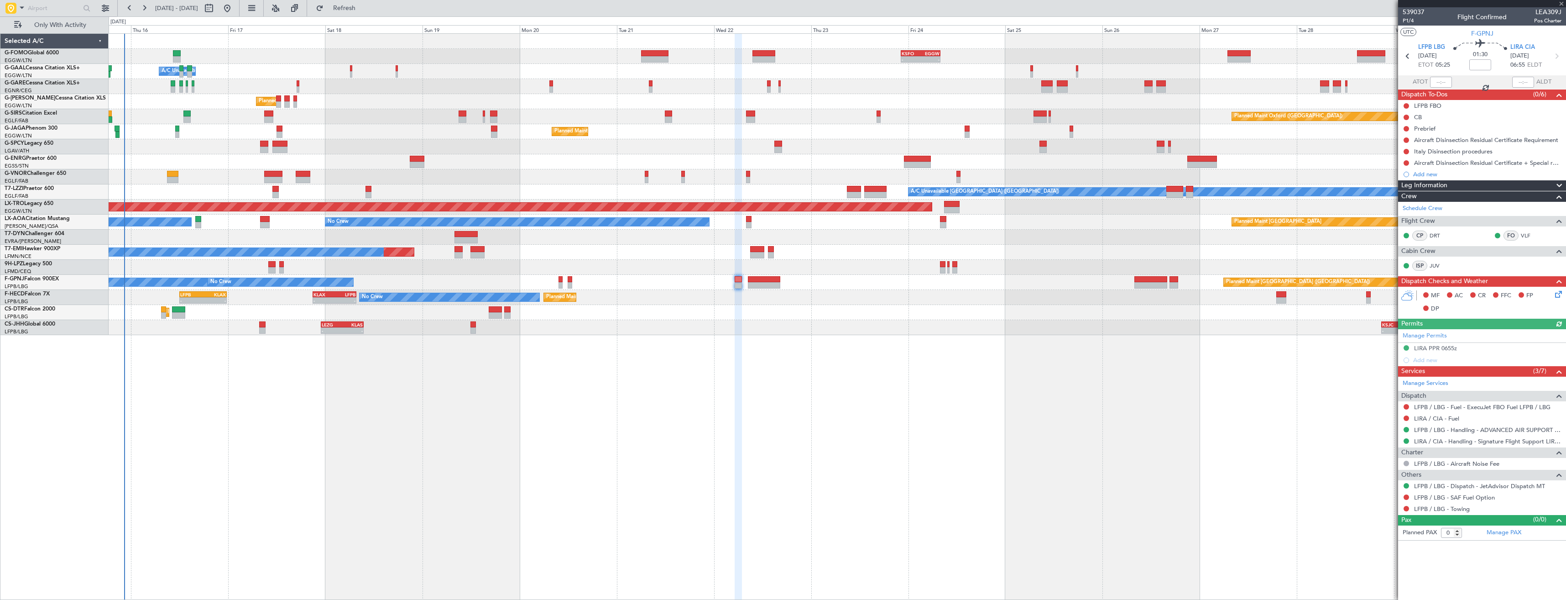
type input "+00:55"
type input "5"
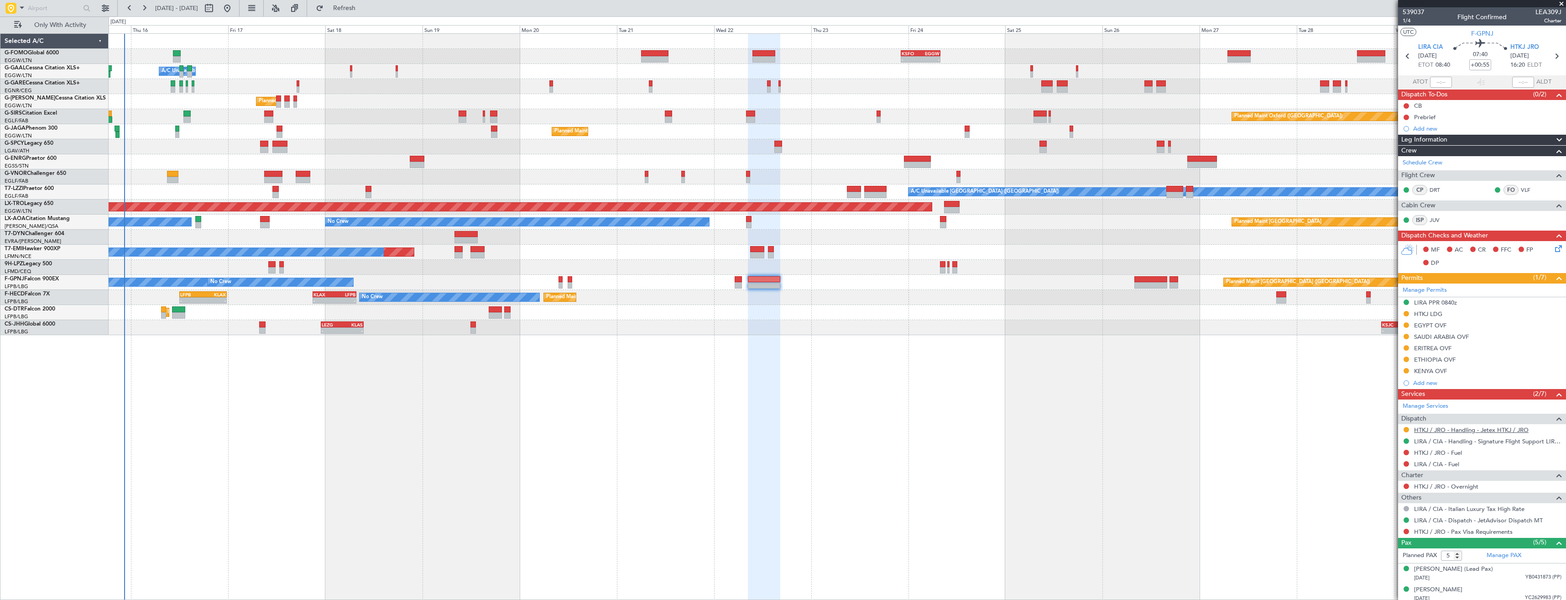
click at [1460, 432] on link "HTKJ / JRO - Handling - Jetex HTKJ / JRO" at bounding box center [1471, 430] width 115 height 8
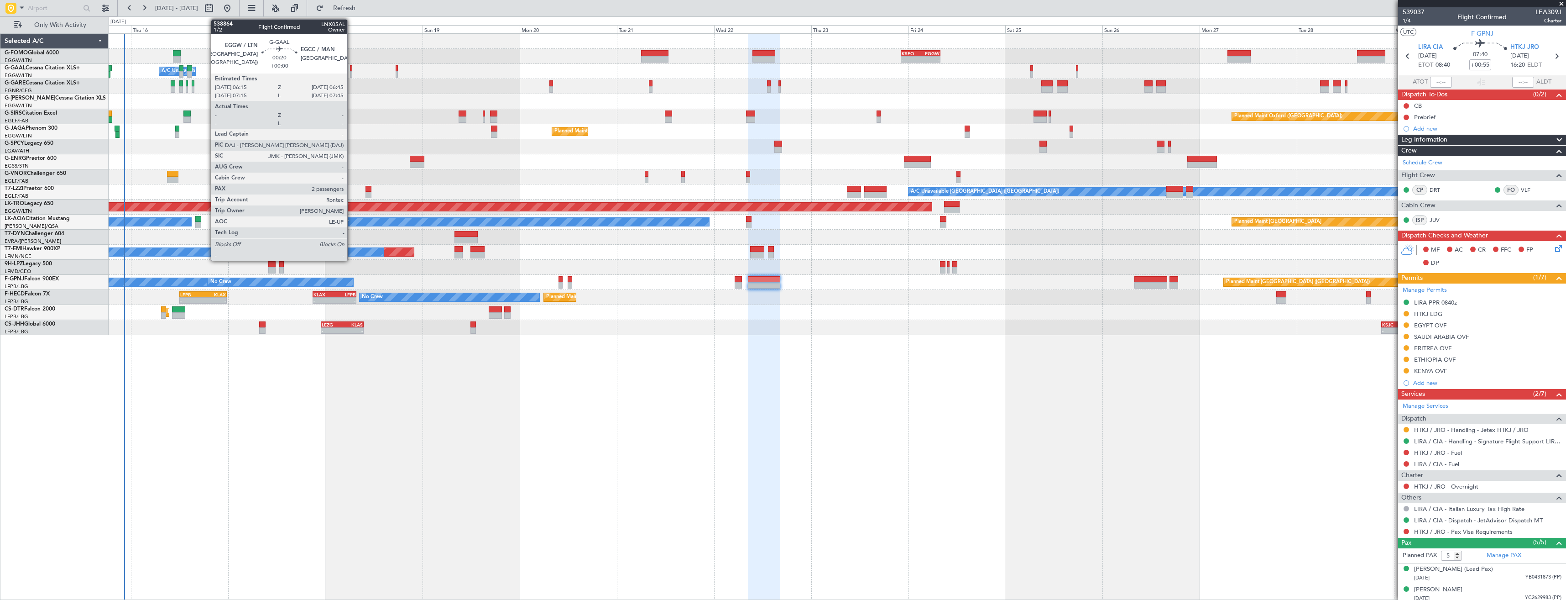
click at [351, 73] on div at bounding box center [351, 74] width 2 height 6
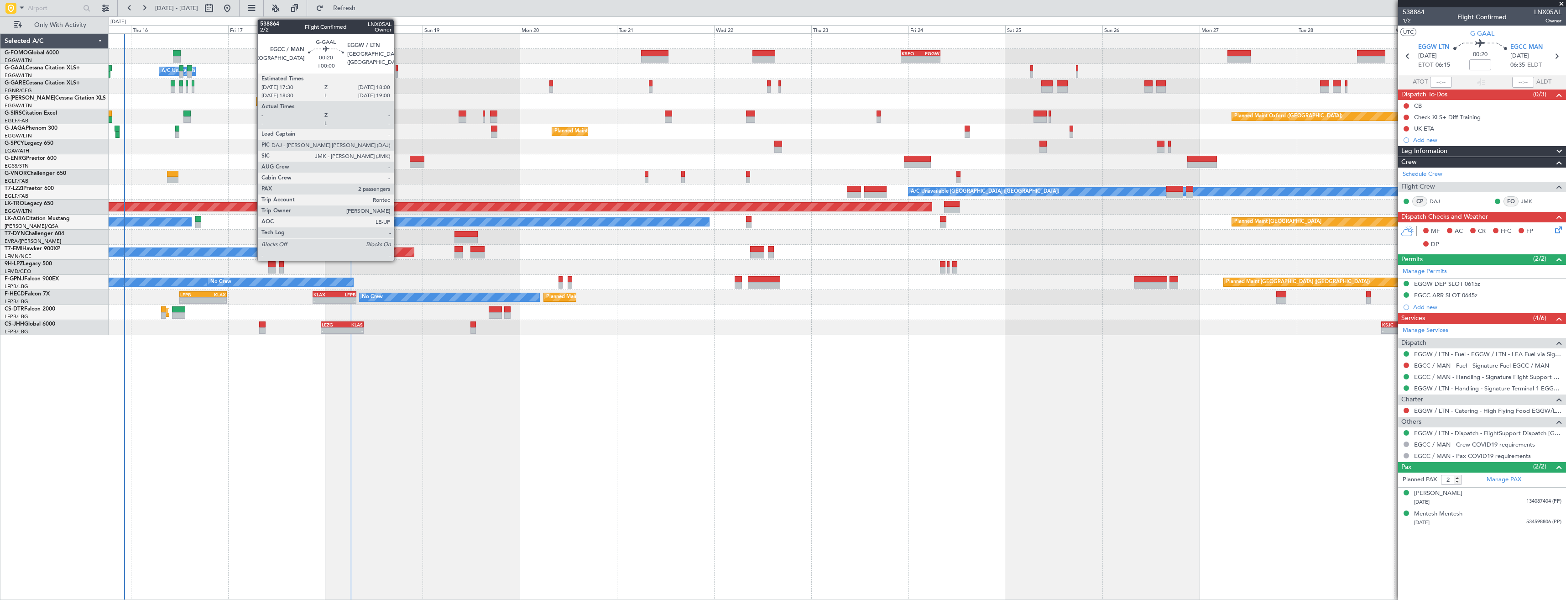
click at [398, 74] on div at bounding box center [397, 74] width 2 height 6
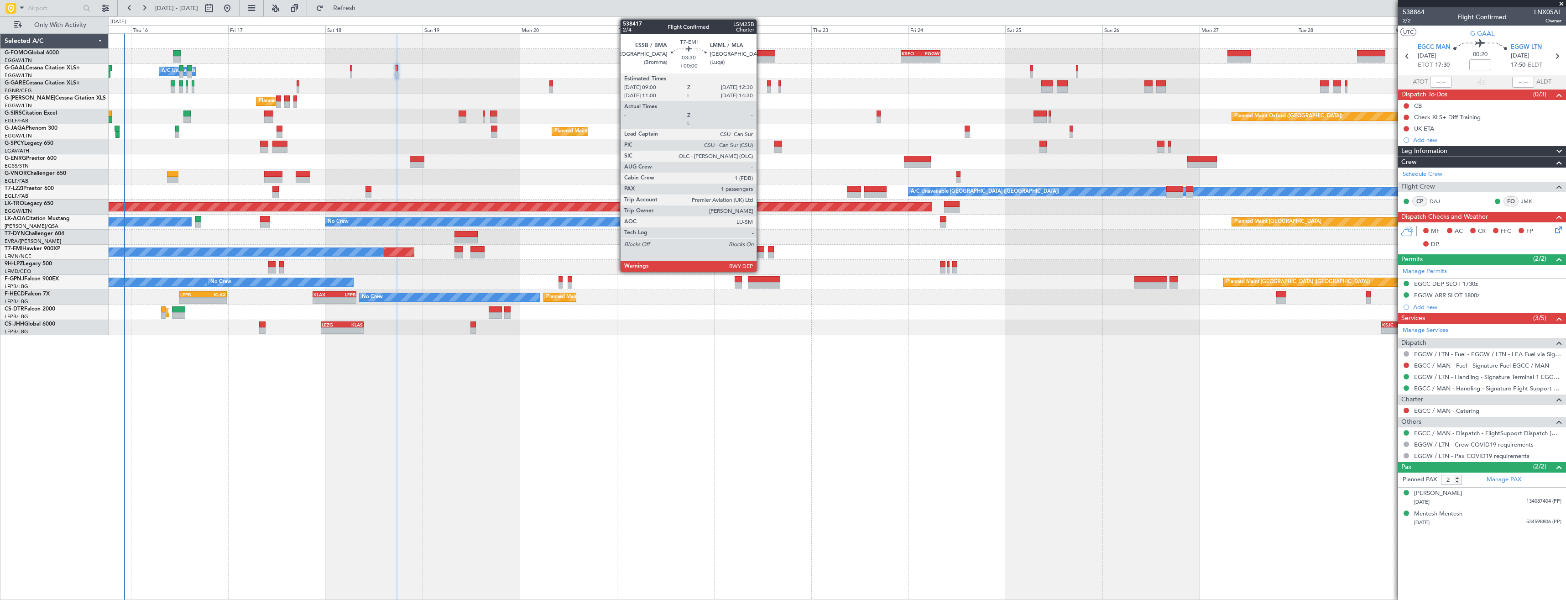
click at [761, 252] on div at bounding box center [757, 255] width 15 height 6
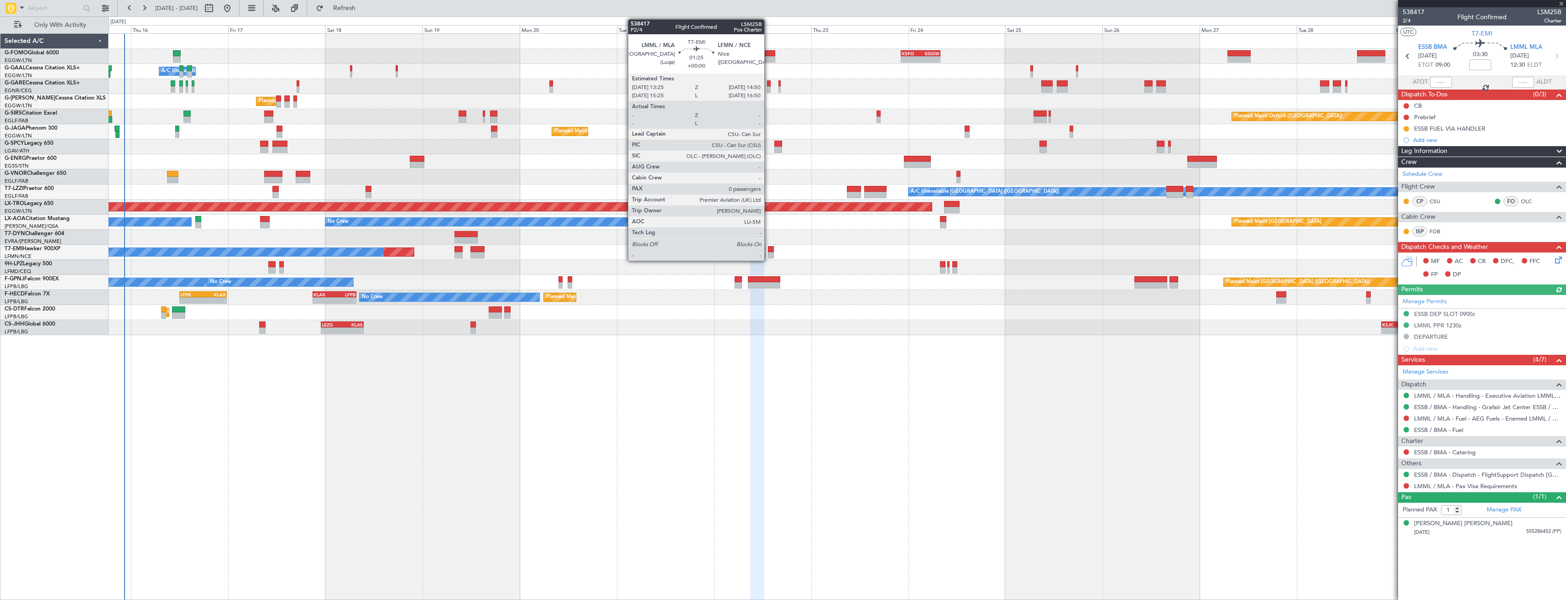
click at [768, 251] on div at bounding box center [771, 249] width 6 height 6
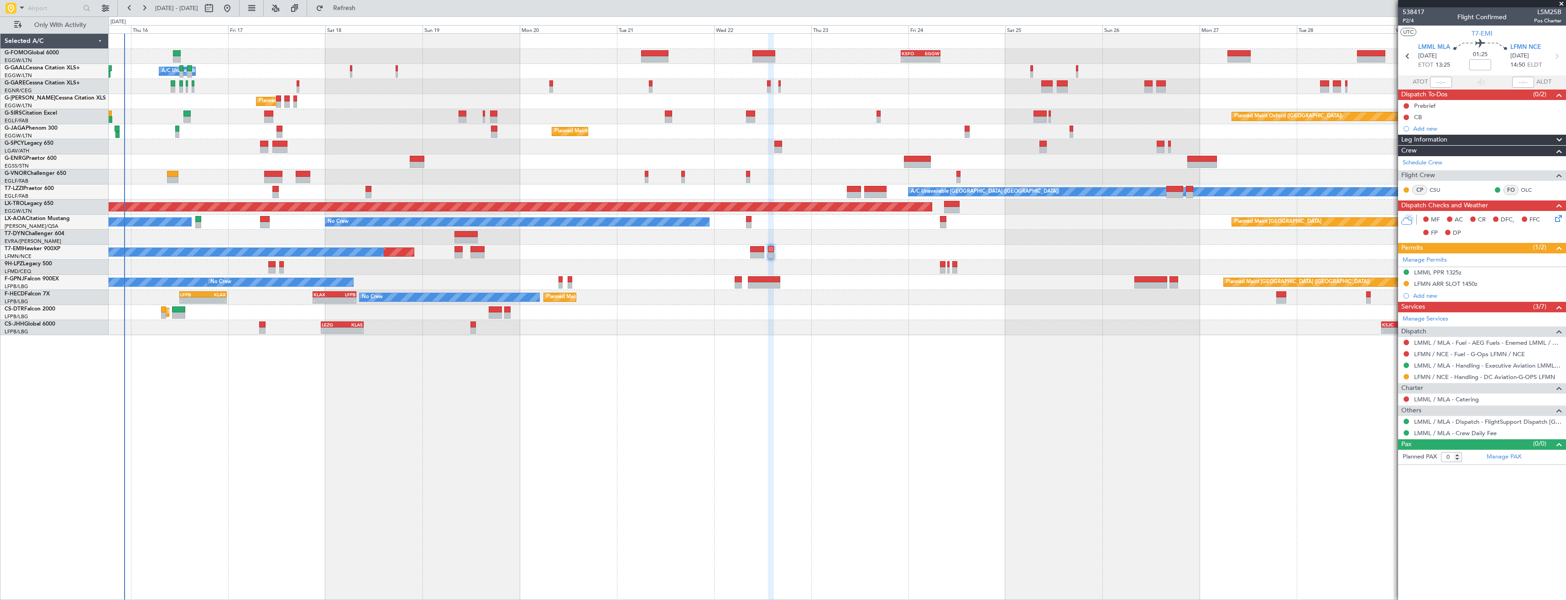
click at [745, 224] on div "Planned Maint [GEOGRAPHIC_DATA] No Crew No Crew Hamburg (Fuhlsbuttel Intl)" at bounding box center [837, 221] width 1457 height 15
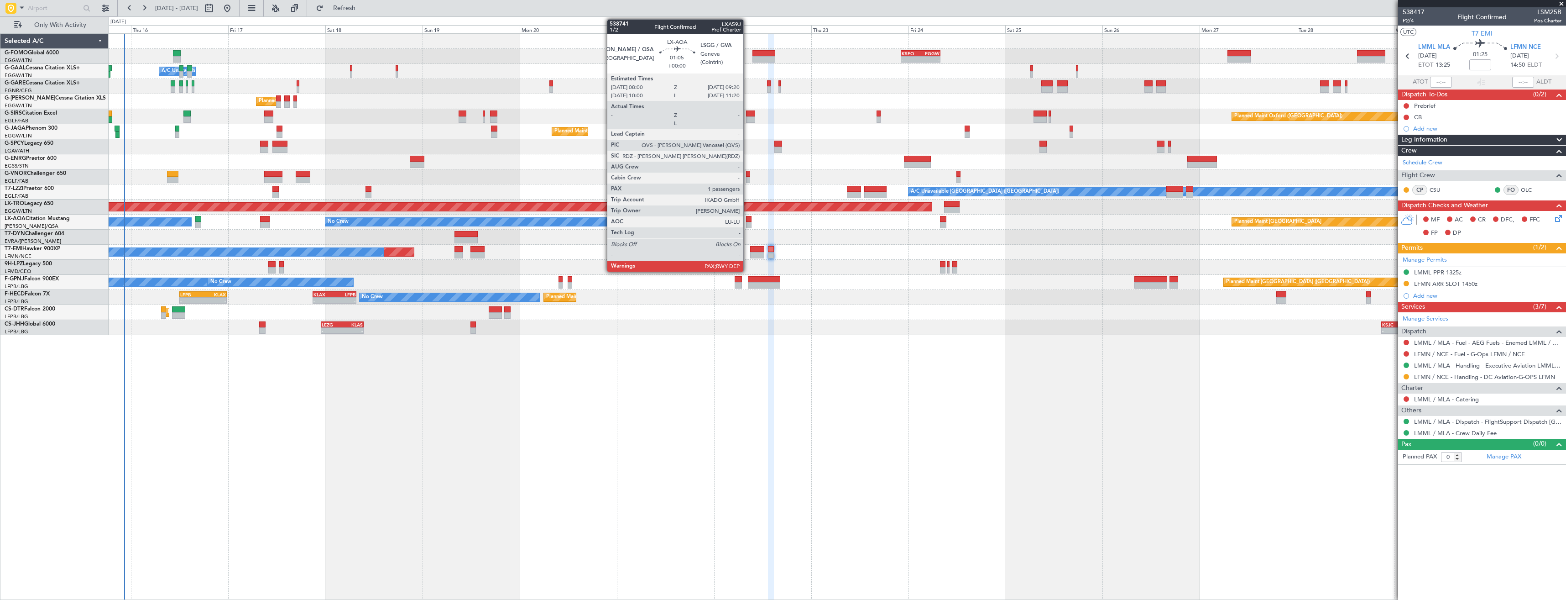
click at [748, 224] on div at bounding box center [748, 225] width 5 height 6
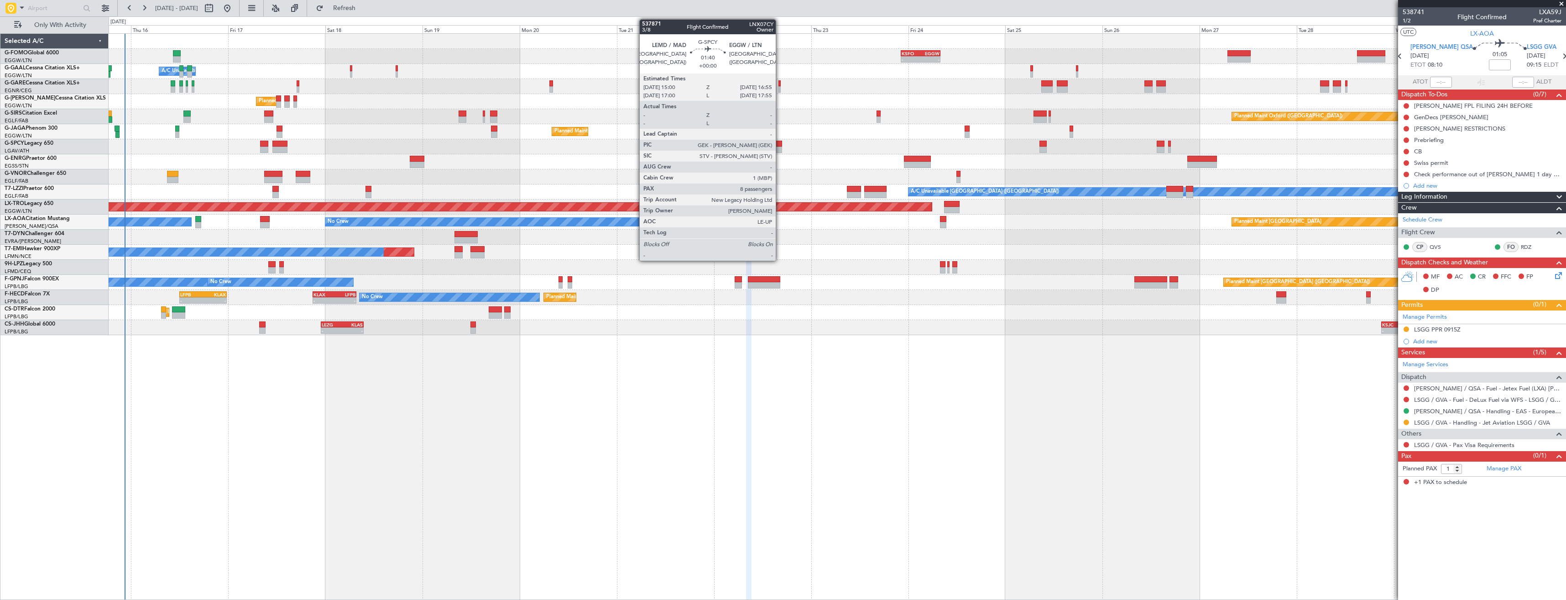
click at [780, 145] on div at bounding box center [778, 144] width 8 height 6
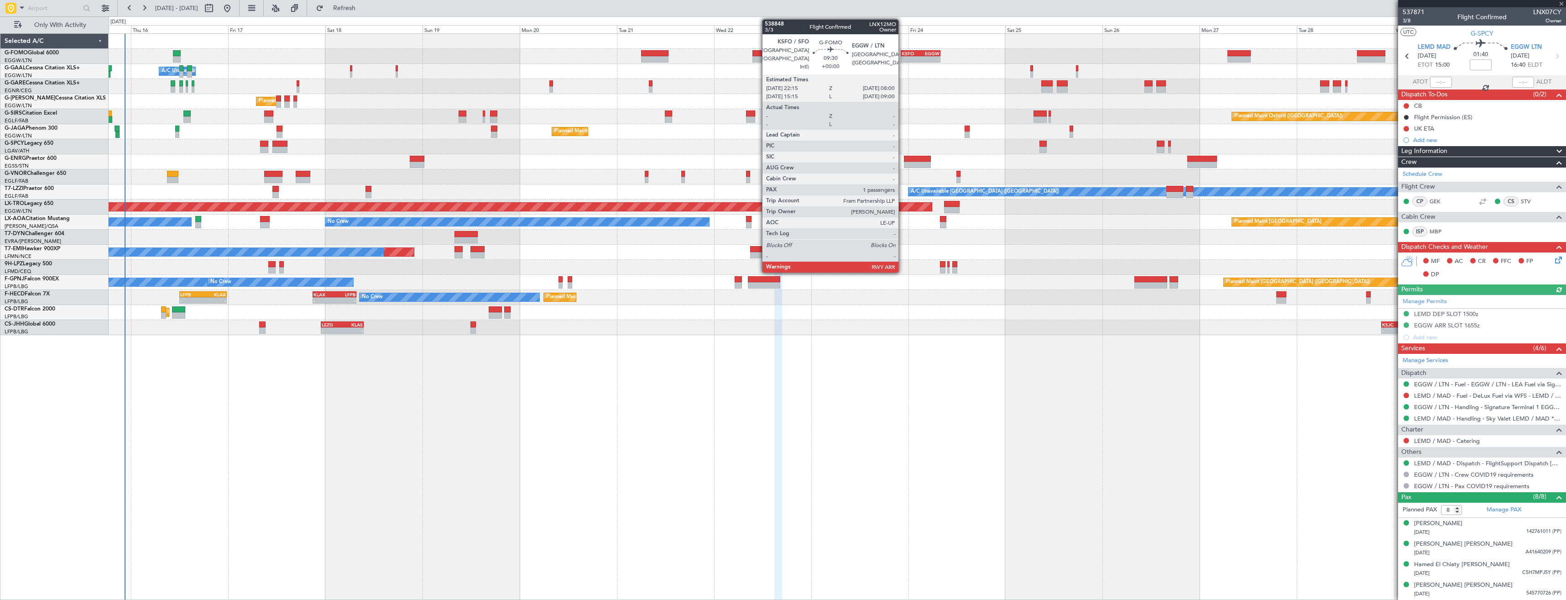
click at [902, 58] on div "-" at bounding box center [911, 59] width 19 height 5
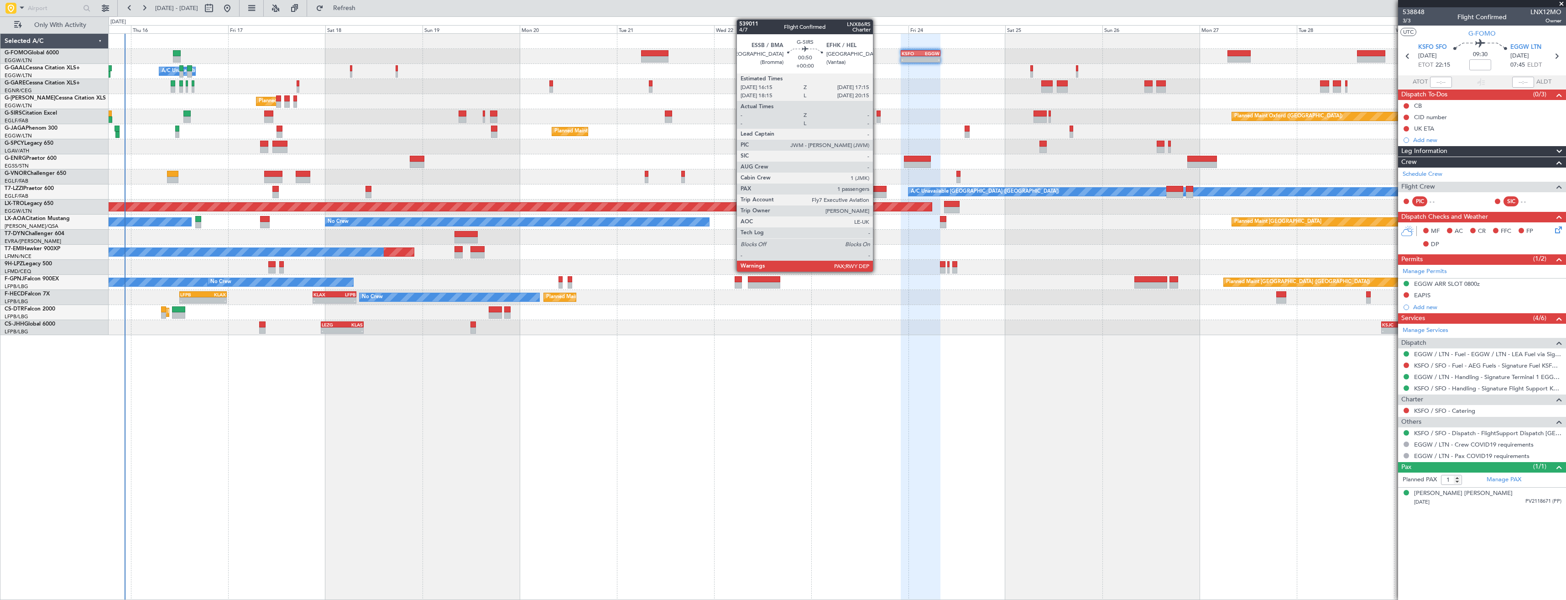
click at [877, 120] on div at bounding box center [878, 119] width 4 height 6
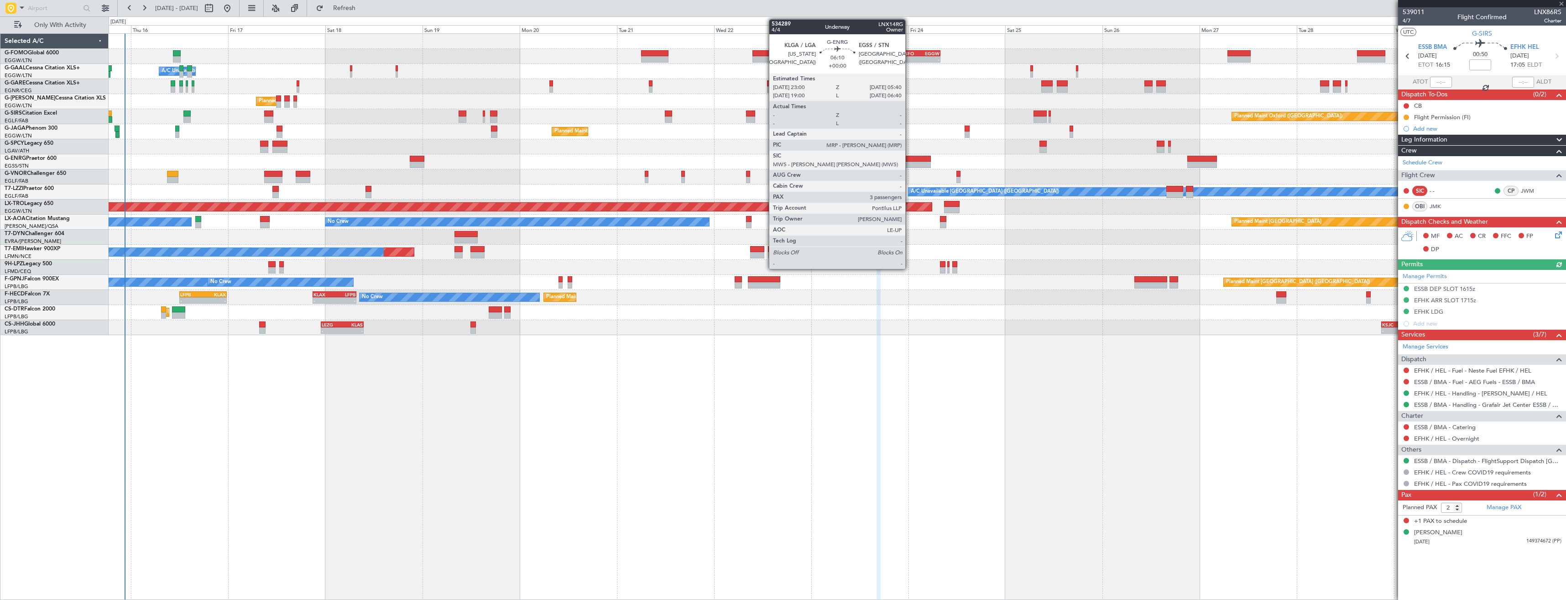
click at [910, 161] on div at bounding box center [917, 159] width 27 height 6
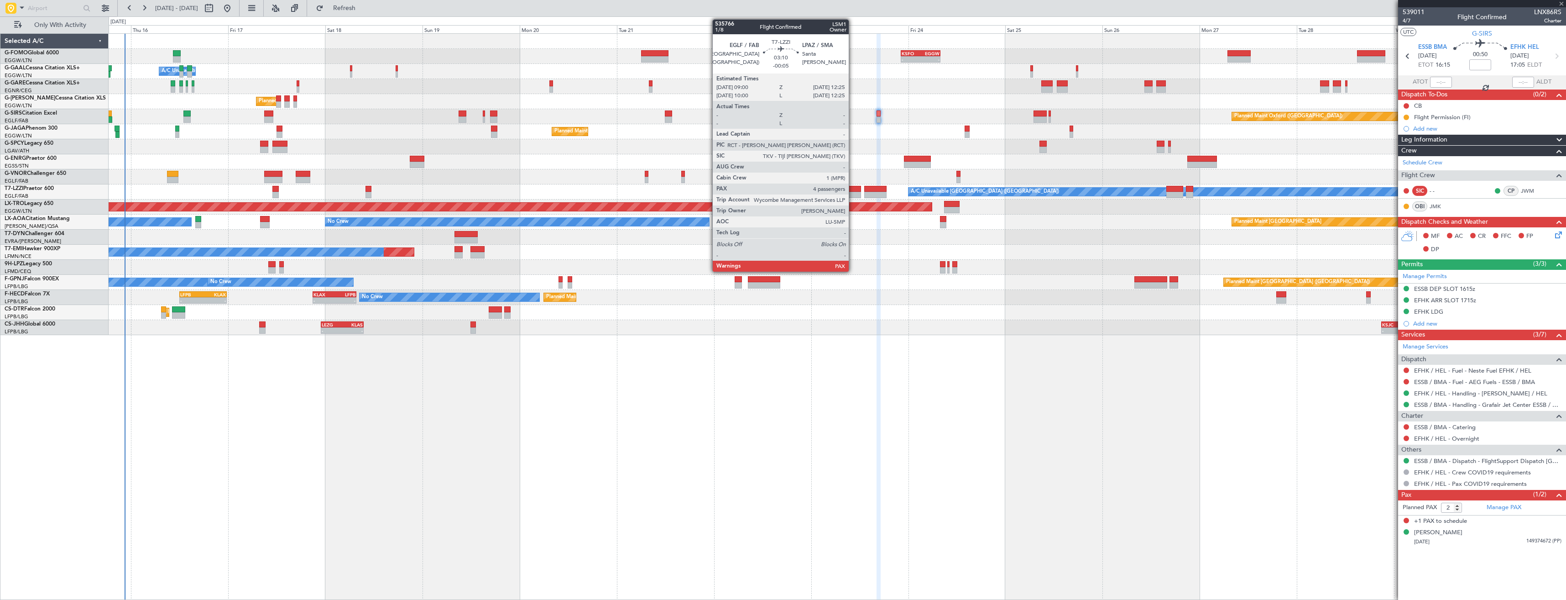
type input "3"
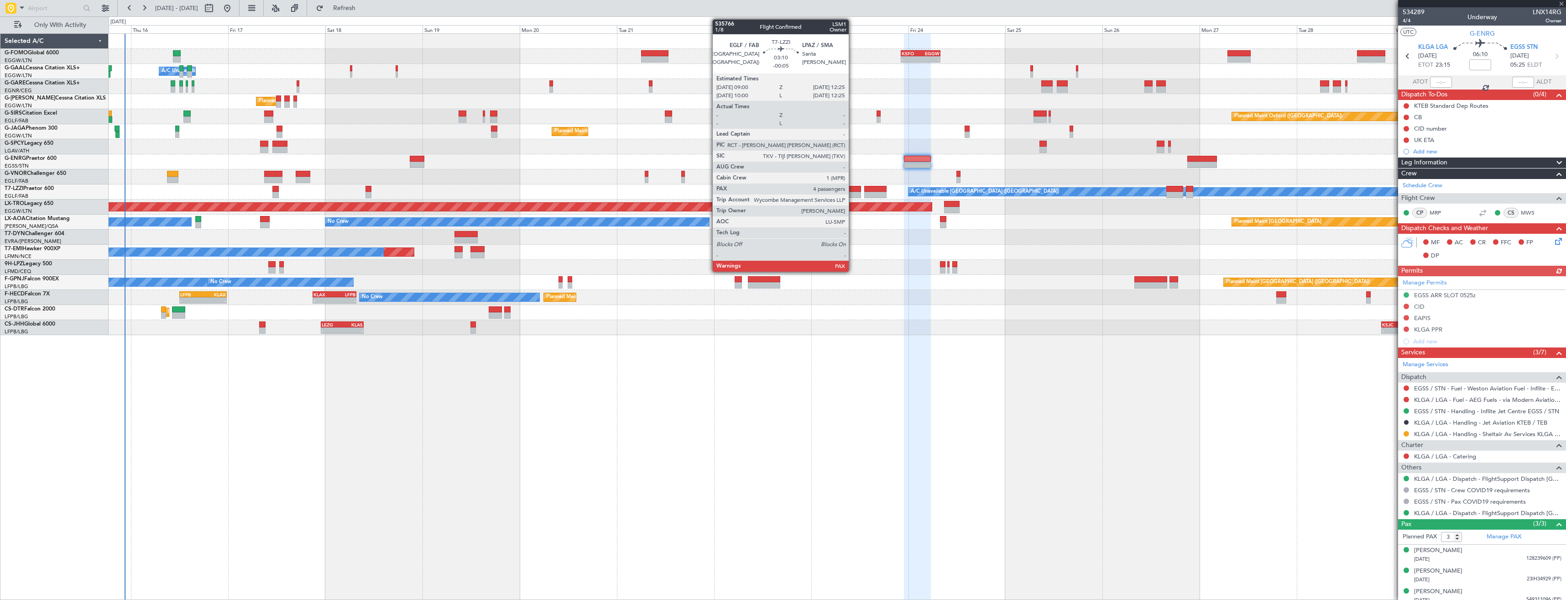
click at [853, 189] on div at bounding box center [854, 189] width 14 height 6
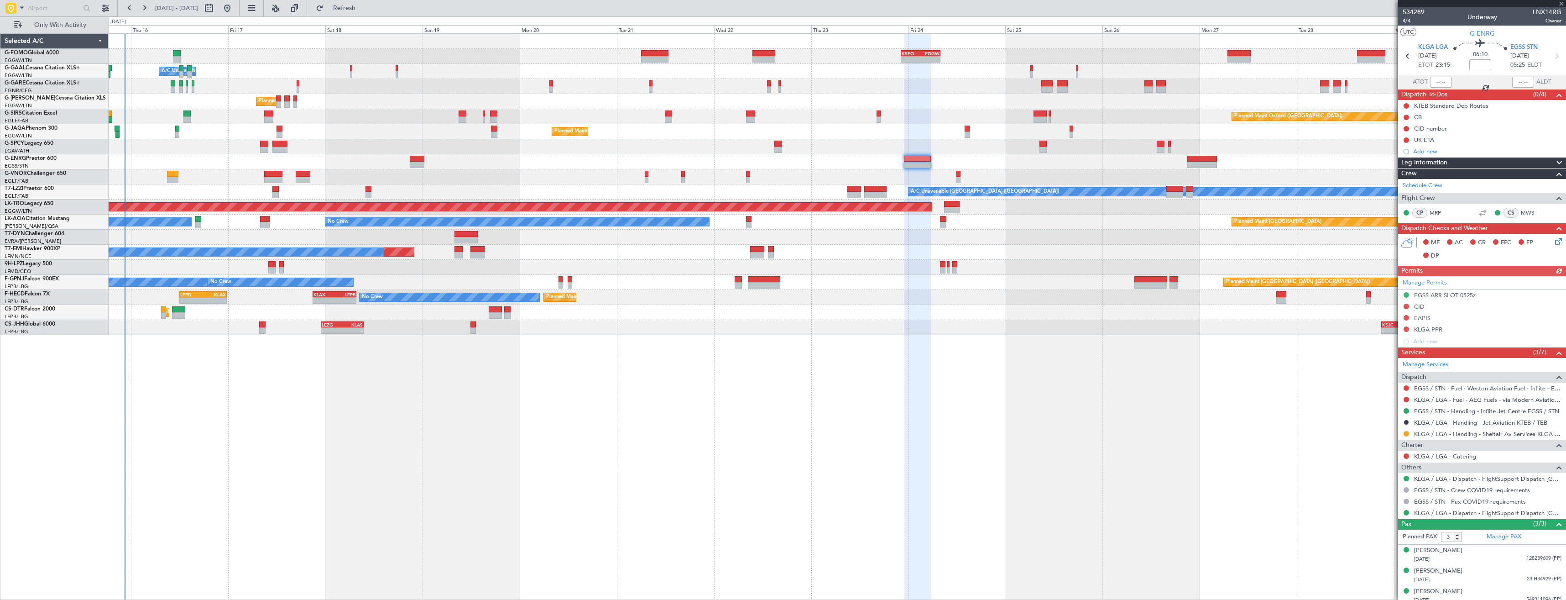
type input "-00:05"
type input "4"
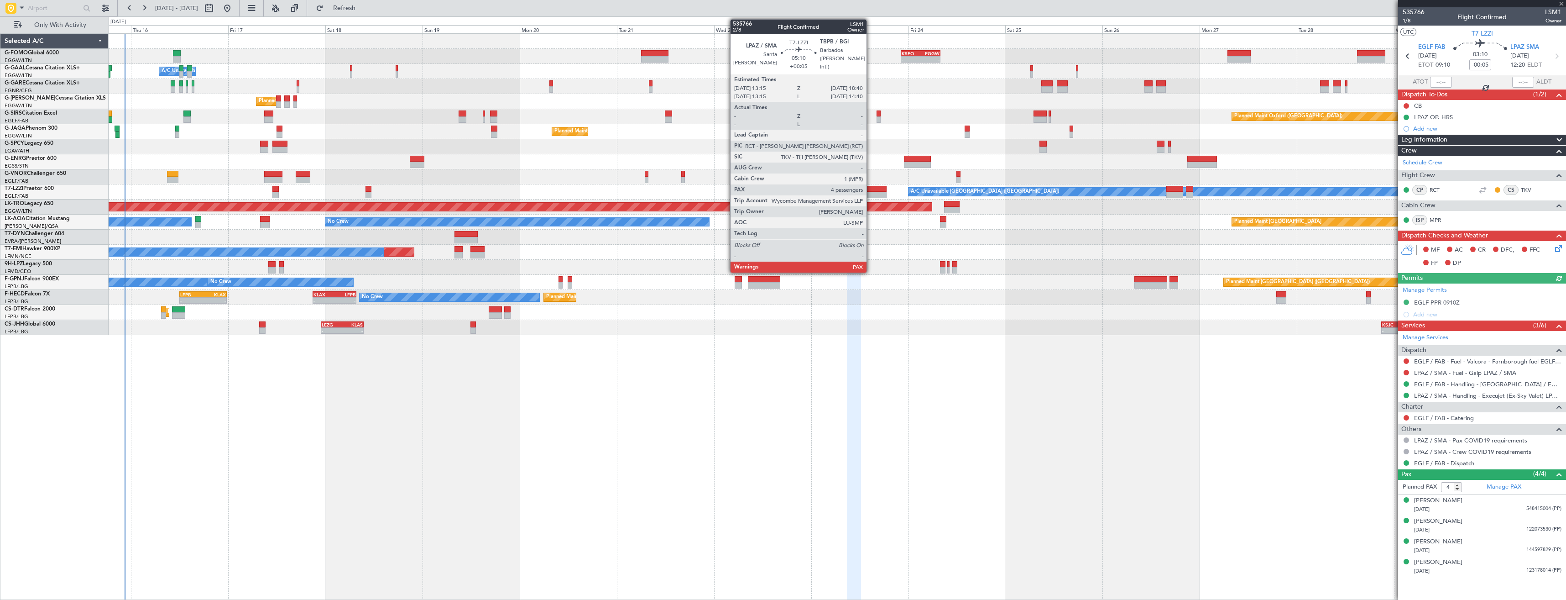
click at [871, 191] on div at bounding box center [875, 189] width 22 height 6
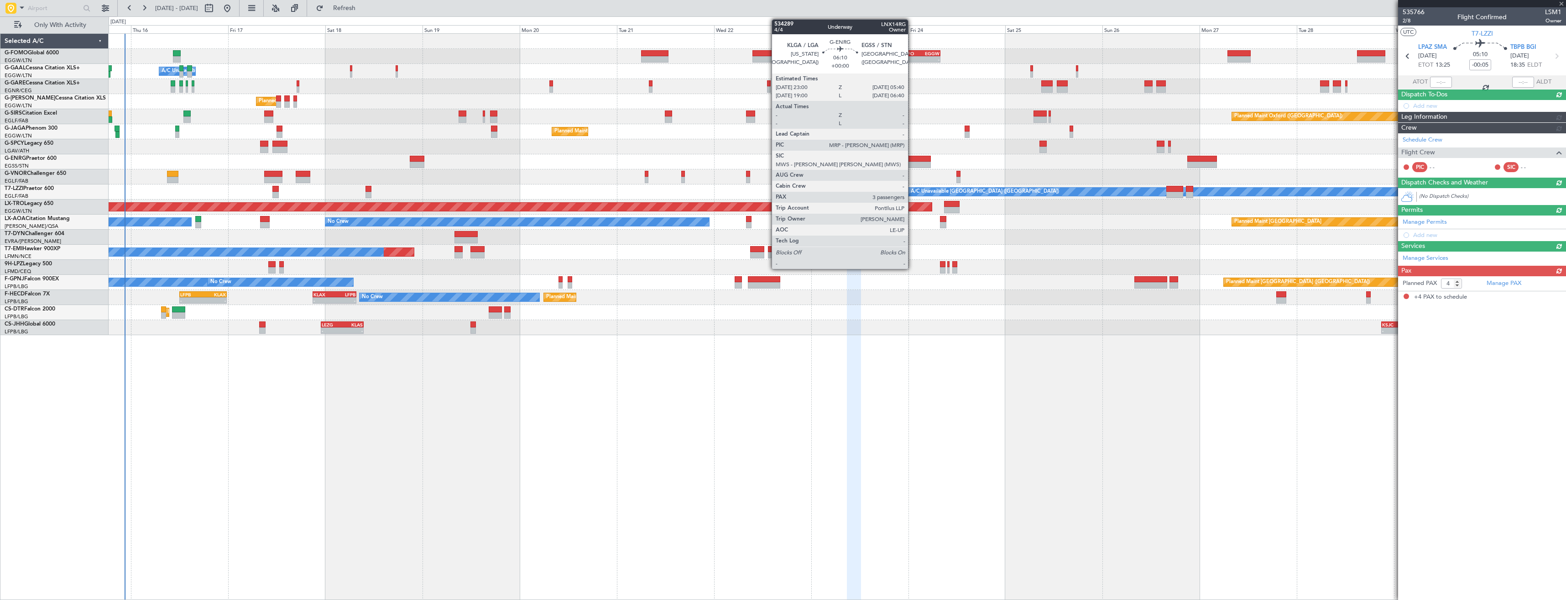
type input "+00:05"
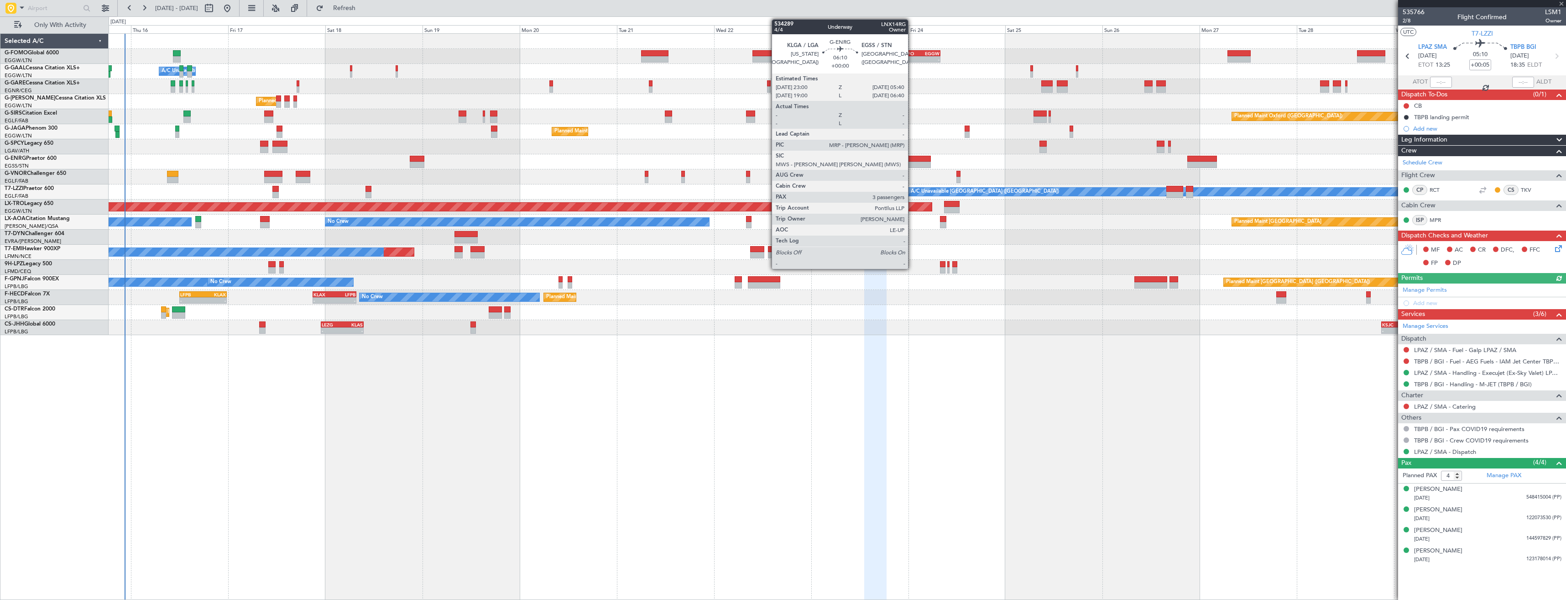
click at [912, 158] on div at bounding box center [917, 159] width 27 height 6
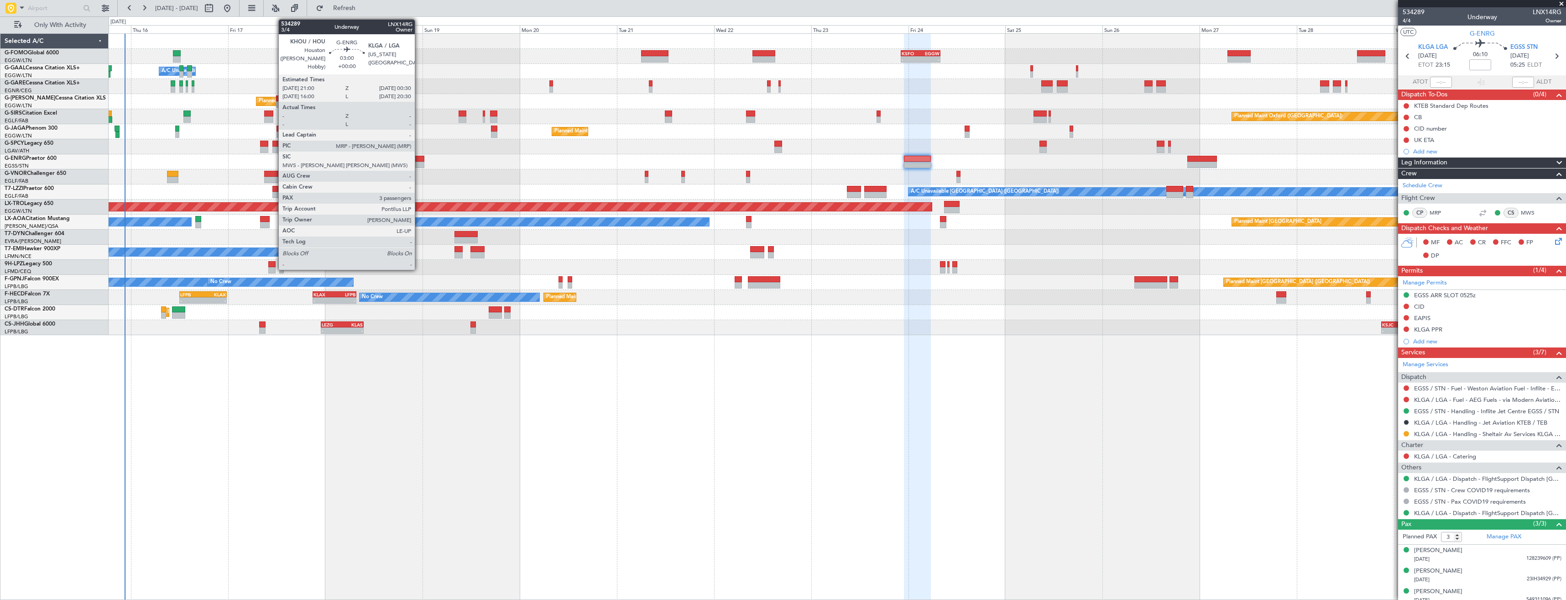
click at [419, 167] on div at bounding box center [417, 165] width 15 height 6
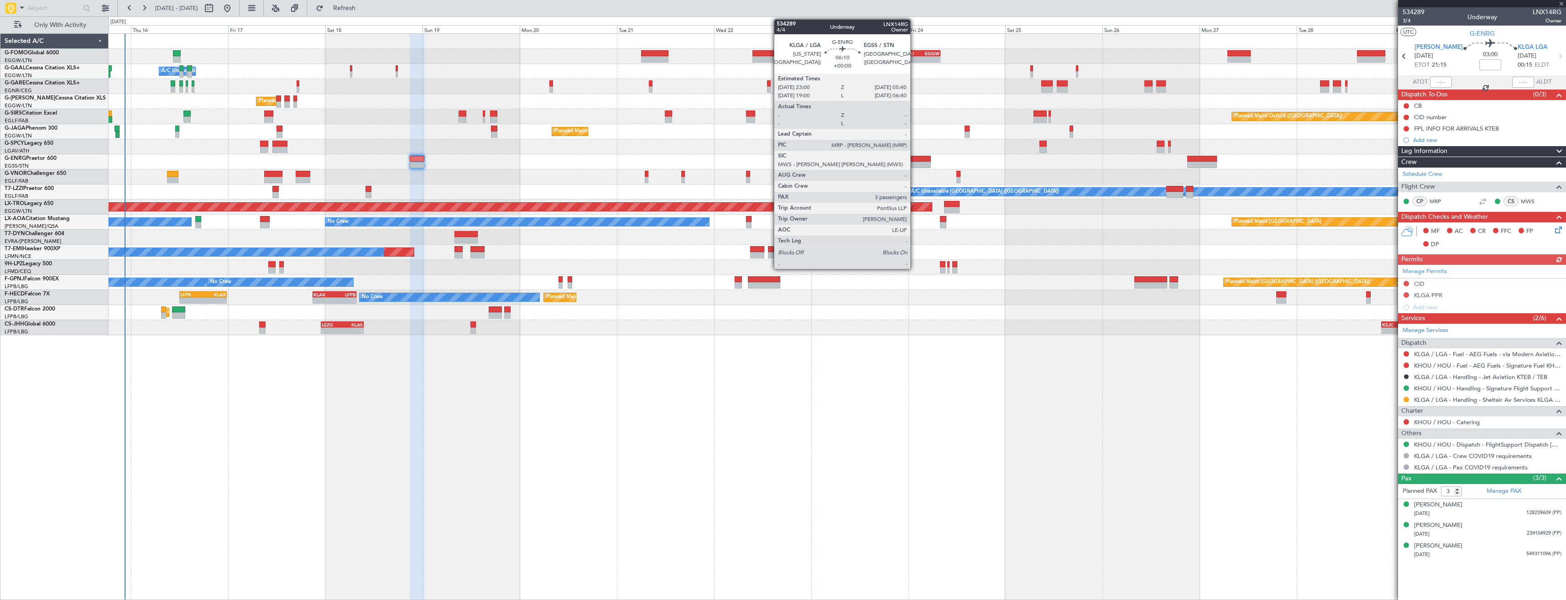
click at [914, 163] on div at bounding box center [917, 165] width 27 height 6
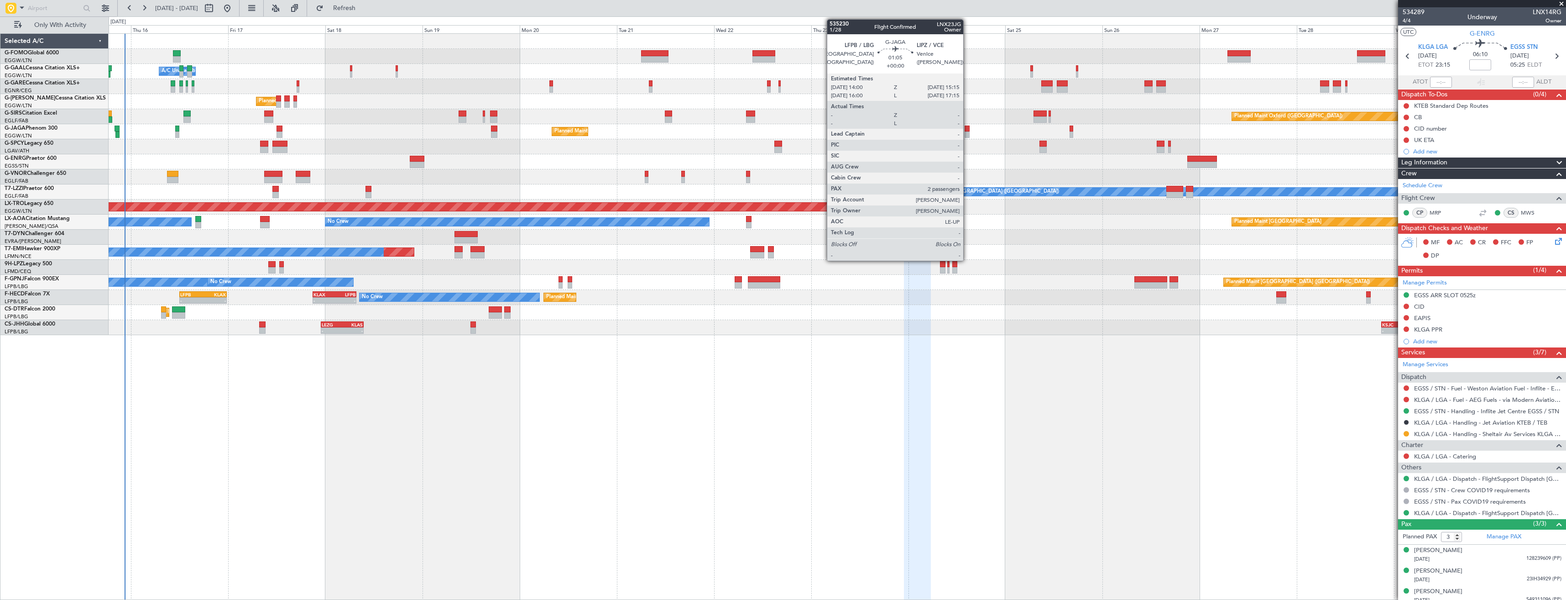
click at [967, 131] on div at bounding box center [967, 128] width 5 height 6
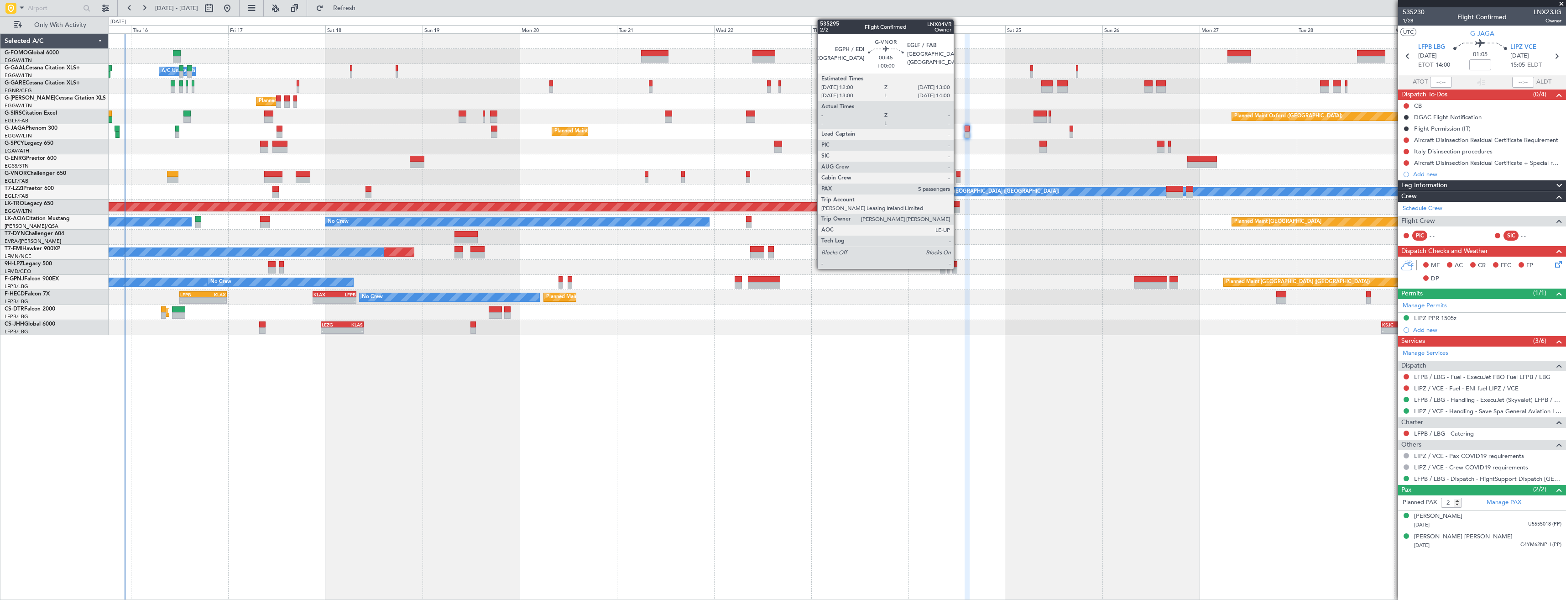
click at [958, 177] on div at bounding box center [958, 180] width 4 height 6
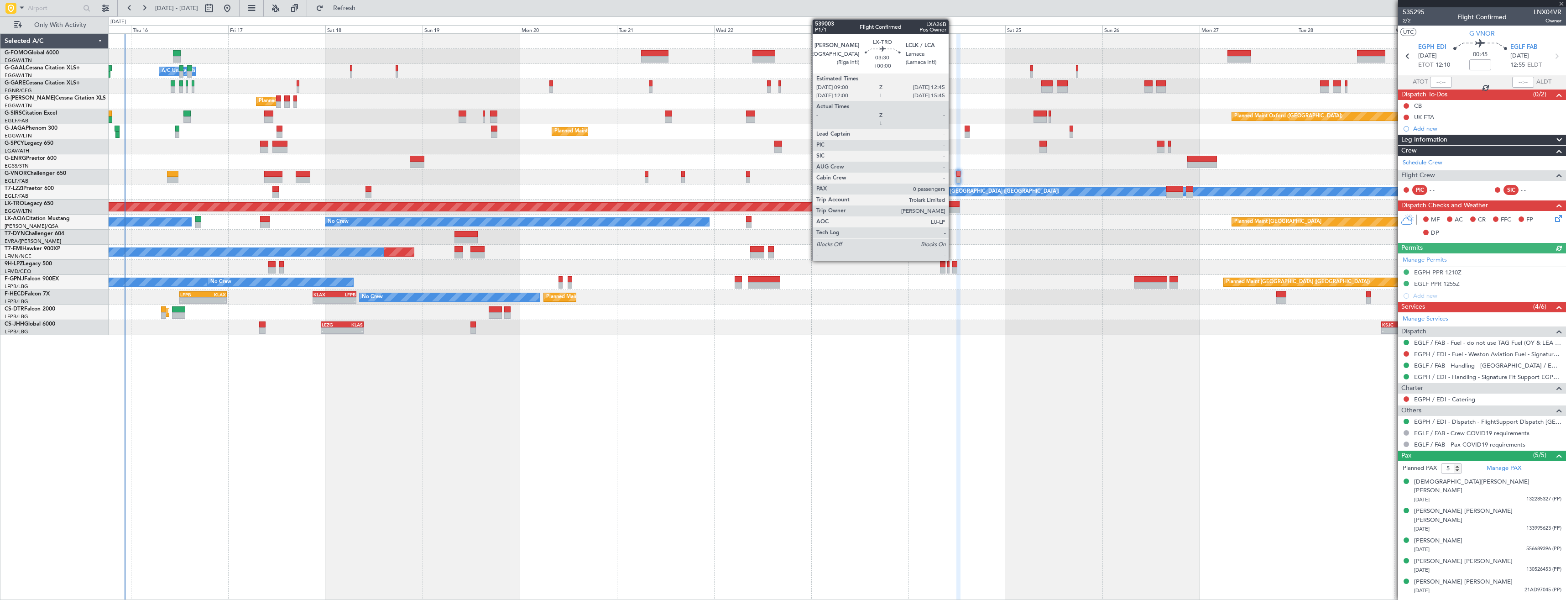
click at [953, 211] on div at bounding box center [952, 210] width 16 height 6
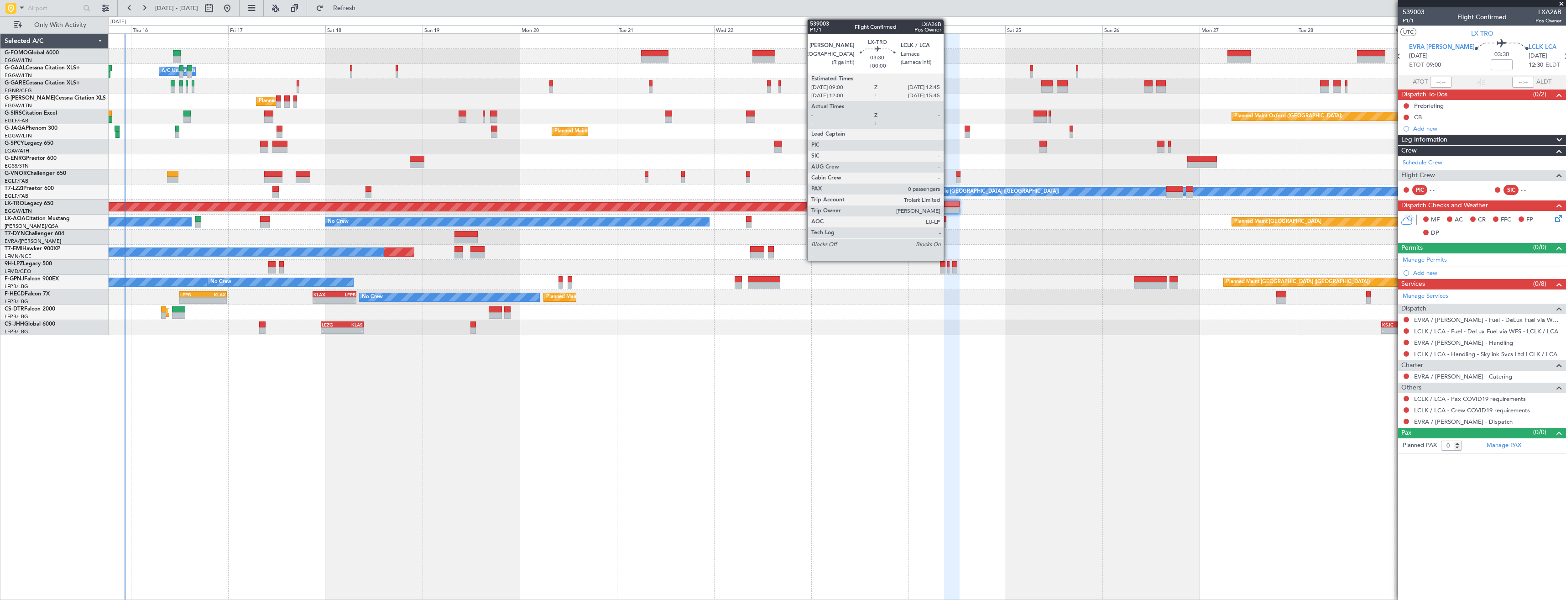
click at [948, 209] on div at bounding box center [952, 210] width 16 height 6
click at [941, 225] on div at bounding box center [943, 225] width 6 height 6
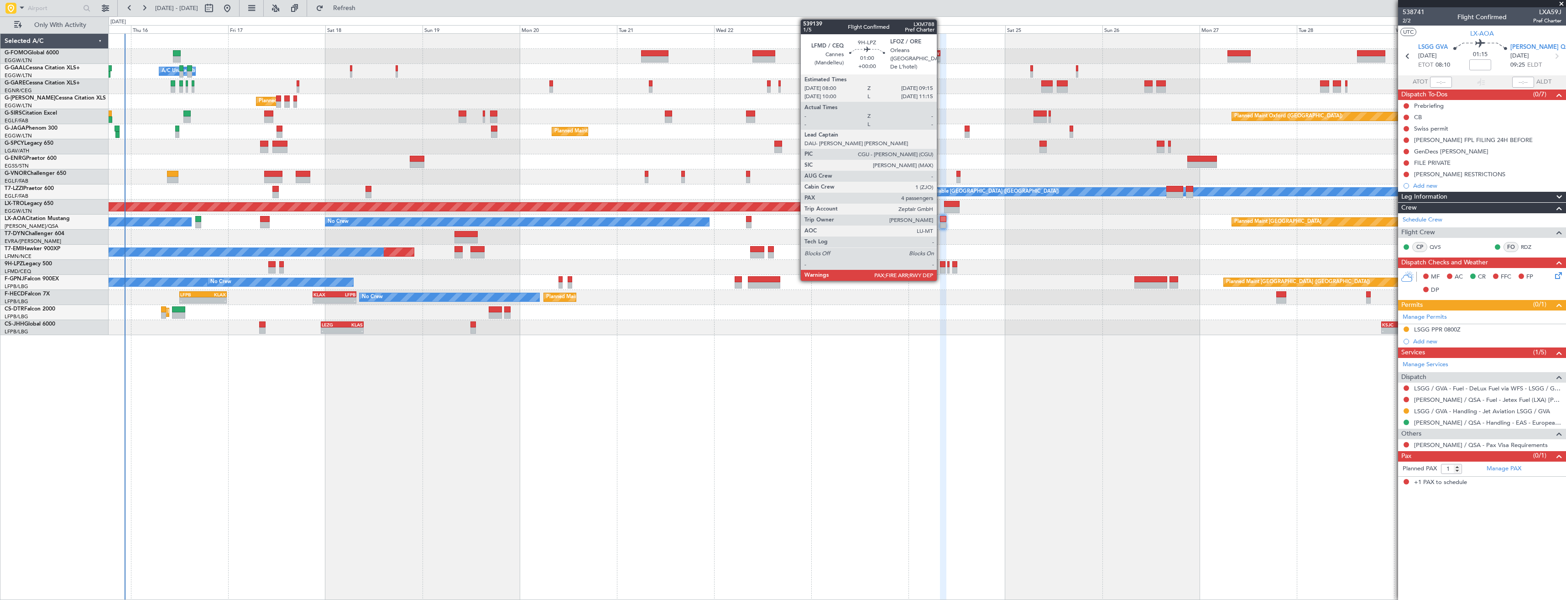
click at [941, 268] on div at bounding box center [942, 270] width 5 height 6
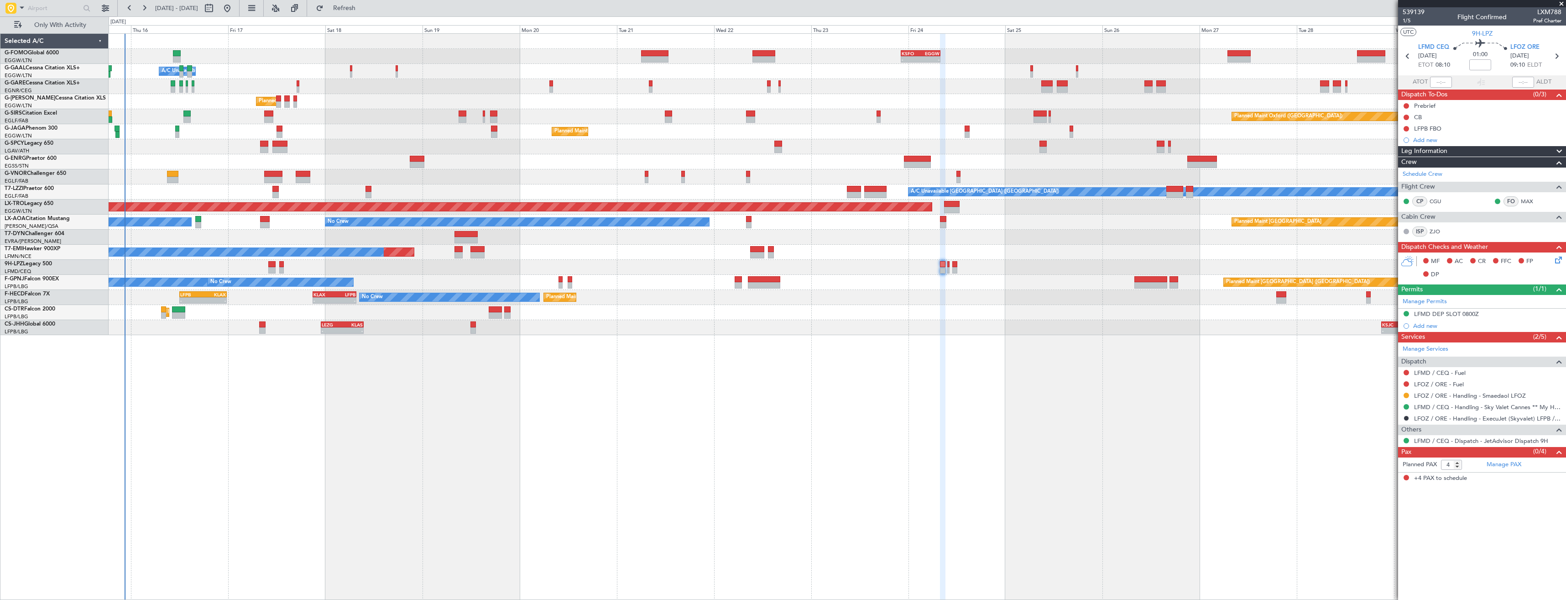
click at [946, 269] on div "Unplanned Maint [GEOGRAPHIC_DATA] ([GEOGRAPHIC_DATA])" at bounding box center [837, 267] width 1457 height 15
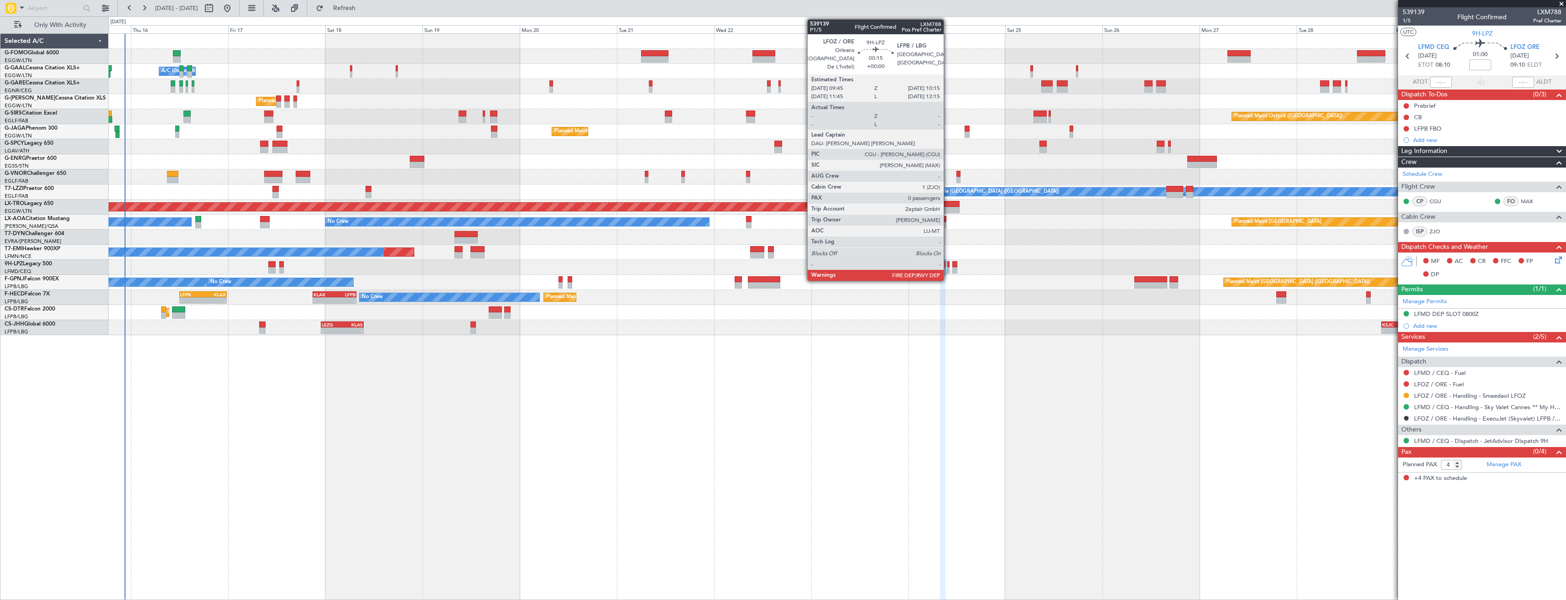
click at [948, 269] on div at bounding box center [948, 270] width 2 height 6
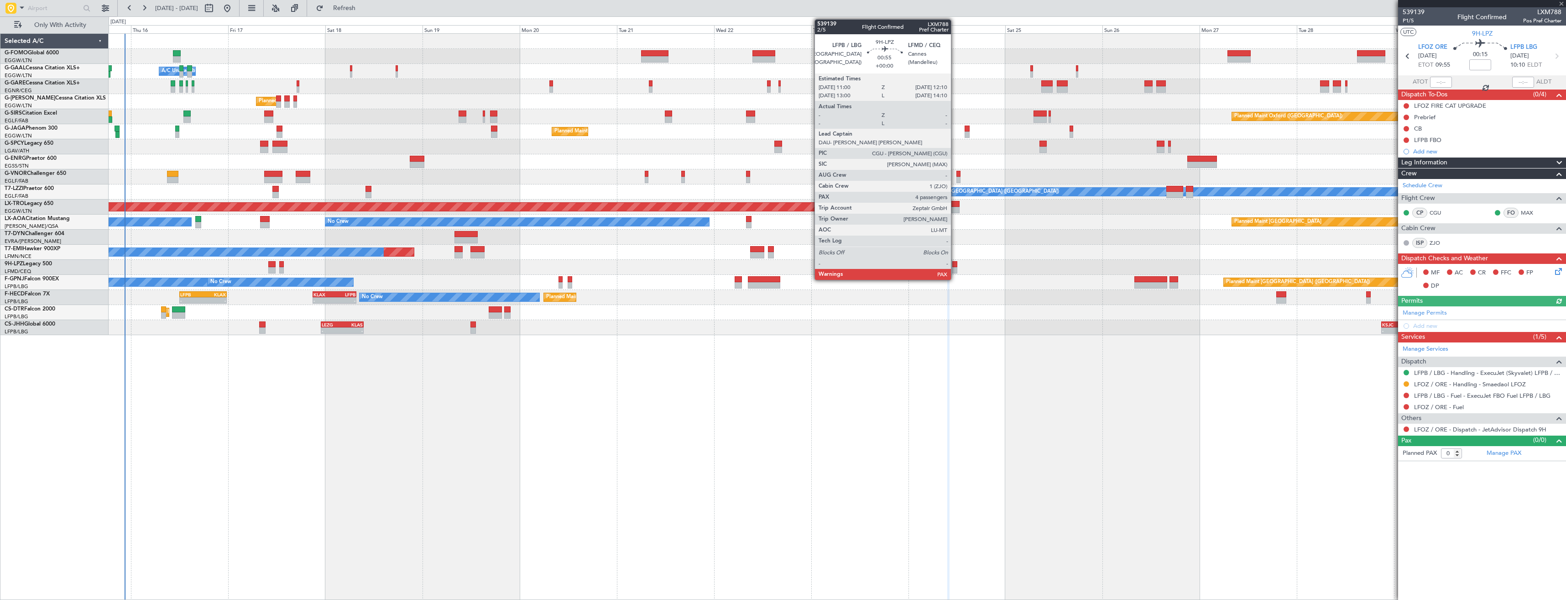
click at [955, 268] on div at bounding box center [954, 270] width 5 height 6
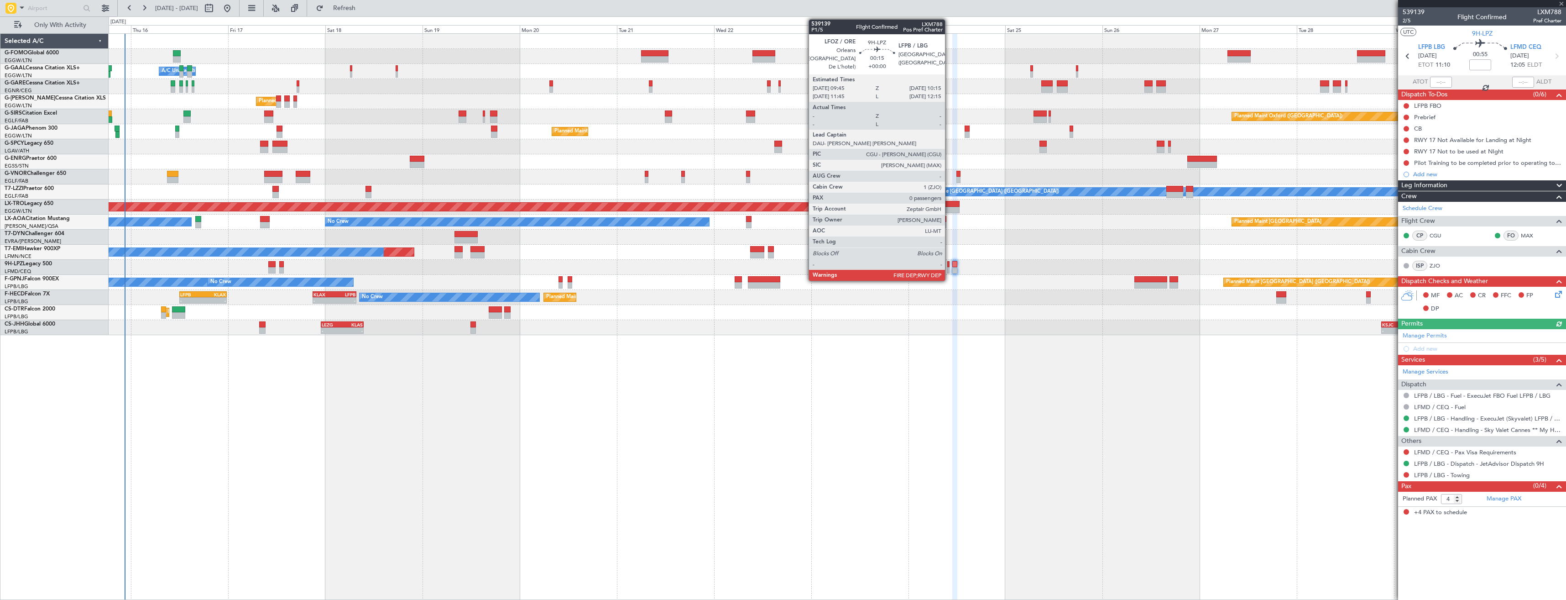
click at [949, 270] on div at bounding box center [948, 270] width 2 height 6
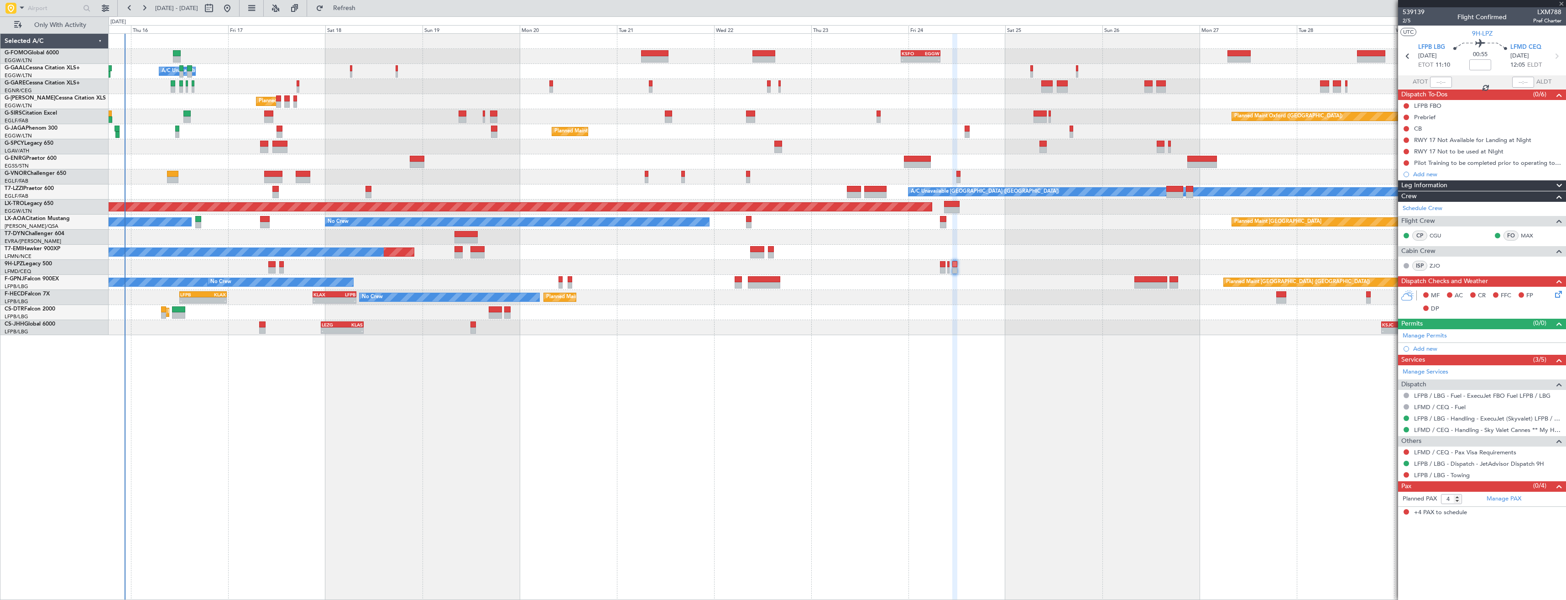
type input "0"
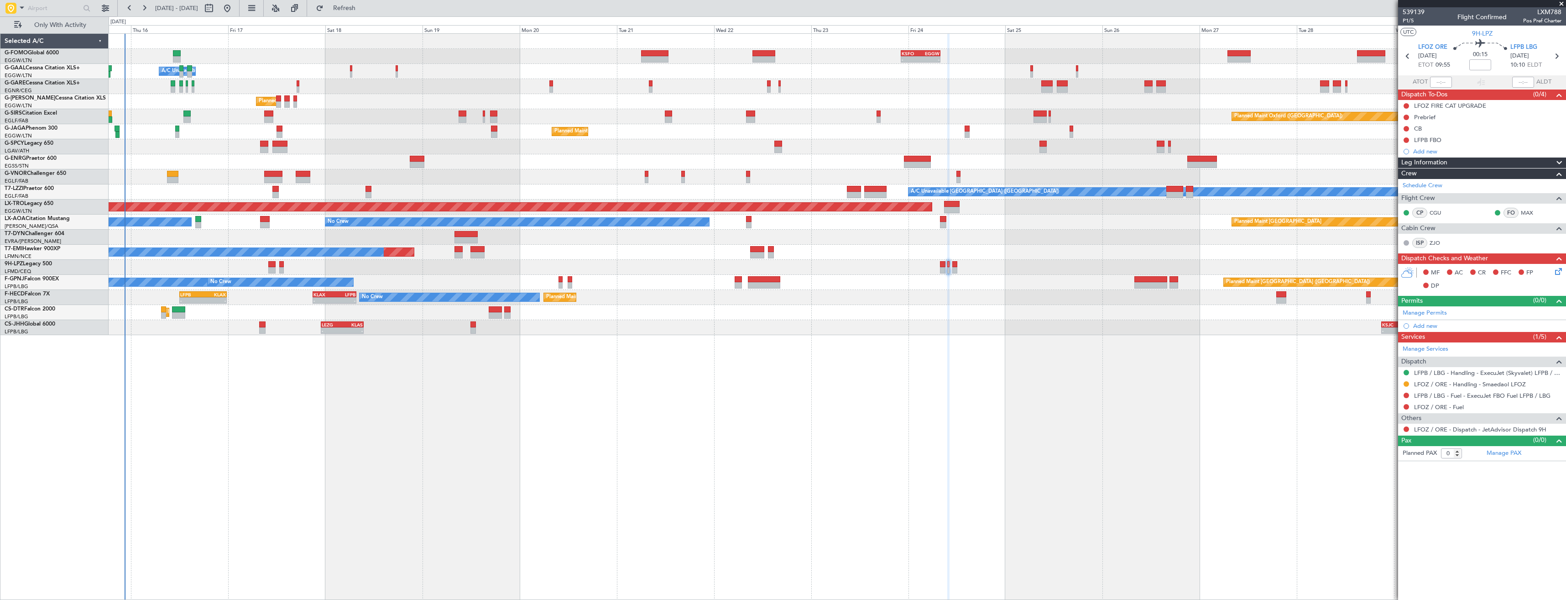
click at [1408, 428] on button at bounding box center [1405, 428] width 5 height 5
click at [1381, 537] on span "Confirmed" at bounding box center [1380, 537] width 28 height 9
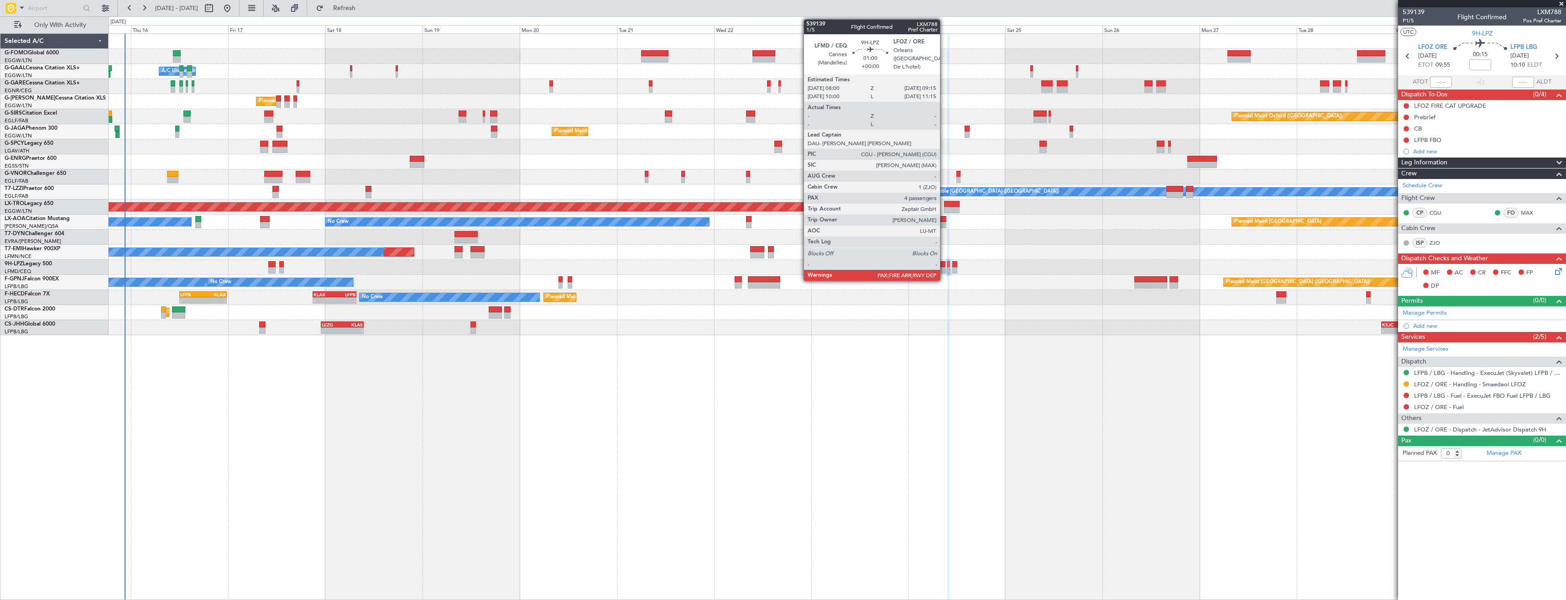
click at [944, 268] on div at bounding box center [942, 270] width 5 height 6
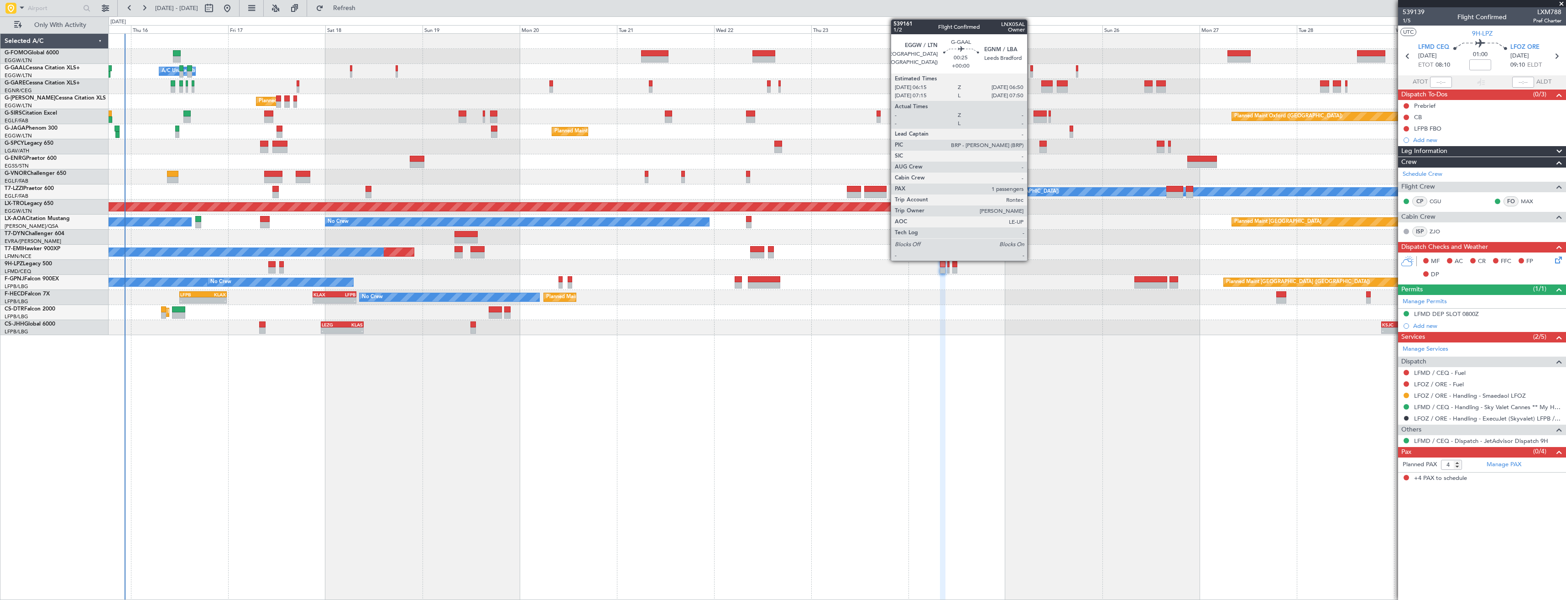
click at [1031, 71] on div at bounding box center [1031, 68] width 3 height 6
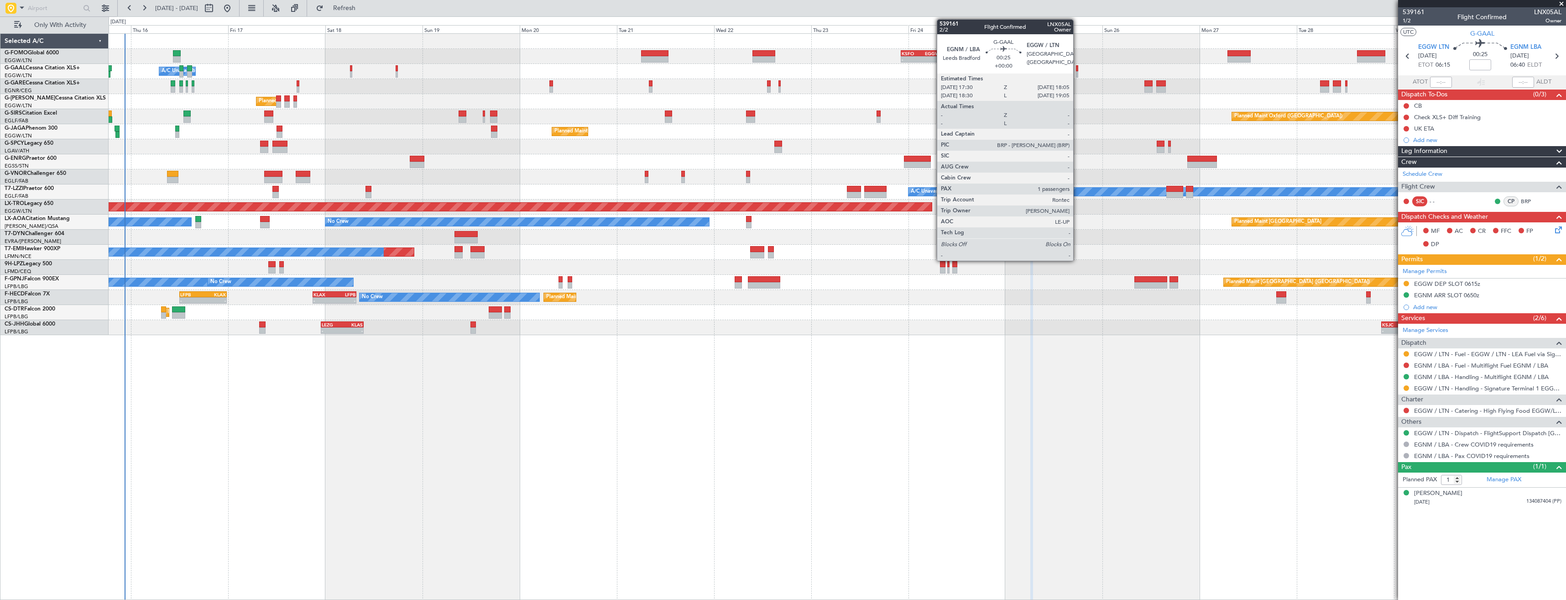
click at [1077, 74] on div at bounding box center [1077, 74] width 3 height 6
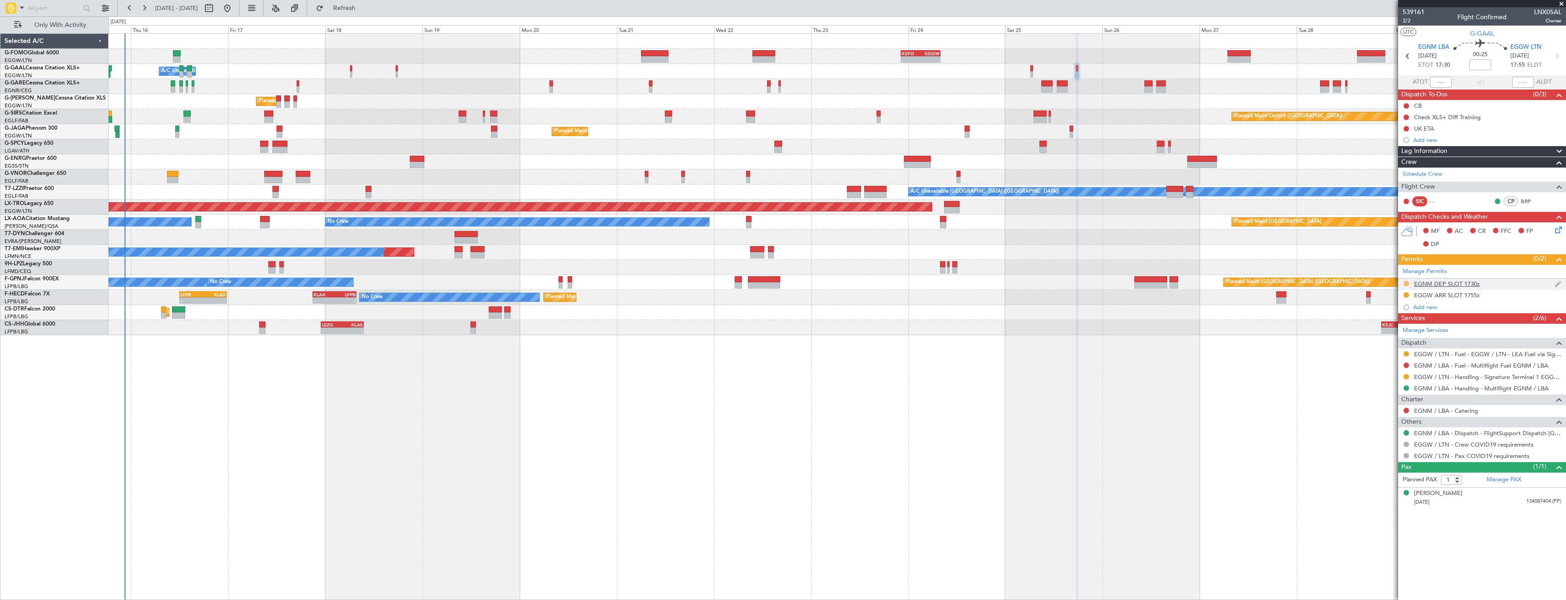
click at [1405, 285] on button at bounding box center [1405, 283] width 5 height 5
click at [1391, 390] on span "Received OK" at bounding box center [1383, 391] width 35 height 9
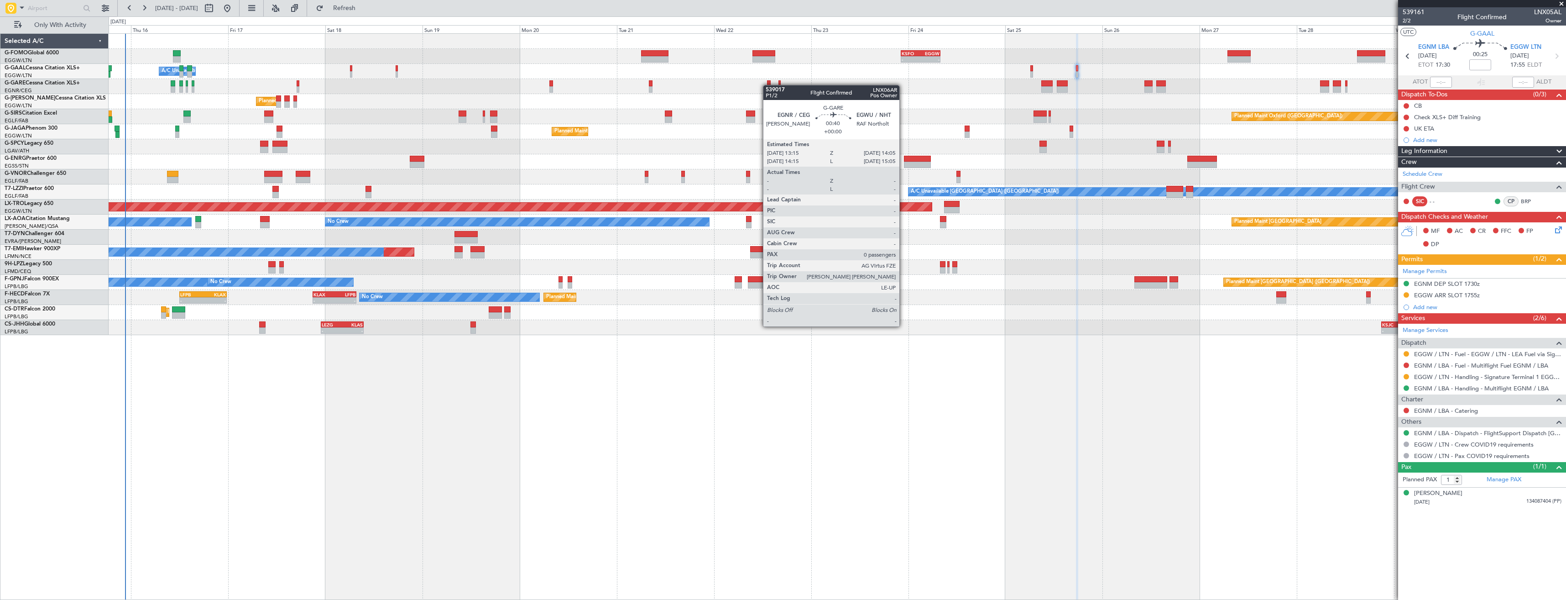
click at [768, 84] on div at bounding box center [837, 86] width 1457 height 15
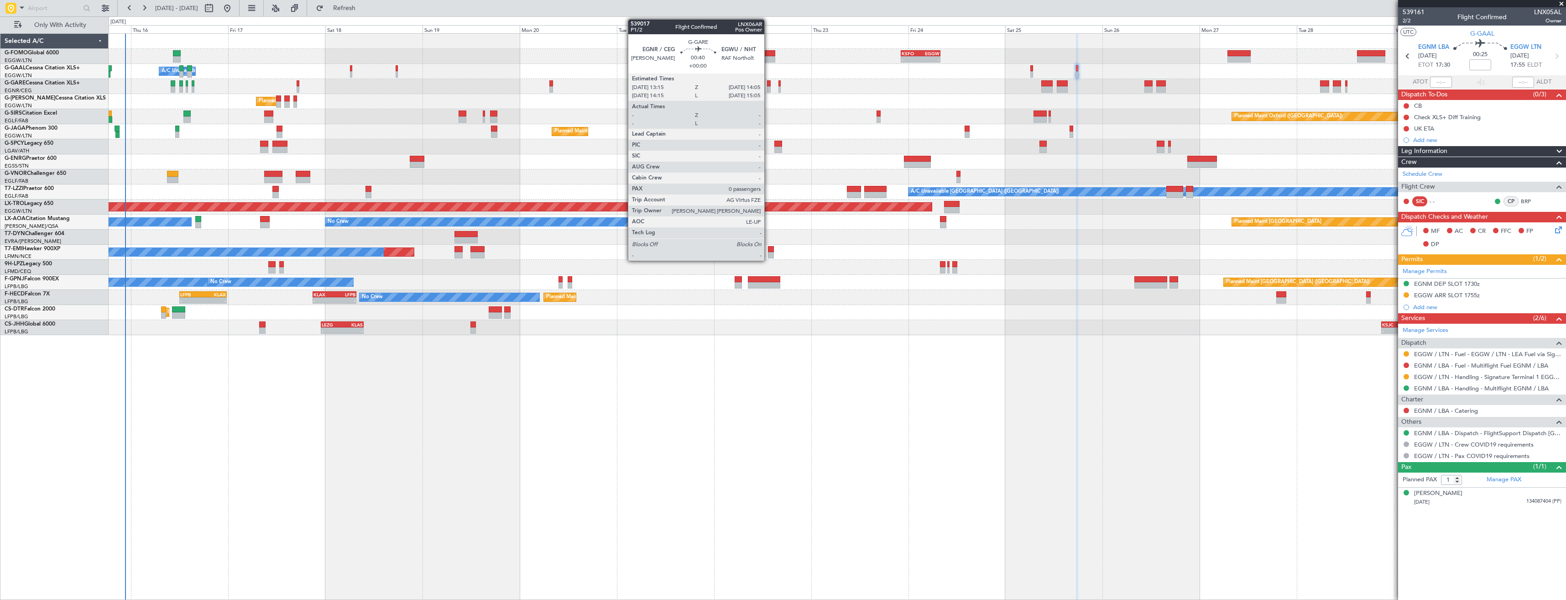
click at [768, 84] on div at bounding box center [769, 83] width 4 height 6
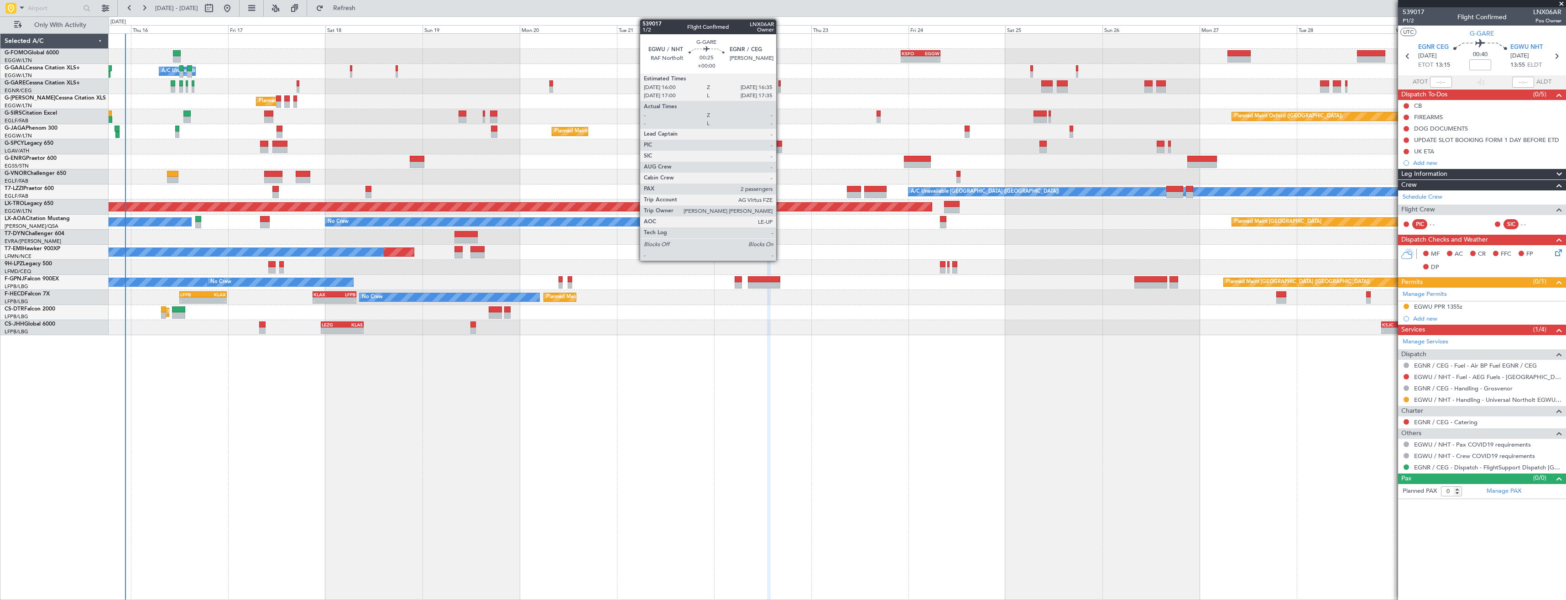
click at [780, 89] on div at bounding box center [779, 89] width 3 height 6
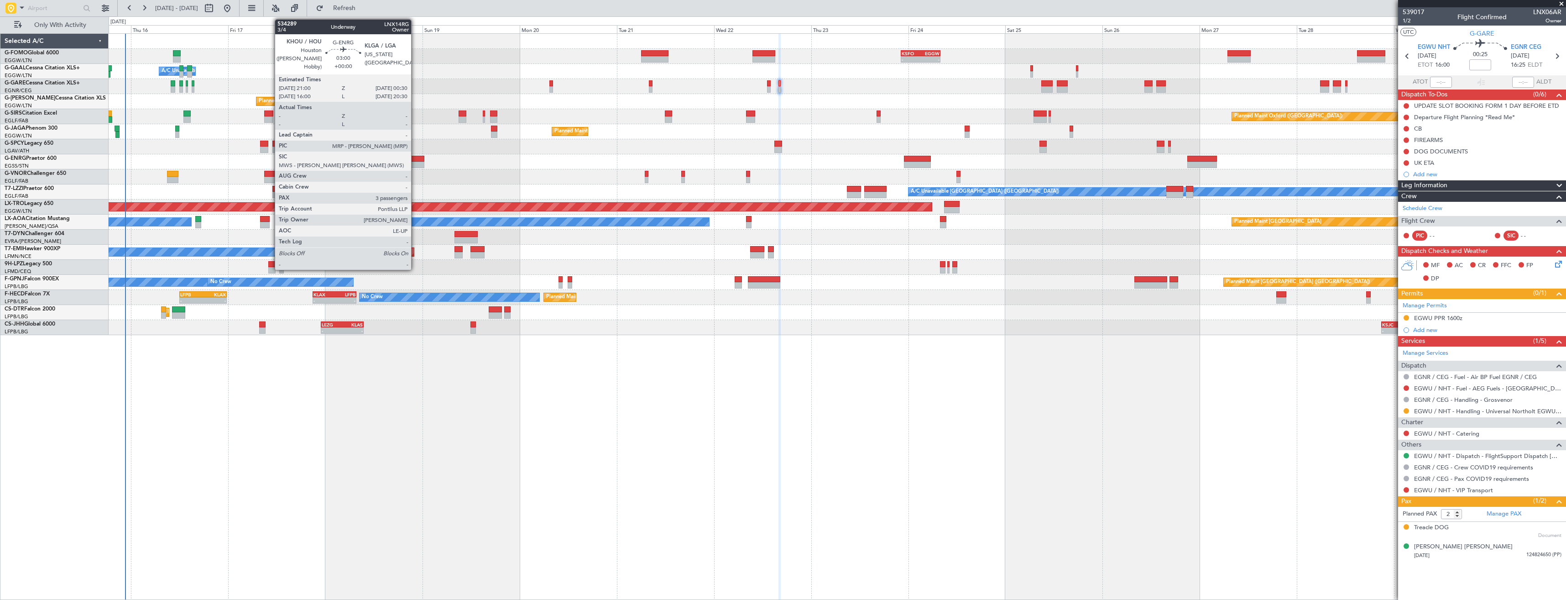
click at [415, 160] on div at bounding box center [417, 159] width 15 height 6
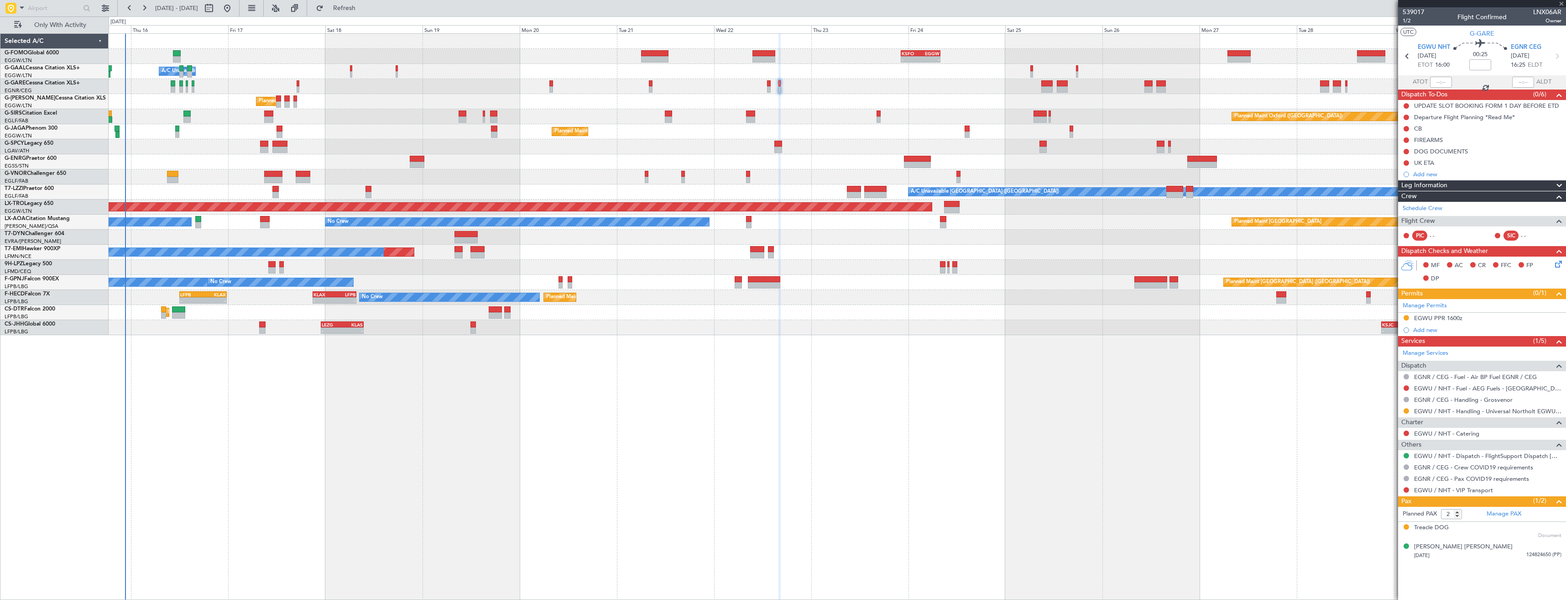
type input "3"
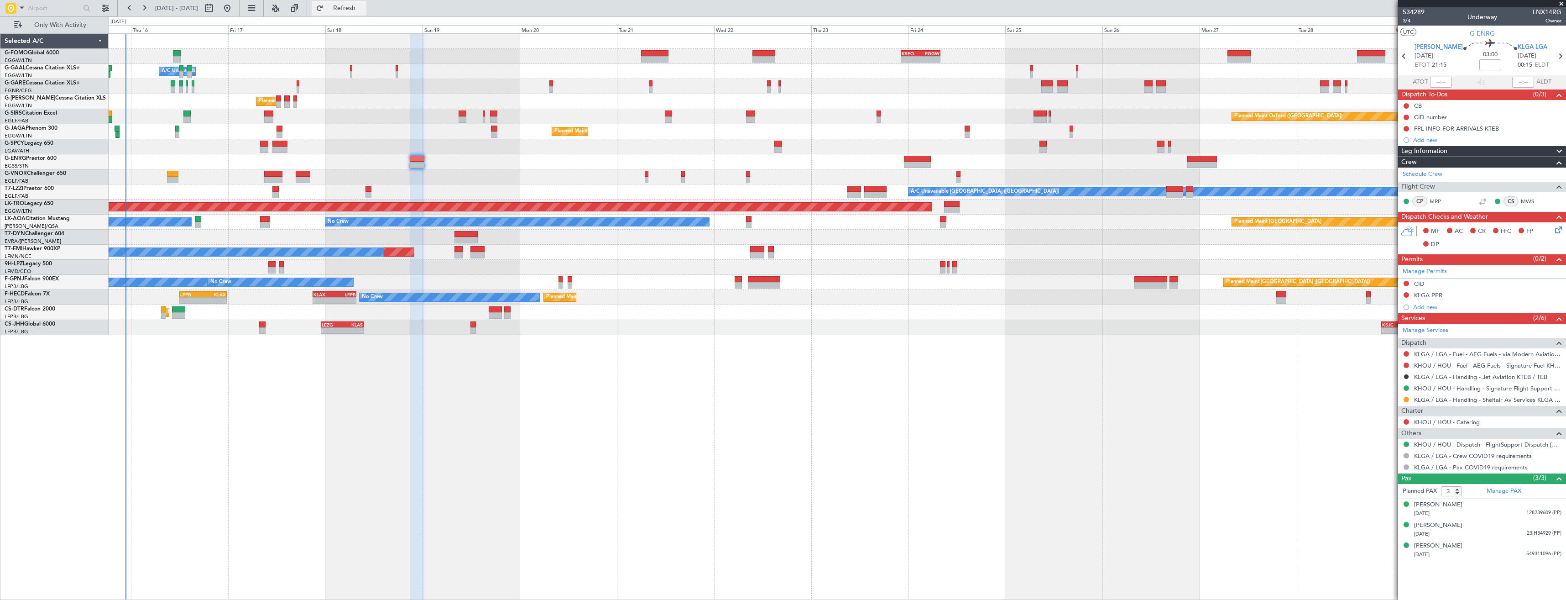
click at [364, 11] on span "Refresh" at bounding box center [344, 8] width 38 height 6
click at [76, 8] on input "text" at bounding box center [54, 8] width 52 height 14
click at [1439, 398] on link "KLGA / LGA - Handling - Modern Aviation KLGA" at bounding box center [1479, 400] width 131 height 8
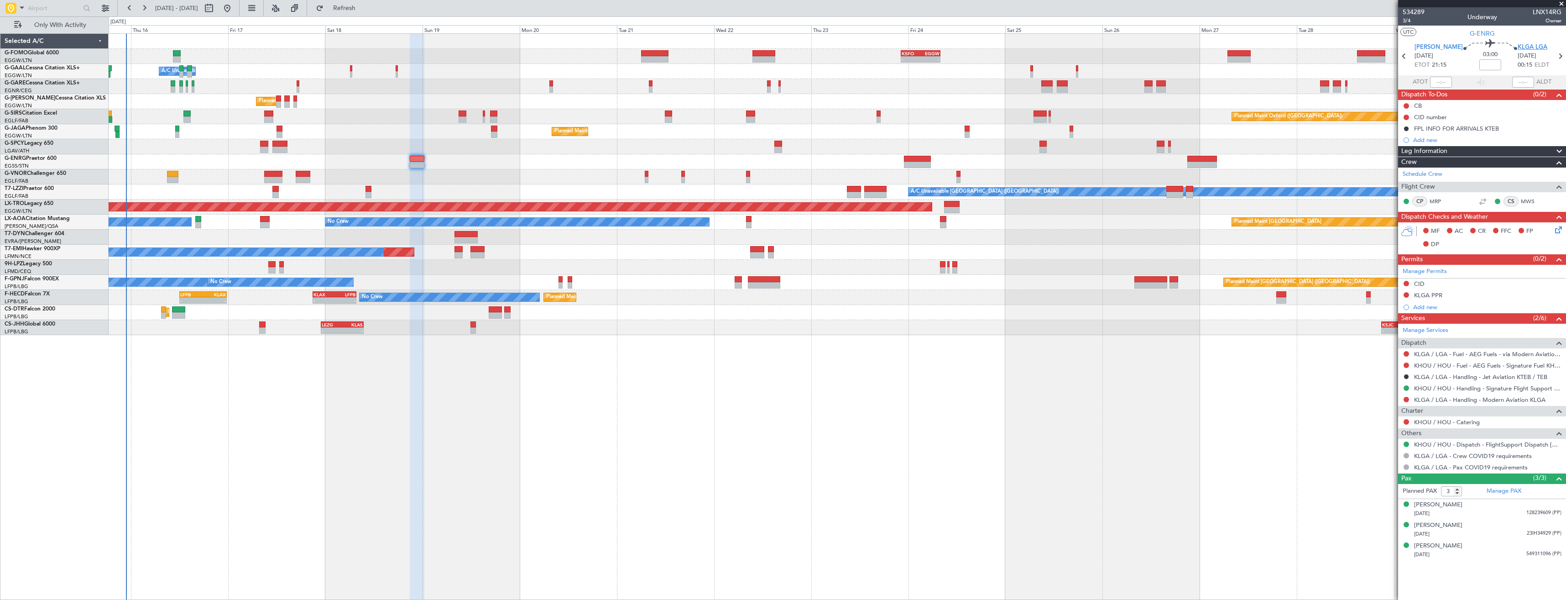
click at [1525, 47] on span "KLGA LGA" at bounding box center [1532, 47] width 30 height 9
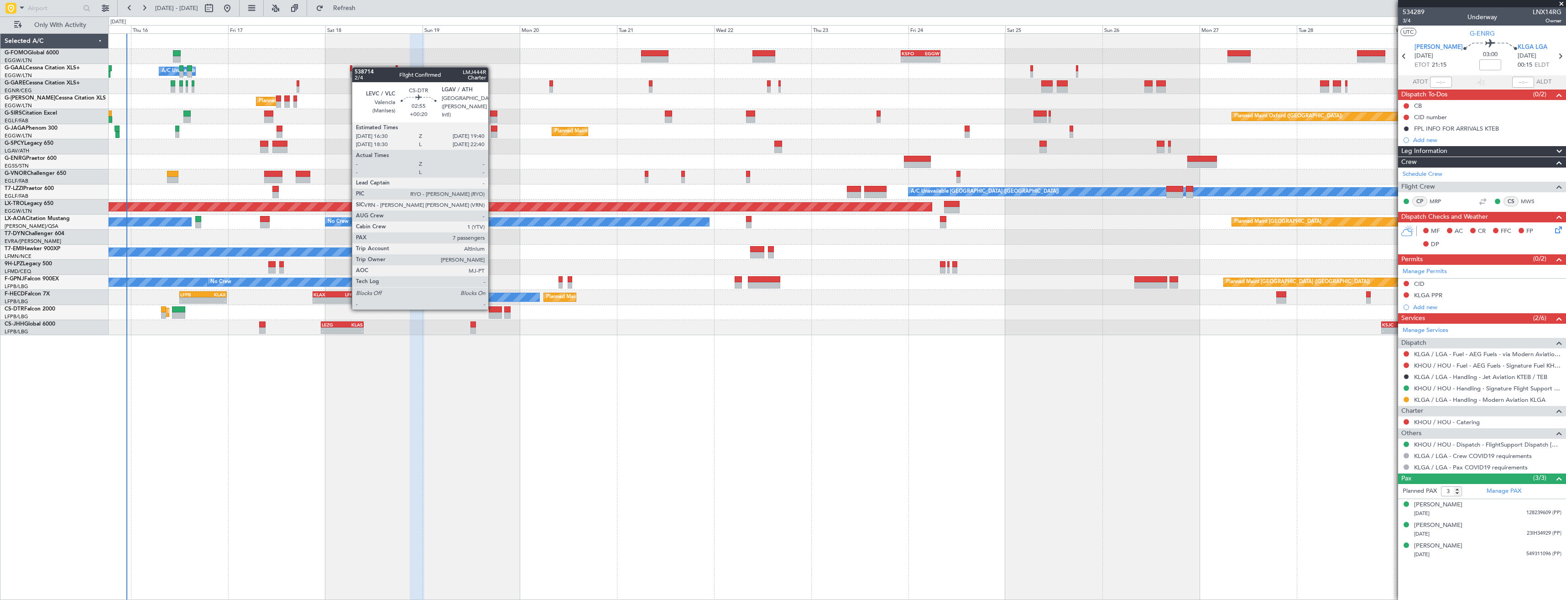
click at [492, 308] on div at bounding box center [495, 309] width 13 height 6
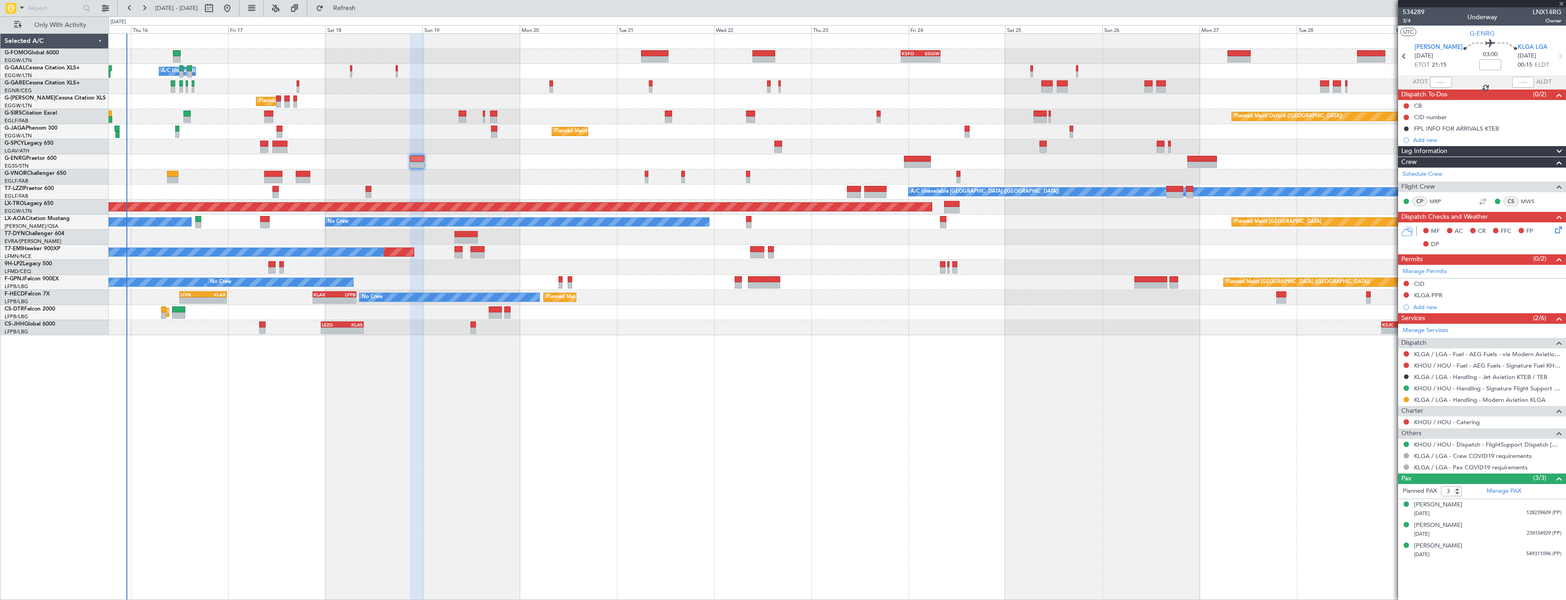
type input "+00:20"
type input "7"
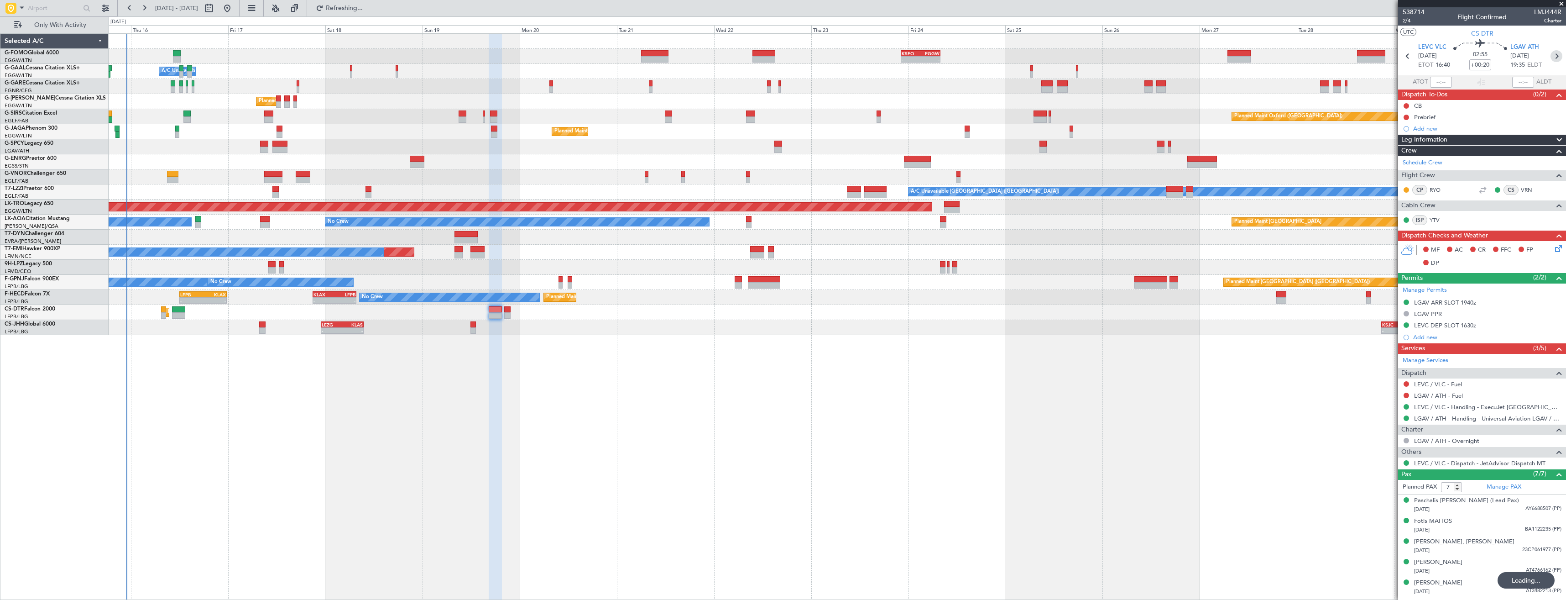
click at [1550, 59] on icon at bounding box center [1556, 56] width 12 height 12
type input "+00:15"
type input "0"
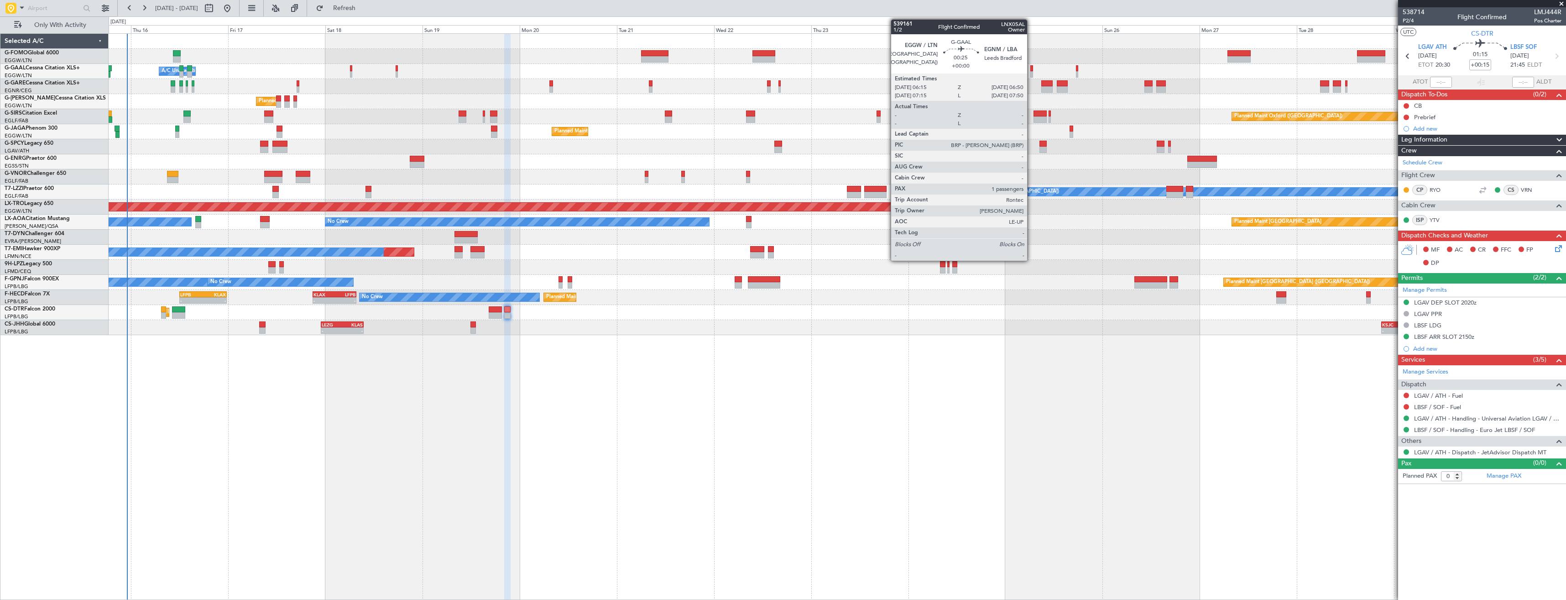
click at [1031, 76] on div at bounding box center [1031, 74] width 3 height 6
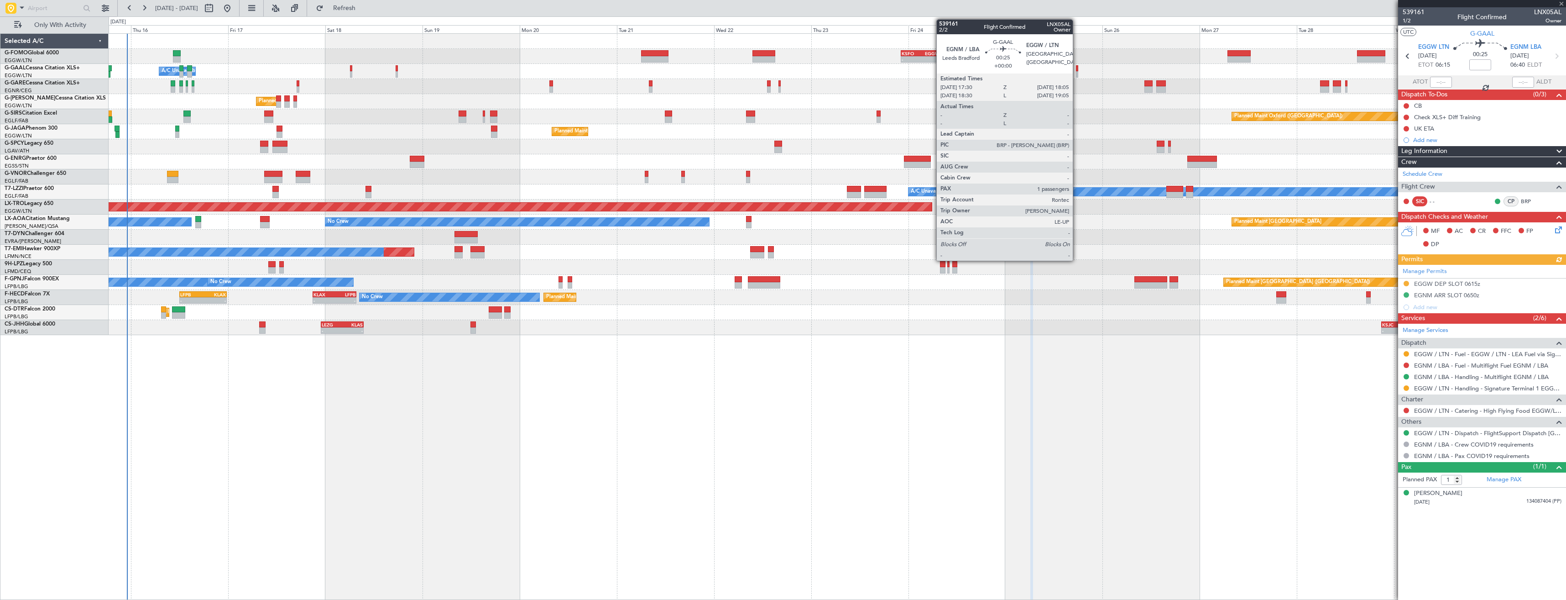
click at [1077, 74] on div at bounding box center [1077, 74] width 3 height 6
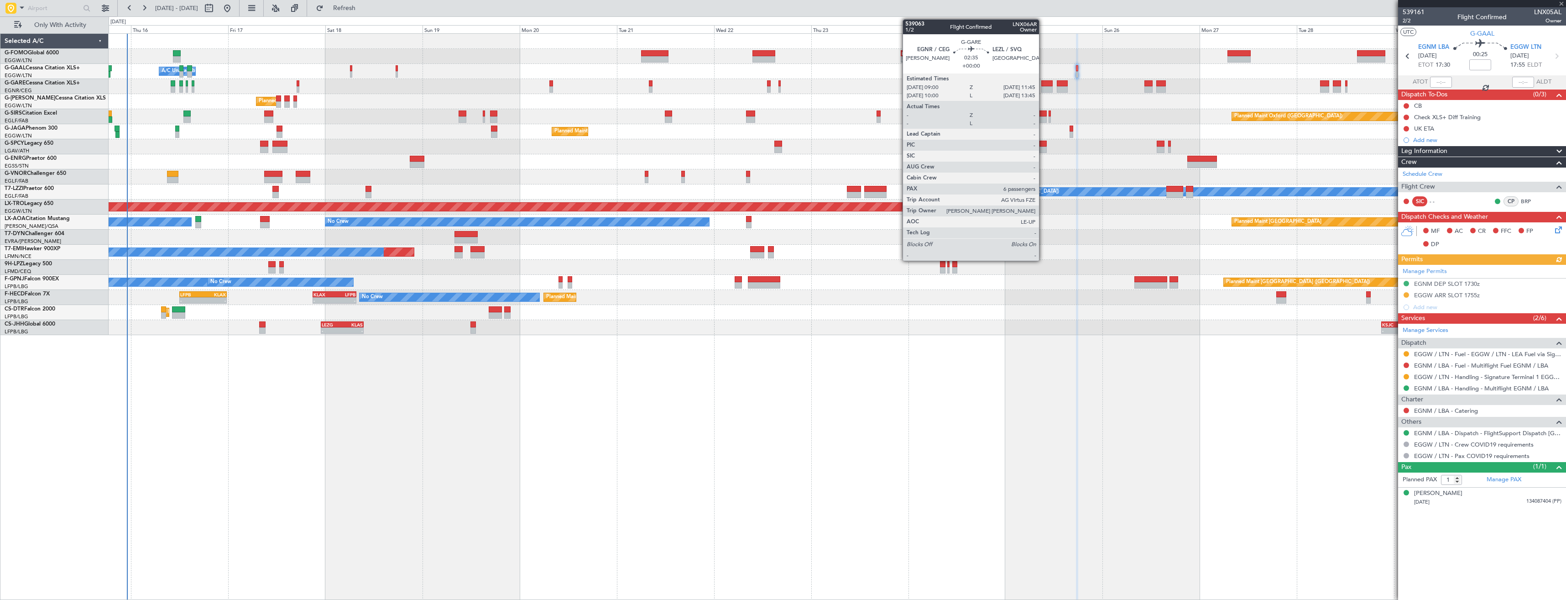
click at [1043, 89] on div at bounding box center [1046, 89] width 11 height 6
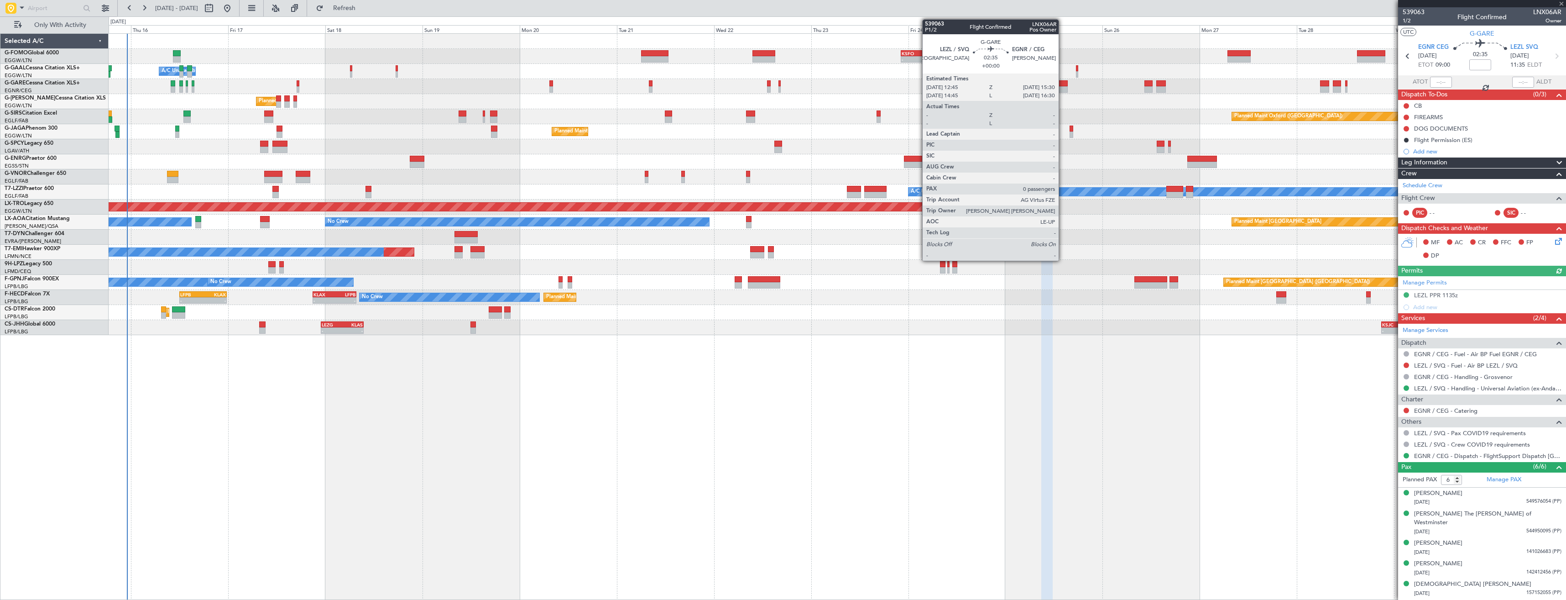
click at [1063, 88] on div at bounding box center [1062, 89] width 11 height 6
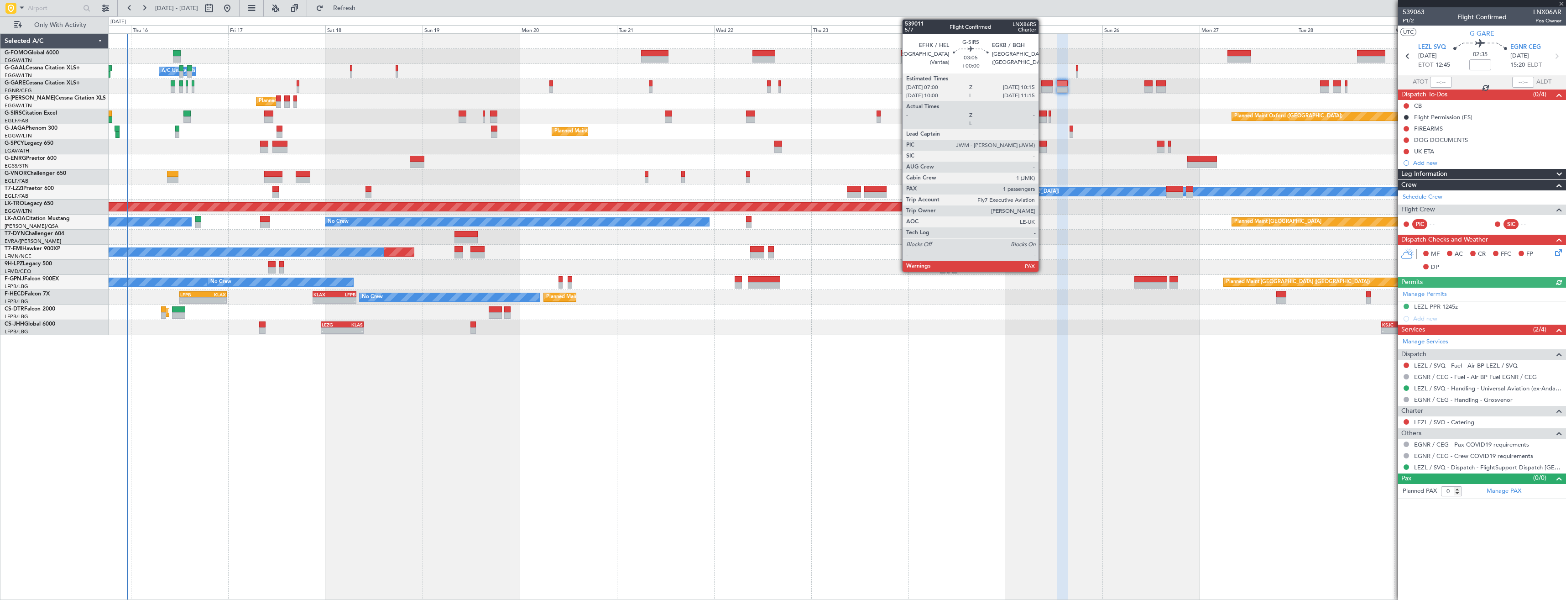
click at [1043, 114] on div at bounding box center [1039, 113] width 13 height 6
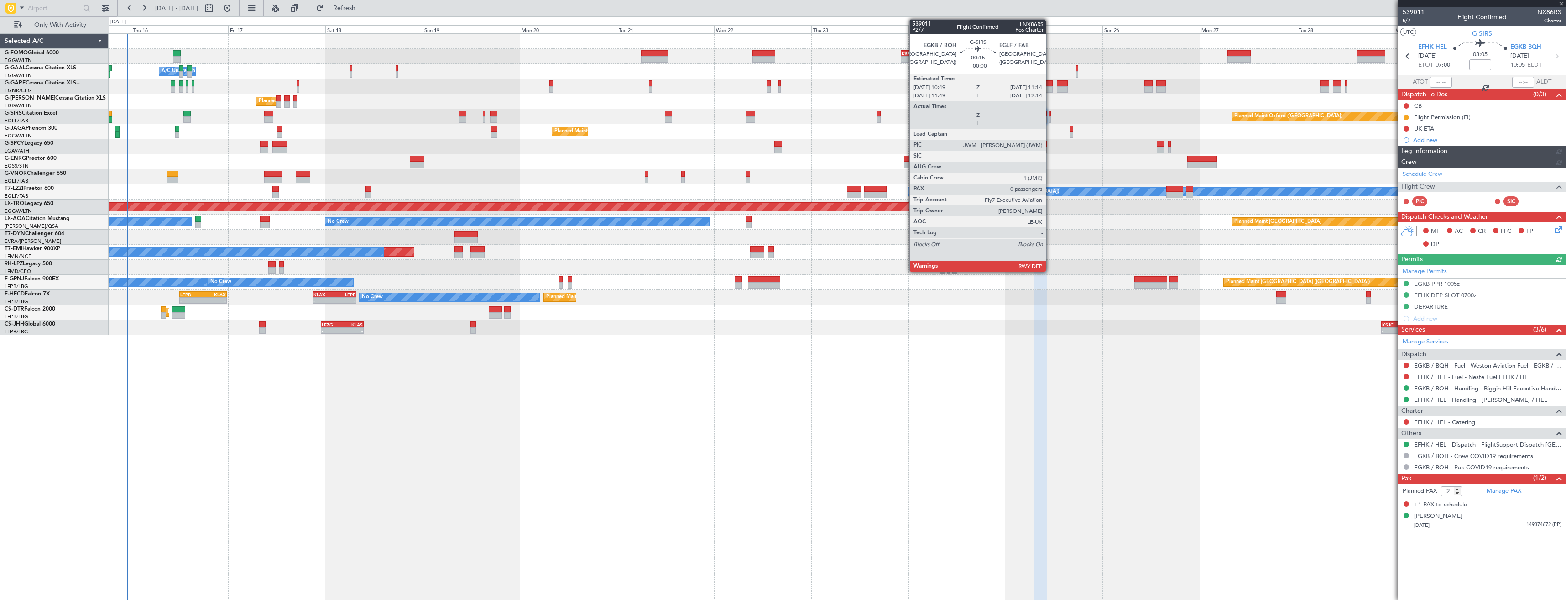
click at [1050, 114] on div at bounding box center [1049, 113] width 2 height 6
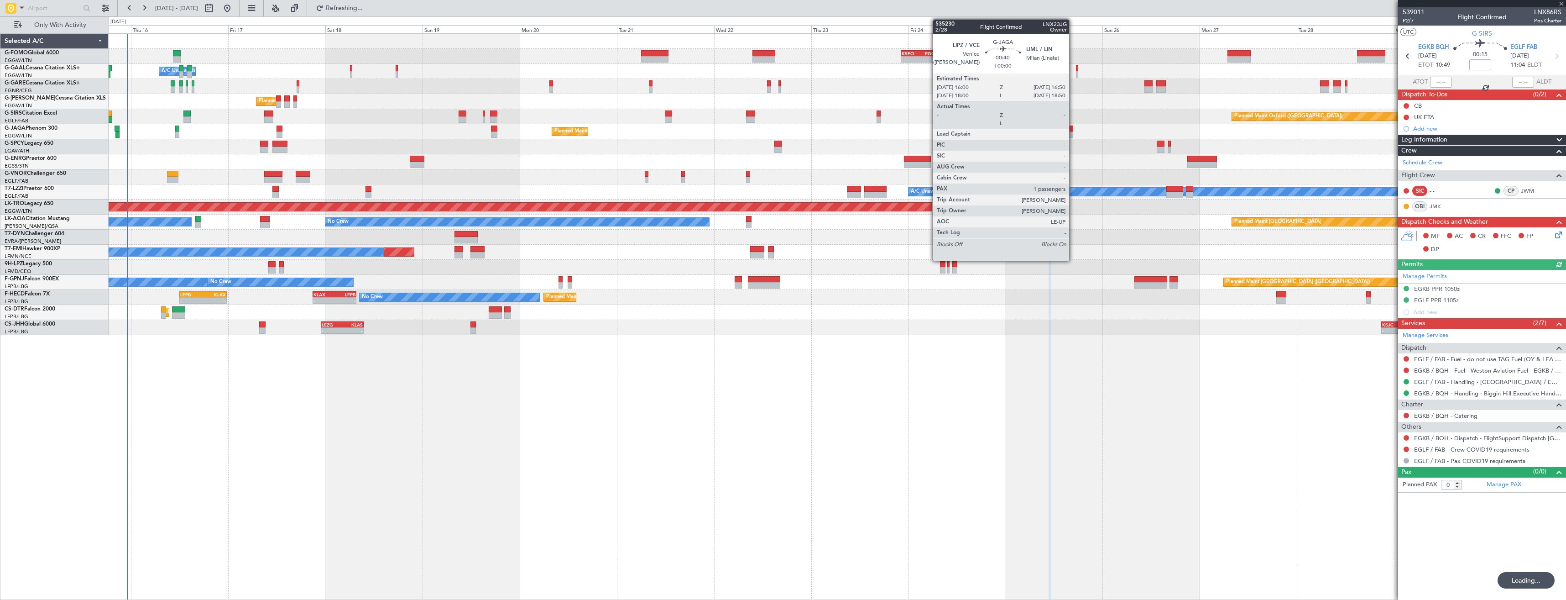
click at [1073, 134] on div at bounding box center [1071, 134] width 4 height 6
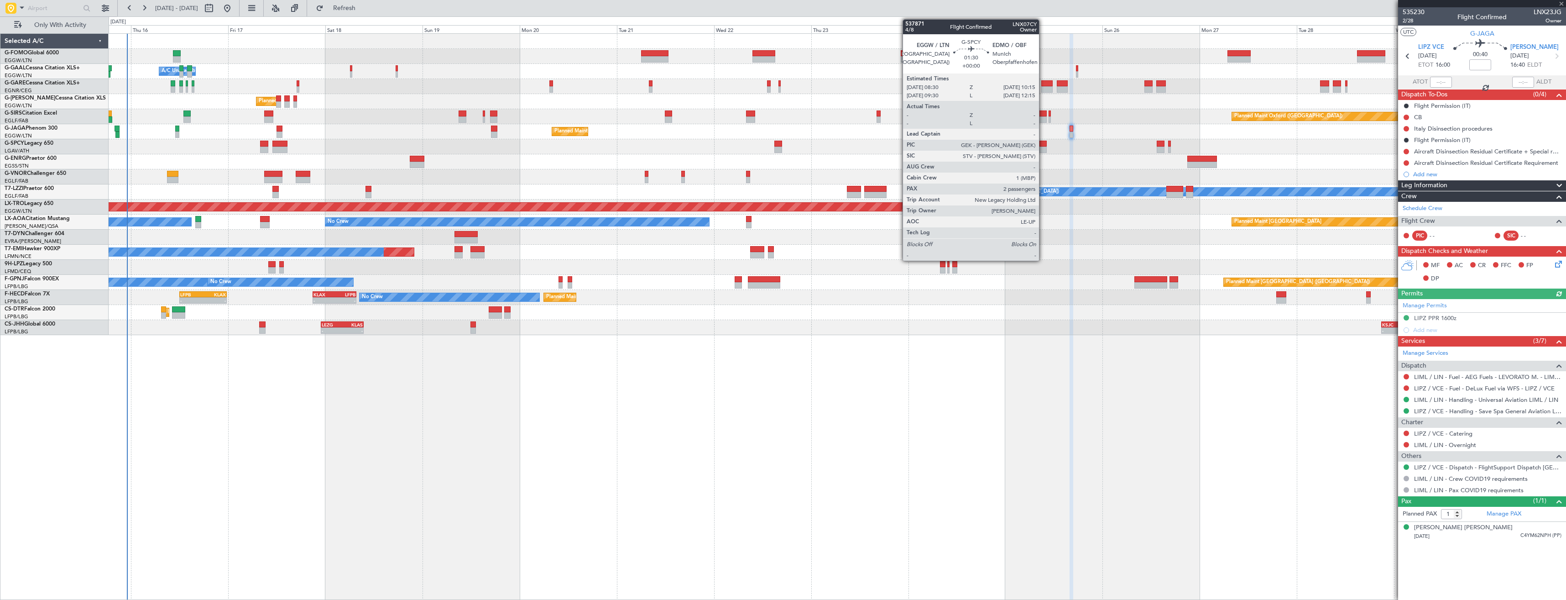
click at [1043, 149] on div at bounding box center [1042, 149] width 7 height 6
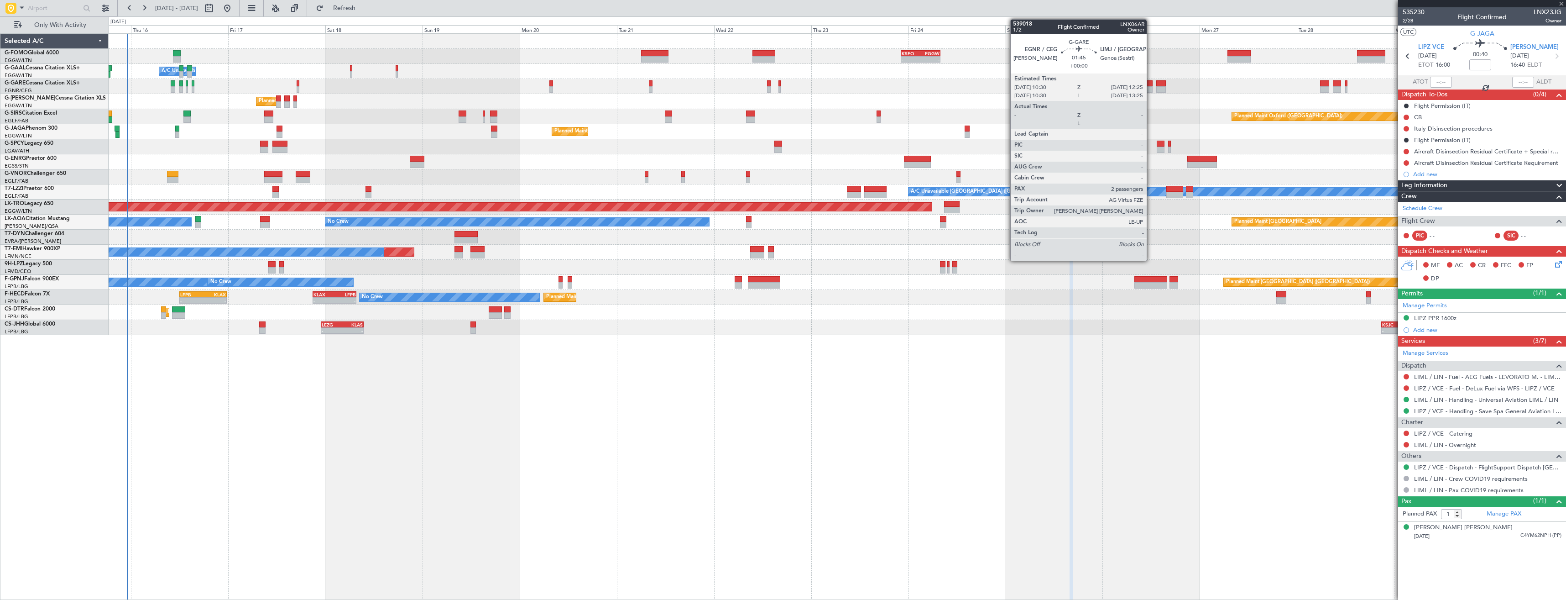
type input "2"
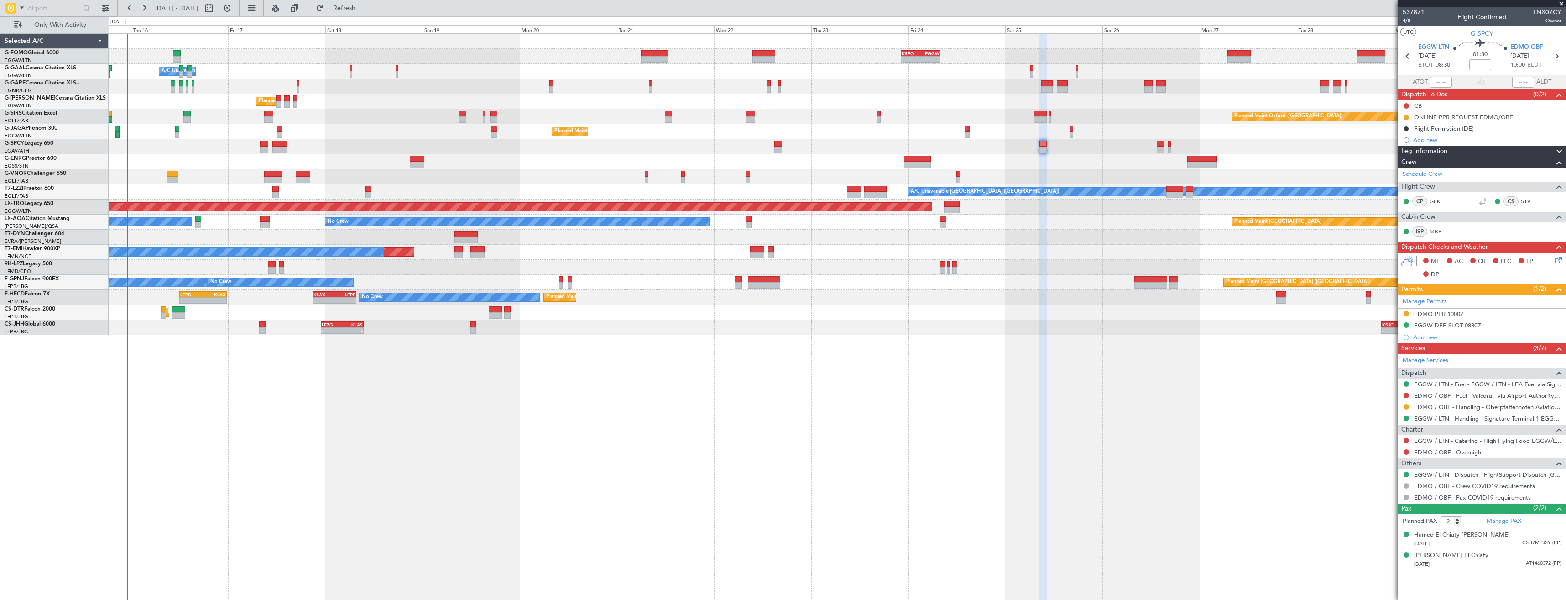
click at [1462, 410] on div "EDMO / OBF - Handling - Oberpfaffenhofen Aviation Service GmbH" at bounding box center [1482, 406] width 168 height 11
click at [1461, 408] on link "EDMO / OBF - Handling - Oberpfaffenhofen Aviation Service GmbH" at bounding box center [1487, 407] width 147 height 8
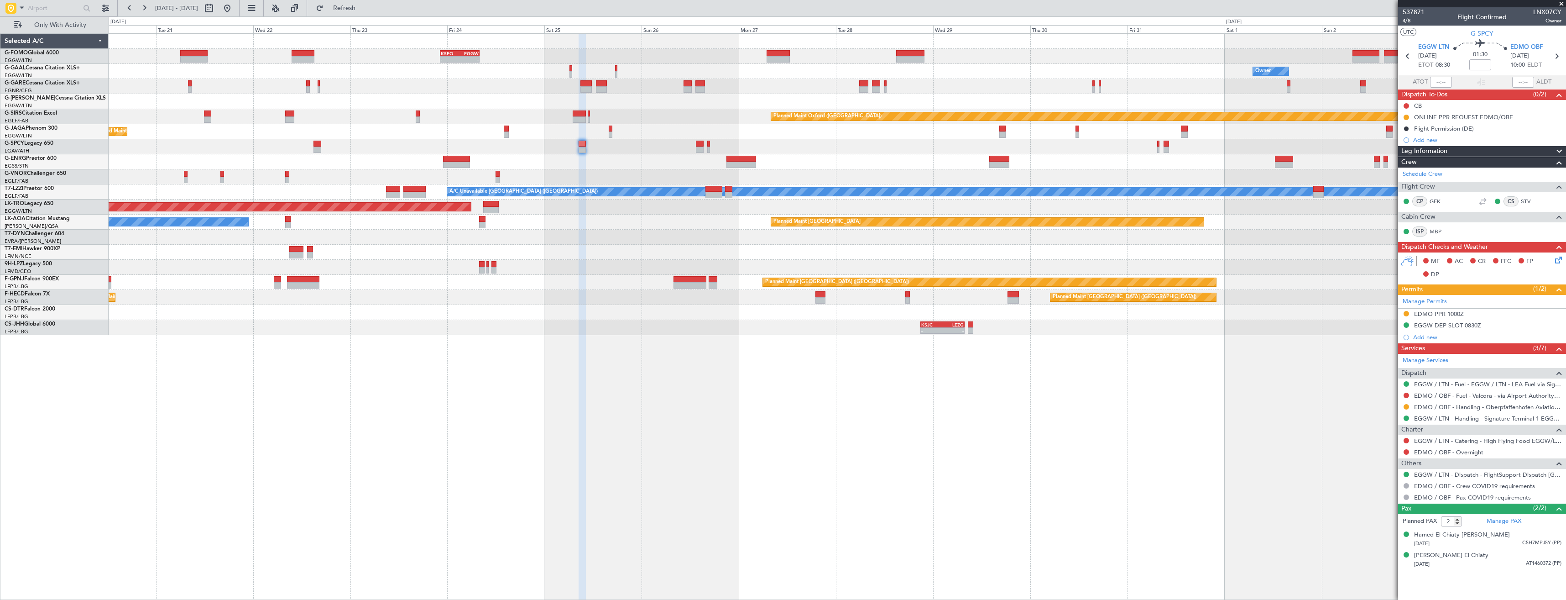
click at [722, 91] on div at bounding box center [837, 86] width 1457 height 15
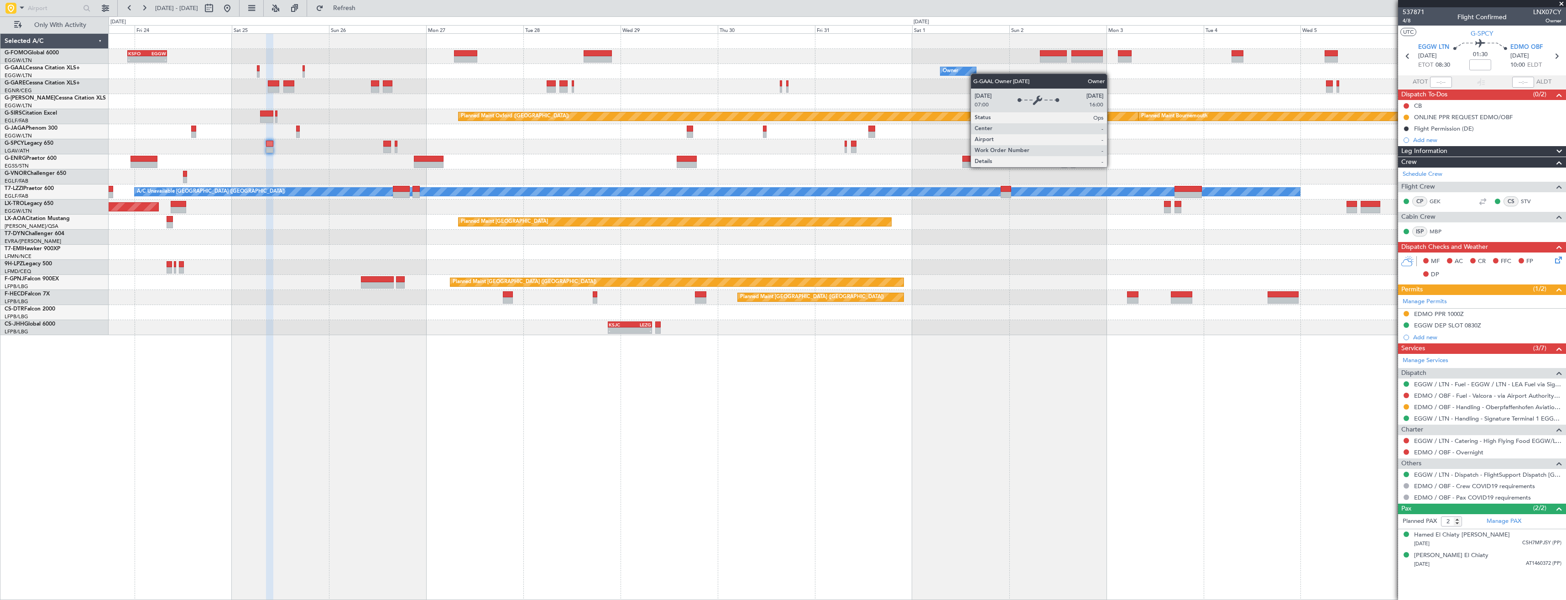
click at [964, 74] on div "- - KSFO 22:15 Z EGGW 08:00 Z - - RKSI 08:00 Z KLAX 18:50 Z Owner Owner Planned…" at bounding box center [837, 184] width 1457 height 301
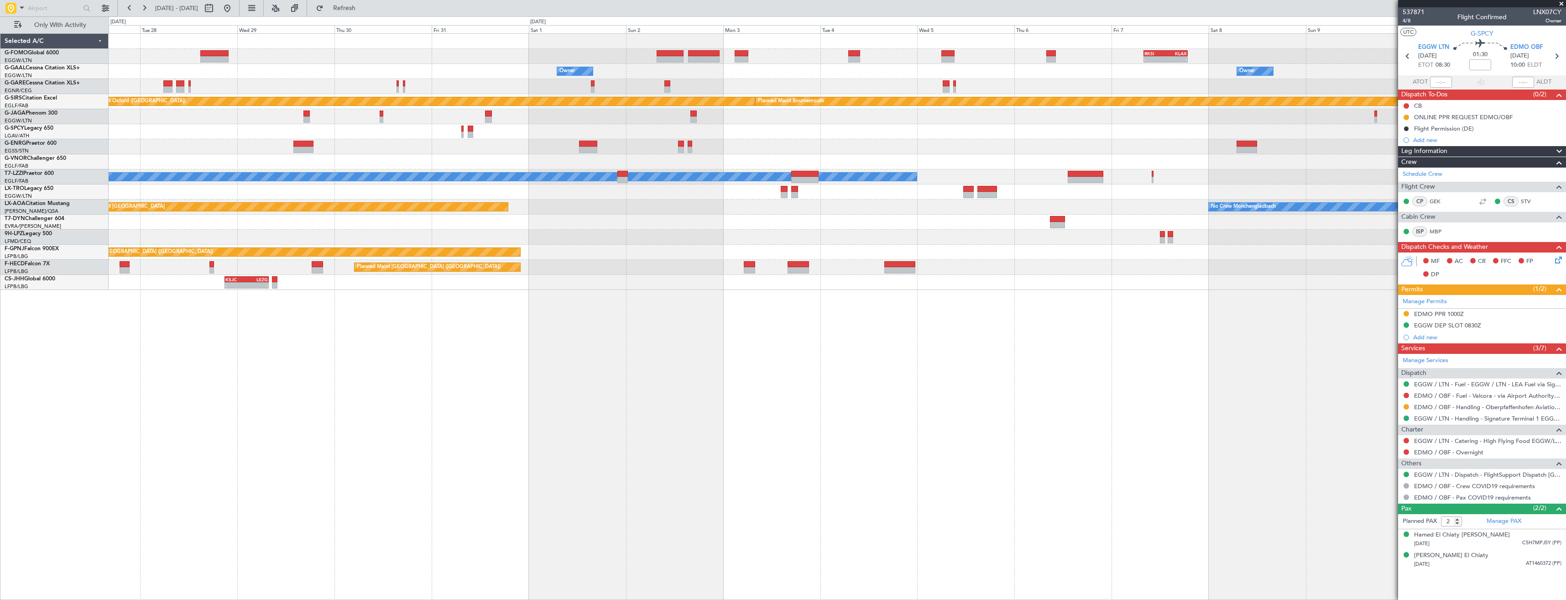
click at [968, 68] on div "- - RKSI 08:00 Z KLAX 18:50 Z KSFO 22:15 Z EGGW 08:00 Z - - Owner Owner Owner O…" at bounding box center [837, 162] width 1457 height 256
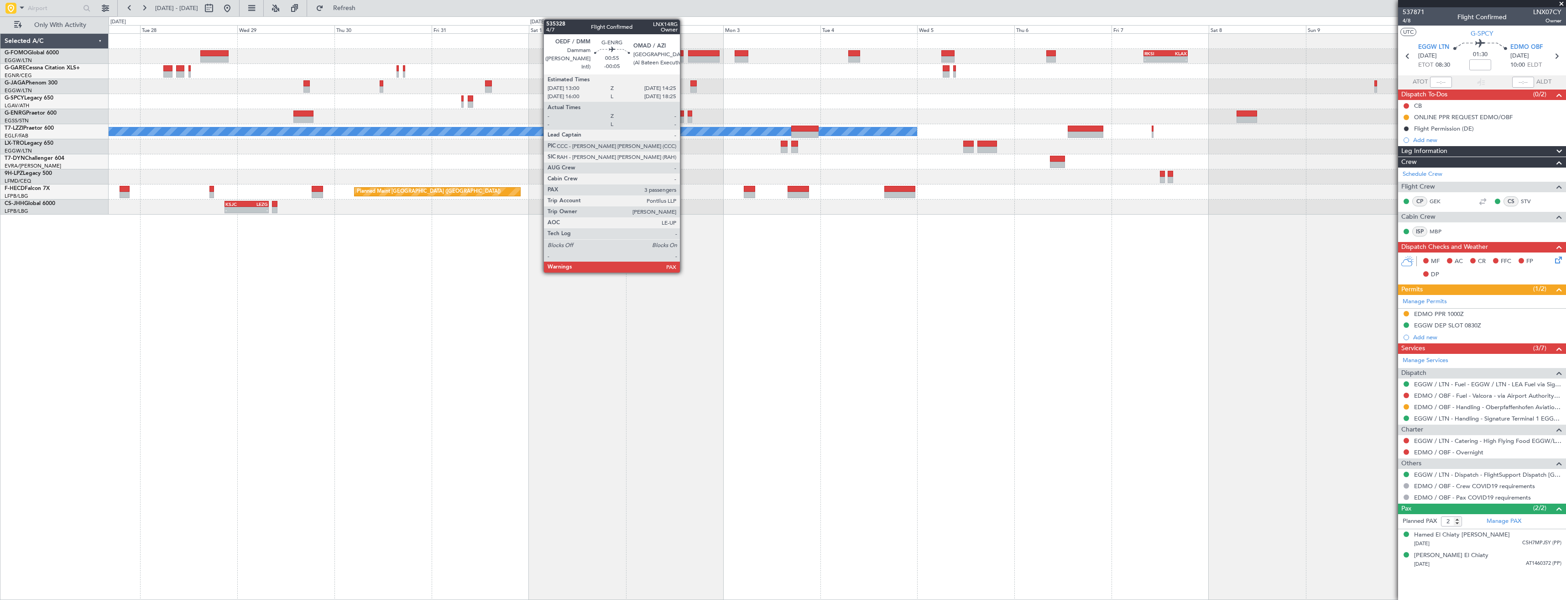
click at [684, 115] on div at bounding box center [681, 113] width 6 height 6
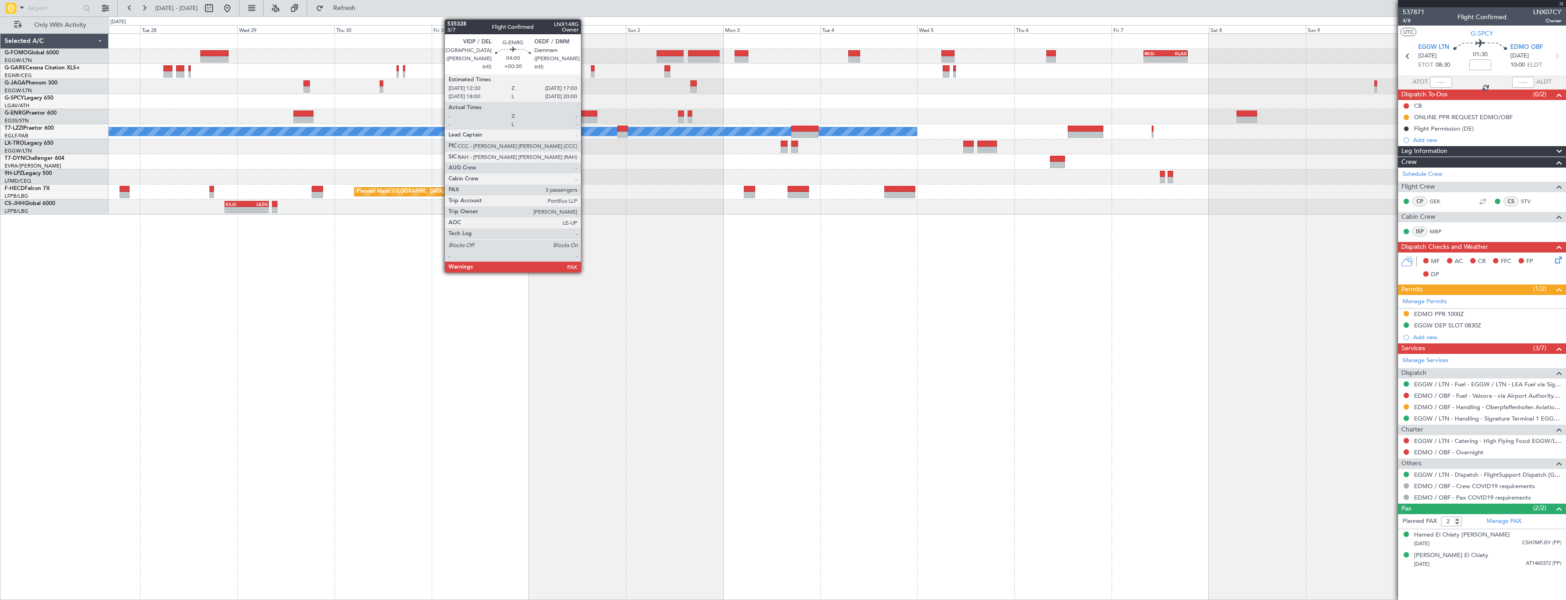
type input "-00:05"
type input "5"
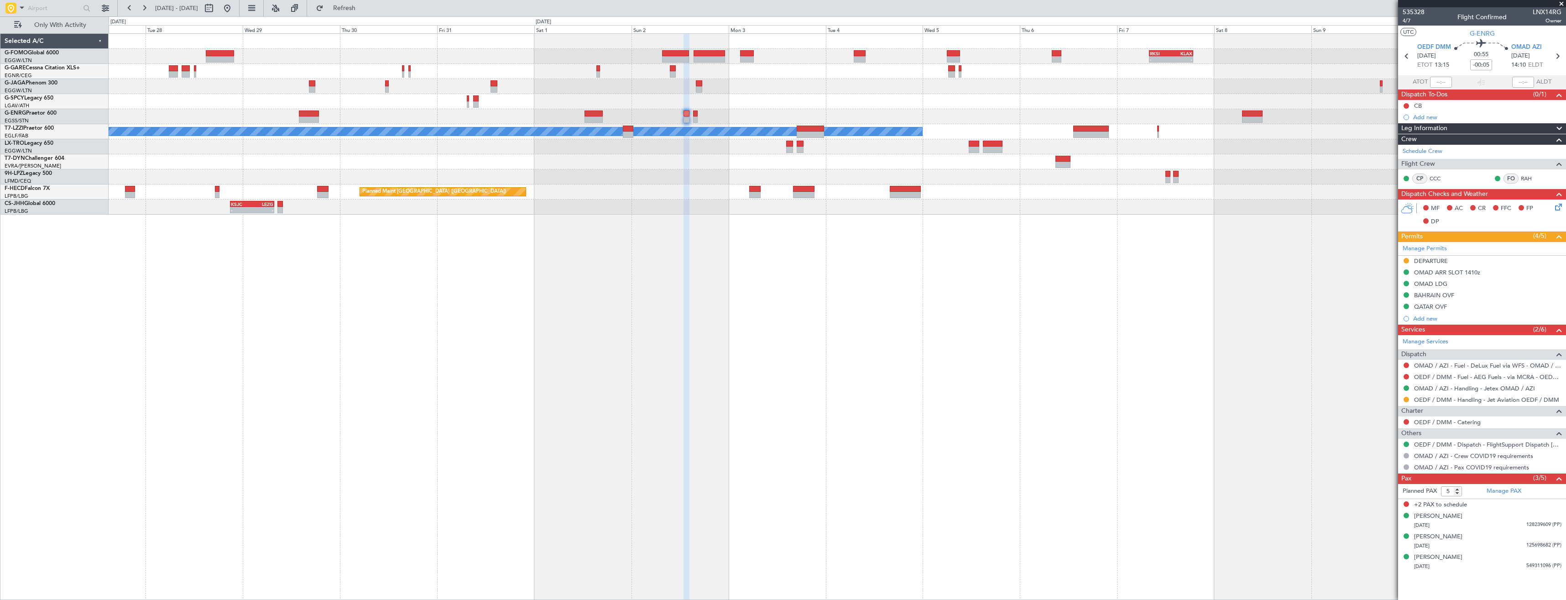
click at [862, 115] on div at bounding box center [837, 116] width 1457 height 15
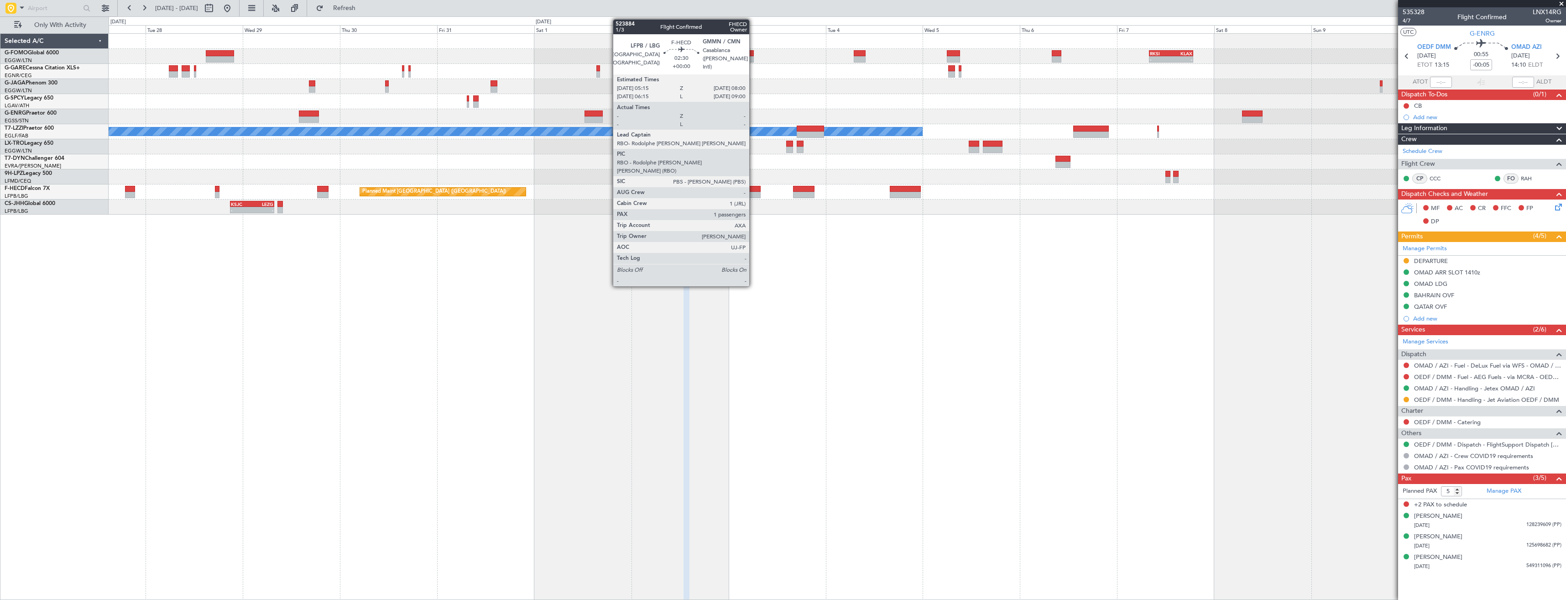
click at [753, 192] on div at bounding box center [754, 195] width 11 height 6
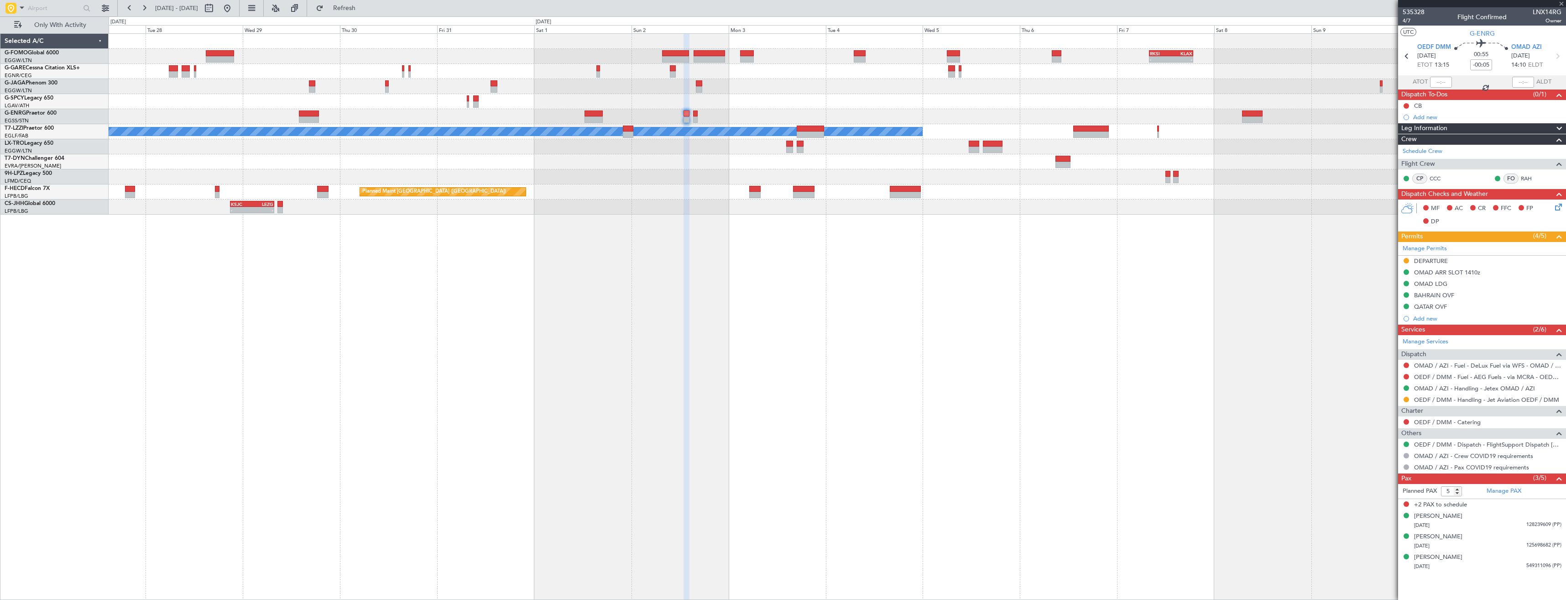
type input "1"
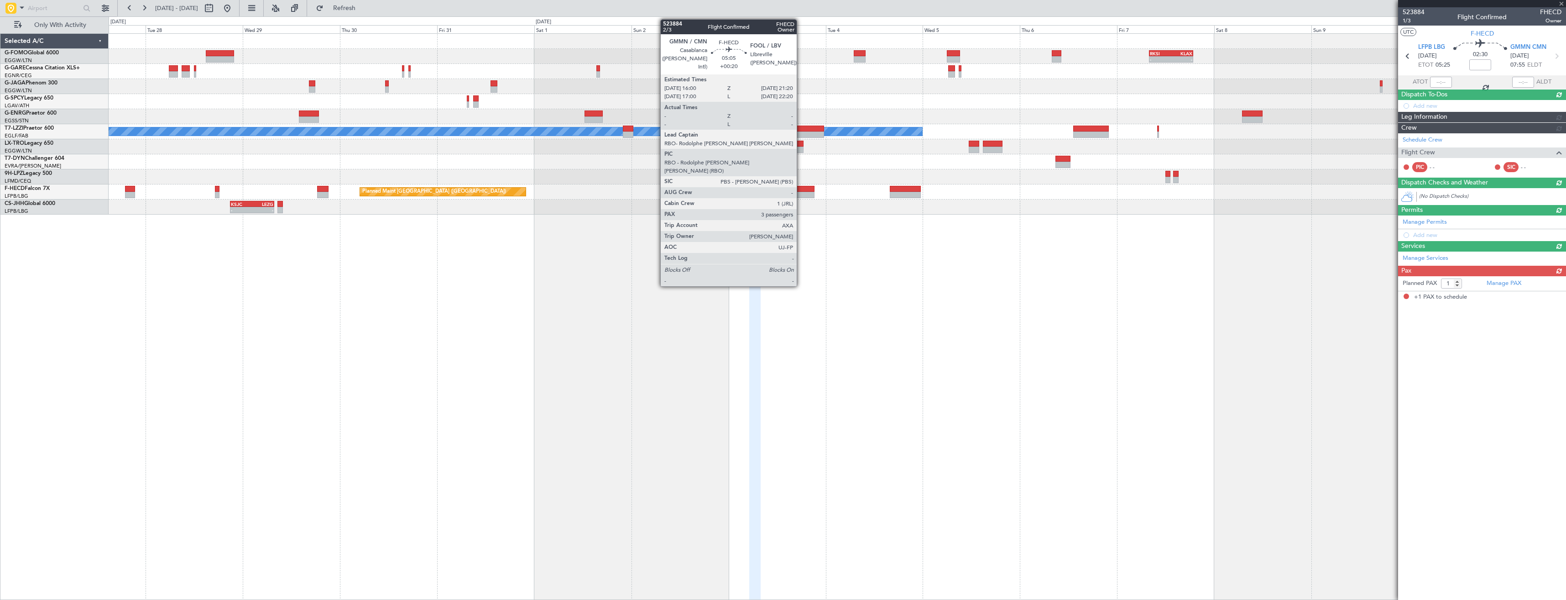
click at [801, 194] on div at bounding box center [804, 195] width 22 height 6
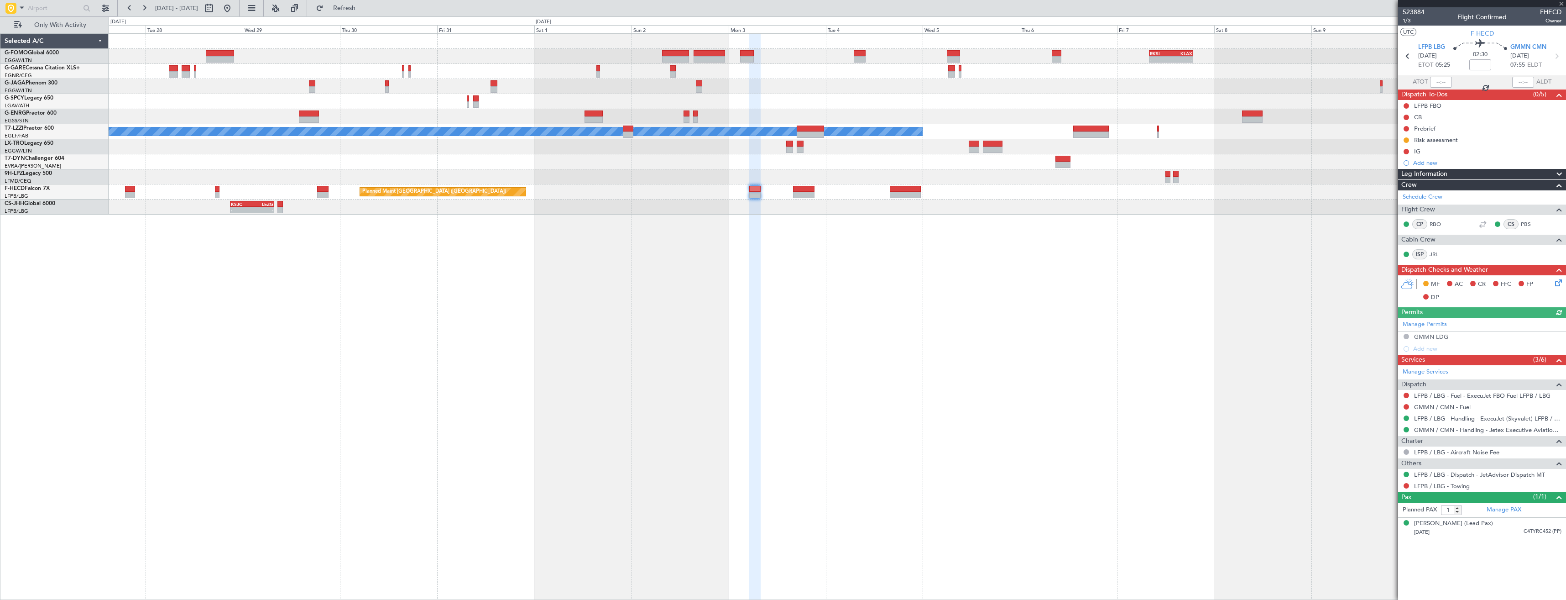
type input "+00:20"
type input "3"
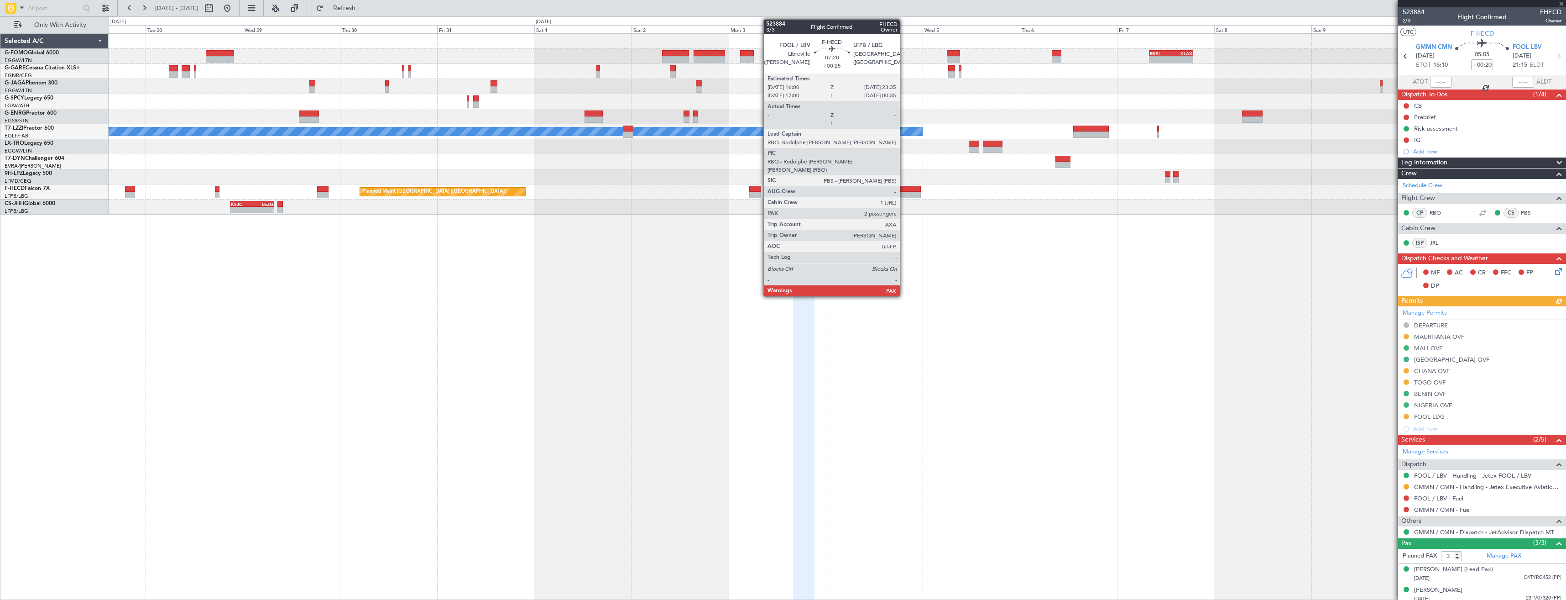
click at [904, 191] on div at bounding box center [905, 189] width 31 height 6
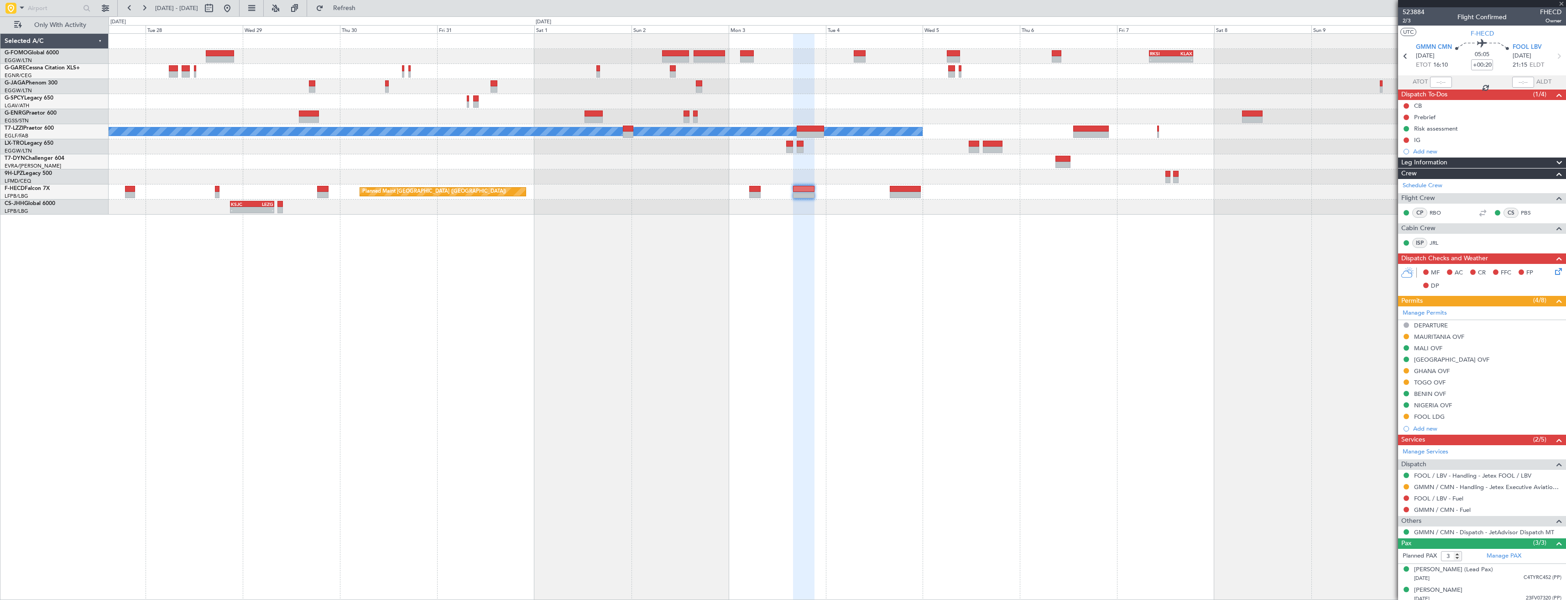
type input "+00:25"
type input "2"
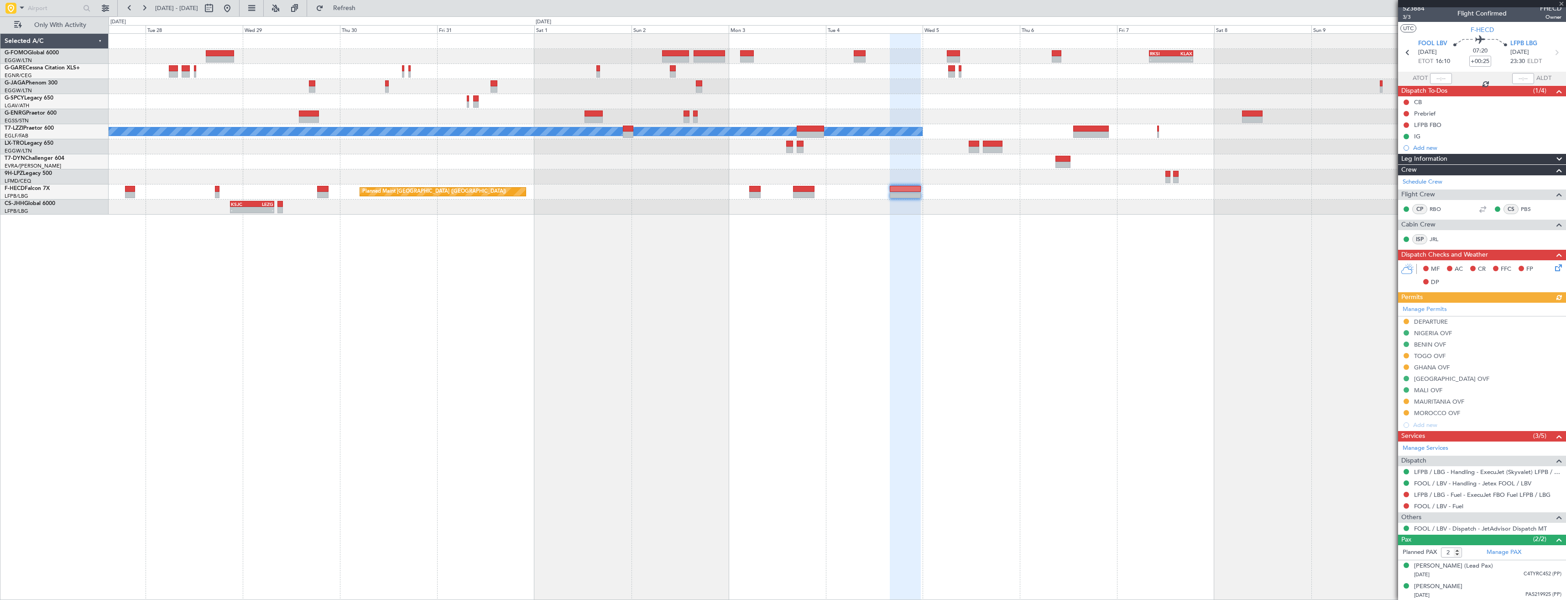
scroll to position [5, 0]
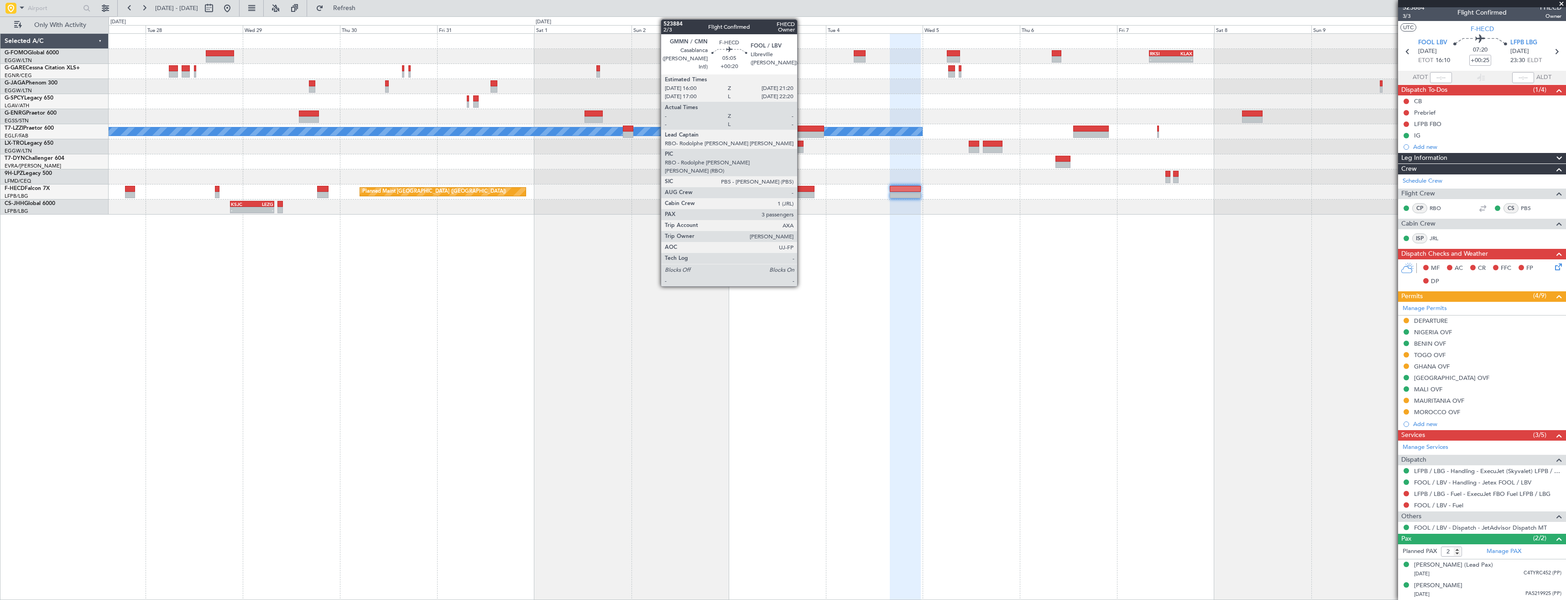
click at [801, 191] on div at bounding box center [804, 189] width 22 height 6
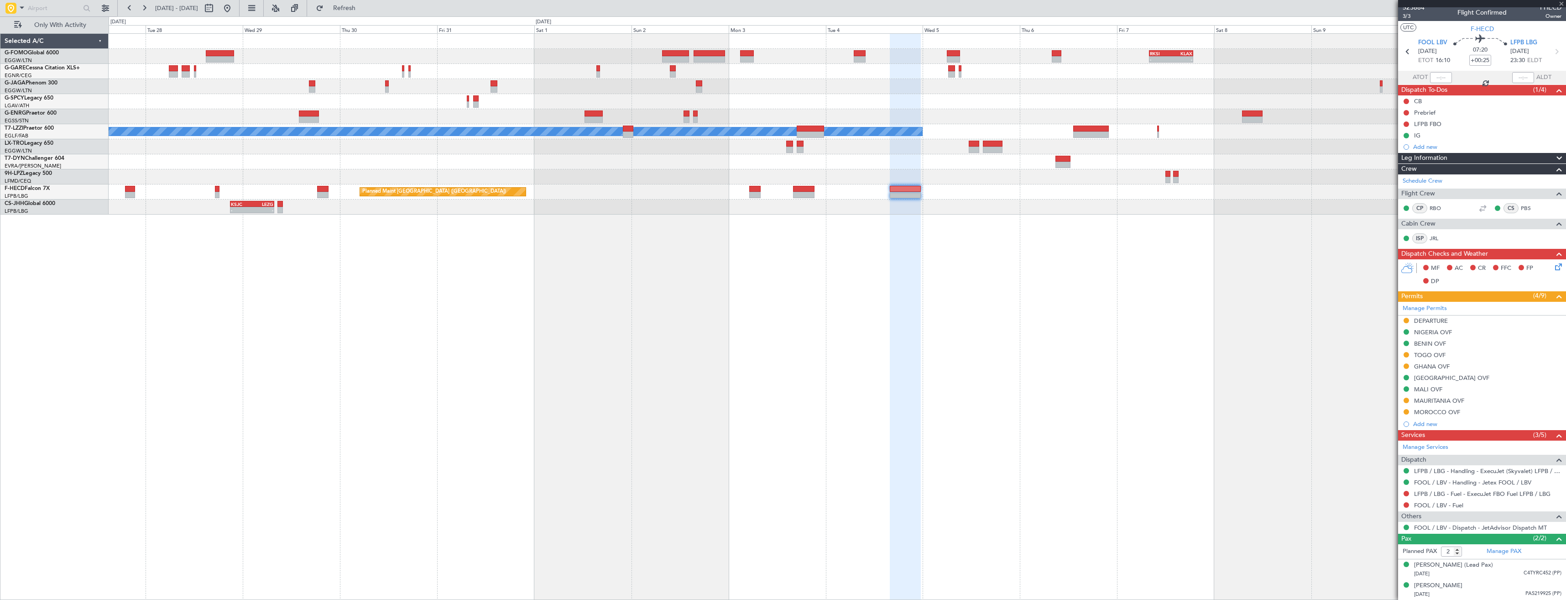
type input "+00:20"
type input "3"
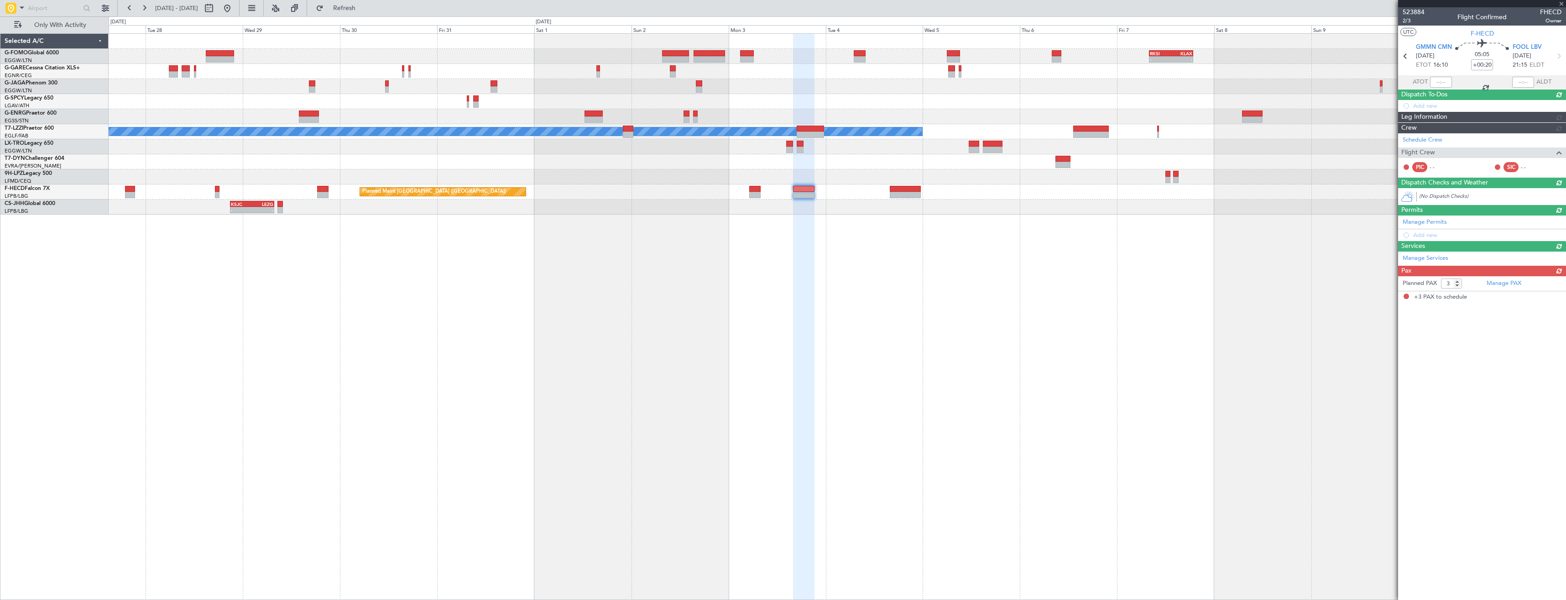
scroll to position [0, 0]
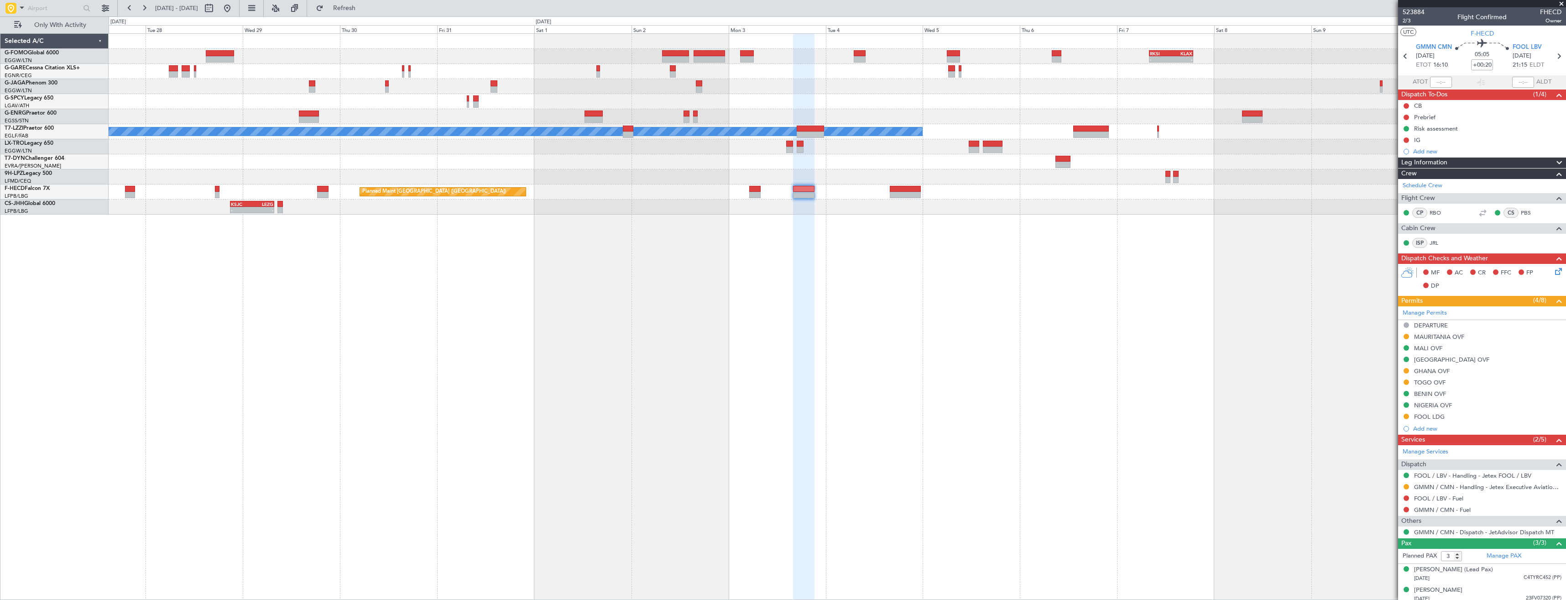
click at [1075, 257] on div "- - RKSI 08:00 Z KLAX 18:50 Z KSFO 22:15 Z EGGW 08:00 Z - - A/C Unavailable Lon…" at bounding box center [837, 316] width 1457 height 566
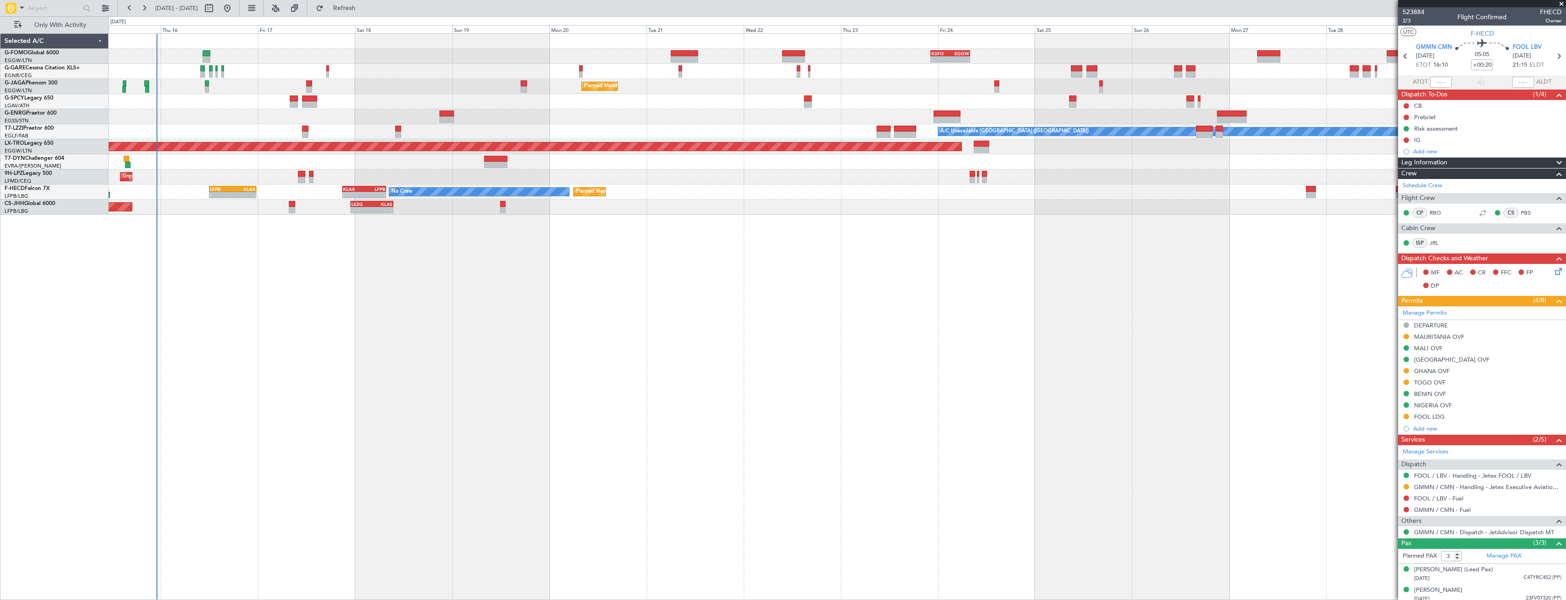
click at [1132, 280] on div "KSFO 22:15 Z EGGW 08:00 Z - - Planned Maint Paris (Le Bourget) No Crew A/C Unav…" at bounding box center [837, 316] width 1457 height 566
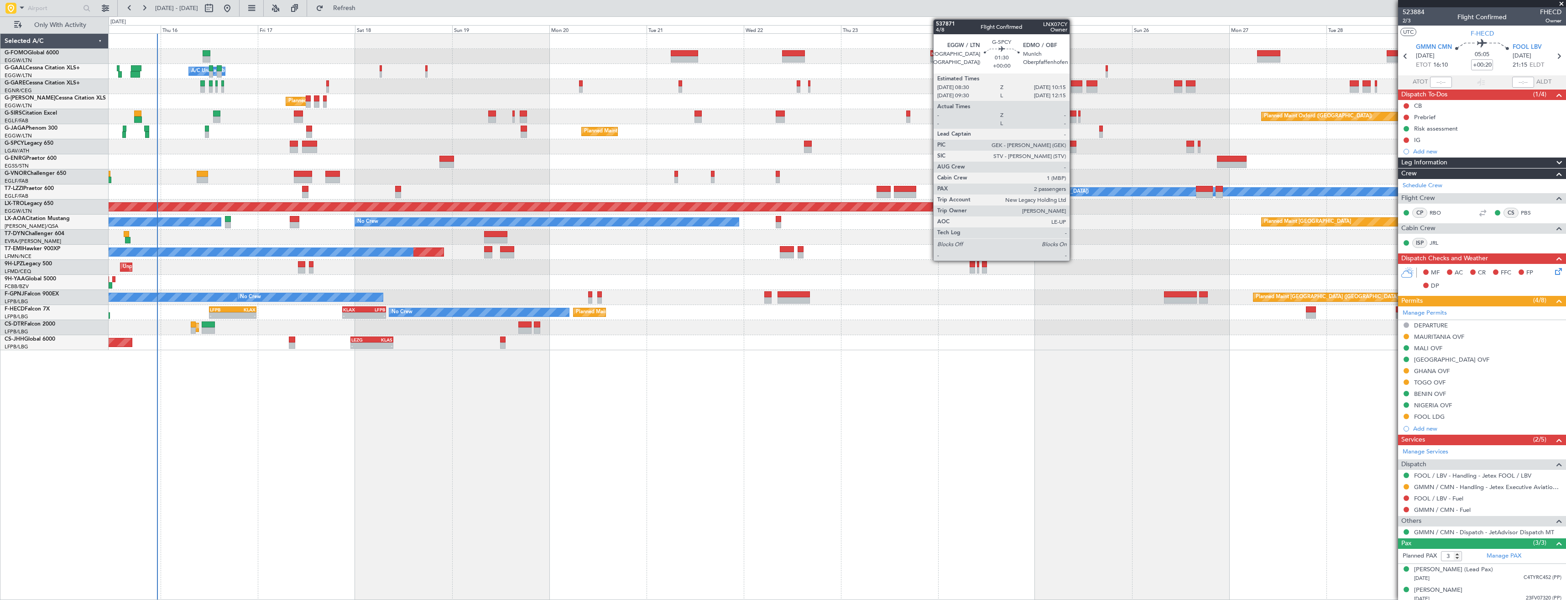
click at [1074, 150] on div at bounding box center [1072, 149] width 7 height 6
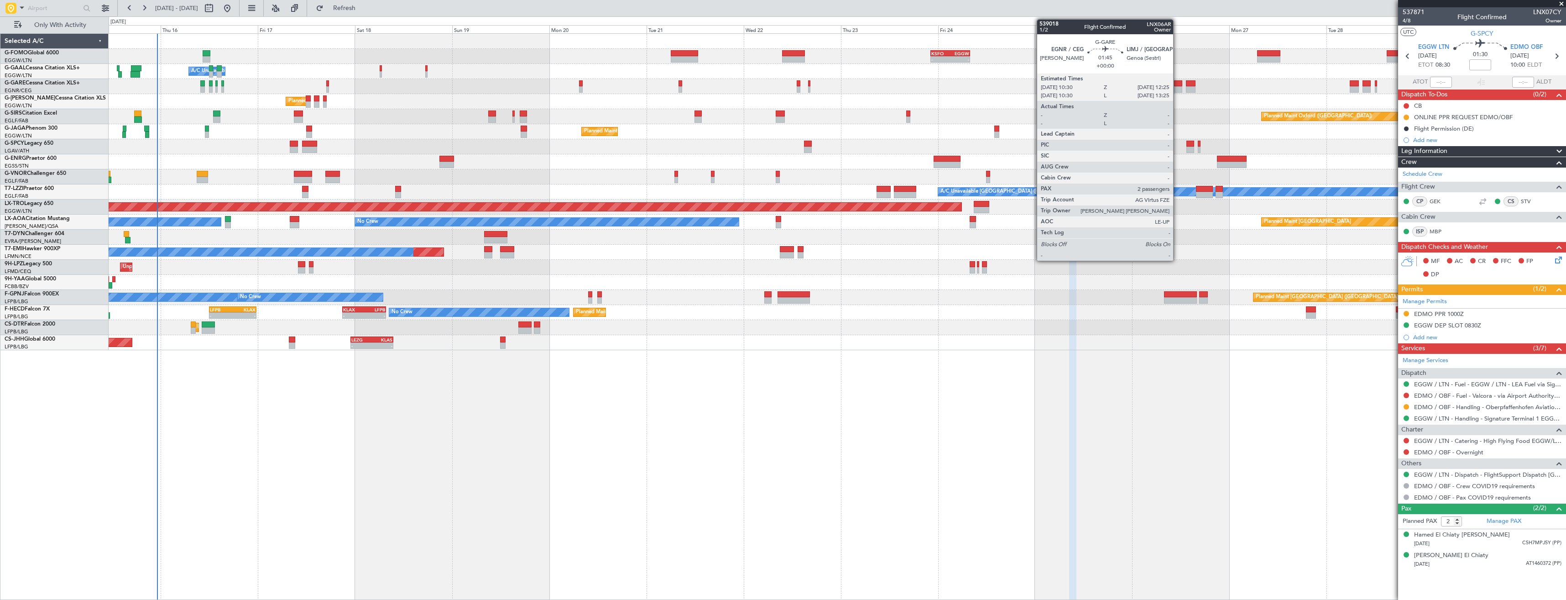
click at [1177, 86] on div at bounding box center [1178, 89] width 8 height 6
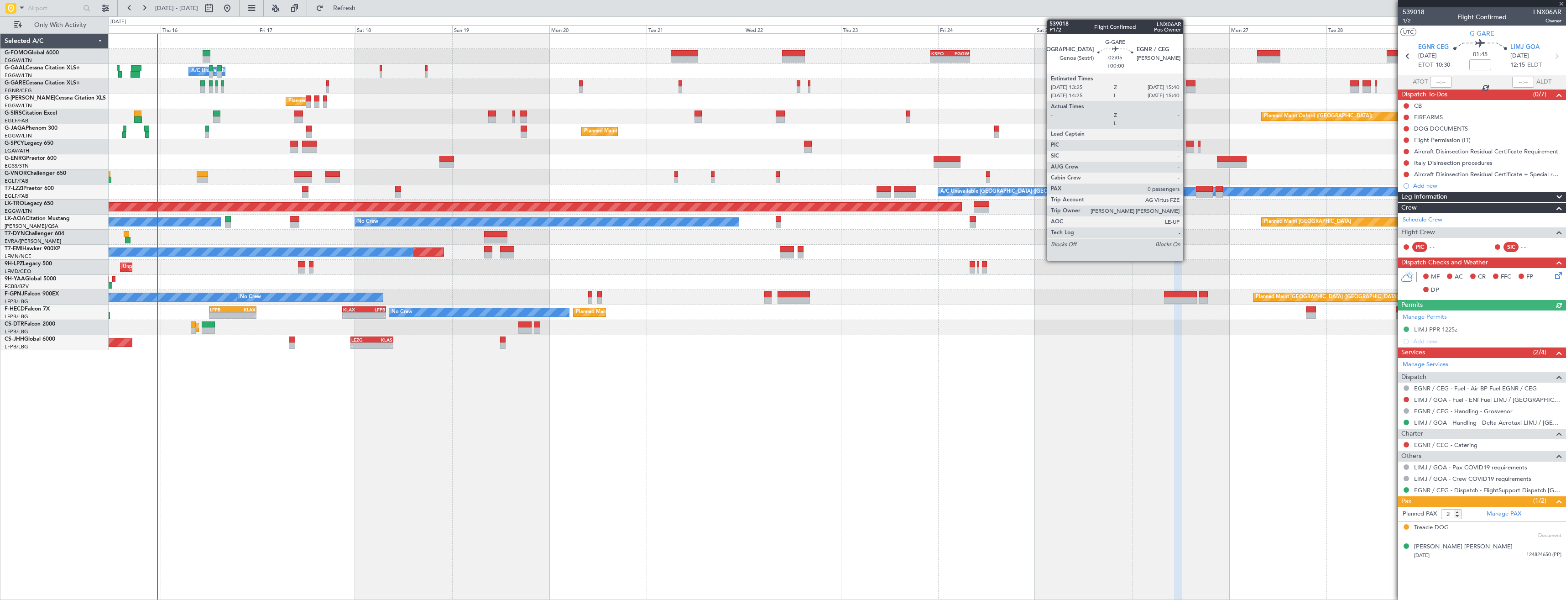
click at [1187, 86] on div at bounding box center [1190, 83] width 9 height 6
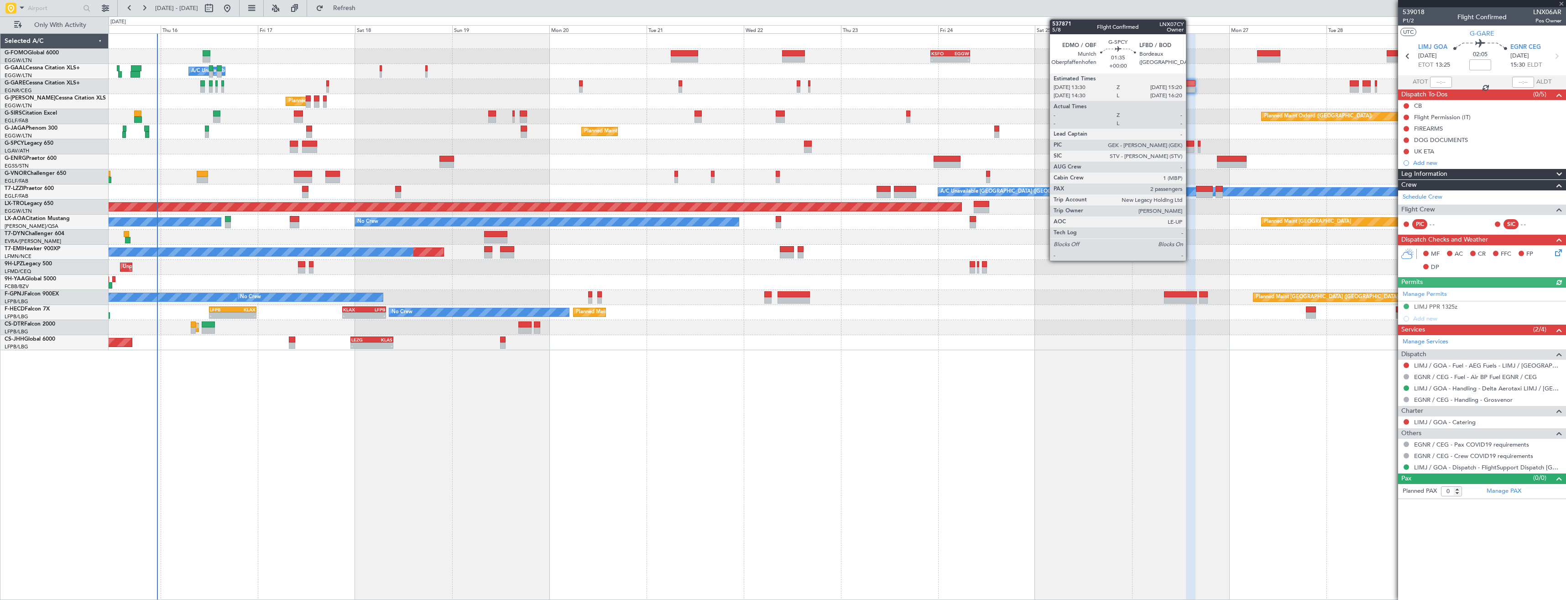
click at [1190, 152] on div at bounding box center [1190, 149] width 8 height 6
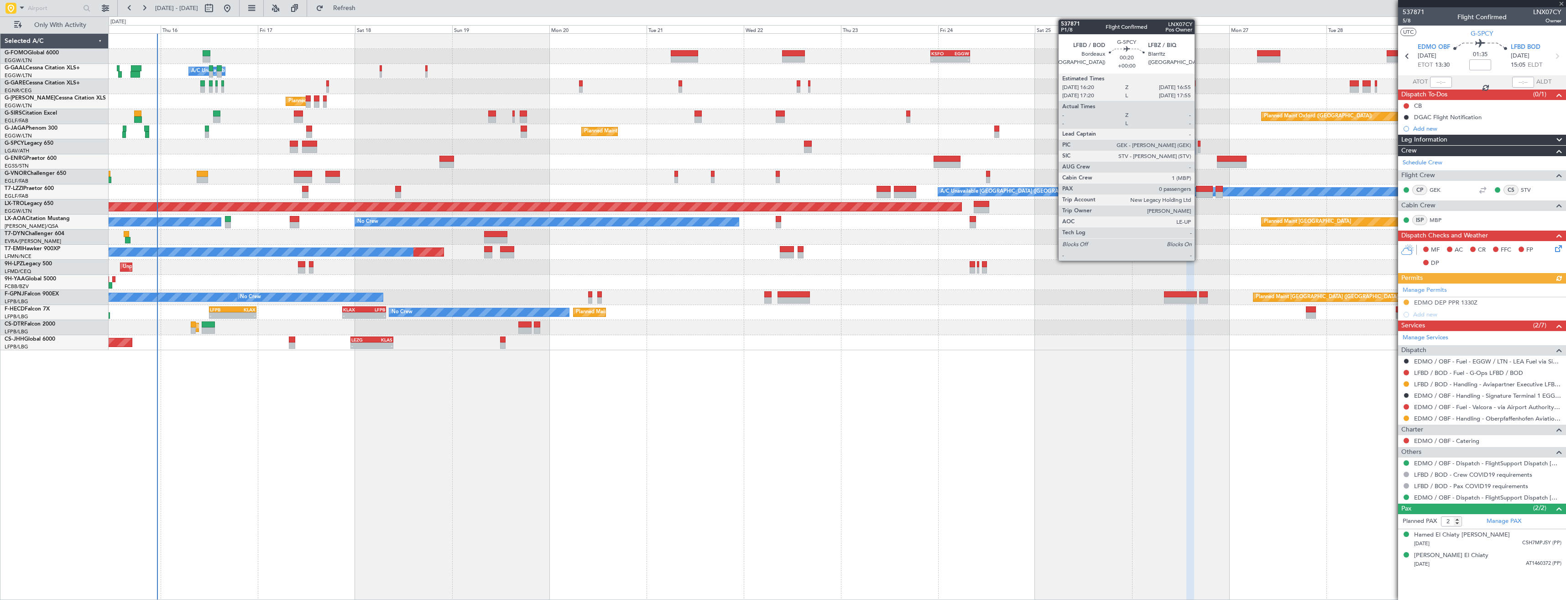
click at [1199, 146] on div at bounding box center [1199, 144] width 3 height 6
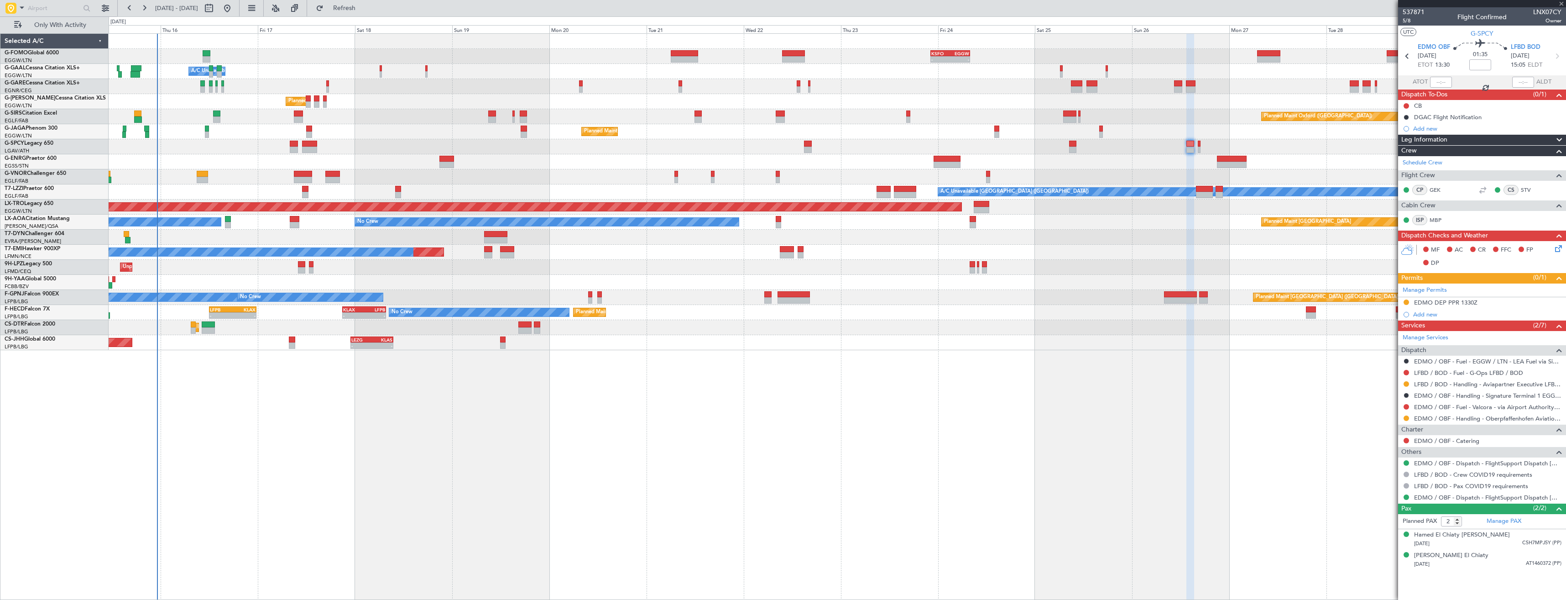
type input "0"
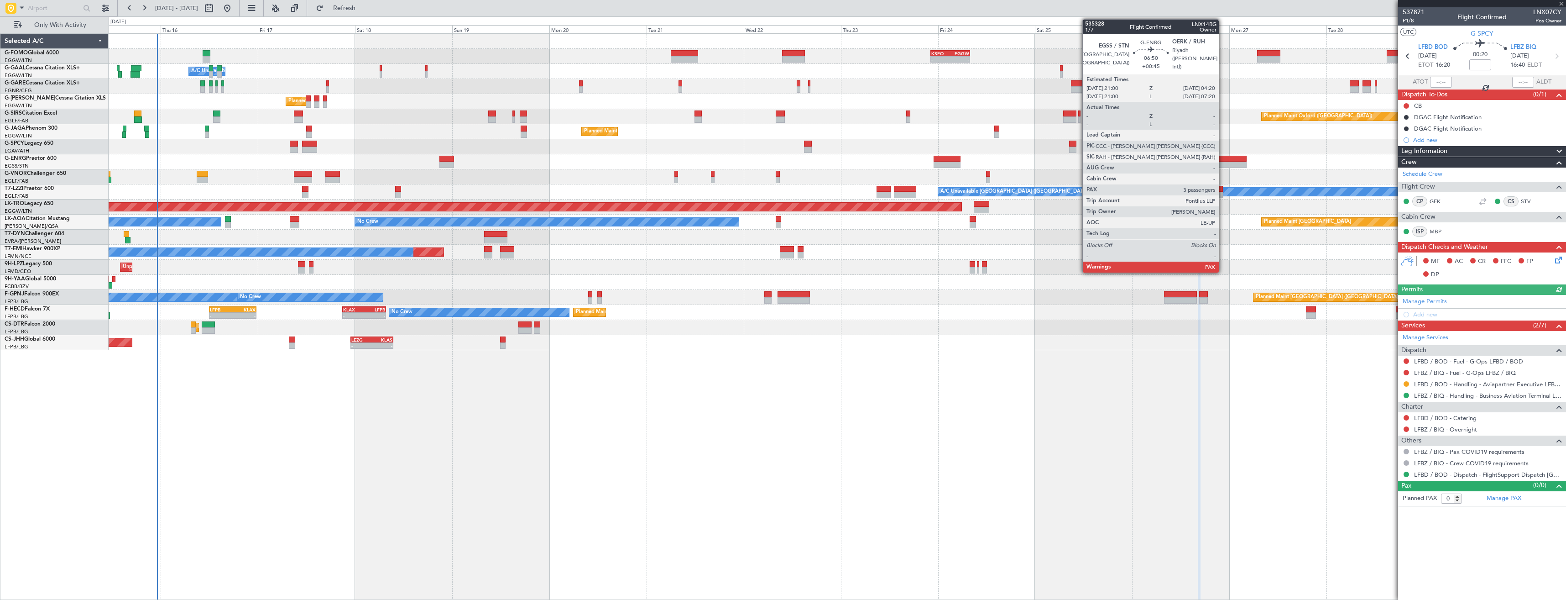
click at [1223, 162] on div at bounding box center [1232, 165] width 30 height 6
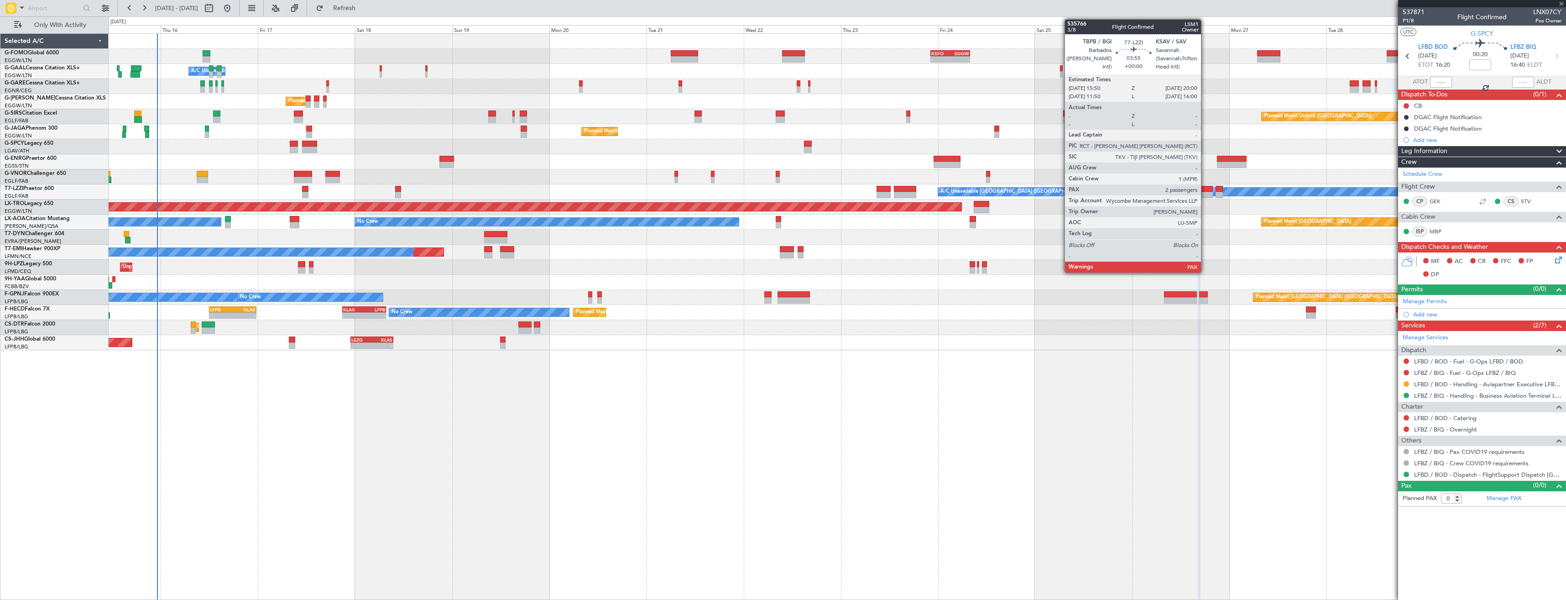
type input "+00:45"
type input "5"
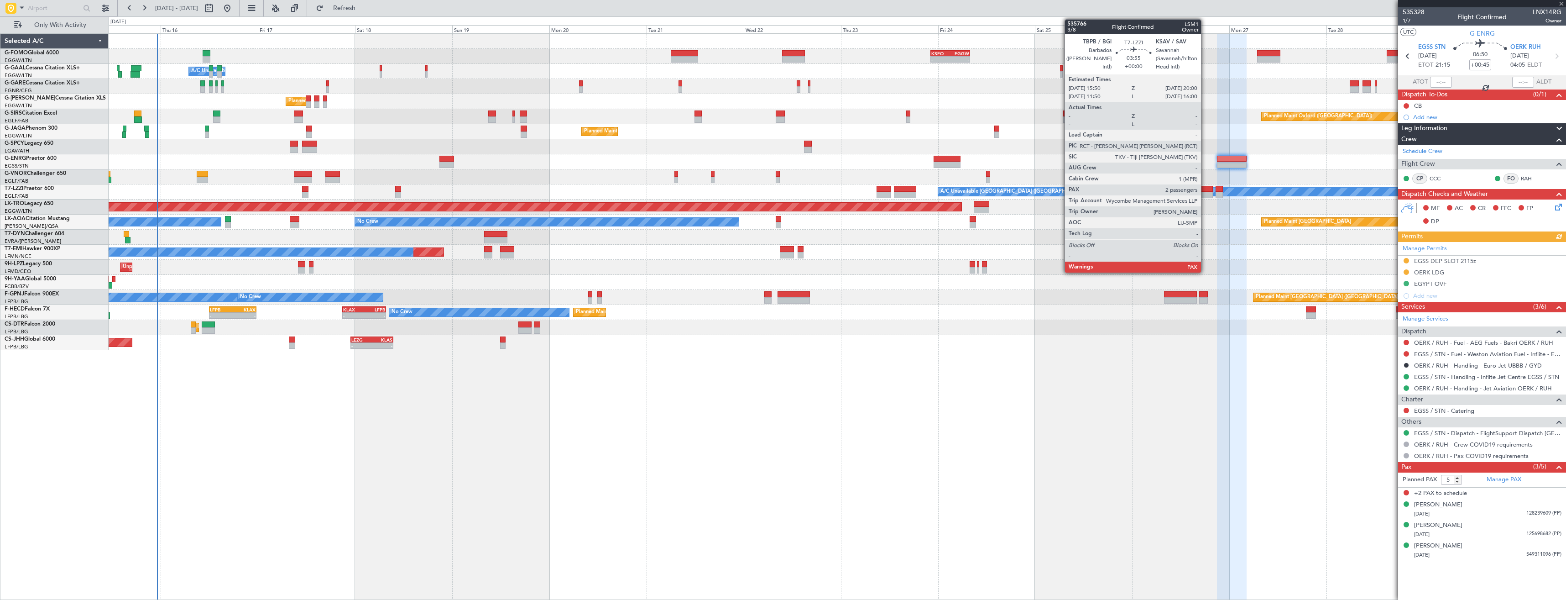
click at [1205, 189] on div at bounding box center [1204, 189] width 17 height 6
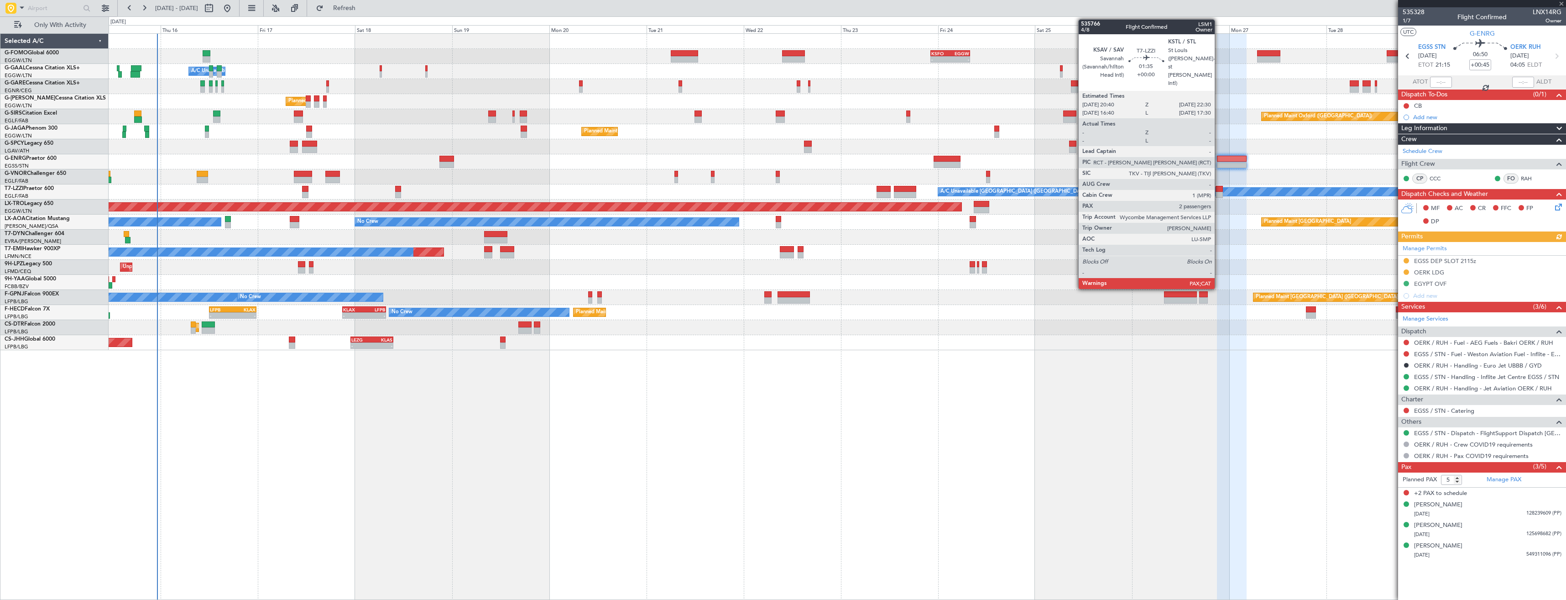
type input "2"
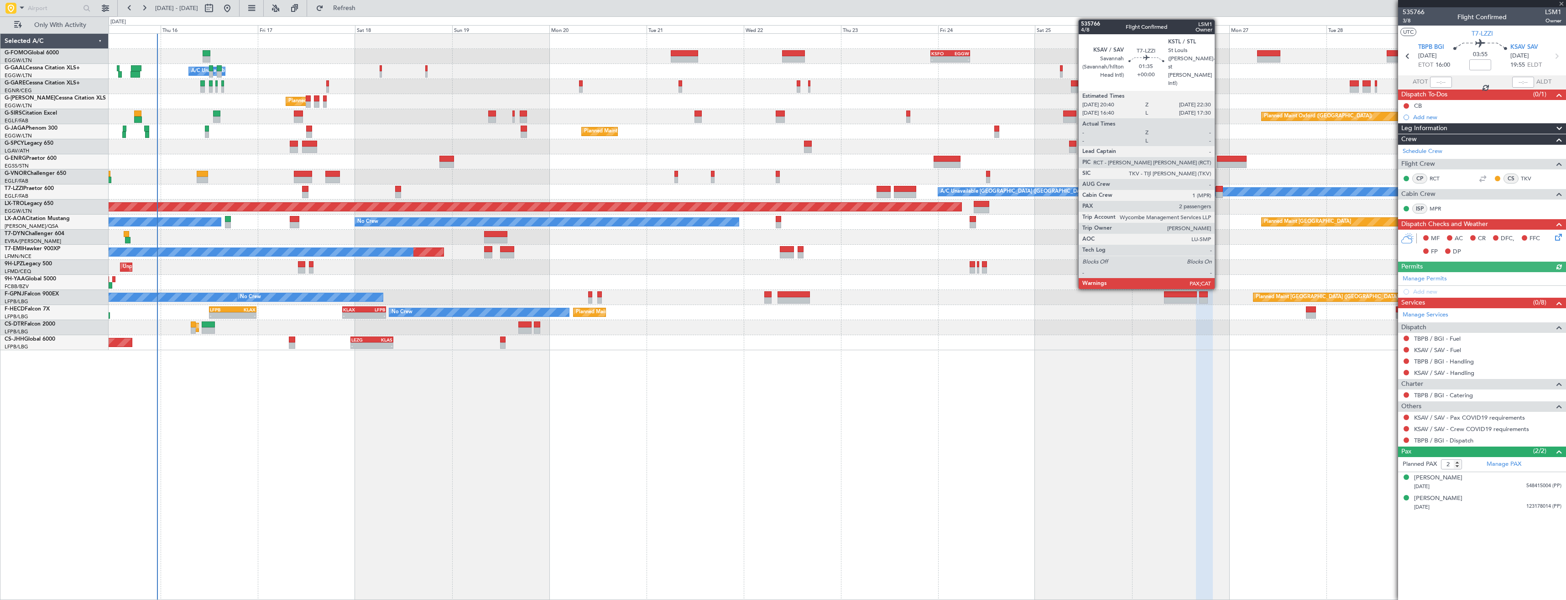
click at [1219, 190] on div at bounding box center [1219, 189] width 8 height 6
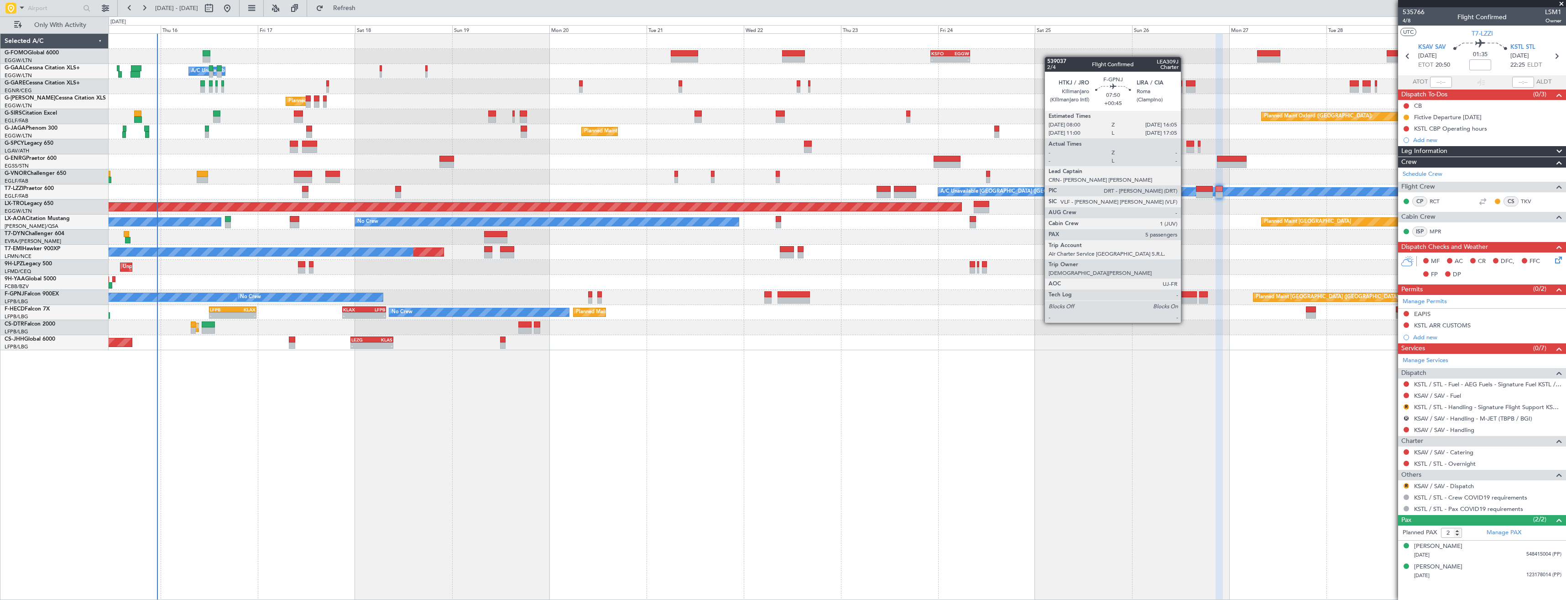
click at [1185, 297] on div at bounding box center [1180, 300] width 33 height 6
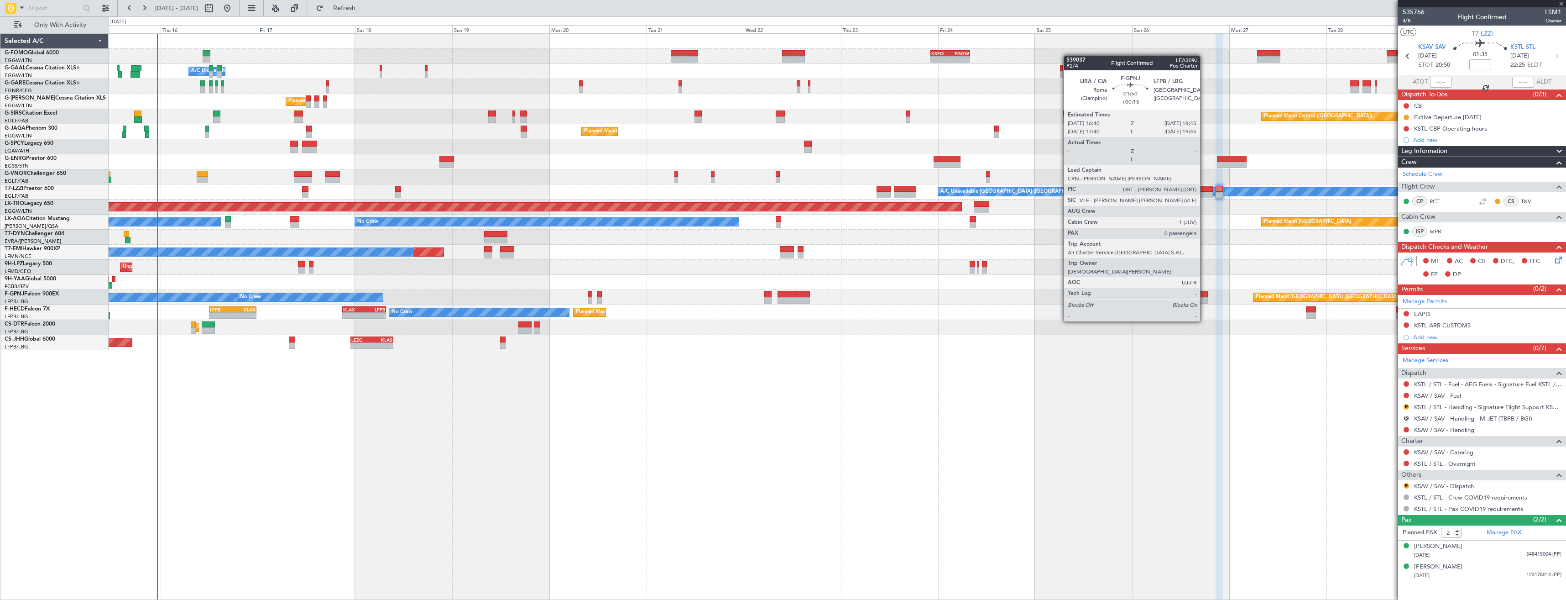
type input "+00:45"
type input "5"
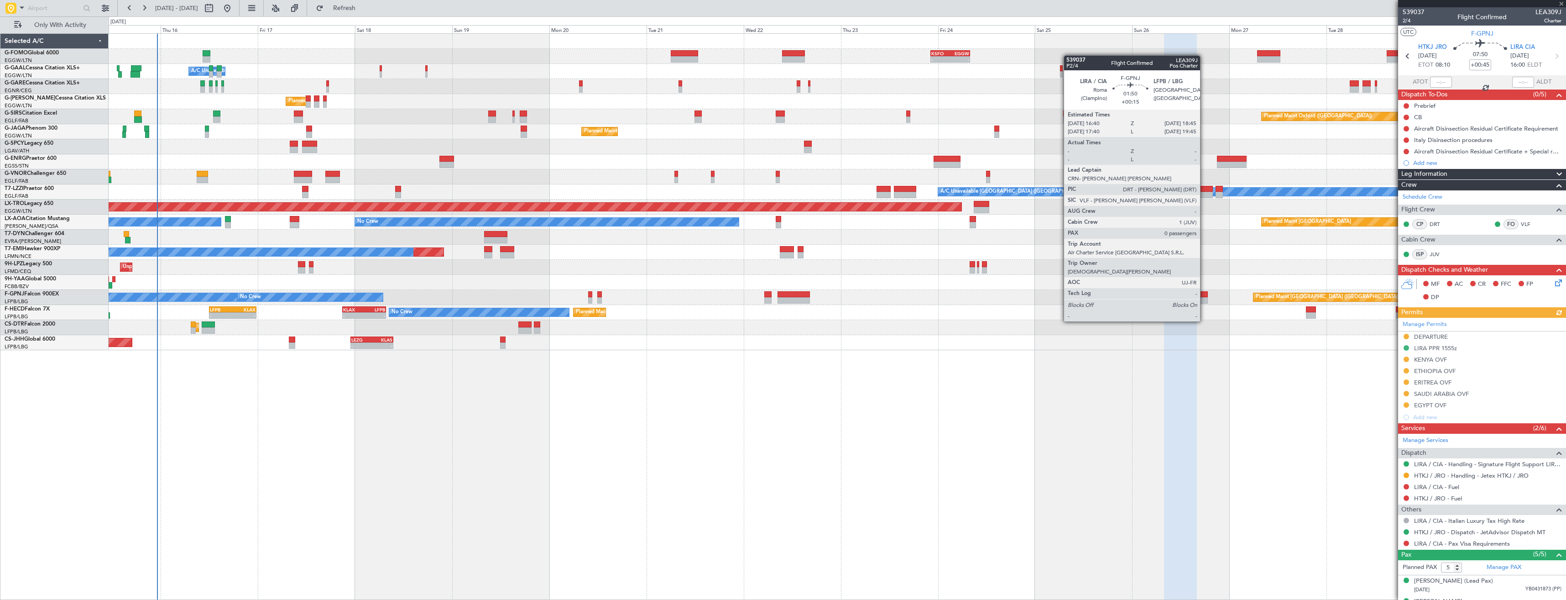
click at [1204, 296] on div at bounding box center [1203, 294] width 9 height 6
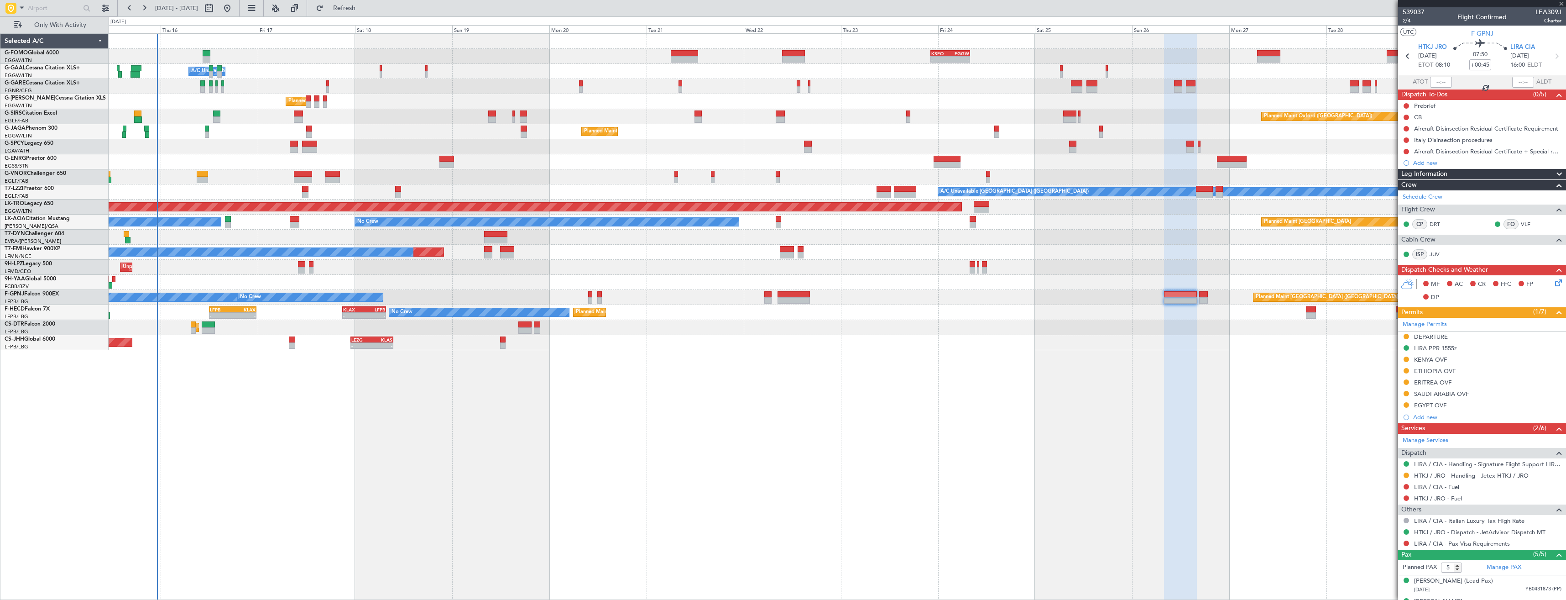
type input "+00:15"
type input "0"
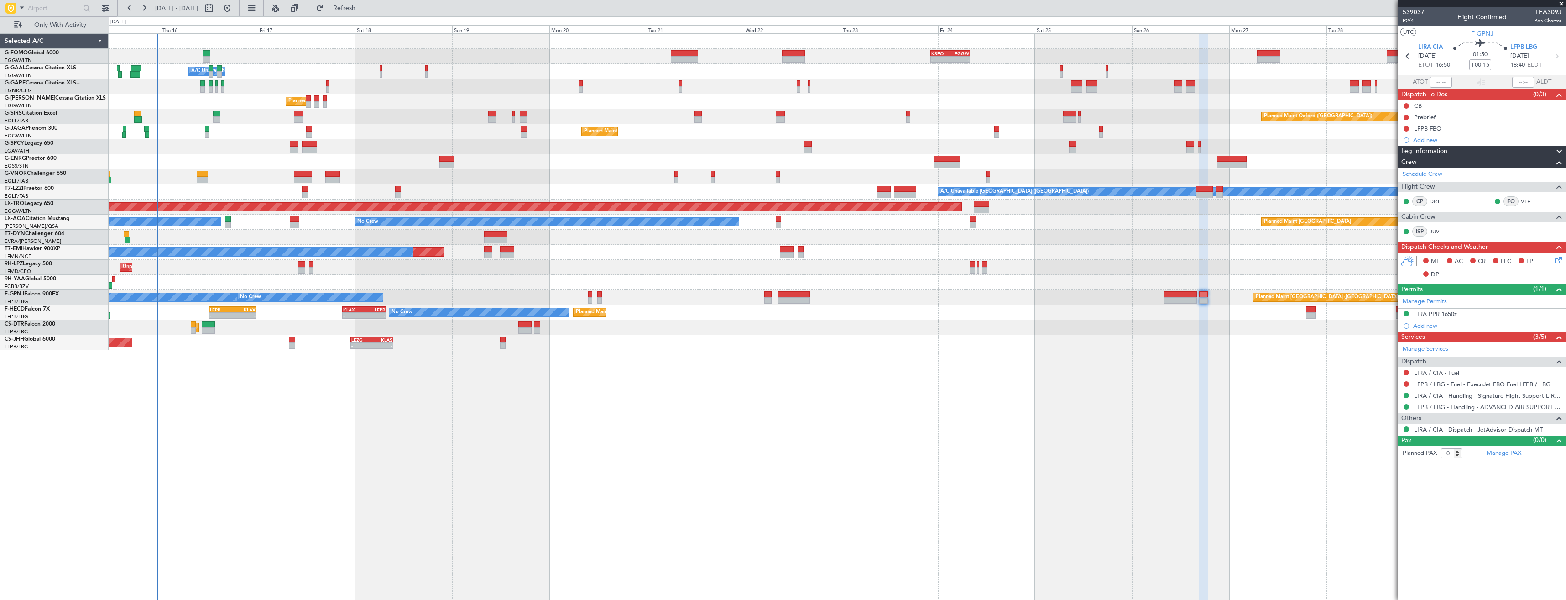
click at [870, 359] on div "- - KSFO 22:15 Z EGGW 08:00 Z Owner A/C Unavailable Owner A/C Unavailable Owner…" at bounding box center [837, 316] width 1457 height 566
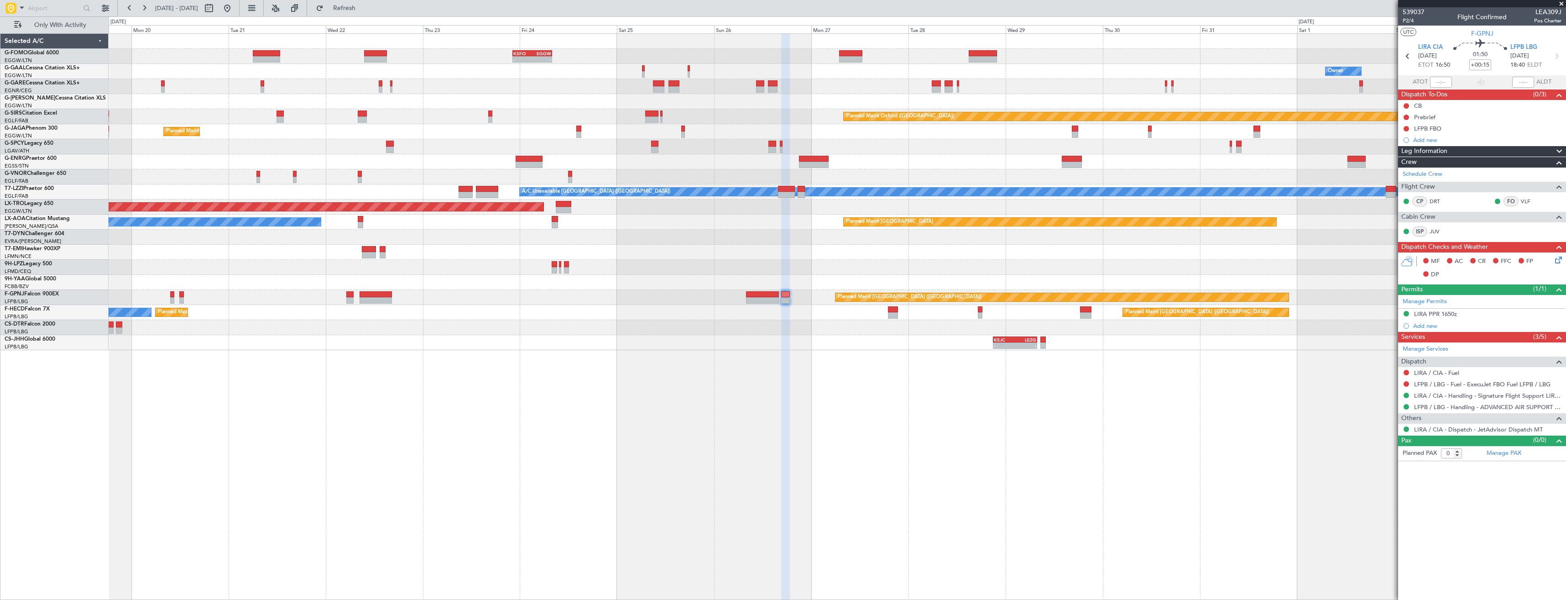
click at [699, 375] on div "- - KSFO 22:15 Z EGGW 08:00 Z - - RKSI 08:00 Z KLAX 18:50 Z Owner A/C Unavailab…" at bounding box center [837, 316] width 1457 height 566
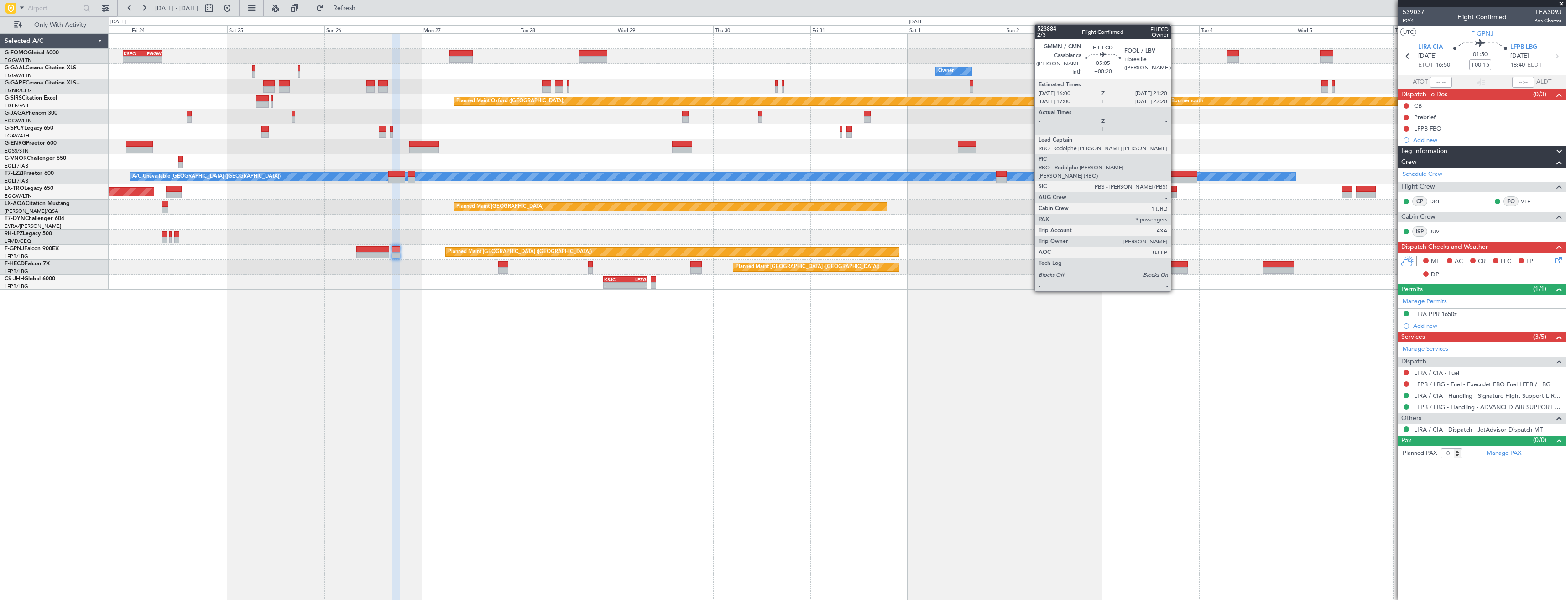
click at [1175, 266] on div at bounding box center [1177, 264] width 22 height 6
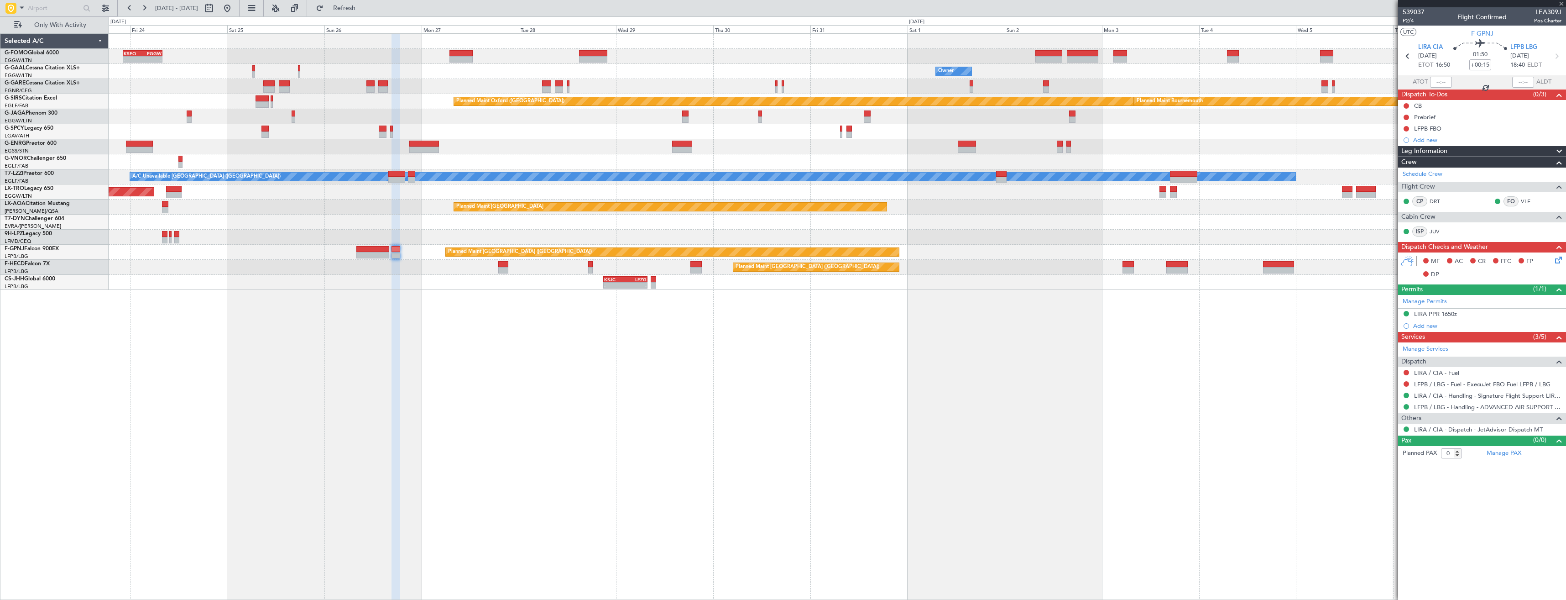
type input "+00:20"
type input "3"
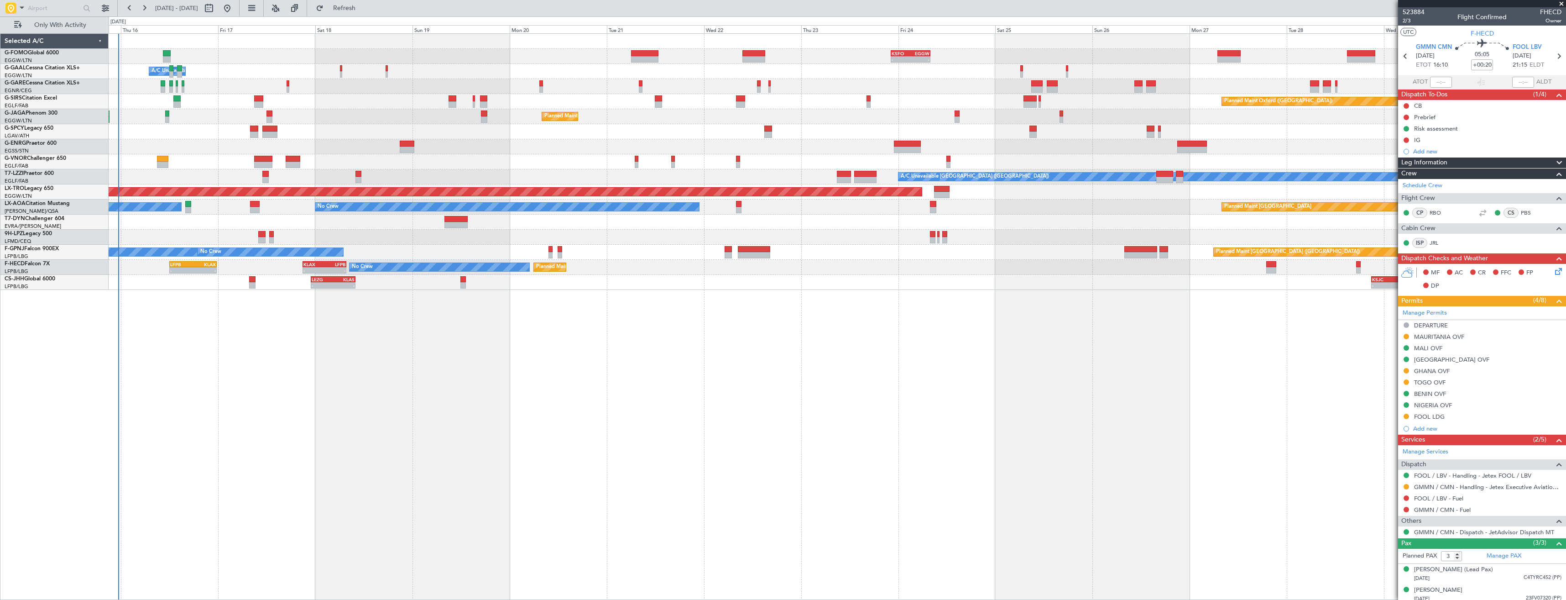
click at [1257, 189] on div "- - KSFO 22:15 Z EGGW 08:00 Z Owner A/C Unavailable Owner A/C Unavailable Owner…" at bounding box center [837, 162] width 1457 height 256
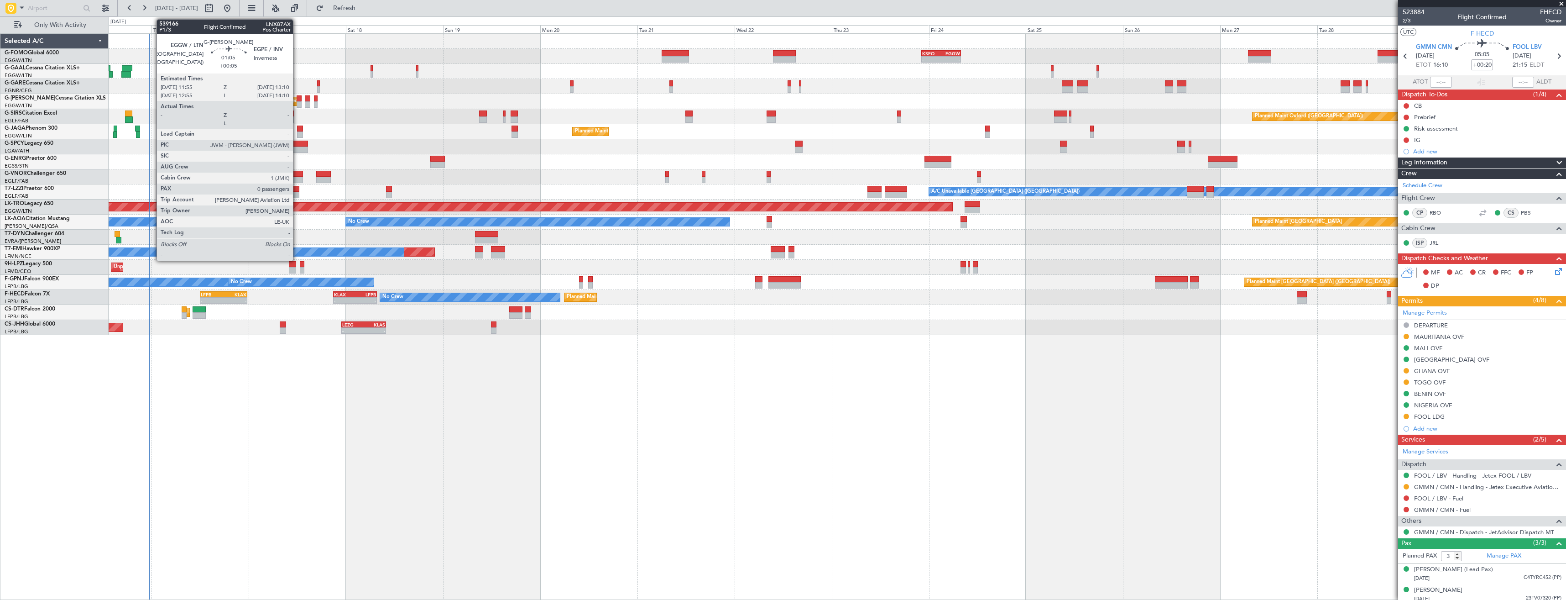
click at [297, 100] on div at bounding box center [299, 98] width 5 height 6
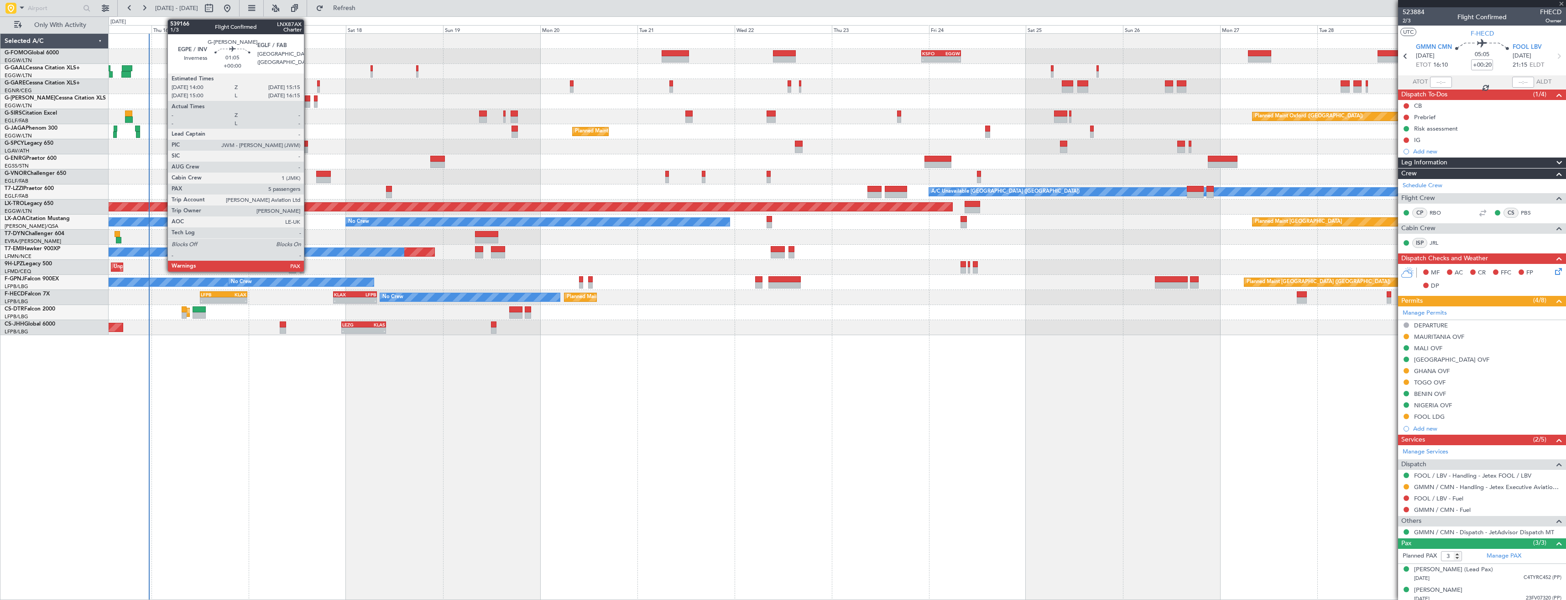
type input "+00:05"
type input "0"
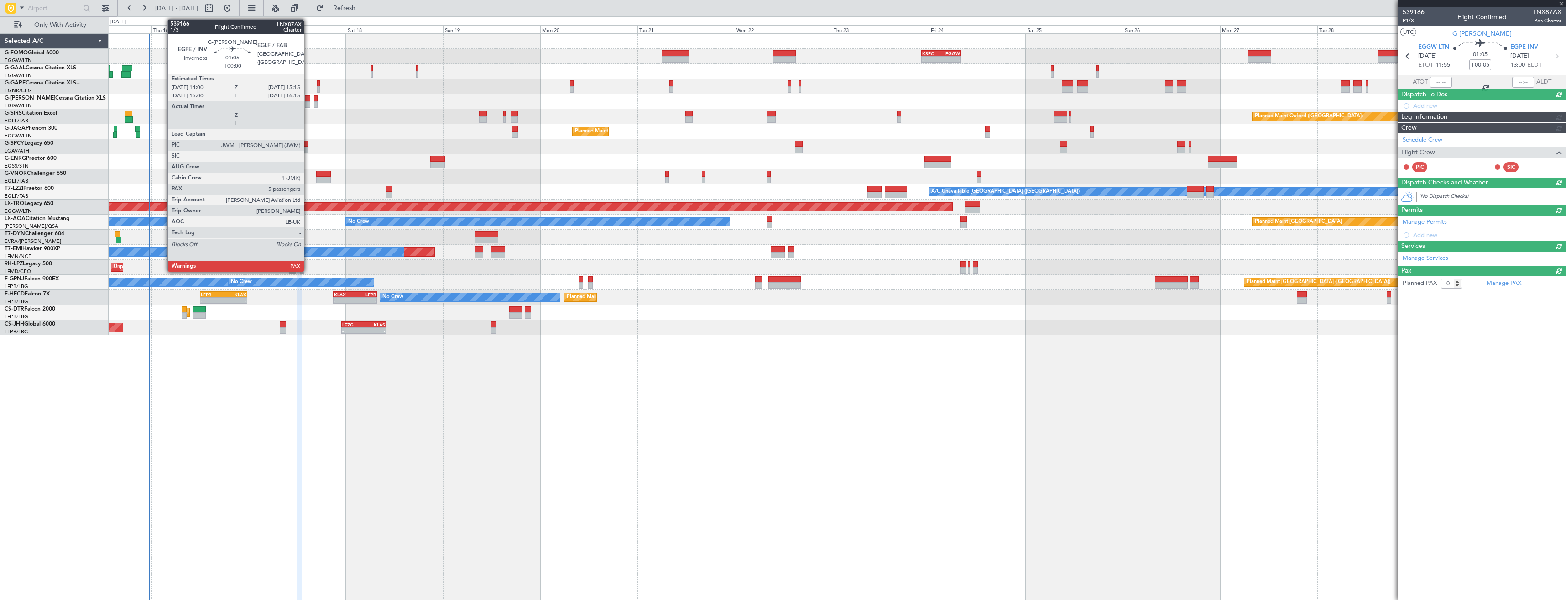
click at [308, 101] on div at bounding box center [307, 98] width 5 height 6
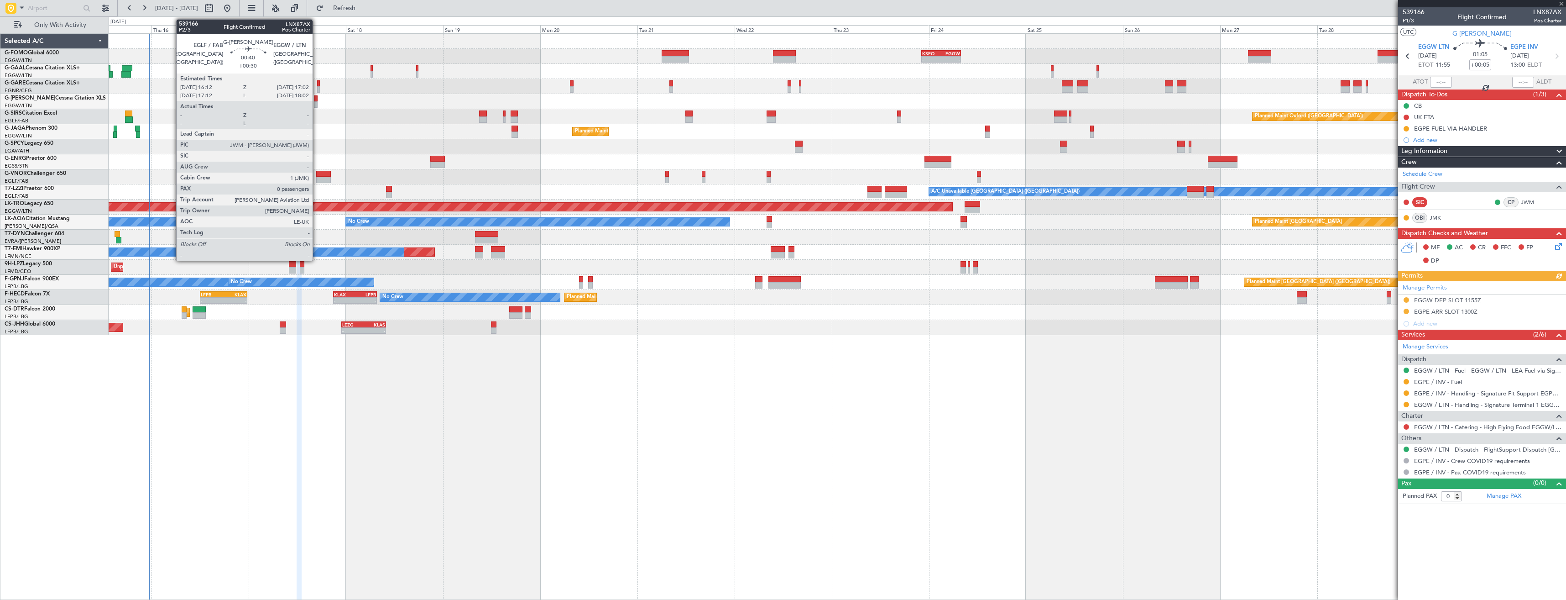
type input "5"
click at [317, 102] on div at bounding box center [316, 104] width 4 height 6
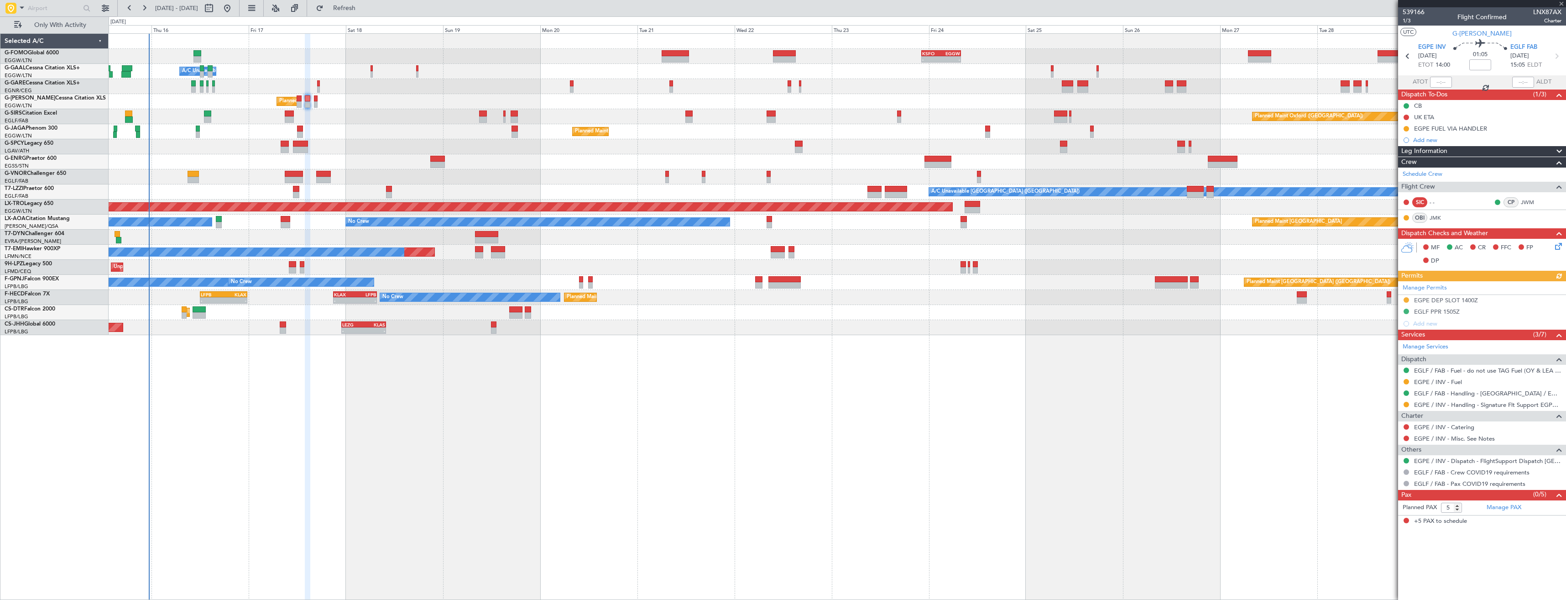
type input "+00:30"
type input "0"
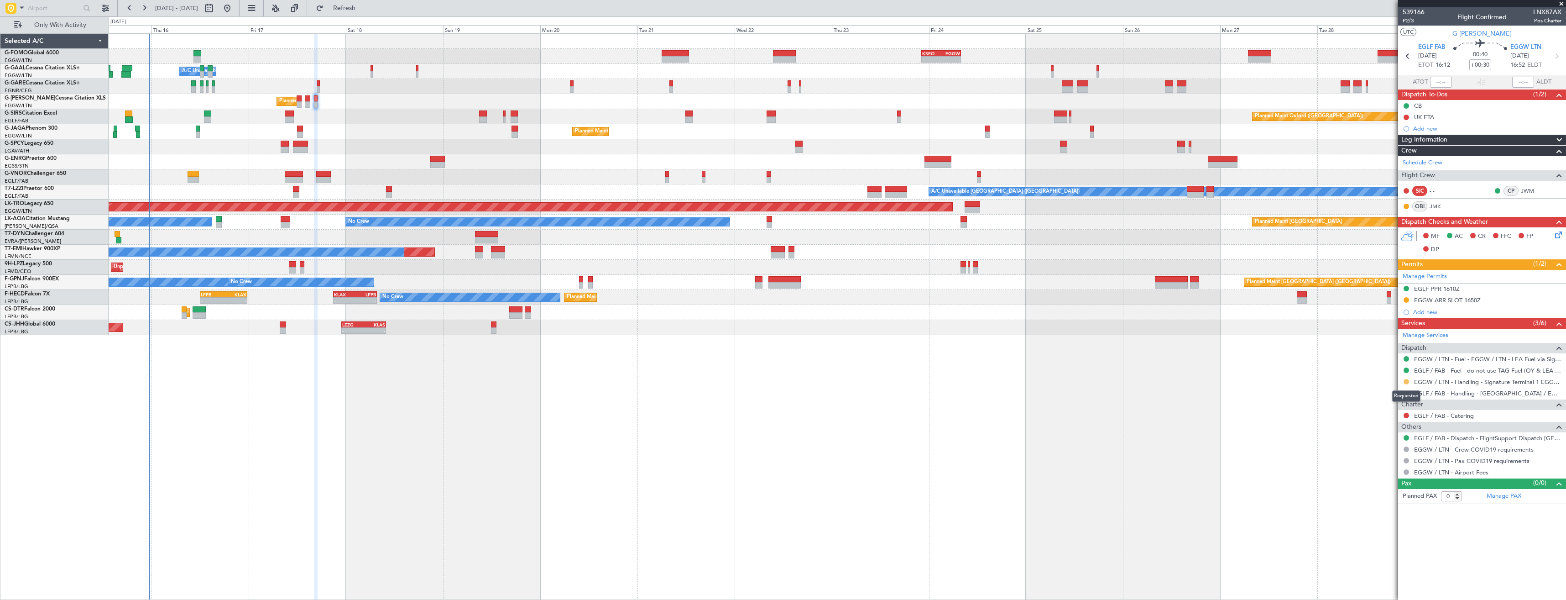
click at [1406, 381] on button at bounding box center [1405, 381] width 5 height 5
click at [1387, 493] on span "Confirmed" at bounding box center [1380, 489] width 28 height 9
click at [1493, 299] on div "EGGW ARR SLOT 1650Z" at bounding box center [1482, 300] width 168 height 11
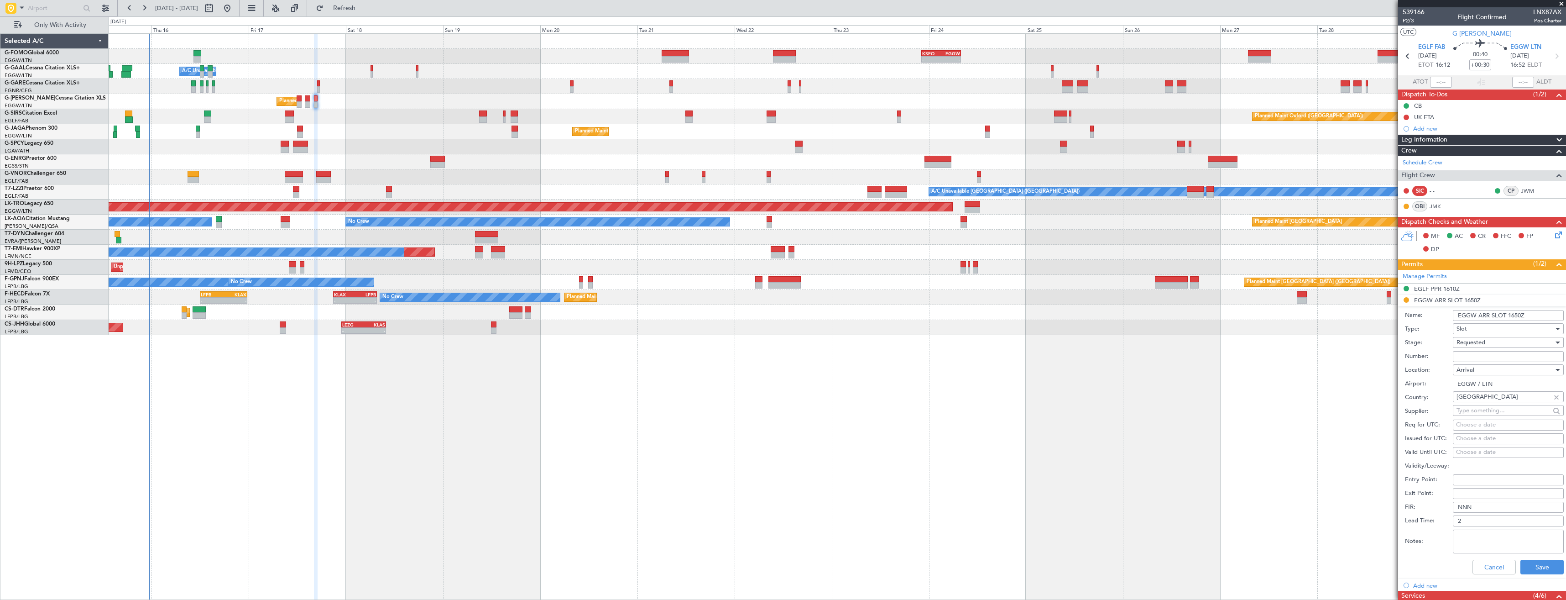
click at [1514, 313] on input "EGGW ARR SLOT 1650Z" at bounding box center [1508, 315] width 111 height 11
type input "EGGW ARR SLOT 1705Z"
click at [1489, 344] on div "Requested" at bounding box center [1504, 342] width 97 height 14
click at [1494, 403] on span "Requested" at bounding box center [1505, 398] width 96 height 14
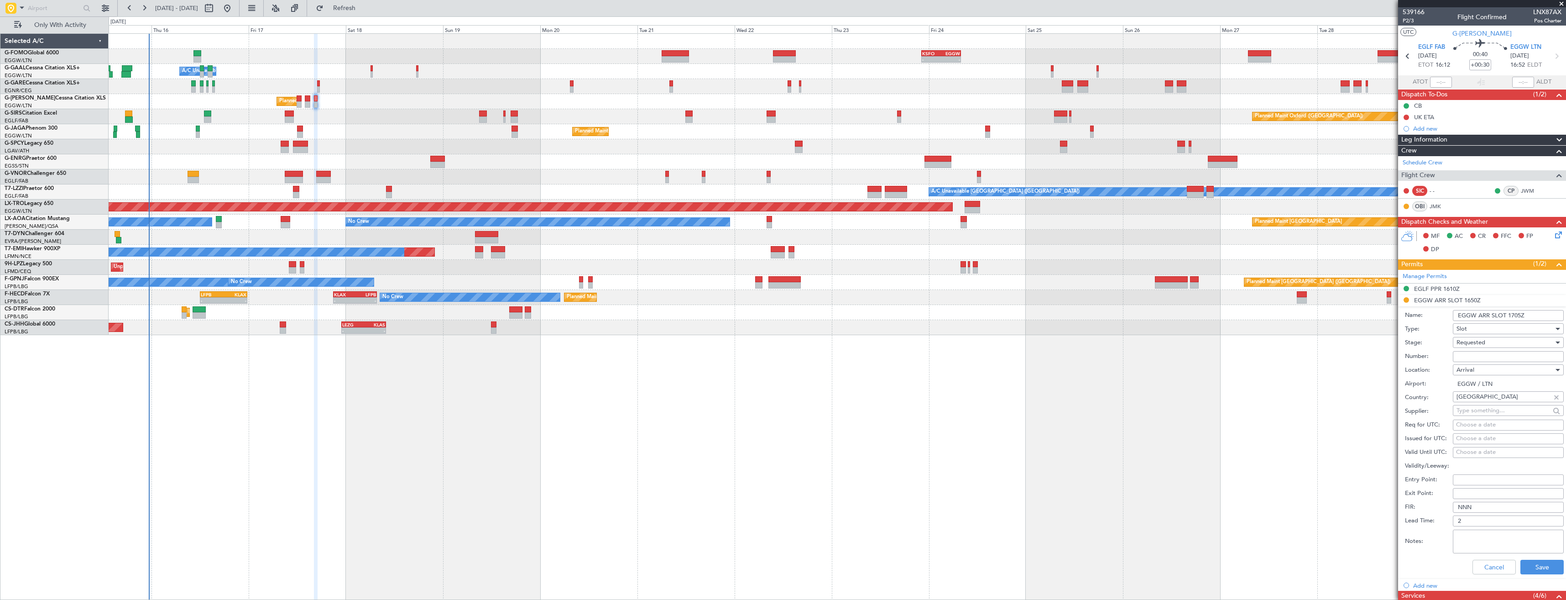
click at [1485, 341] on span "Requested" at bounding box center [1470, 342] width 29 height 8
click at [1496, 406] on span "Received OK" at bounding box center [1505, 412] width 96 height 14
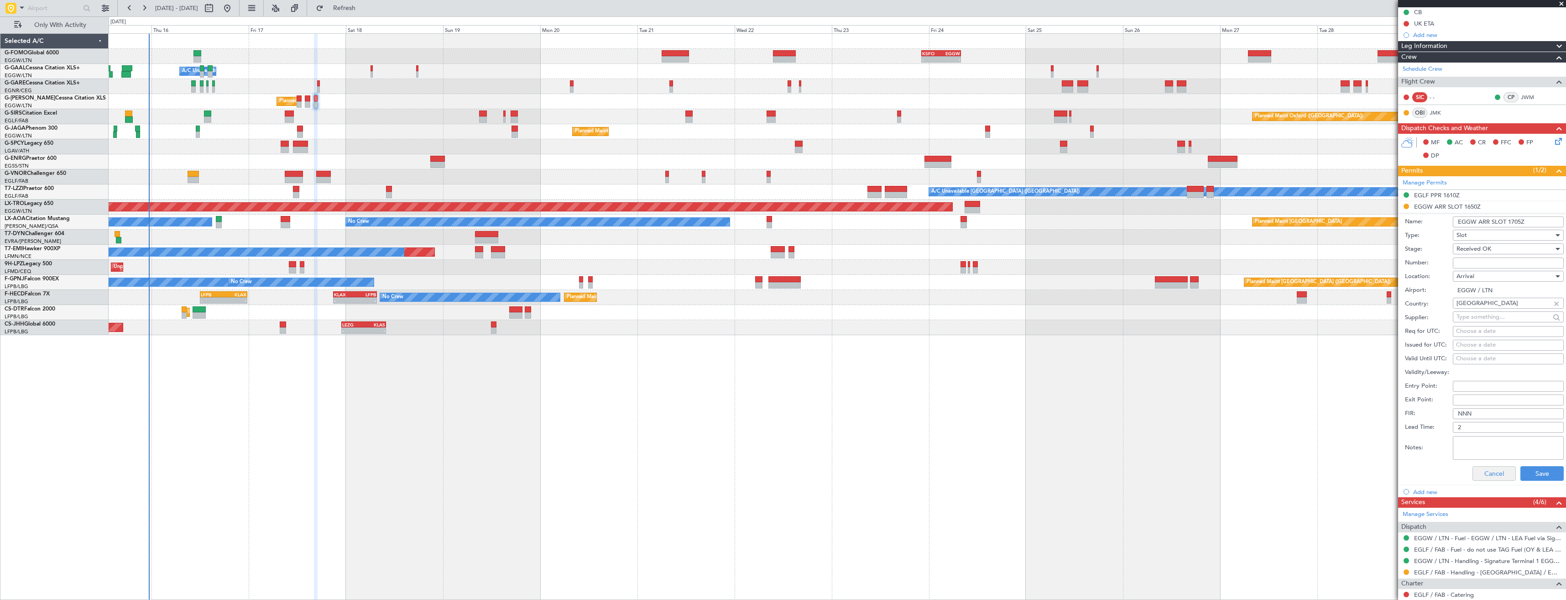
scroll to position [176, 0]
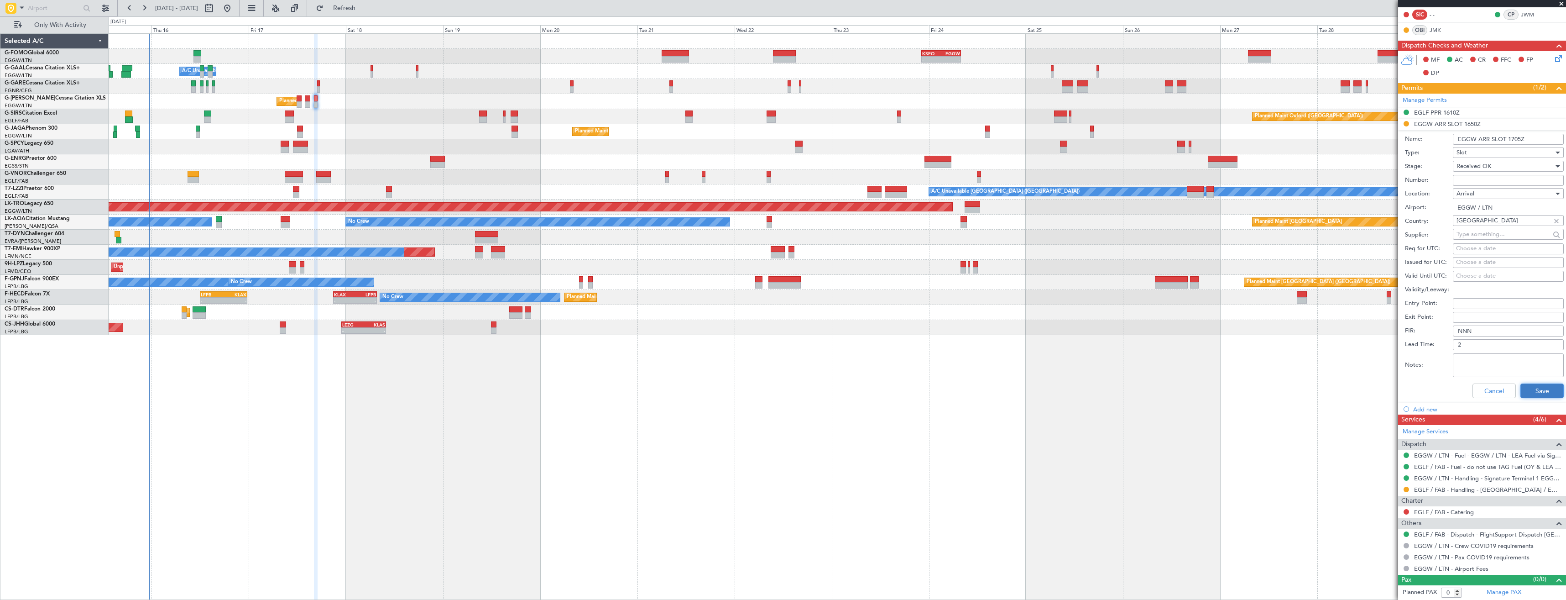
click at [1529, 388] on button "Save" at bounding box center [1541, 390] width 43 height 15
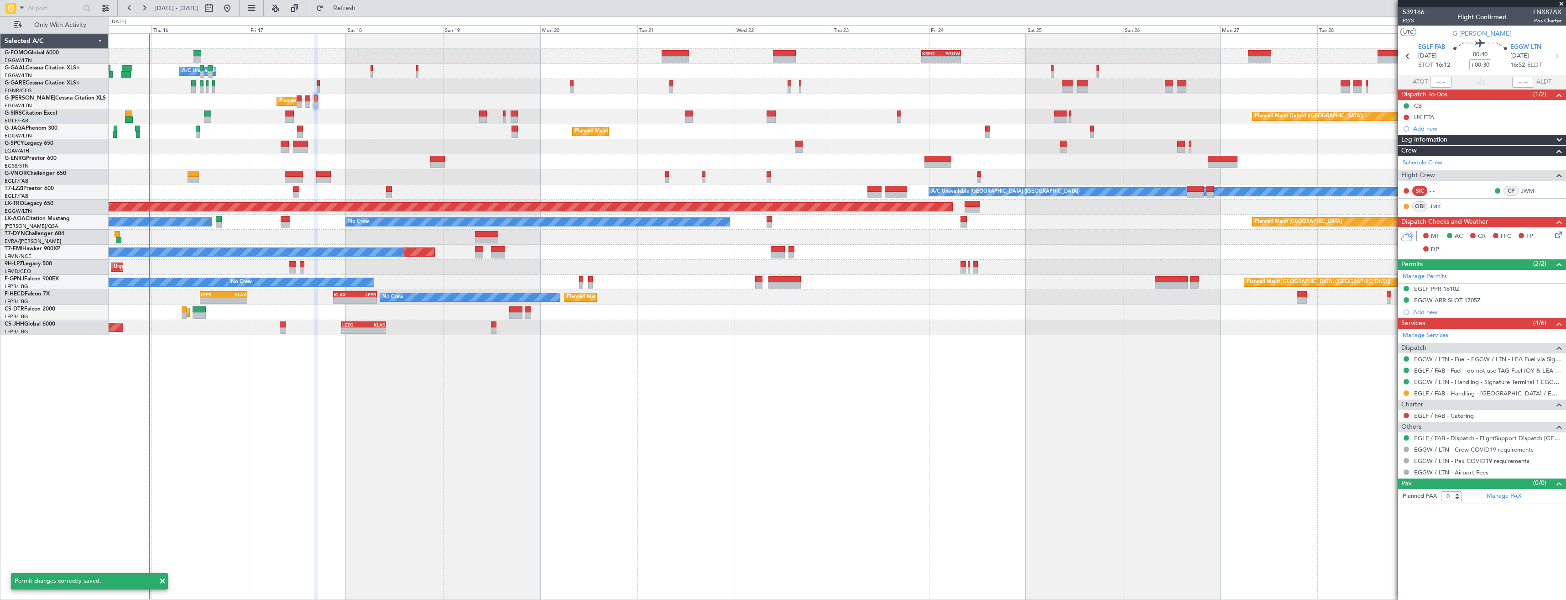
scroll to position [0, 0]
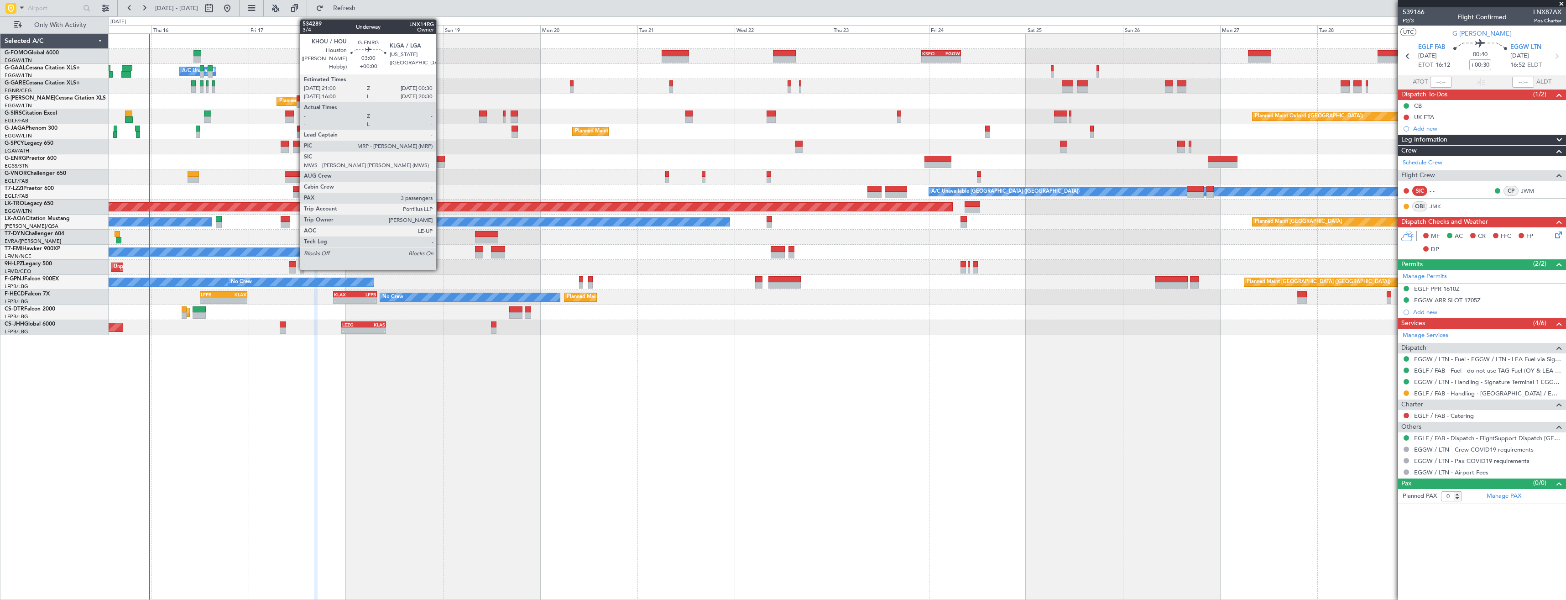
click at [440, 164] on div at bounding box center [437, 165] width 15 height 6
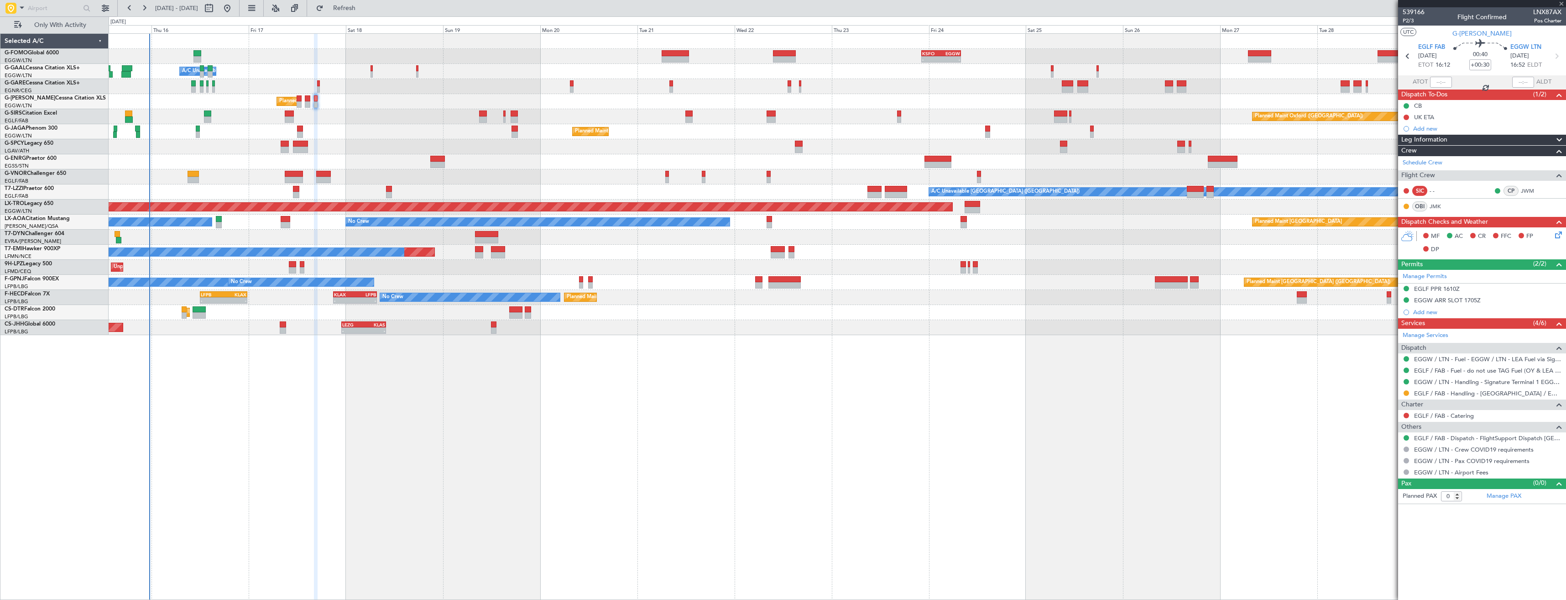
type input "3"
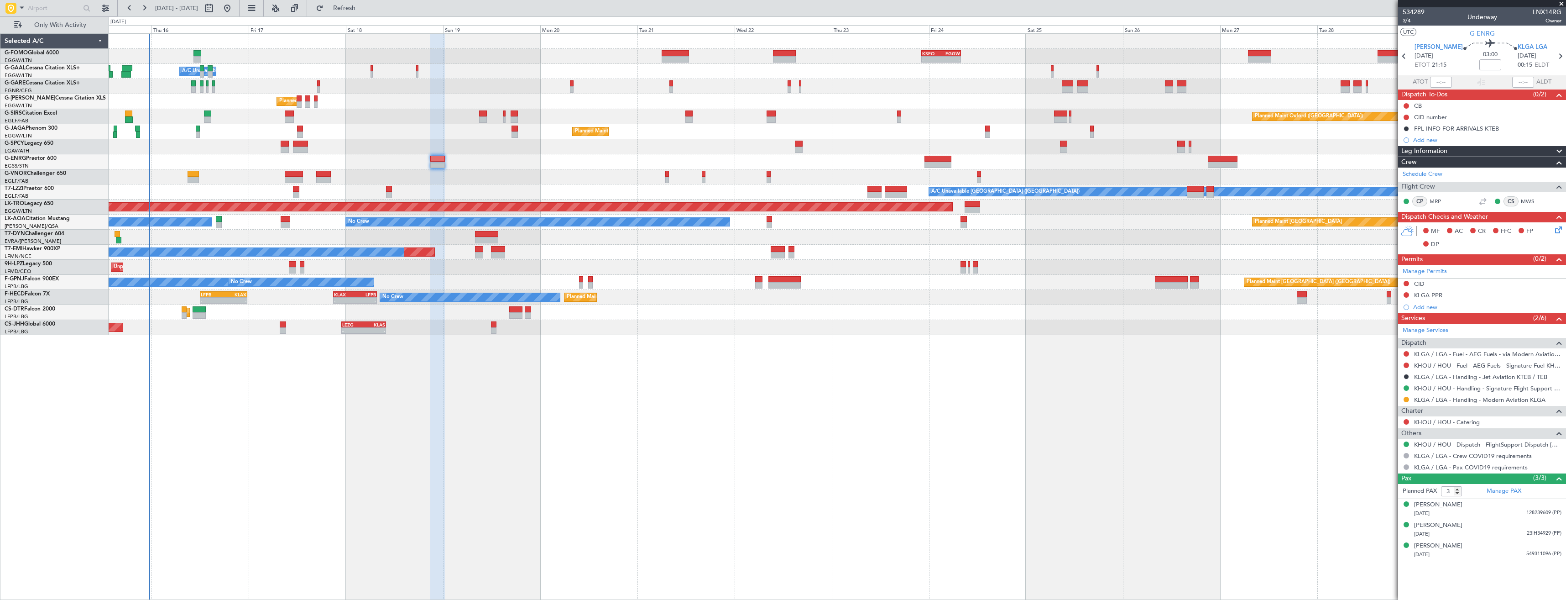
drag, startPoint x: 1406, startPoint y: 400, endPoint x: 1402, endPoint y: 417, distance: 17.4
click at [1406, 400] on button at bounding box center [1405, 398] width 5 height 5
click at [1392, 510] on span "Confirmed" at bounding box center [1380, 507] width 28 height 9
click at [1556, 52] on icon at bounding box center [1560, 56] width 12 height 12
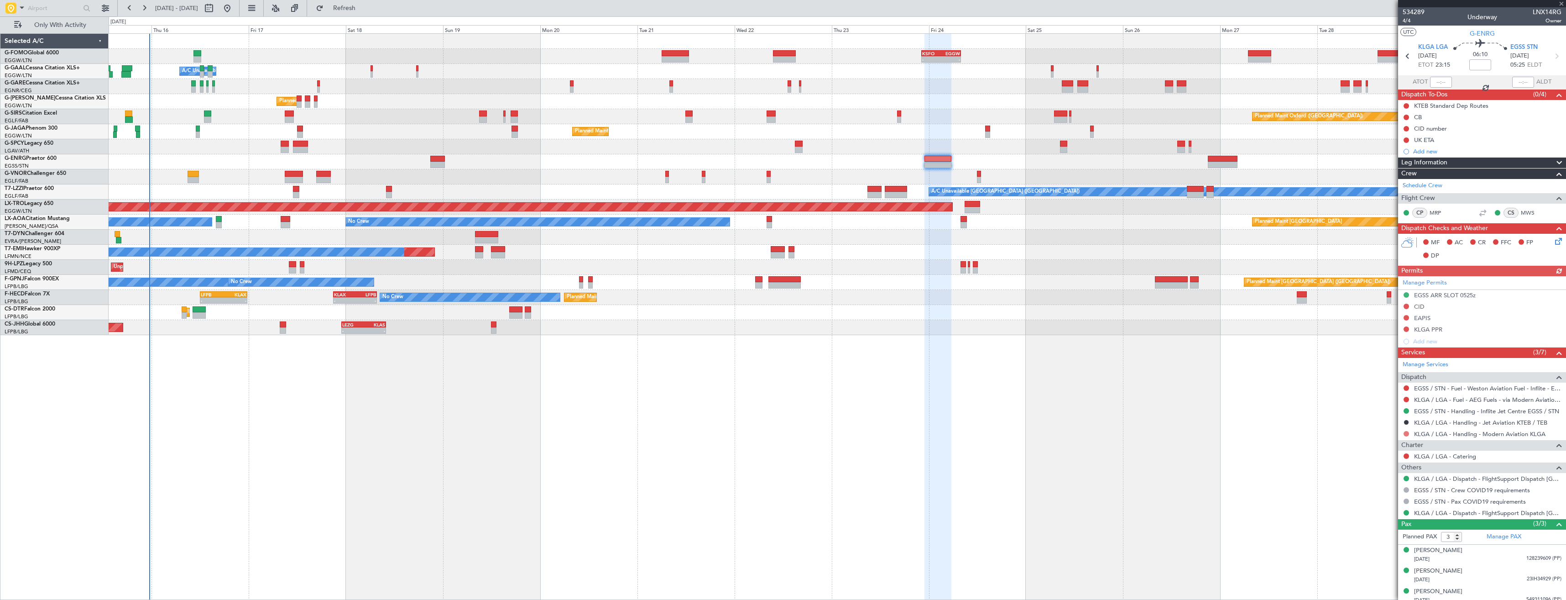
click at [1407, 431] on button at bounding box center [1405, 433] width 5 height 5
click at [1381, 542] on span "Confirmed" at bounding box center [1380, 541] width 28 height 9
